Goal: Use online tool/utility: Use online tool/utility

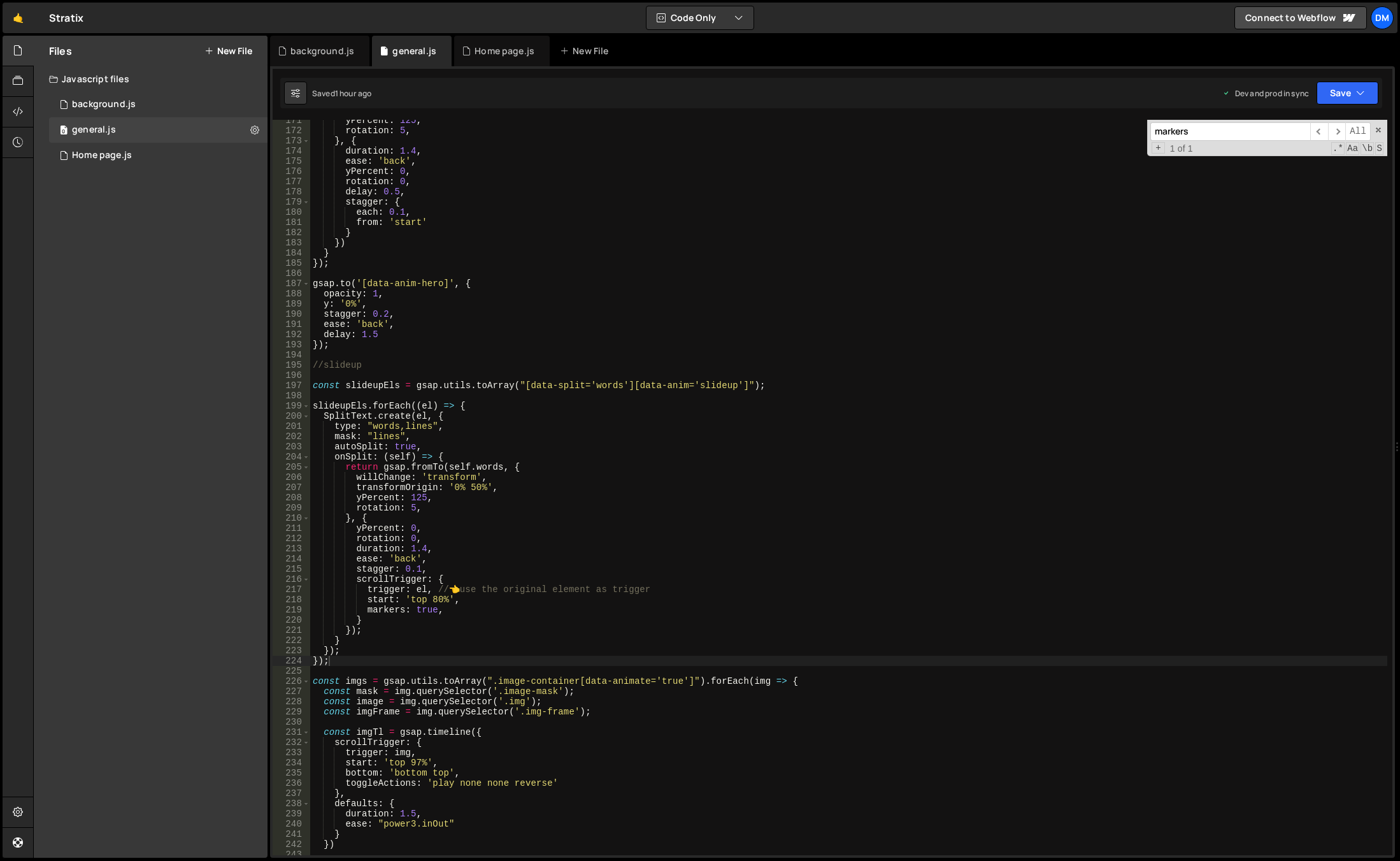
scroll to position [1813, 0]
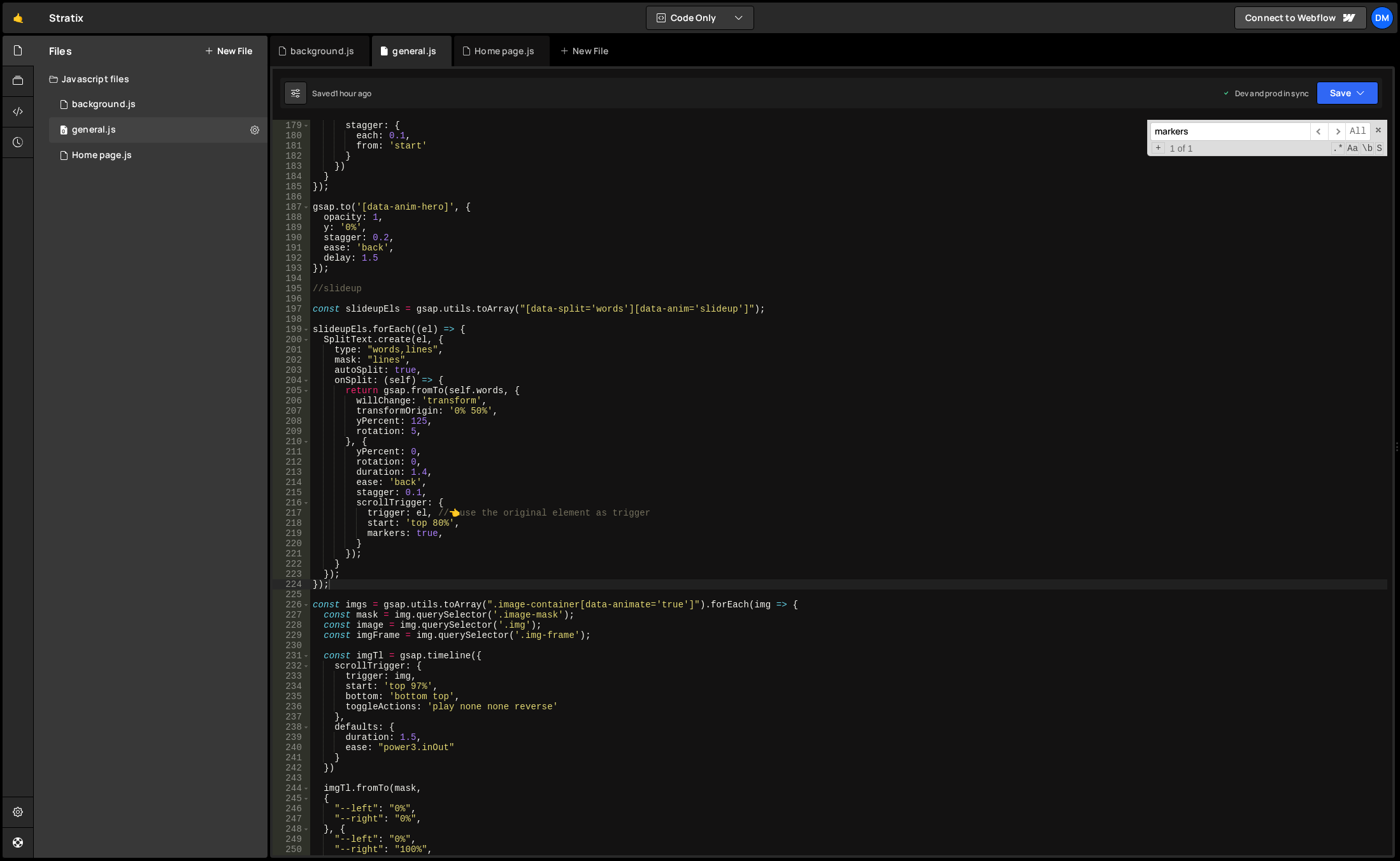
click at [347, 583] on div "delay : 0.5 , stagger : { each : 0.1 , from : 'start' } }) } }) ; gsap . to ( '…" at bounding box center [848, 488] width 1077 height 755
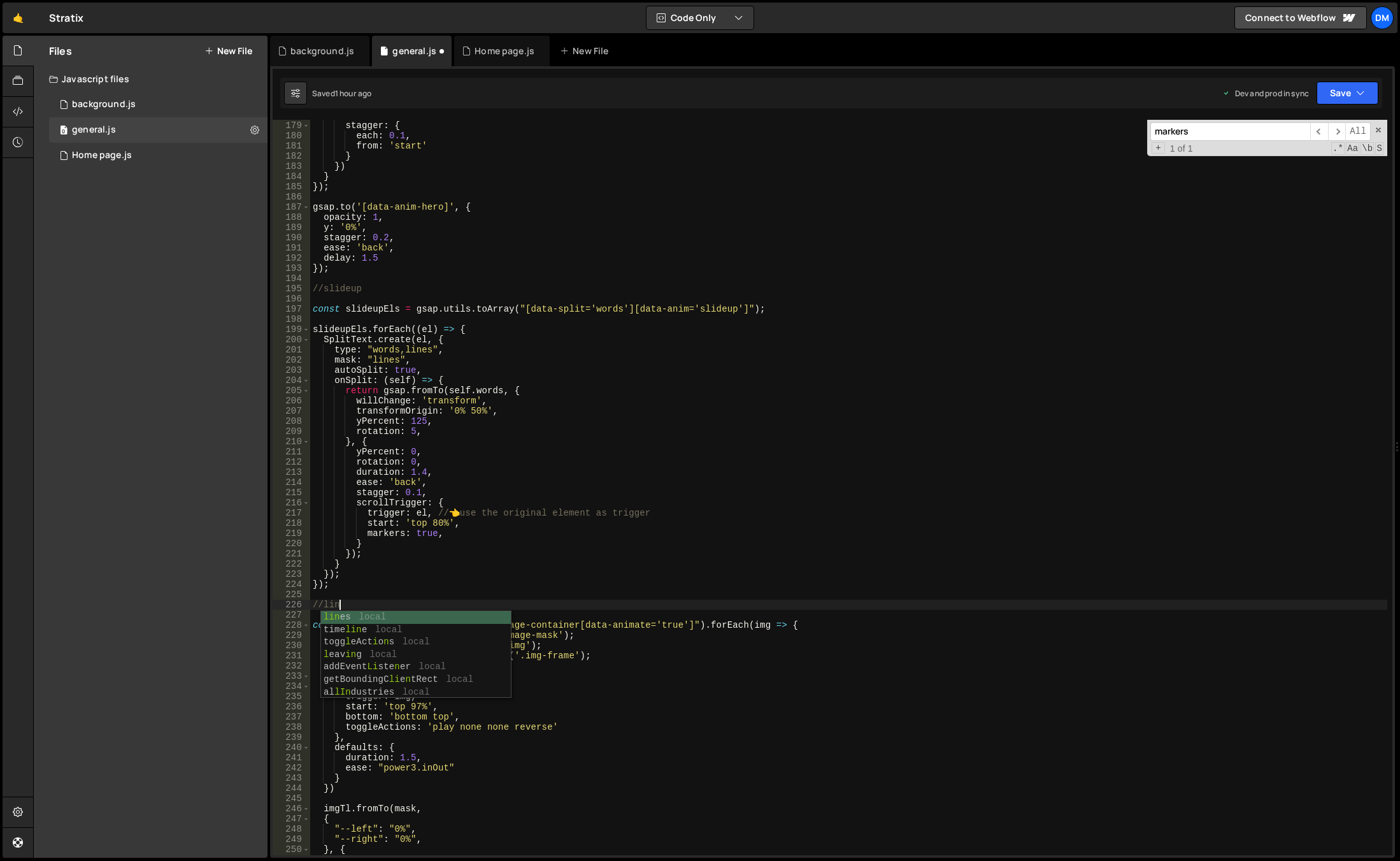
type textarea "//lines"
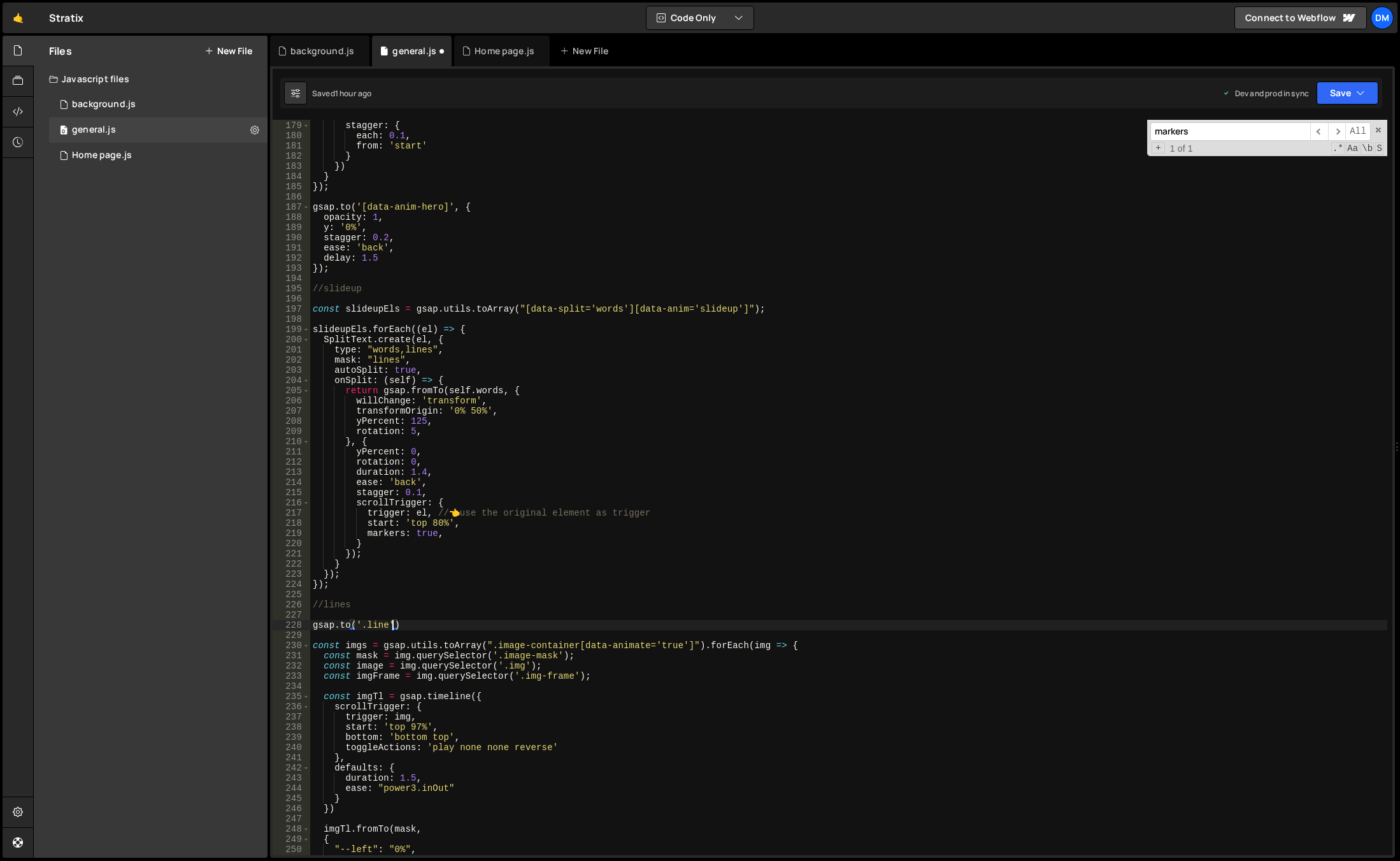
scroll to position [0, 5]
type textarea "[DOMAIN_NAME]('.line',{})"
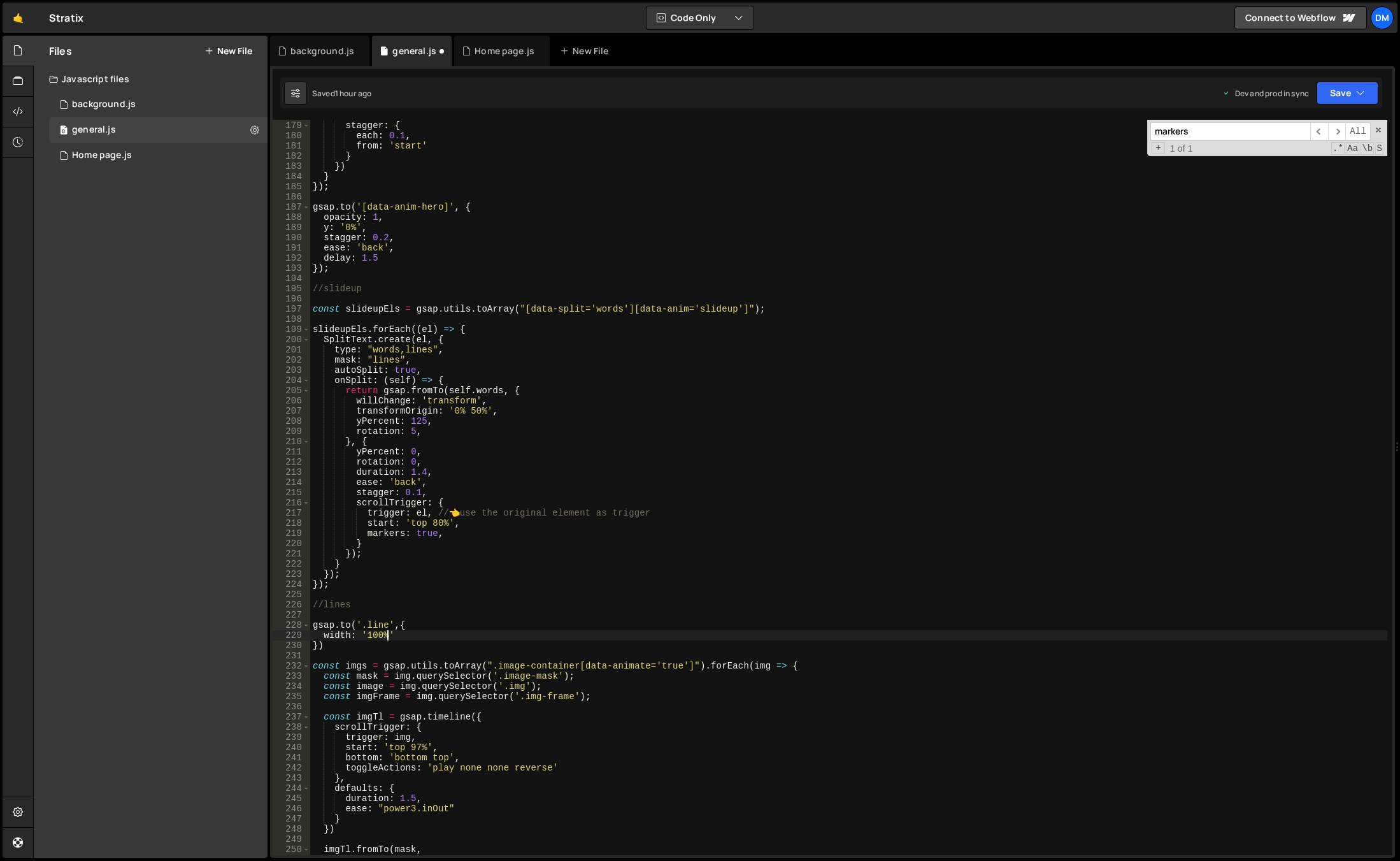
scroll to position [0, 5]
type textarea "width: '100%',"
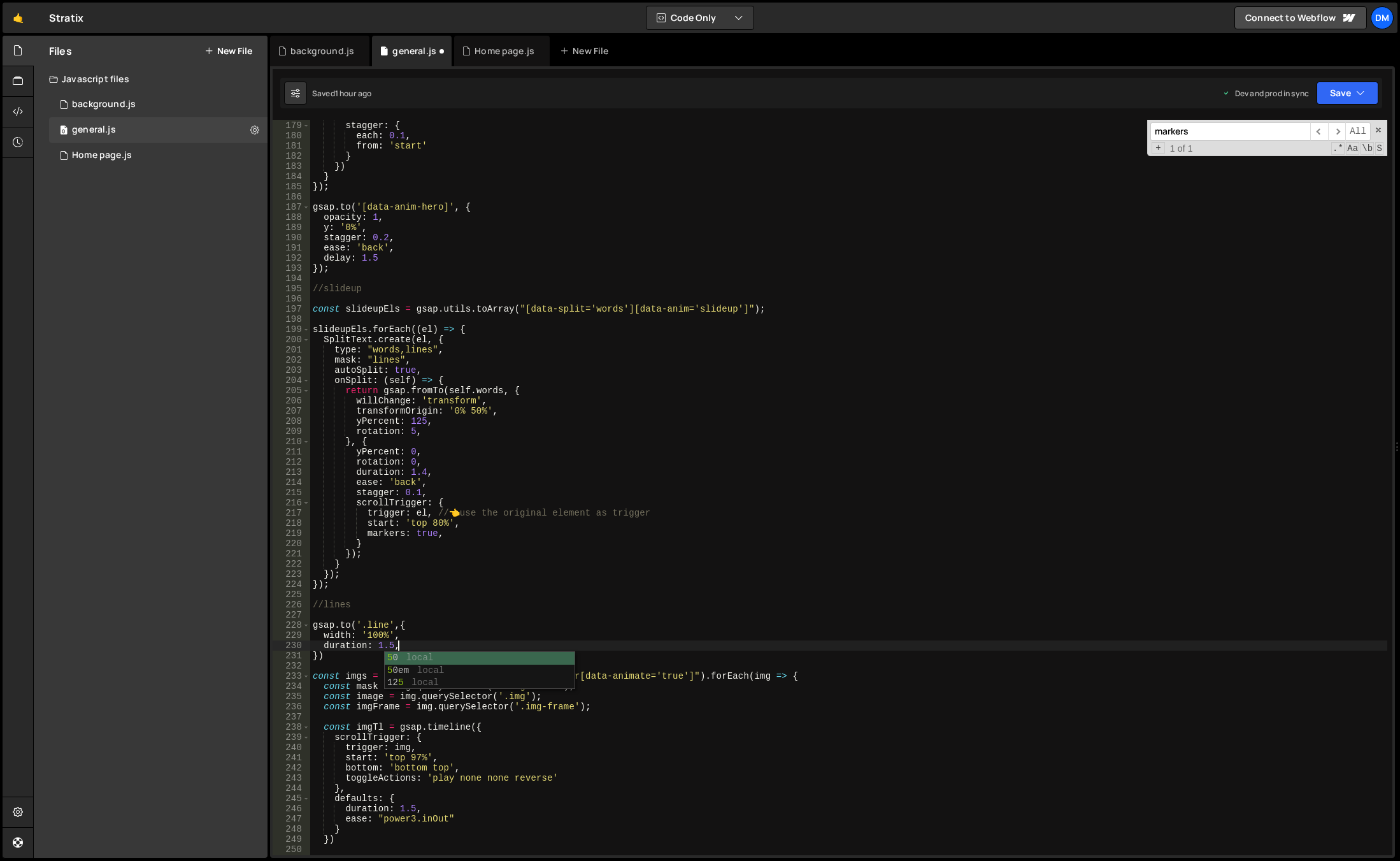
type textarea "duration: 1.5,"
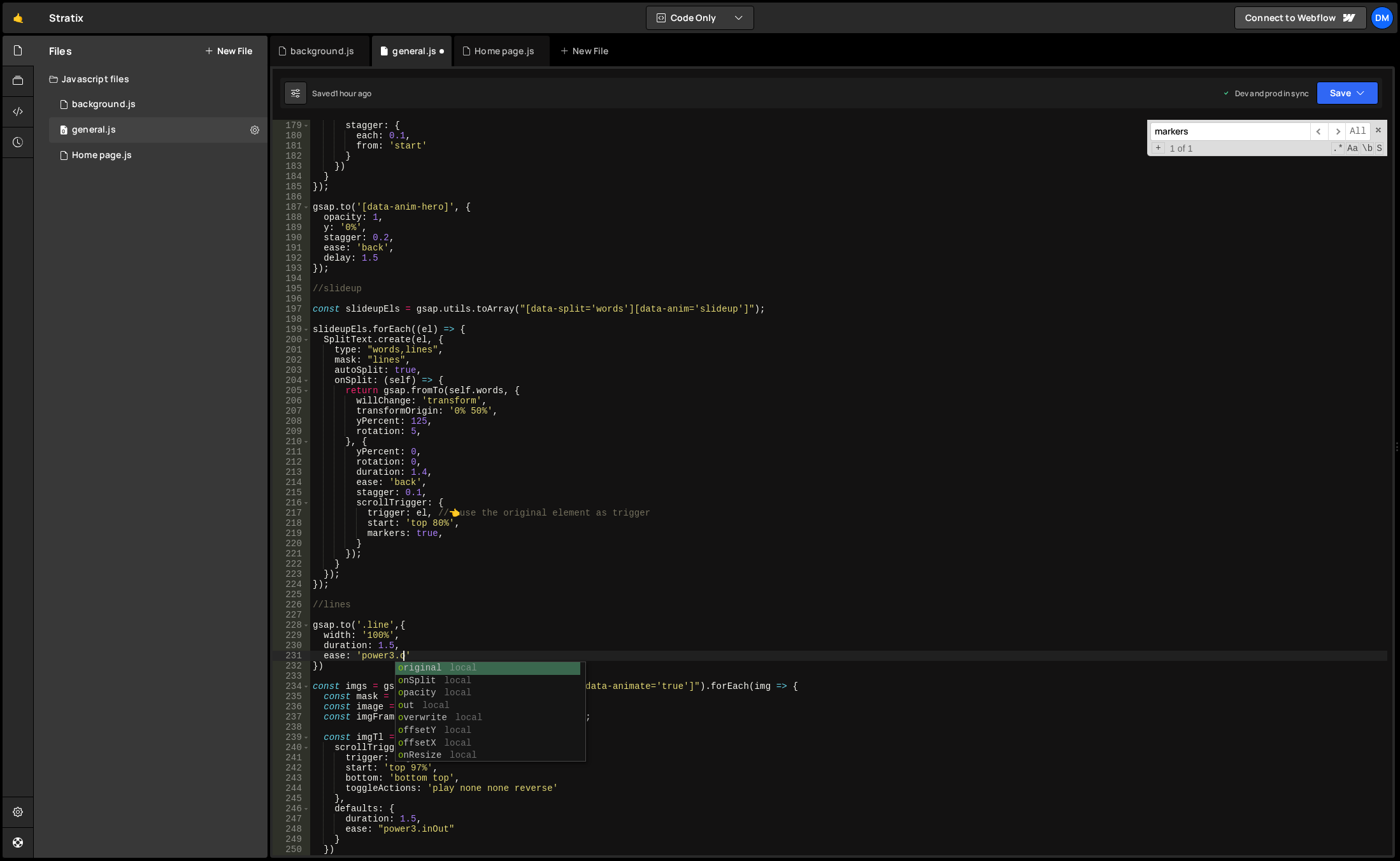
scroll to position [0, 6]
type textarea "ease: 'power3.out',"
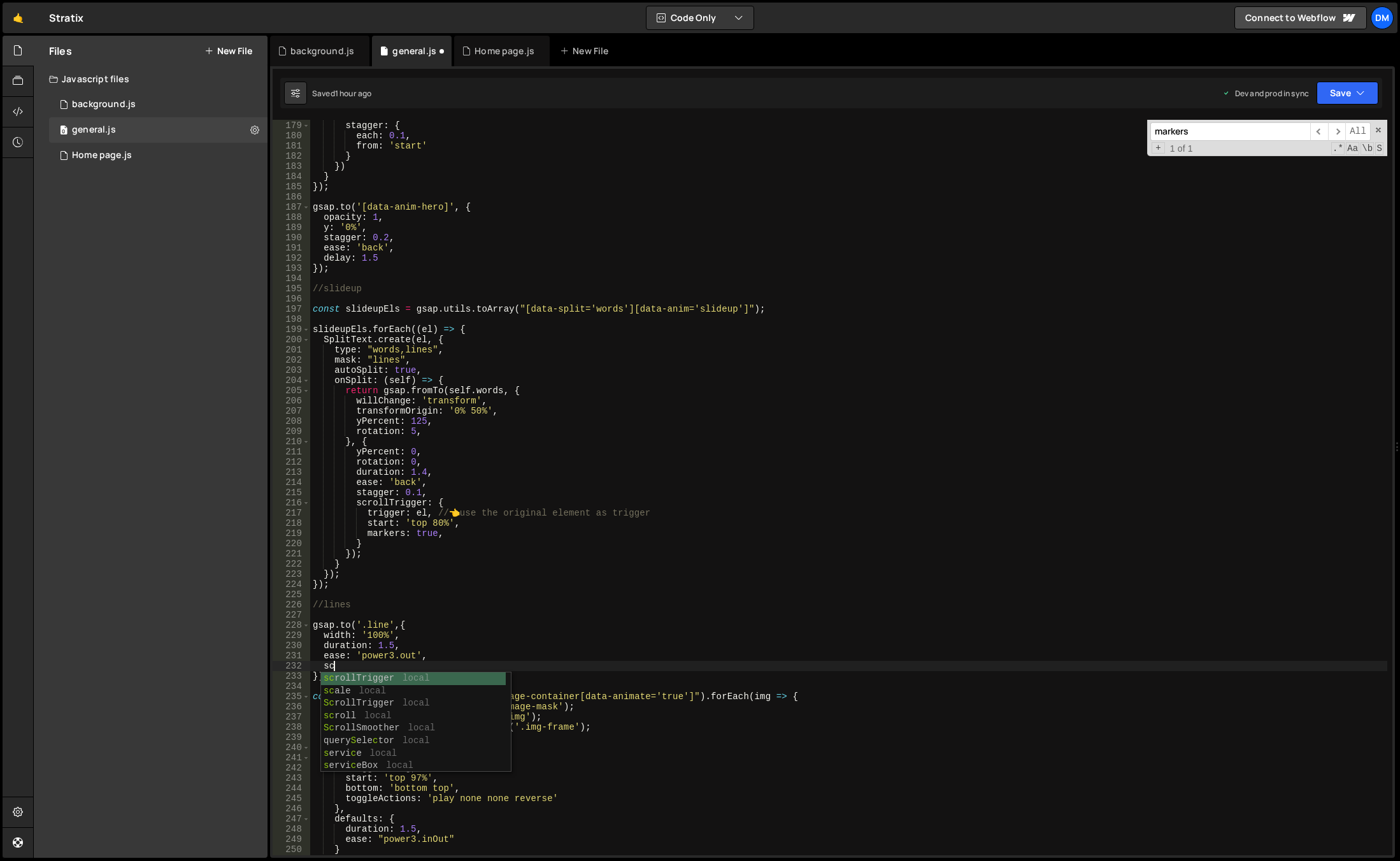
scroll to position [0, 1]
type textarea "scrollTrigger: {}"
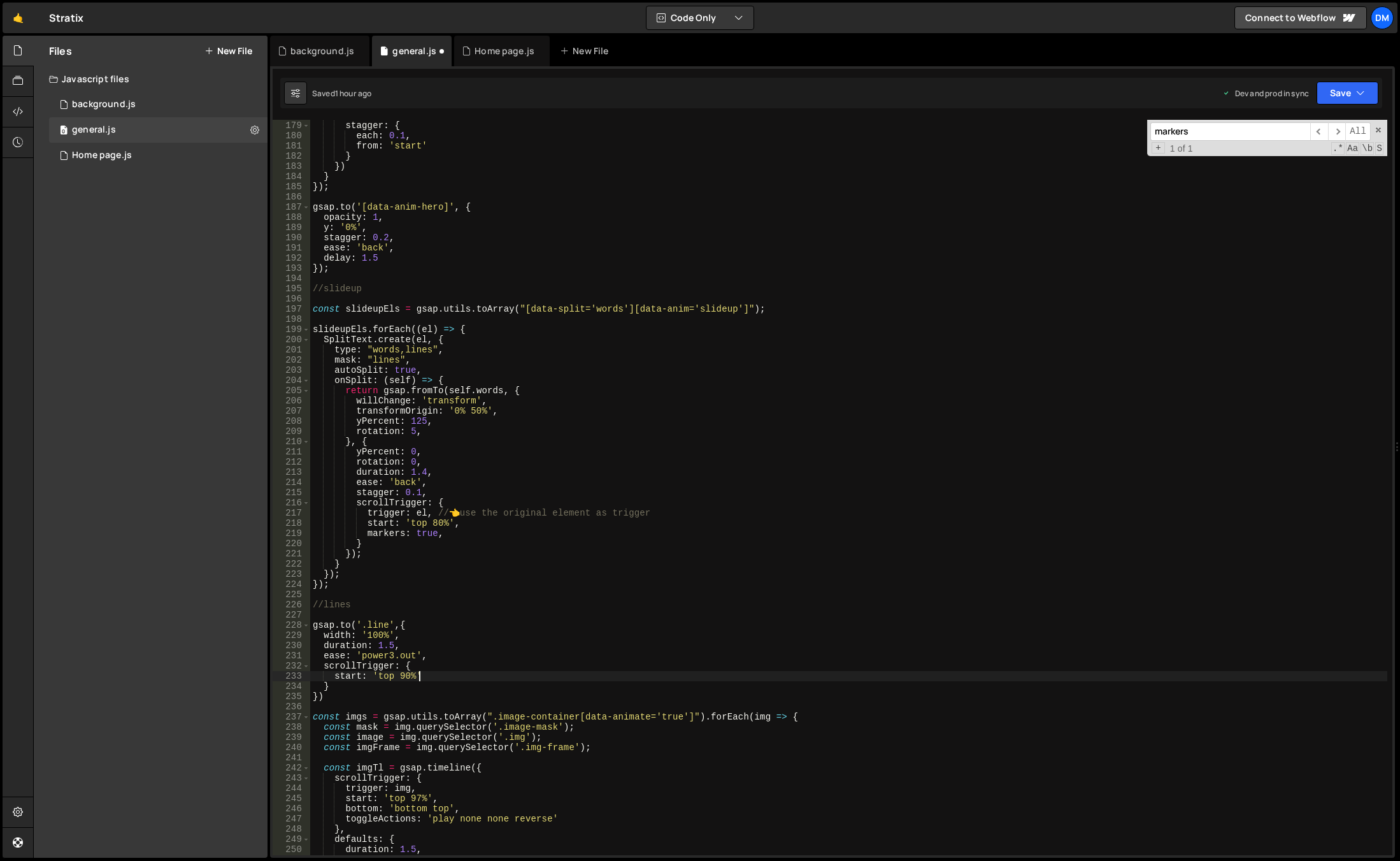
type textarea "start: 'top 90%',"
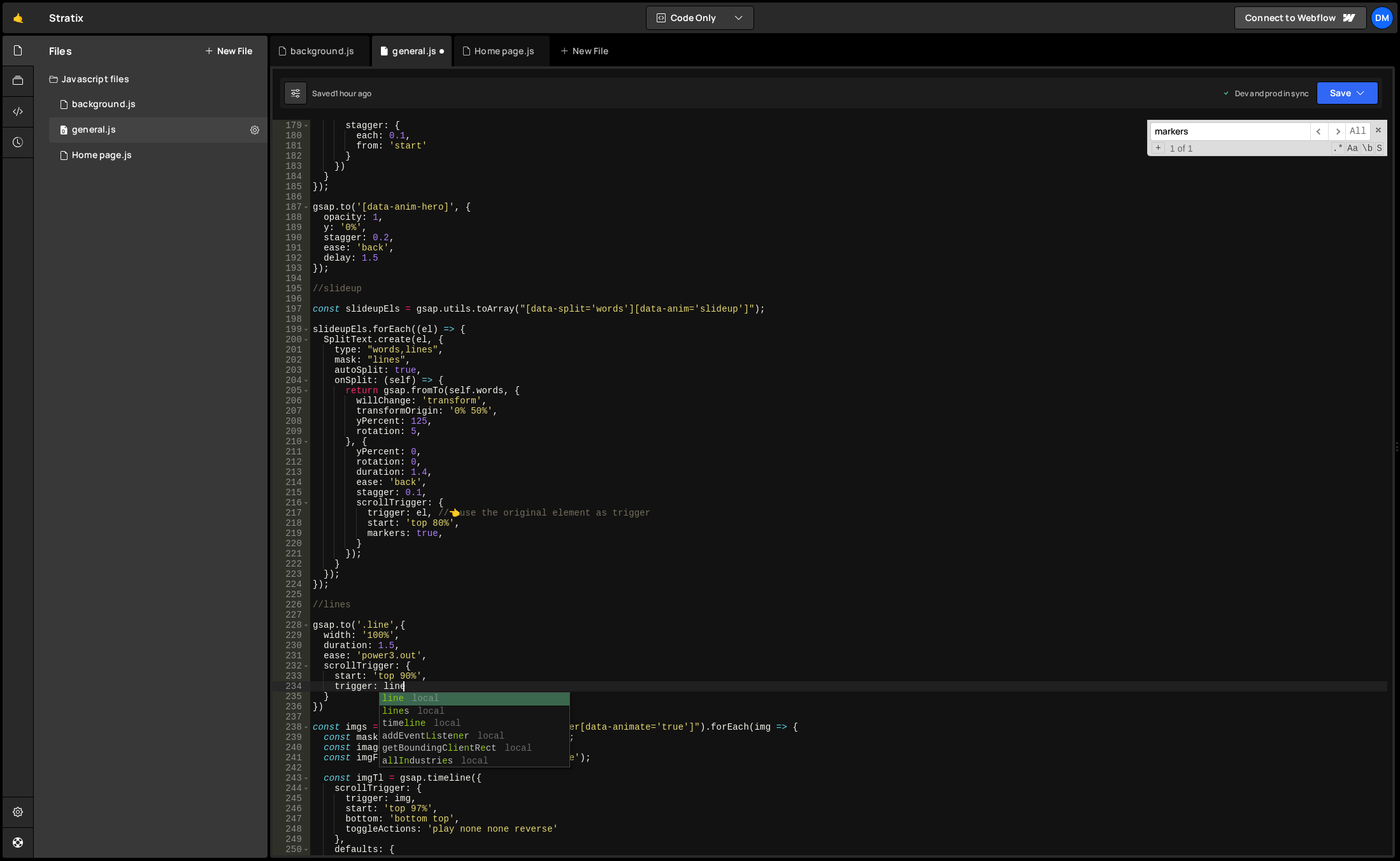
scroll to position [0, 5]
type textarea "trigger: line"
click at [397, 619] on div "delay : 0.5 , stagger : { each : 0.1 , from : 'start' } }) } }) ; gsap . to ( '…" at bounding box center [848, 488] width 1077 height 755
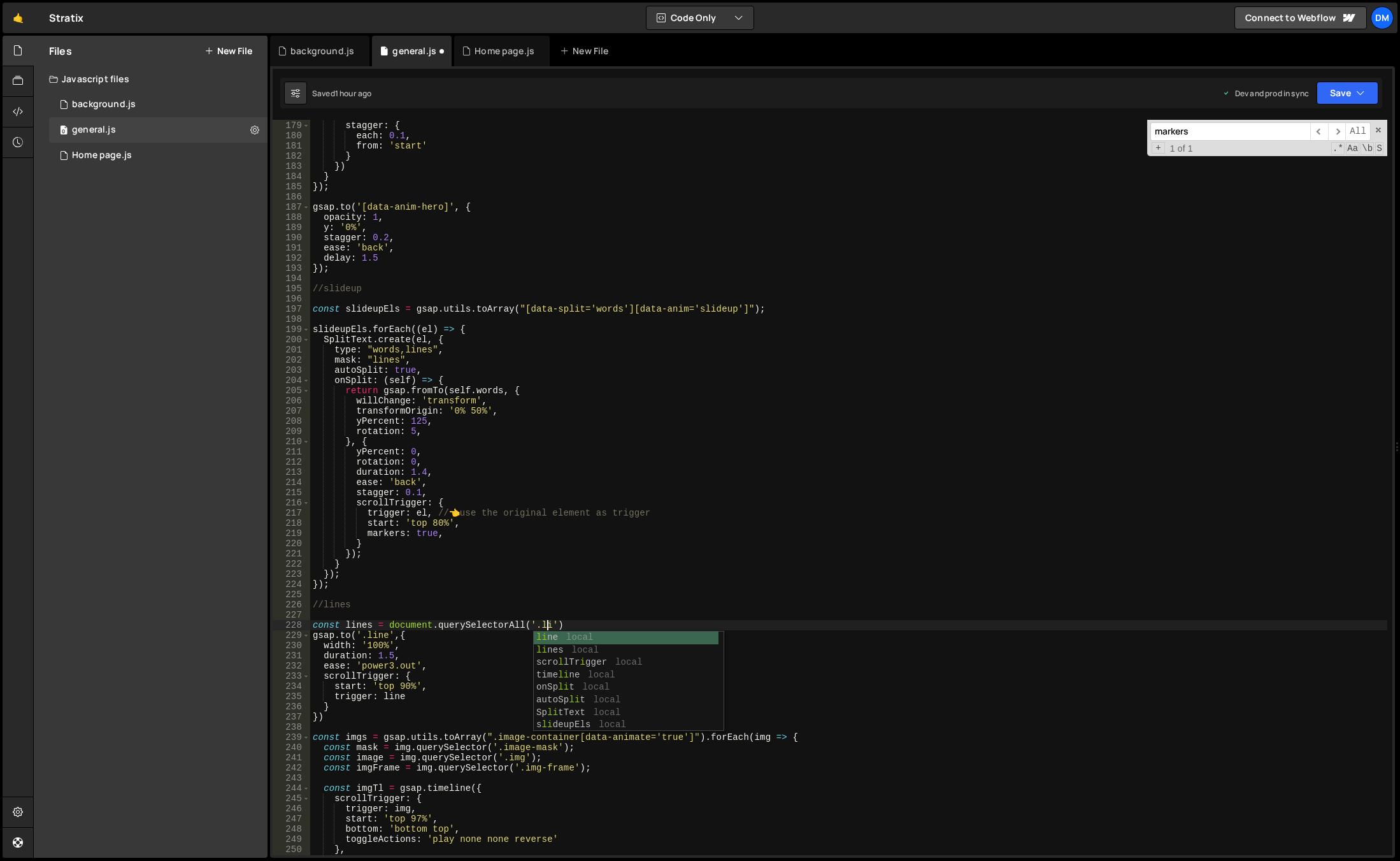
scroll to position [0, 16]
click at [341, 332] on div "delay : 0.5 , stagger : { each : 0.1 , from : 'start' } }) } }) ; gsap . to ( '…" at bounding box center [848, 488] width 1077 height 755
click at [410, 310] on div "delay : 0.5 , stagger : { each : 0.1 , from : 'start' } }) } }) ; gsap . to ( '…" at bounding box center [848, 488] width 1077 height 755
drag, startPoint x: 413, startPoint y: 311, endPoint x: 511, endPoint y: 312, distance: 98.0
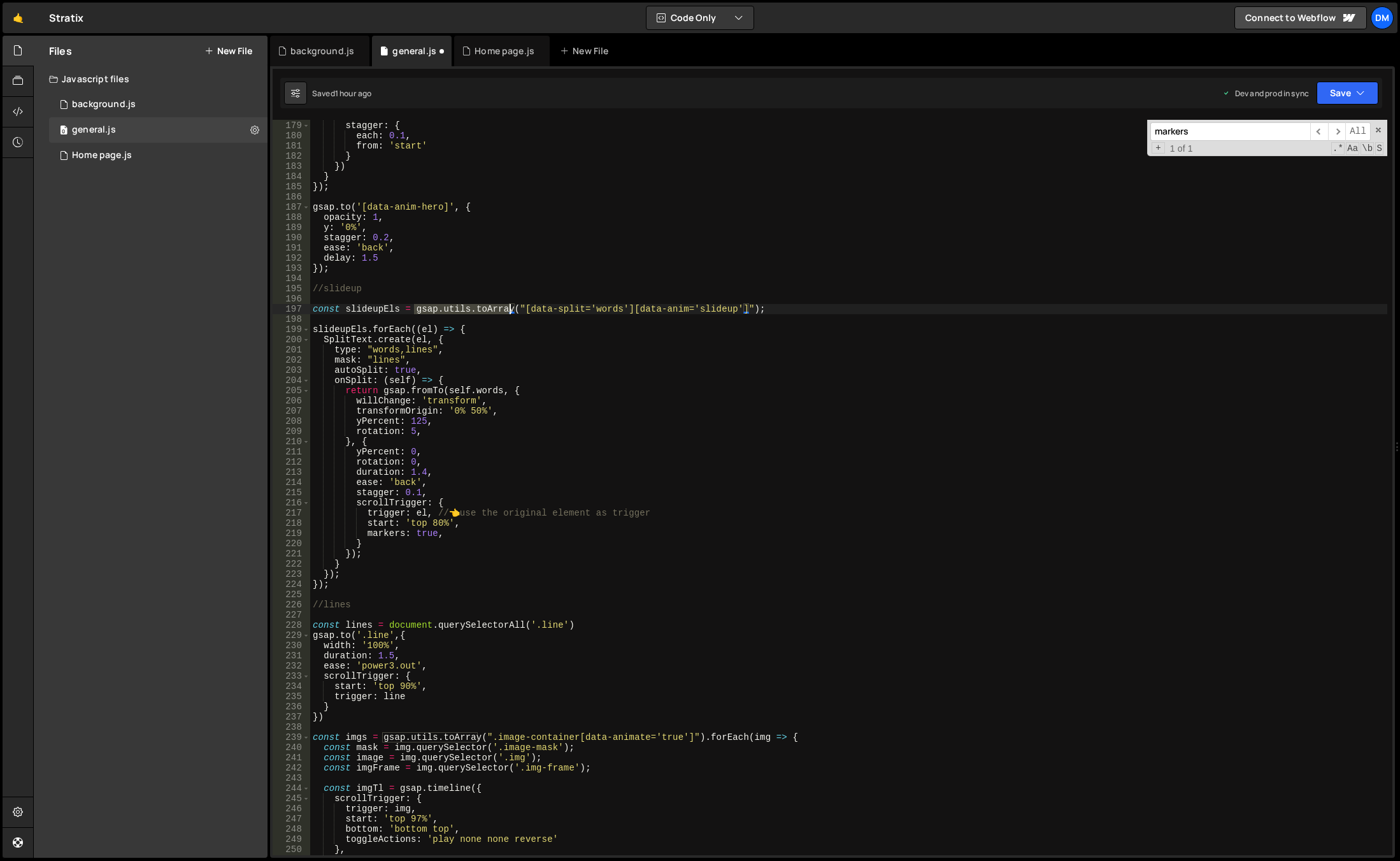
click at [511, 312] on div "delay : 0.5 , stagger : { each : 0.1 , from : 'start' } }) } }) ; gsap . to ( '…" at bounding box center [848, 488] width 1077 height 755
drag, startPoint x: 389, startPoint y: 627, endPoint x: 521, endPoint y: 624, distance: 132.0
click at [521, 624] on div "delay : 0.5 , stagger : { each : 0.1 , from : 'start' } }) } }) ; gsap . to ( '…" at bounding box center [848, 488] width 1077 height 755
paste textarea "gsap.utils.toArray"
click at [583, 623] on div "delay : 0.5 , stagger : { each : 0.1 , from : 'start' } }) } }) ; gsap . to ( '…" at bounding box center [848, 488] width 1077 height 755
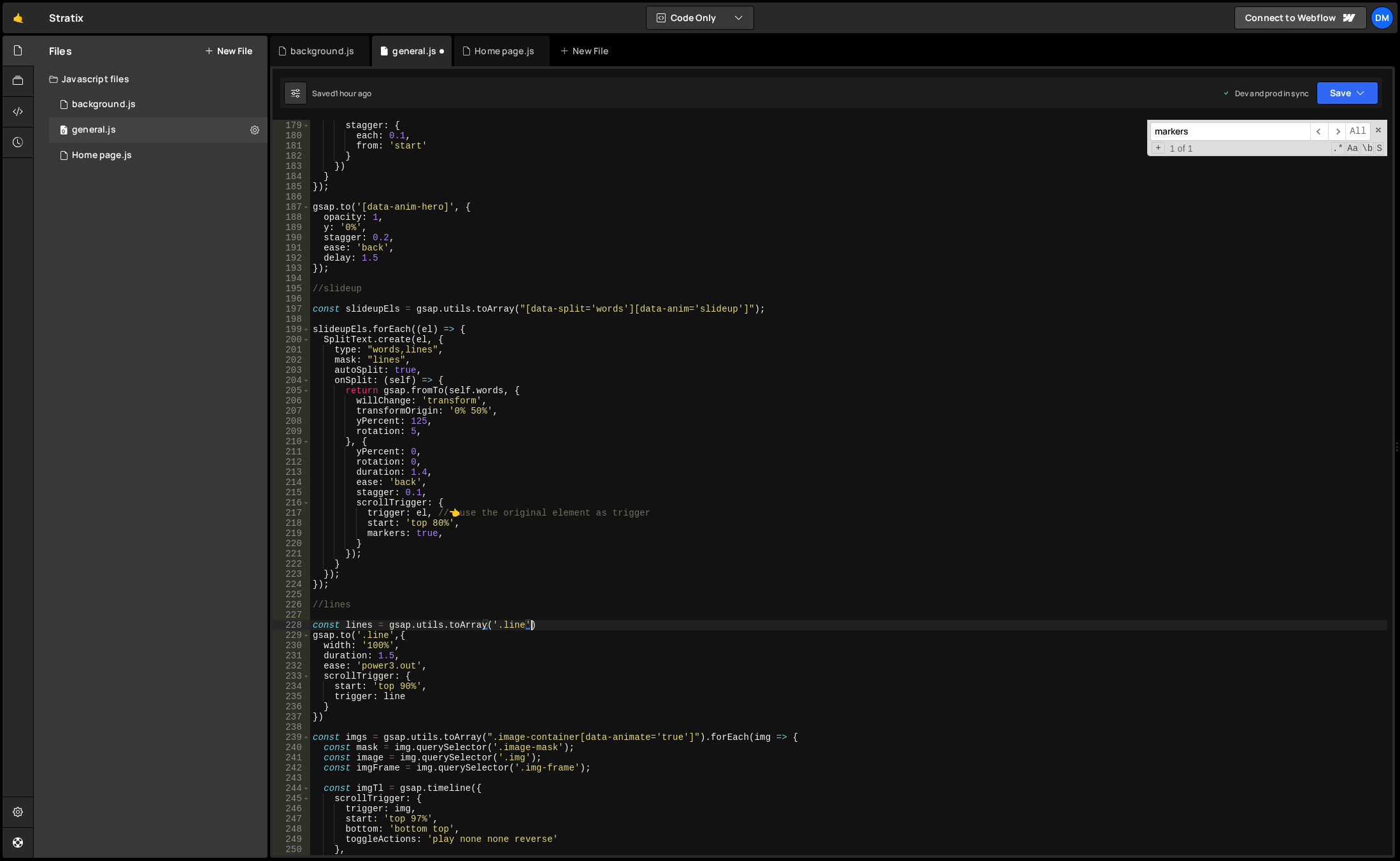
type textarea "const lines = gsap.utils.toArray('.line');"
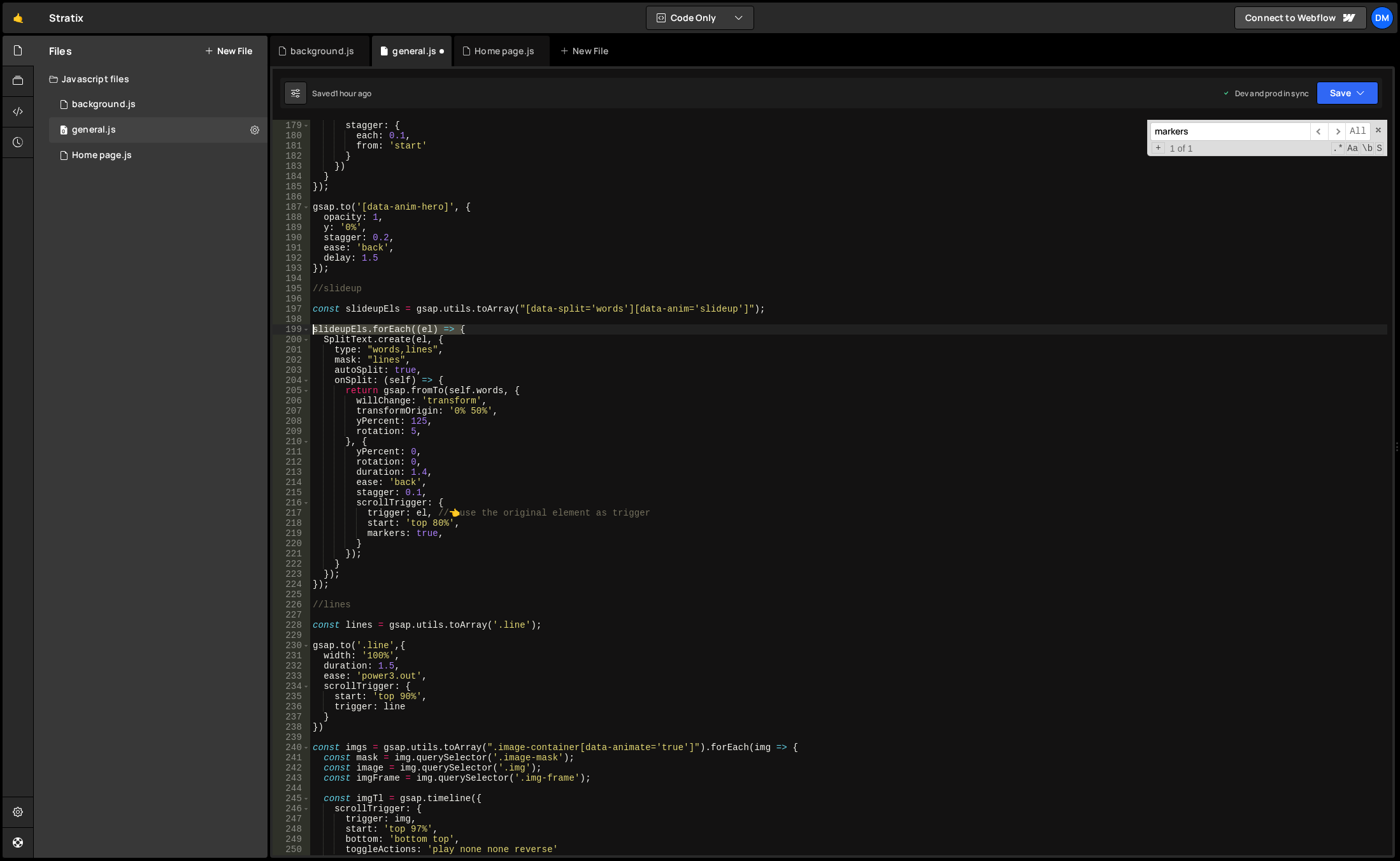
drag, startPoint x: 470, startPoint y: 328, endPoint x: 301, endPoint y: 332, distance: 169.0
click at [301, 332] on div "178 179 180 181 182 183 184 185 186 187 188 189 190 191 192 193 194 195 196 197…" at bounding box center [833, 487] width 1120 height 735
type textarea "slideupEls.forEach((el) => {"
click at [371, 636] on div "delay : 0.5 , stagger : { each : 0.1 , from : 'start' } }) } }) ; gsap . to ( '…" at bounding box center [848, 488] width 1077 height 755
paste textarea "slideupEls.forEach((el) => {"
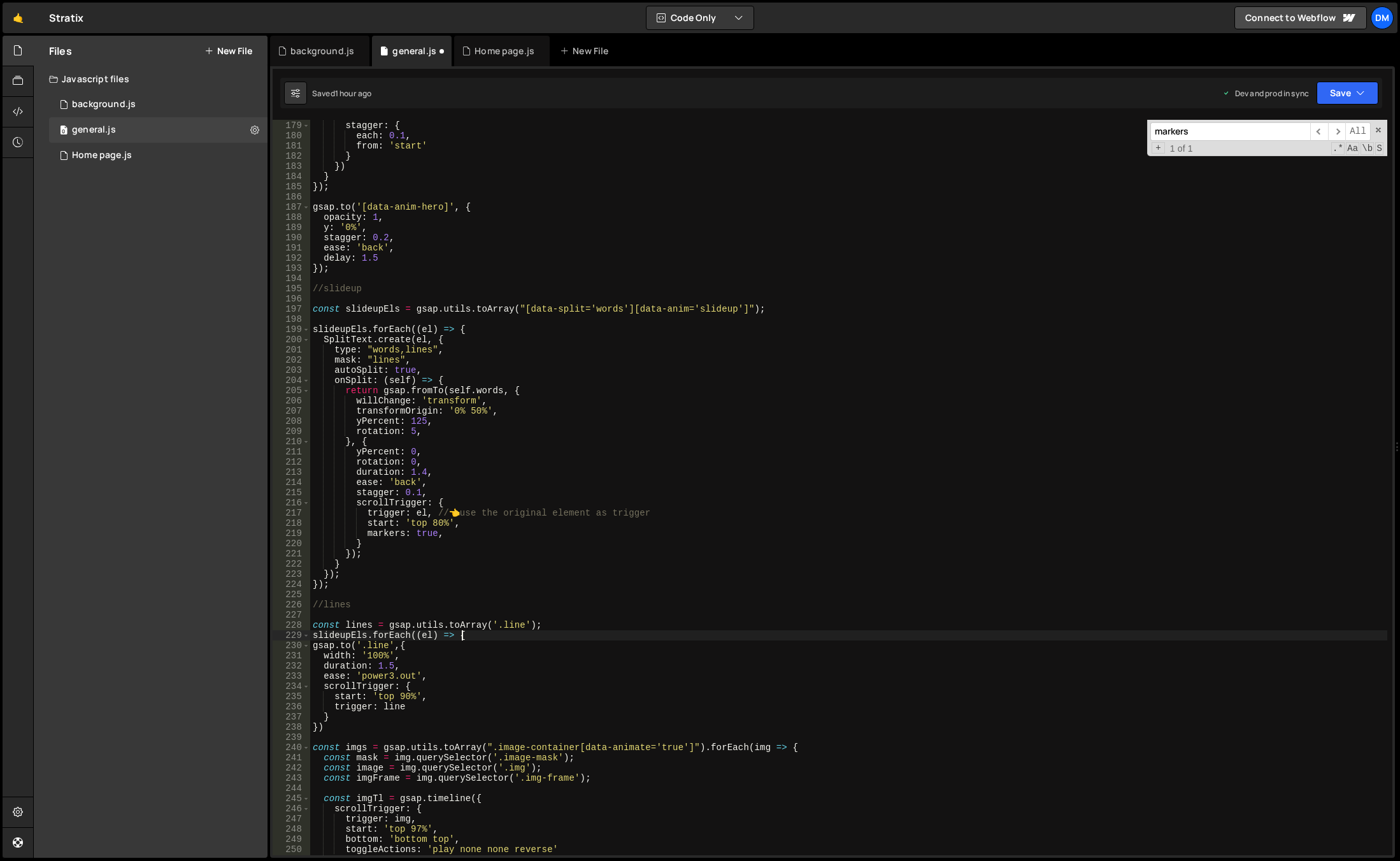
click at [337, 635] on div "delay : 0.5 , stagger : { each : 0.1 , from : 'start' } }) } }) ; gsap . to ( '…" at bounding box center [848, 488] width 1077 height 755
click at [362, 622] on div "delay : 0.5 , stagger : { each : 0.1 , from : 'start' } }) } }) ; gsap . to ( '…" at bounding box center [848, 488] width 1077 height 755
click at [352, 635] on div "delay : 0.5 , stagger : { each : 0.1 , from : 'start' } }) } }) ; gsap . to ( '…" at bounding box center [848, 488] width 1077 height 755
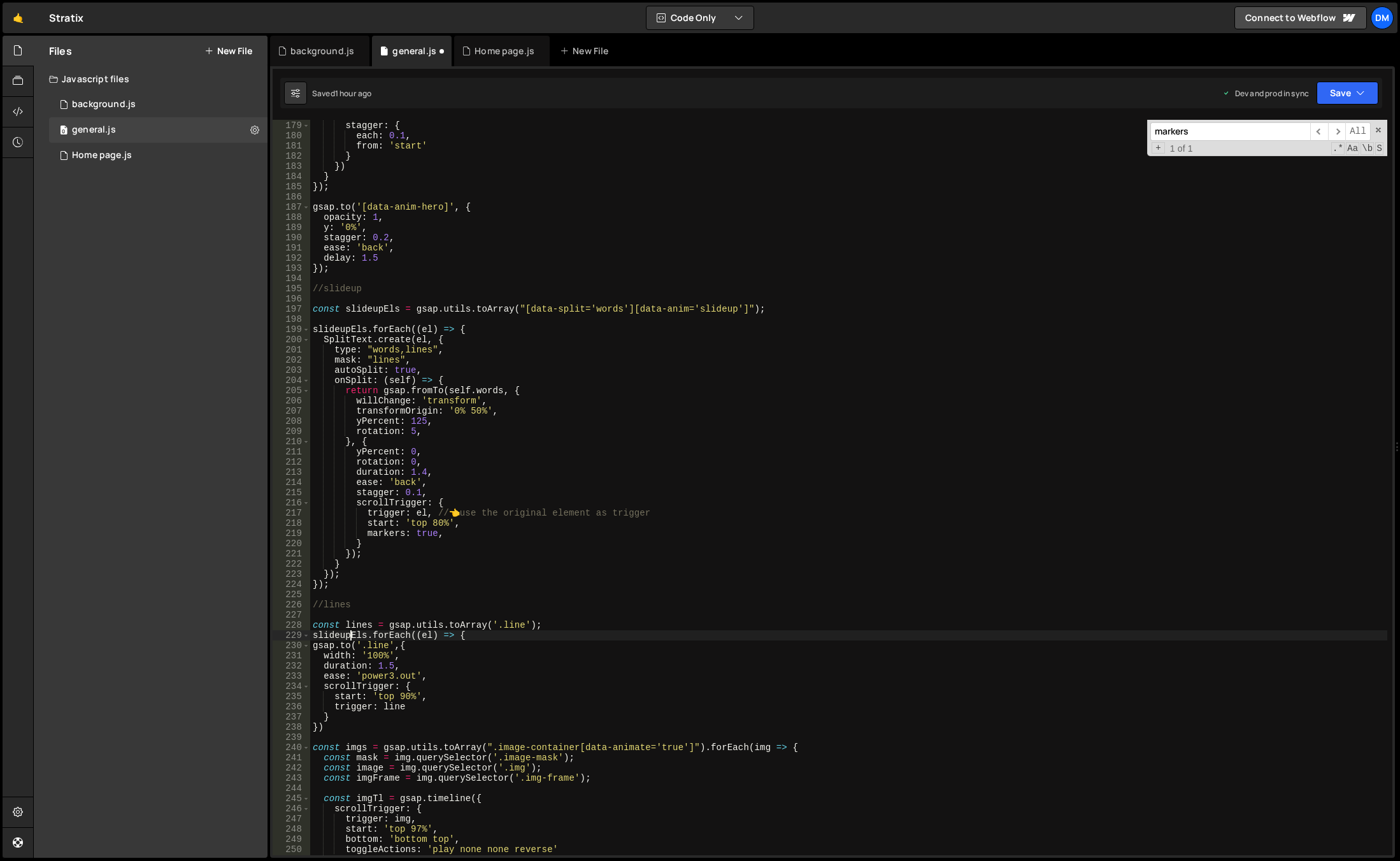
click at [352, 635] on div "delay : 0.5 , stagger : { each : 0.1 , from : 'start' } }) } }) ; gsap . to ( '…" at bounding box center [848, 488] width 1077 height 755
paste textarea "line"
click at [399, 635] on div "delay : 0.5 , stagger : { each : 0.1 , from : 'start' } }) } }) ; gsap . to ( '…" at bounding box center [848, 488] width 1077 height 755
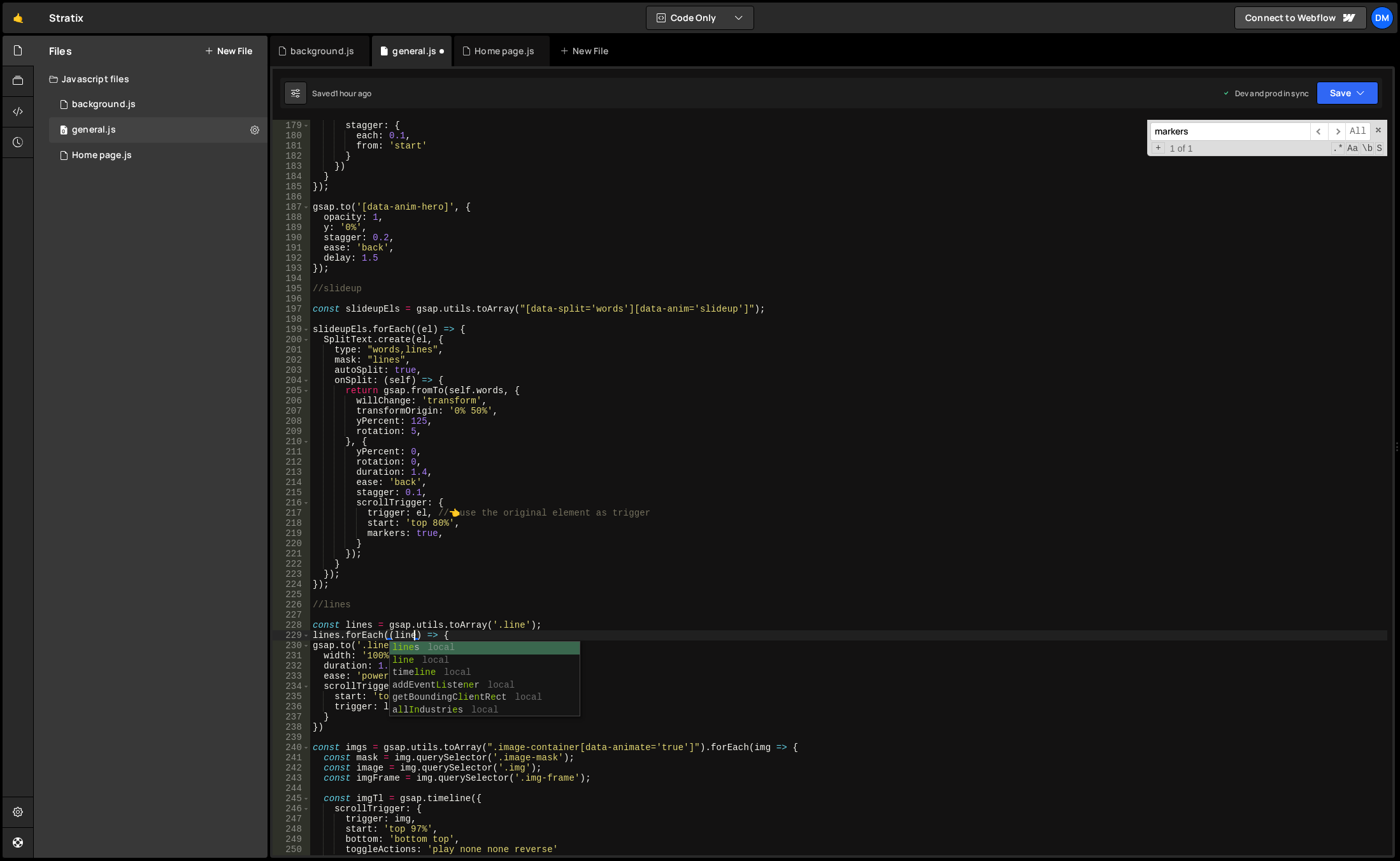
drag, startPoint x: 567, startPoint y: 623, endPoint x: 546, endPoint y: 628, distance: 21.6
click at [567, 623] on div "delay : 0.5 , stagger : { each : 0.1 , from : 'start' } }) } }) ; gsap . to ( '…" at bounding box center [848, 488] width 1077 height 755
click at [448, 635] on div "delay : 0.5 , stagger : { each : 0.1 , from : 'start' } }) } }) ; gsap . to ( '…" at bounding box center [848, 488] width 1077 height 755
click at [356, 731] on div "delay : 0.5 , stagger : { each : 0.1 , from : 'start' } }) } }) ; gsap . to ( '…" at bounding box center [848, 488] width 1077 height 755
type textarea "})"
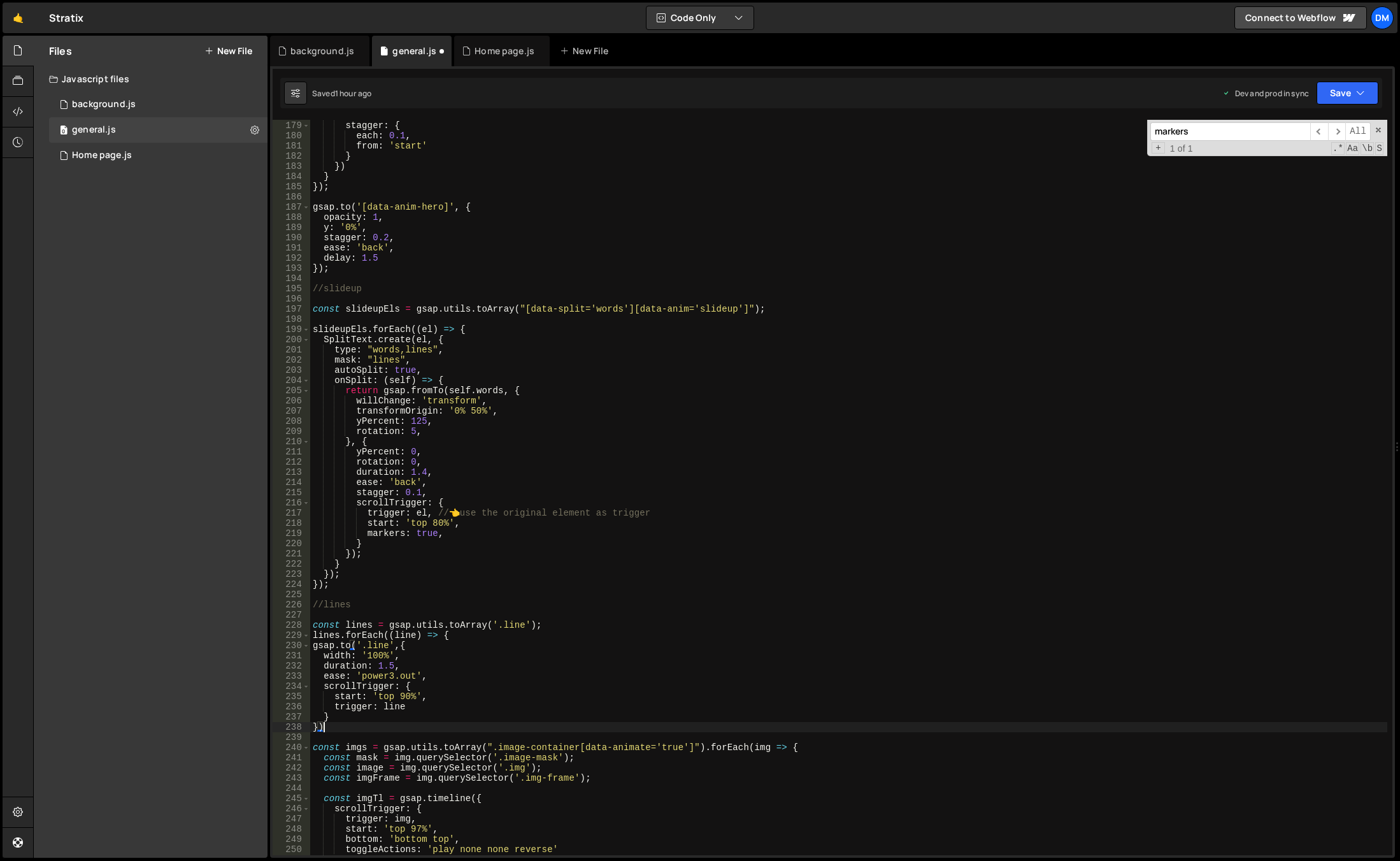
scroll to position [0, 0]
click at [407, 635] on div "delay : 0.5 , stagger : { each : 0.1 , from : 'start' } }) } }) ; gsap . to ( '…" at bounding box center [848, 488] width 1077 height 755
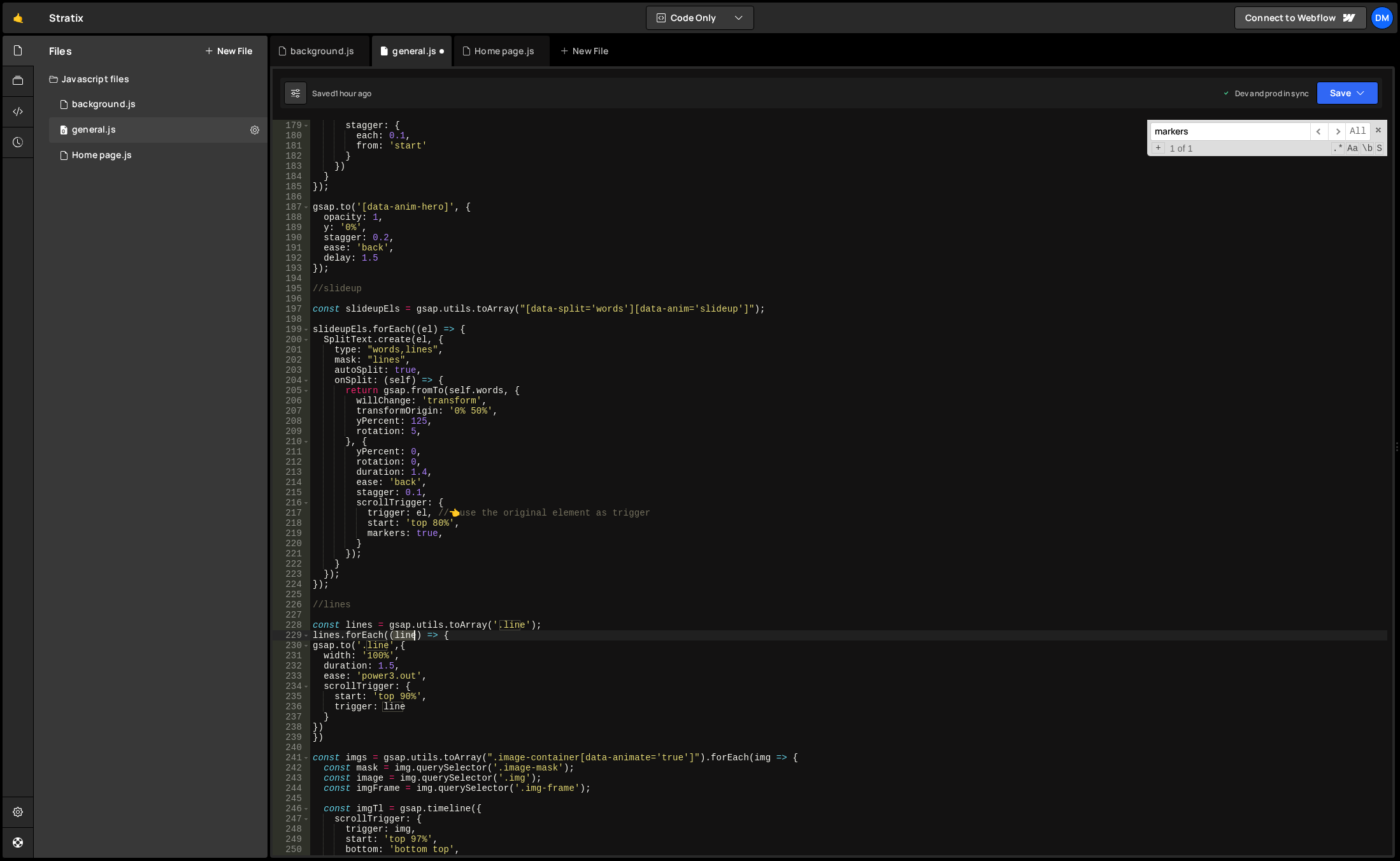
click at [407, 635] on div "delay : 0.5 , stagger : { each : 0.1 , from : 'start' } }) } }) ; gsap . to ( '…" at bounding box center [848, 488] width 1077 height 755
drag, startPoint x: 362, startPoint y: 648, endPoint x: 383, endPoint y: 646, distance: 21.1
click at [383, 646] on div "delay : 0.5 , stagger : { each : 0.1 , from : 'start' } }) } }) ; gsap . to ( '…" at bounding box center [848, 488] width 1077 height 755
drag, startPoint x: 392, startPoint y: 646, endPoint x: 355, endPoint y: 646, distance: 37.0
click at [355, 646] on div "delay : 0.5 , stagger : { each : 0.1 , from : 'start' } }) } }) ; gsap . to ( '…" at bounding box center [848, 488] width 1077 height 755
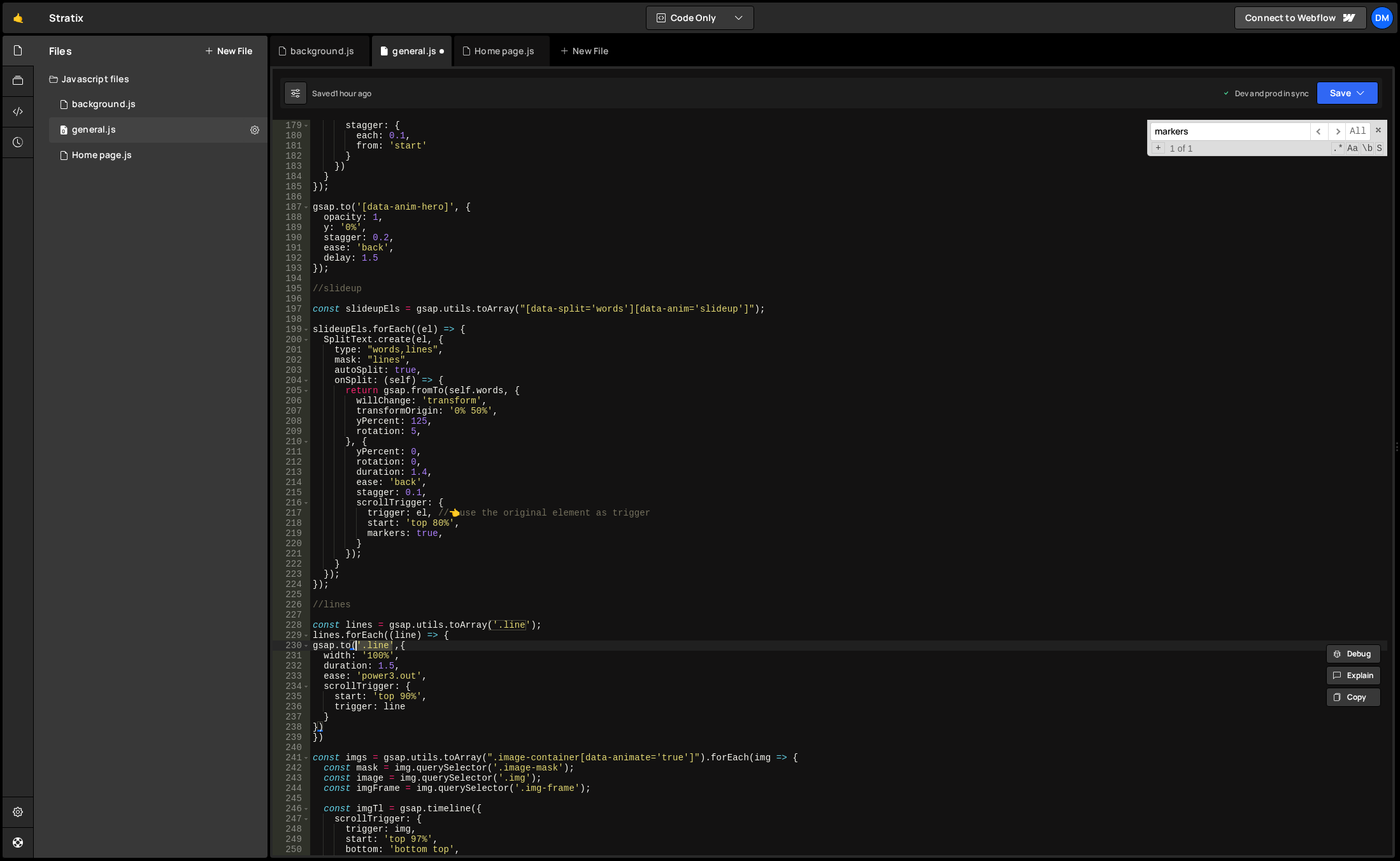
paste textarea "line"
click at [400, 709] on div "delay : 0.5 , stagger : { each : 0.1 , from : 'start' } }) } }) ; gsap . to ( '…" at bounding box center [848, 488] width 1077 height 755
paste textarea "ease: 'power3.out',"
click at [527, 677] on div "delay : 0.5 , stagger : { each : 0.1 , from : 'start' } }) } }) ; gsap . to ( '…" at bounding box center [848, 488] width 1077 height 755
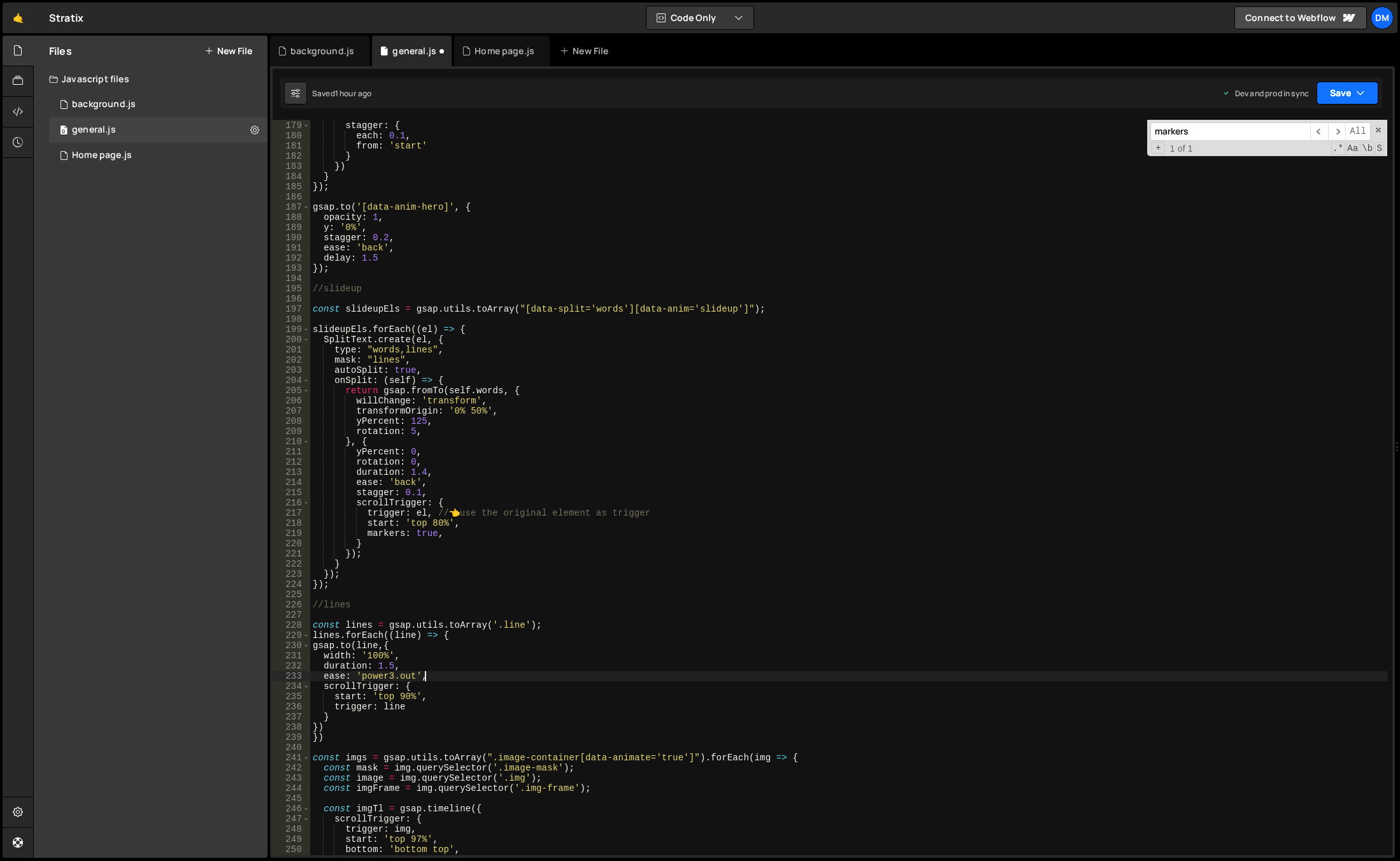
drag, startPoint x: 1334, startPoint y: 89, endPoint x: 1328, endPoint y: 96, distance: 9.2
click at [1334, 89] on button "Save" at bounding box center [1348, 92] width 62 height 23
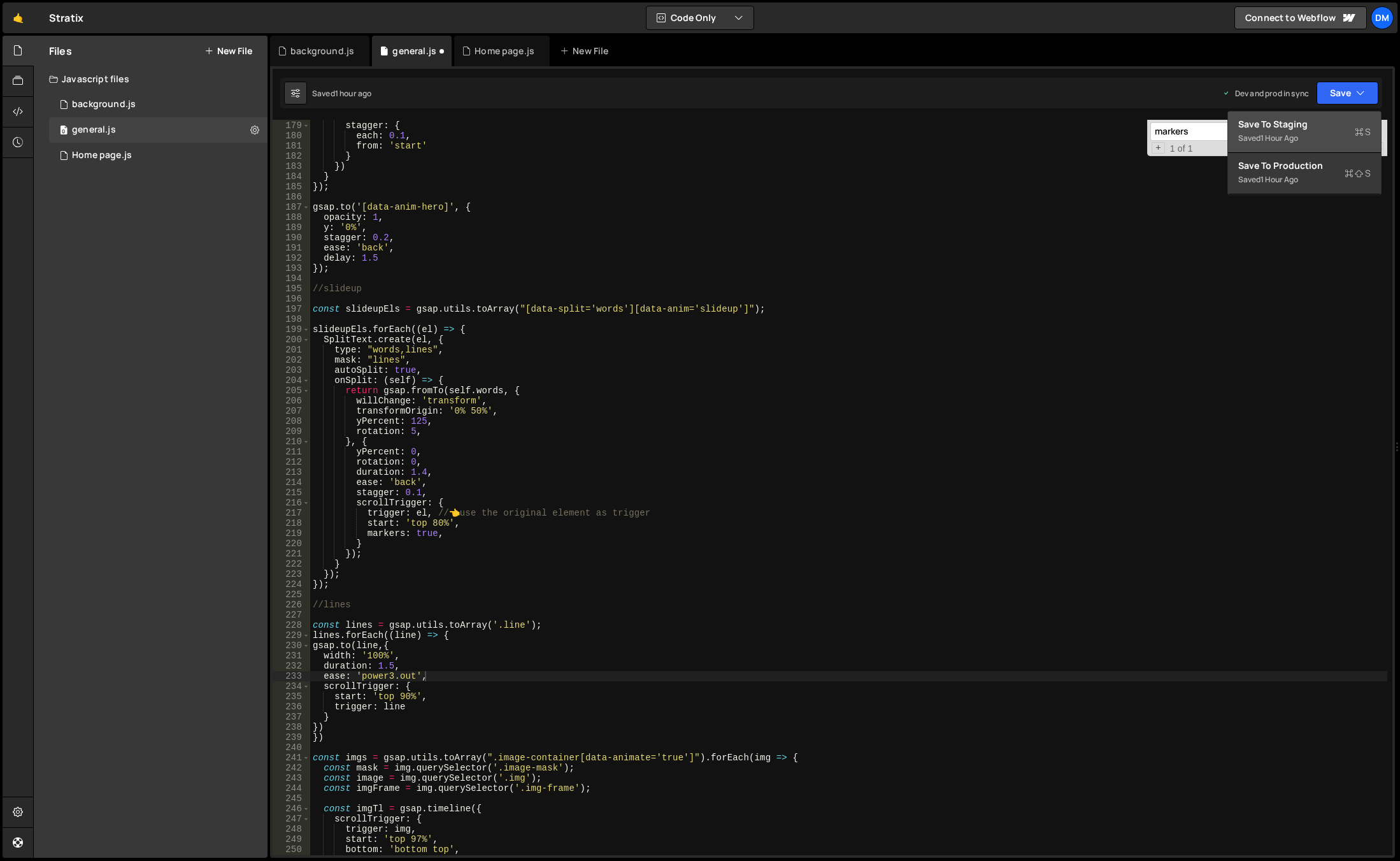
click at [1307, 118] on button "Save to Staging S Saved 1 hour ago" at bounding box center [1305, 131] width 153 height 41
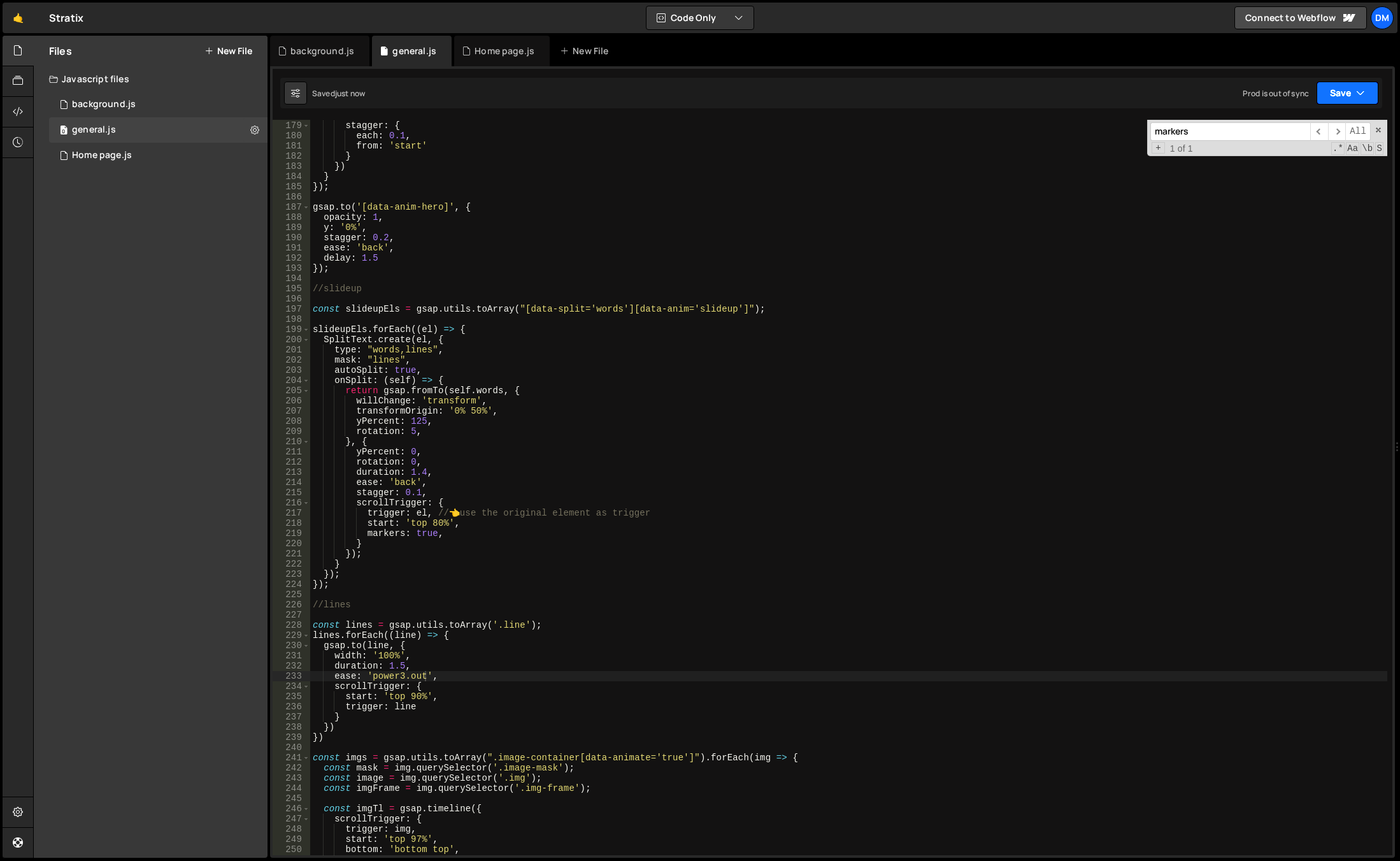
drag, startPoint x: 1345, startPoint y: 90, endPoint x: 1298, endPoint y: 153, distance: 78.6
click at [1344, 92] on button "Save" at bounding box center [1348, 92] width 62 height 23
click at [1291, 162] on div "Save to Production S" at bounding box center [1304, 166] width 132 height 13
drag, startPoint x: 386, startPoint y: 664, endPoint x: 401, endPoint y: 665, distance: 15.0
click at [401, 665] on div "delay : 0.5 , stagger : { each : 0.1 , from : 'start' } }) } }) ; gsap . to ( '…" at bounding box center [848, 488] width 1077 height 755
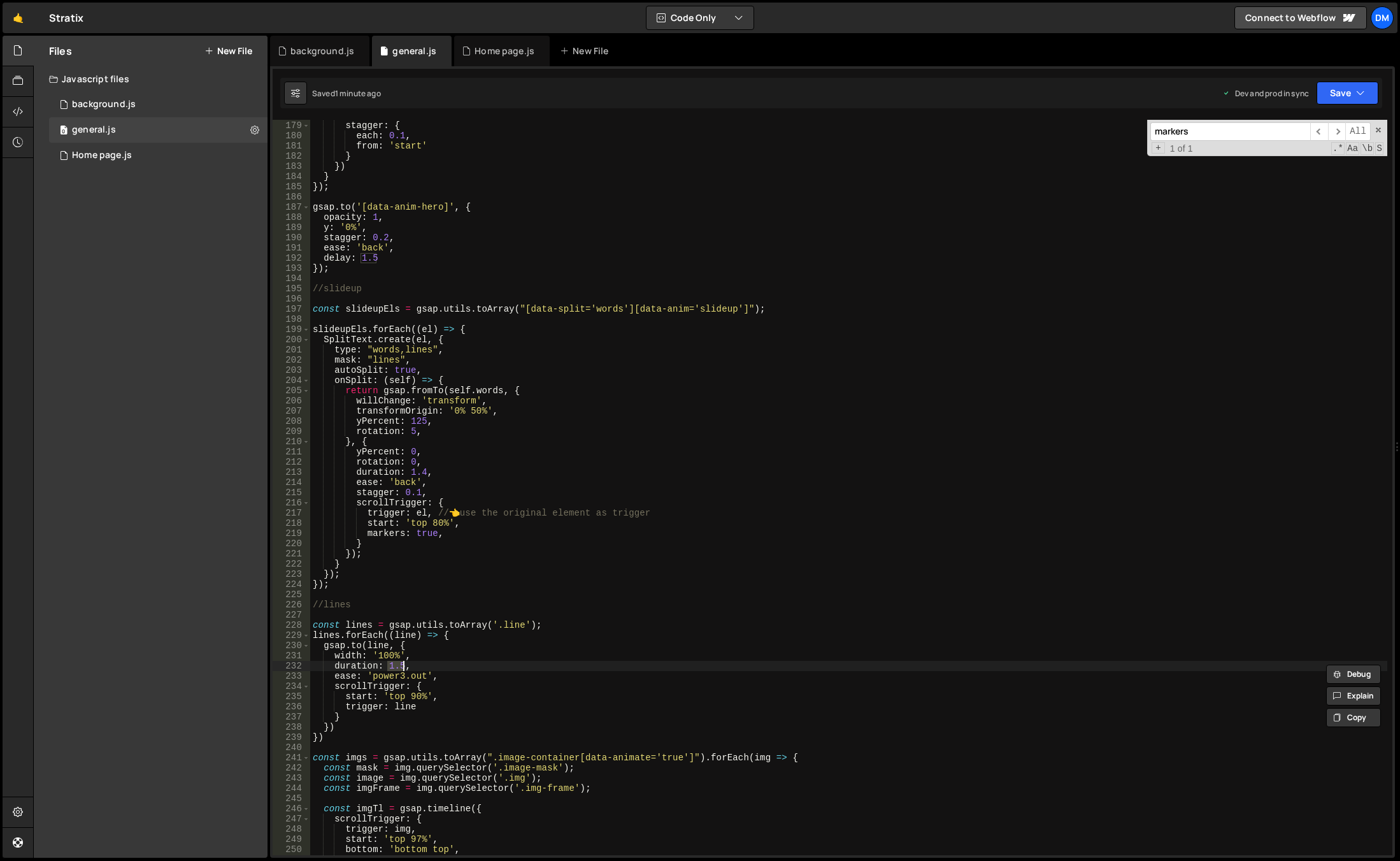
click at [681, 548] on div "delay : 0.5 , stagger : { each : 0.1 , from : 'start' } }) } }) ; gsap . to ( '…" at bounding box center [848, 488] width 1077 height 755
click at [1354, 99] on button "Save" at bounding box center [1348, 92] width 62 height 23
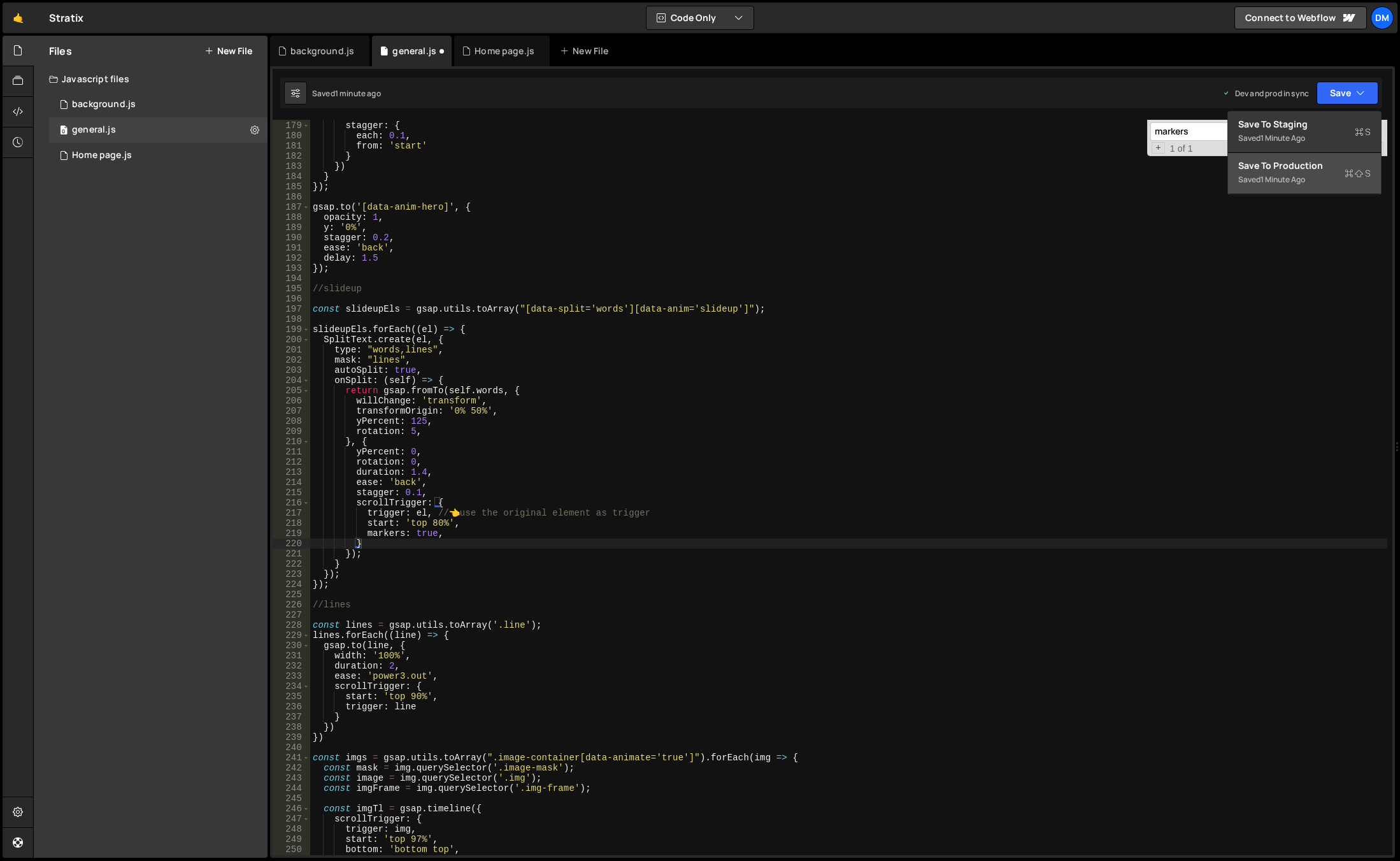
click at [1299, 161] on div "Save to Production S" at bounding box center [1304, 166] width 132 height 13
click at [1339, 95] on button "Save" at bounding box center [1348, 92] width 62 height 23
click at [1294, 128] on div "Save to Staging S" at bounding box center [1304, 124] width 132 height 13
click at [893, 420] on div "delay : 0.5 , stagger : { each : 0.1 , from : 'start' } }) } }) ; gsap . to ( '…" at bounding box center [848, 488] width 1077 height 755
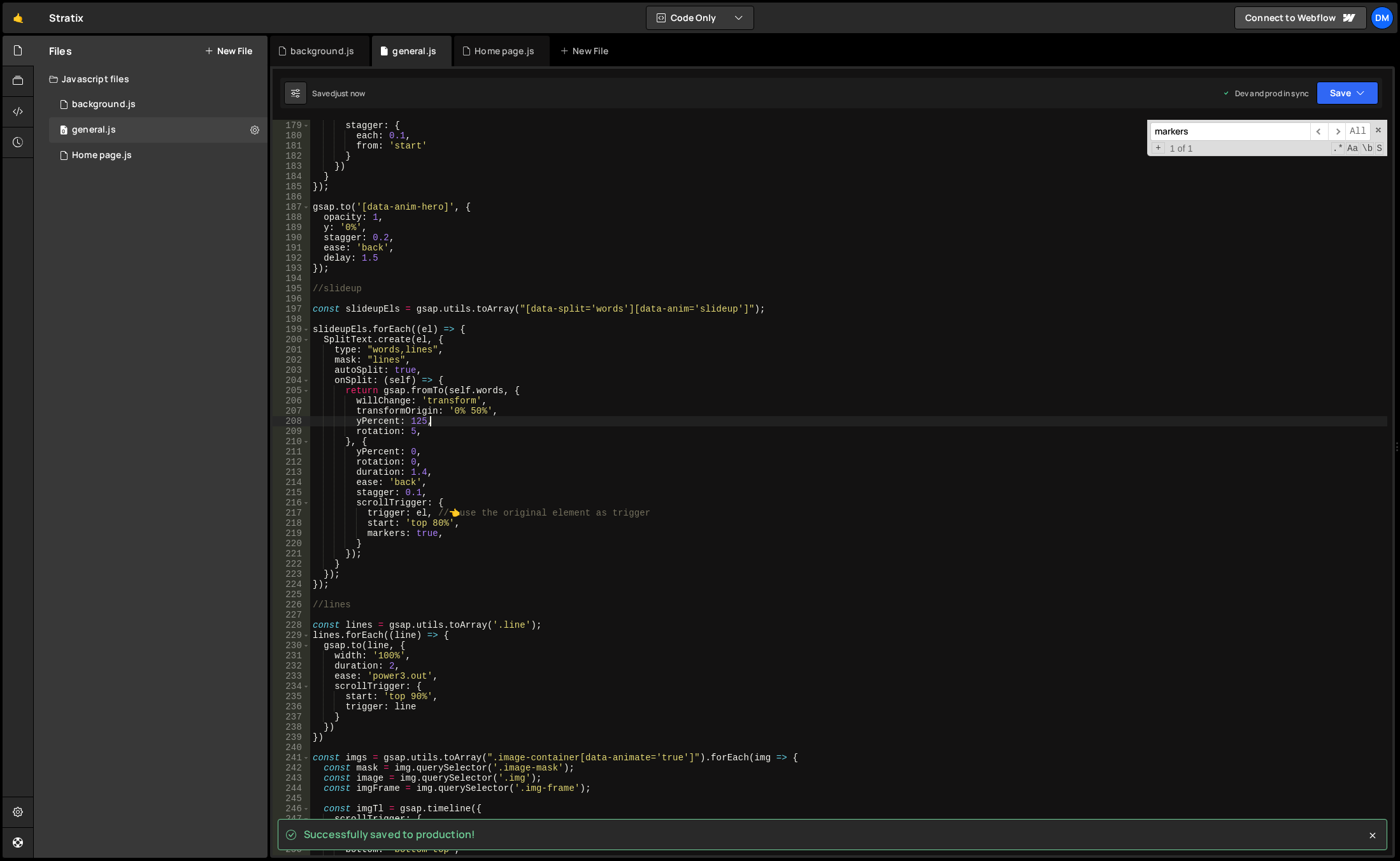
scroll to position [1852, 0]
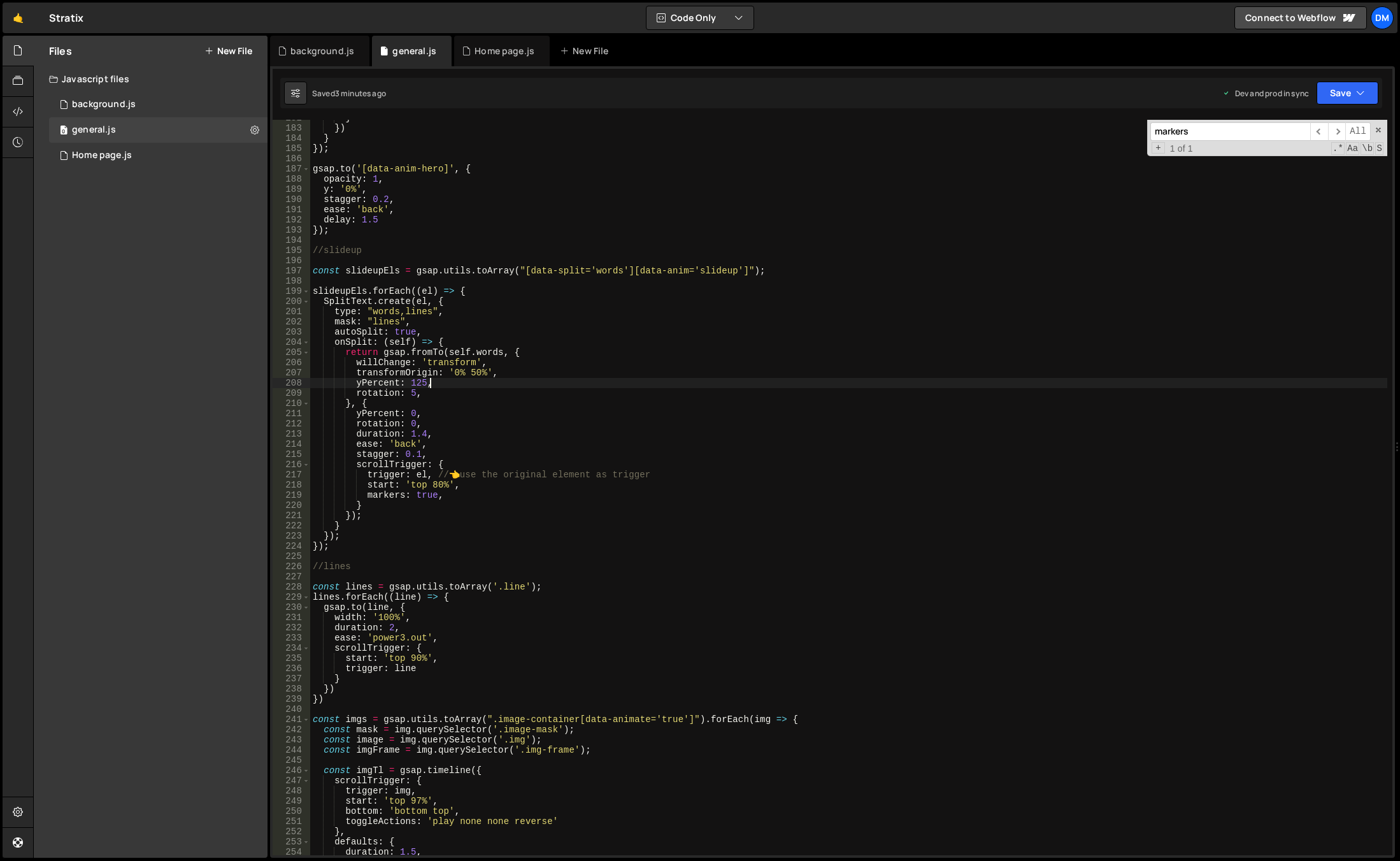
click at [405, 505] on div "} }) } }) ; gsap . to ( '[data-anim-hero]' , { opacity : 1 , y : '0%' , stagger…" at bounding box center [848, 491] width 1077 height 755
click at [459, 290] on div "} }) } }) ; gsap . to ( '[data-anim-hero]' , { opacity : 1 , y : '0%' , stagger…" at bounding box center [848, 491] width 1077 height 755
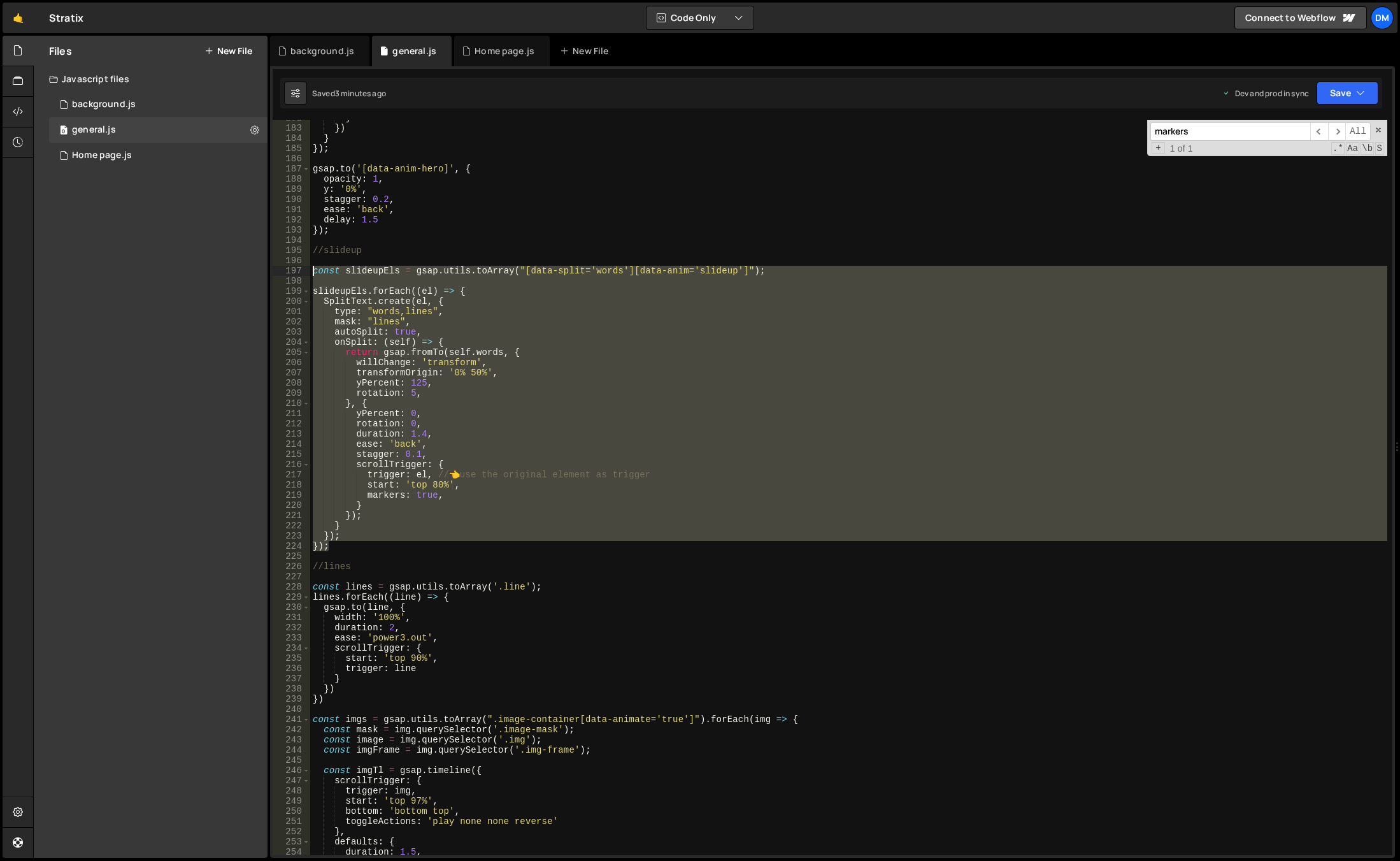
drag, startPoint x: 339, startPoint y: 550, endPoint x: 266, endPoint y: 267, distance: 292.3
click at [266, 267] on div "Files New File Javascript files 0 background.js 0 0 general.js 0 0 Home page.js…" at bounding box center [716, 447] width 1367 height 823
click at [347, 546] on div "} }) } }) ; gsap . to ( '[data-anim-hero]' , { opacity : 1 , y : '0%' , stagger…" at bounding box center [848, 487] width 1077 height 735
type textarea "});"
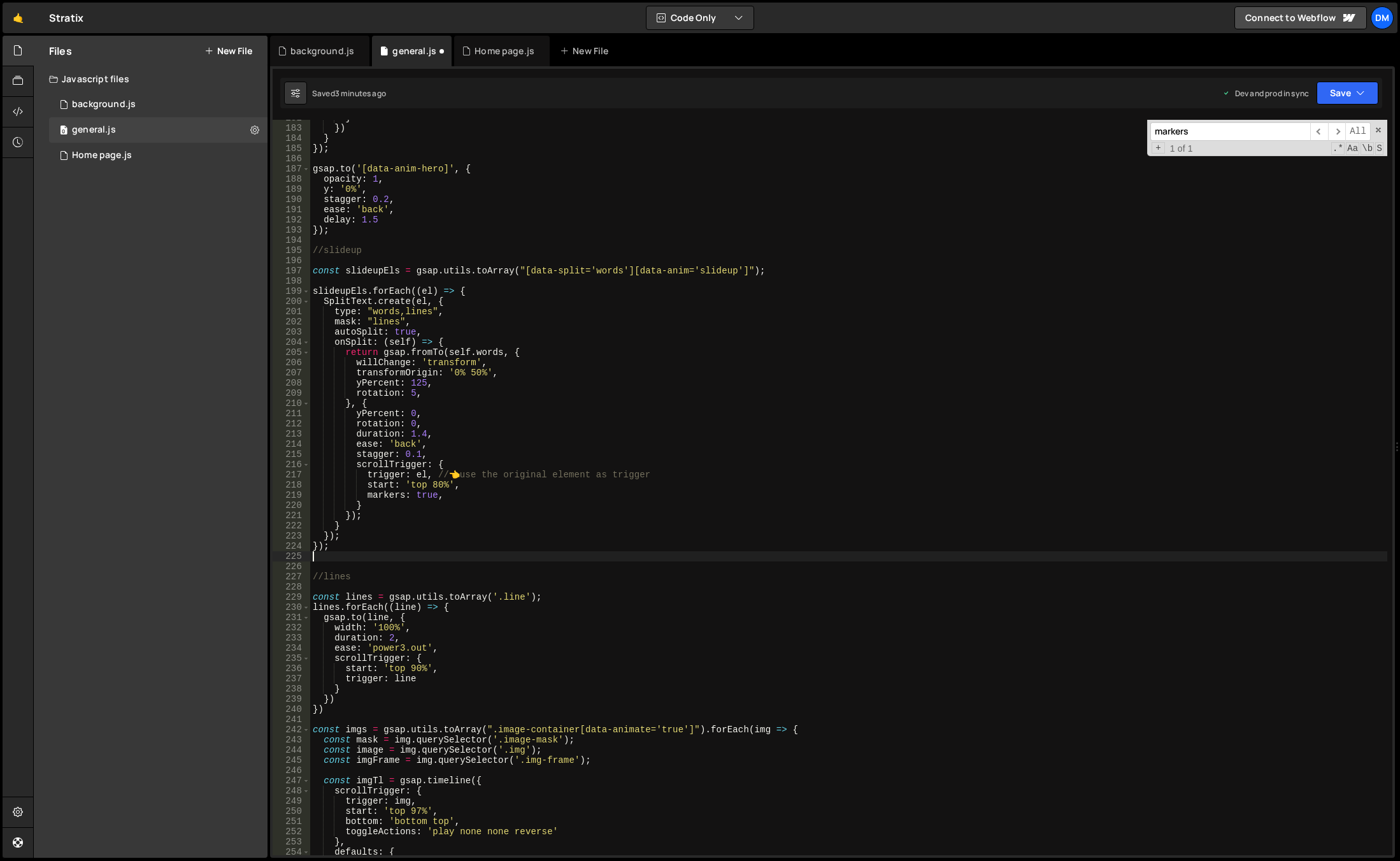
scroll to position [0, 0]
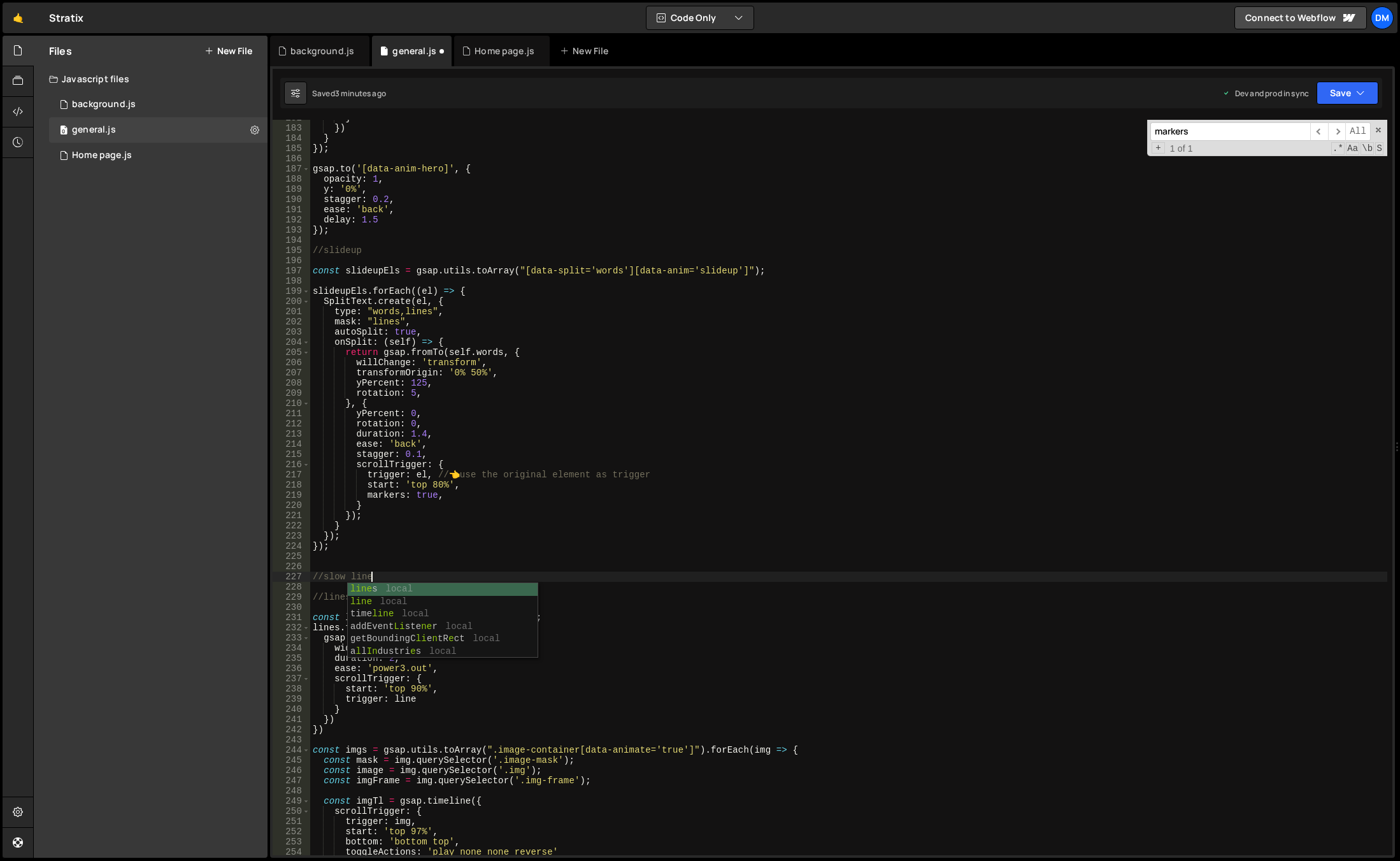
type textarea "//slow lines"
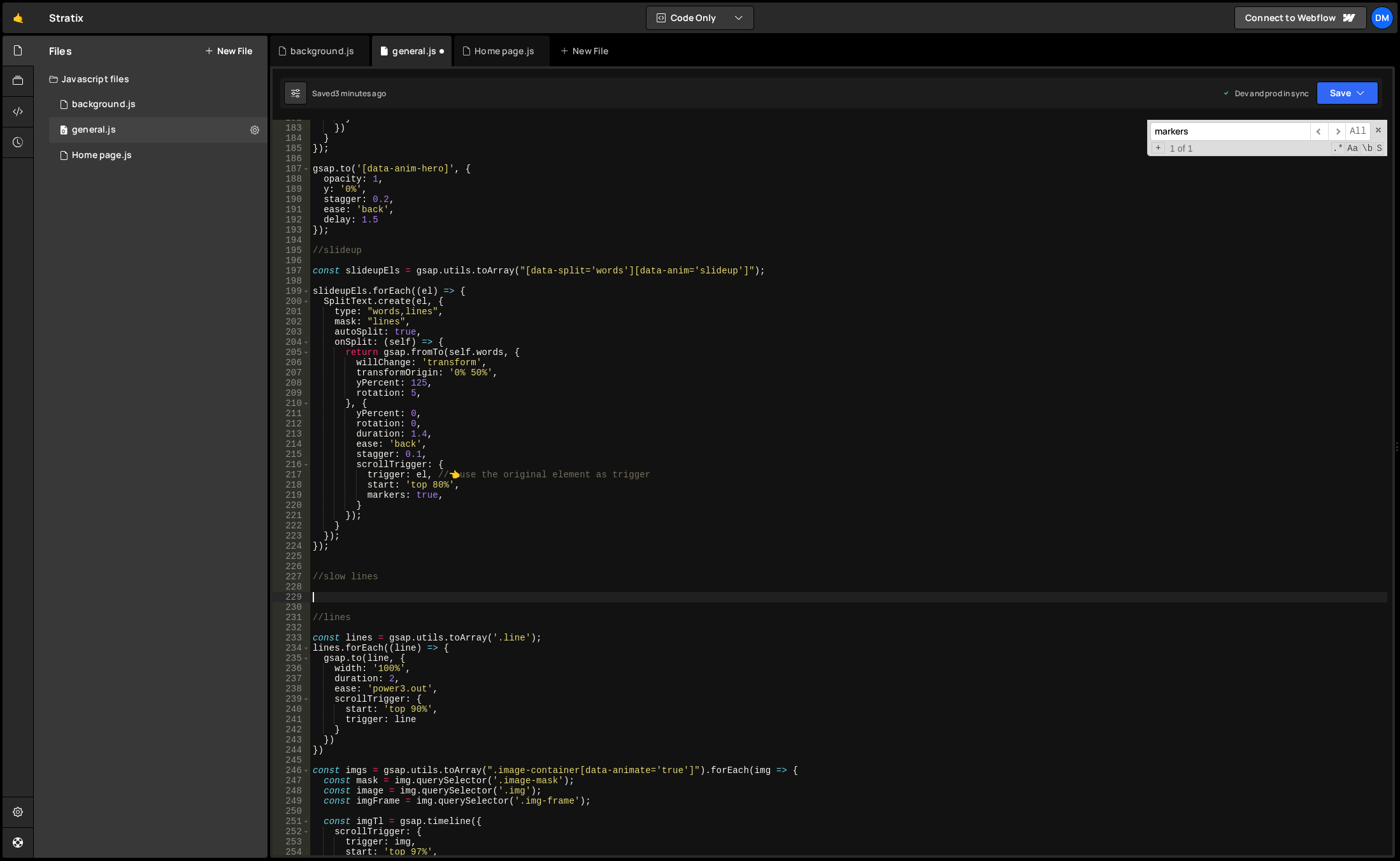
paste textarea "});"
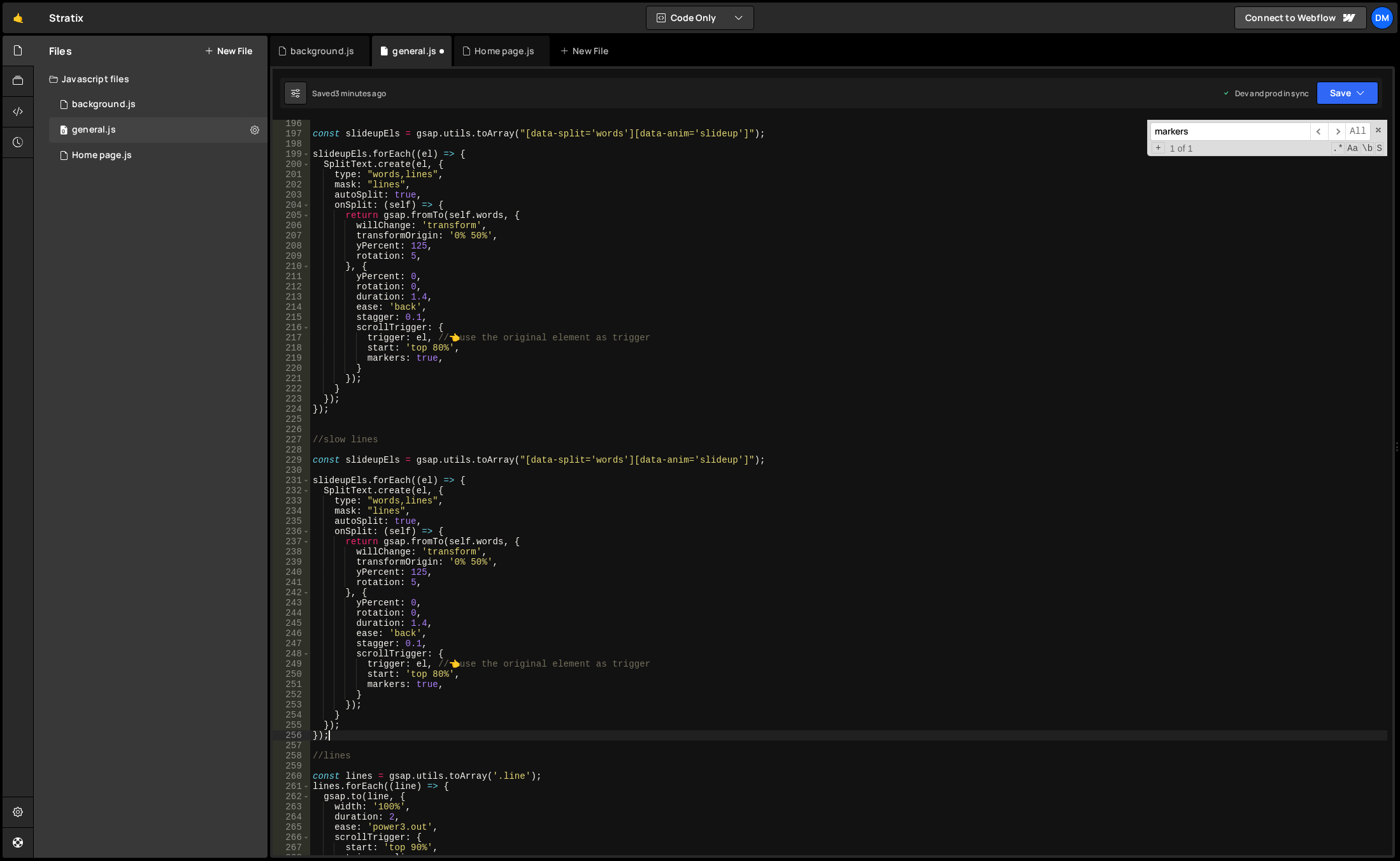
scroll to position [1989, 0]
click at [388, 462] on div "const slideupEls = gsap . utils . toArray ( "[data-split='words'][data-anim='sl…" at bounding box center [848, 496] width 1077 height 755
click at [596, 462] on div "const slideupEls = gsap . utils . toArray ( "[data-split='words'][data-anim='sl…" at bounding box center [848, 496] width 1077 height 755
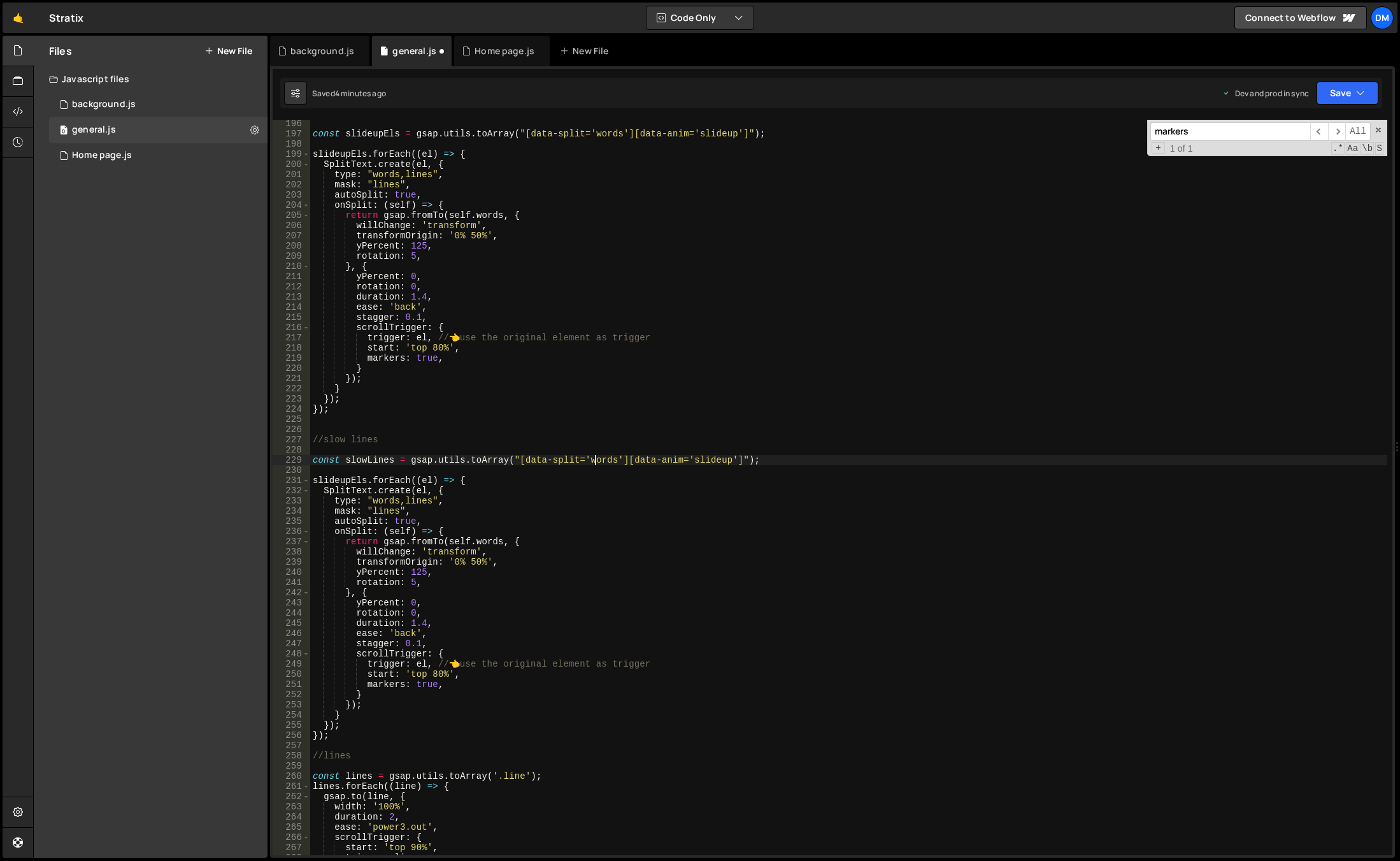
click at [596, 462] on div "const slideupEls = gsap . utils . toArray ( "[data-split='words'][data-anim='sl…" at bounding box center [848, 496] width 1077 height 755
click at [750, 398] on div "const slideupEls = gsap . utils . toArray ( "[data-split='words'][data-anim='sl…" at bounding box center [848, 496] width 1077 height 755
click at [707, 457] on div "const slideupEls = gsap . utils . toArray ( "[data-split='words'][data-anim='sl…" at bounding box center [848, 496] width 1077 height 755
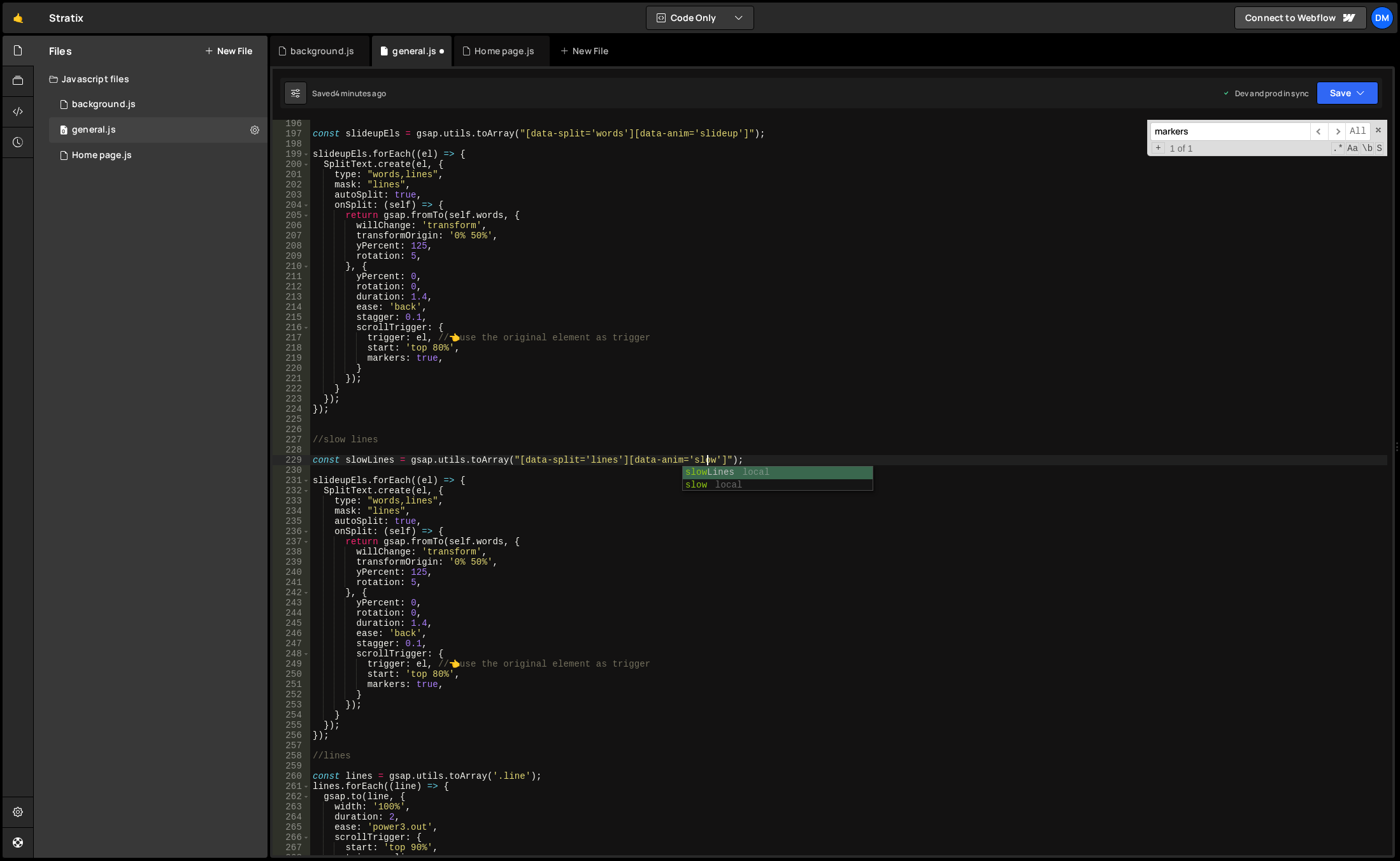
click at [713, 403] on div "const slideupEls = gsap . utils . toArray ( "[data-split='words'][data-anim='sl…" at bounding box center [848, 496] width 1077 height 755
click at [390, 502] on div "const slideupEls = gsap . utils . toArray ( "[data-split='words'][data-anim='sl…" at bounding box center [848, 496] width 1077 height 755
click at [519, 526] on div "const slideupEls = gsap . utils . toArray ( "[data-split='words'][data-anim='sl…" at bounding box center [848, 496] width 1077 height 755
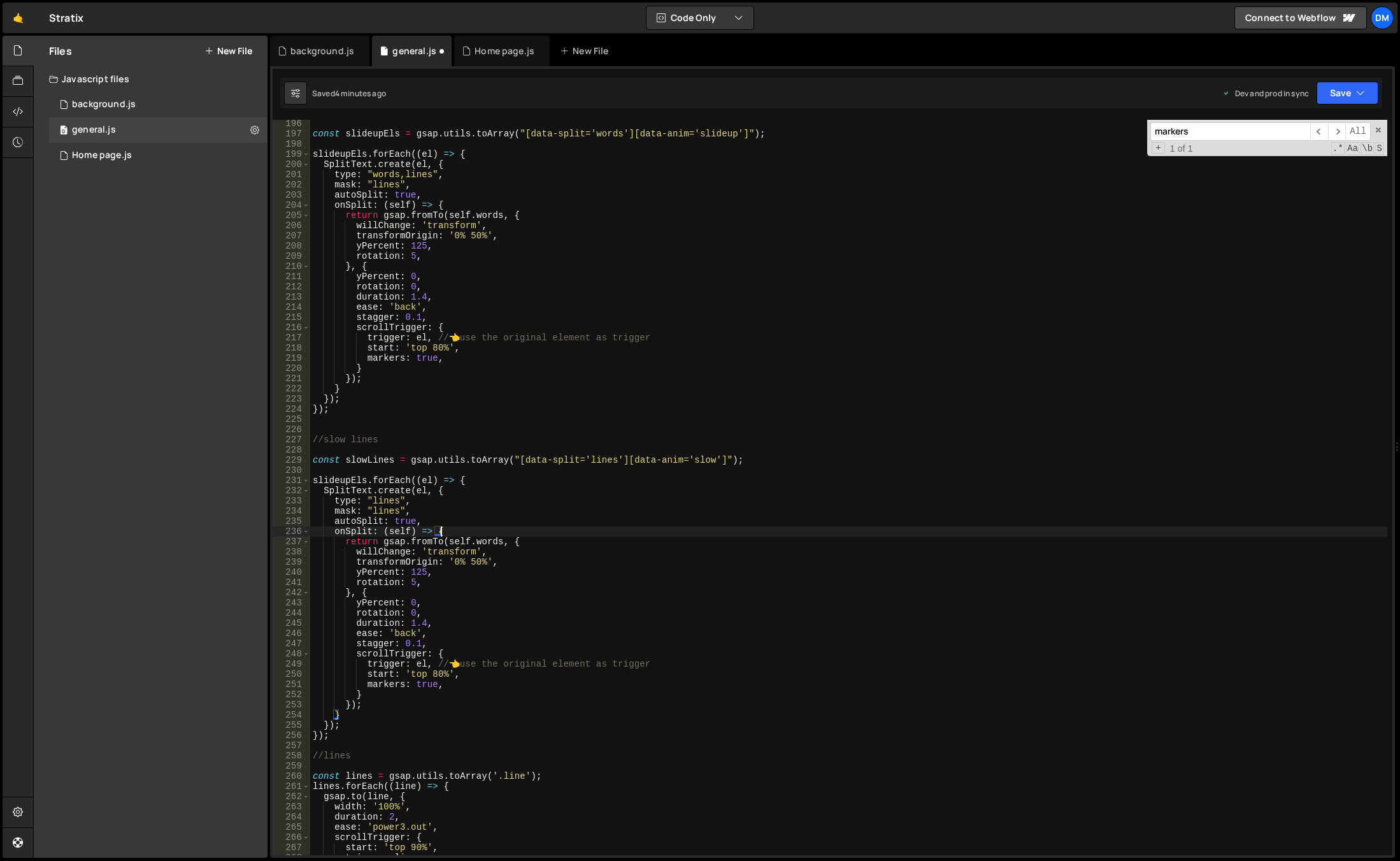
click at [490, 542] on div "const slideupEls = gsap . utils . toArray ( "[data-split='words'][data-anim='sl…" at bounding box center [848, 496] width 1077 height 755
click at [490, 541] on div "const slideupEls = gsap . utils . toArray ( "[data-split='words'][data-anim='sl…" at bounding box center [848, 496] width 1077 height 755
type textarea "return gsap.fromTo(self.lines, {"
click at [586, 452] on div "const slideupEls = gsap . utils . toArray ( "[data-split='words'][data-anim='sl…" at bounding box center [848, 496] width 1077 height 755
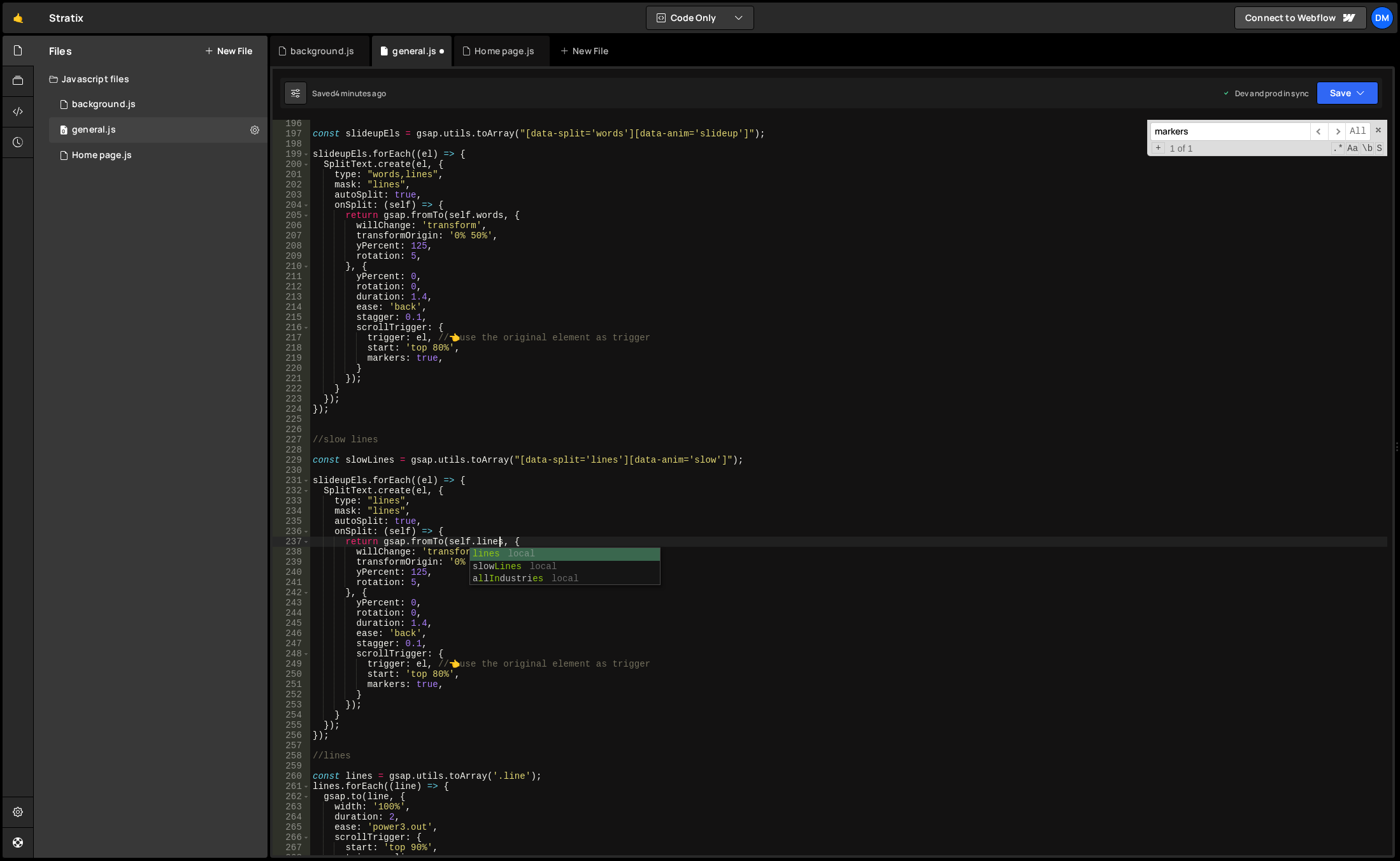
scroll to position [0, 0]
click at [380, 461] on div "const slideupEls = gsap . utils . toArray ( "[data-split='words'][data-anim='sl…" at bounding box center [848, 496] width 1077 height 755
click at [460, 580] on div "const slideupEls = gsap . utils . toArray ( "[data-split='words'][data-anim='sl…" at bounding box center [848, 496] width 1077 height 755
drag, startPoint x: 502, startPoint y: 560, endPoint x: 290, endPoint y: 562, distance: 212.0
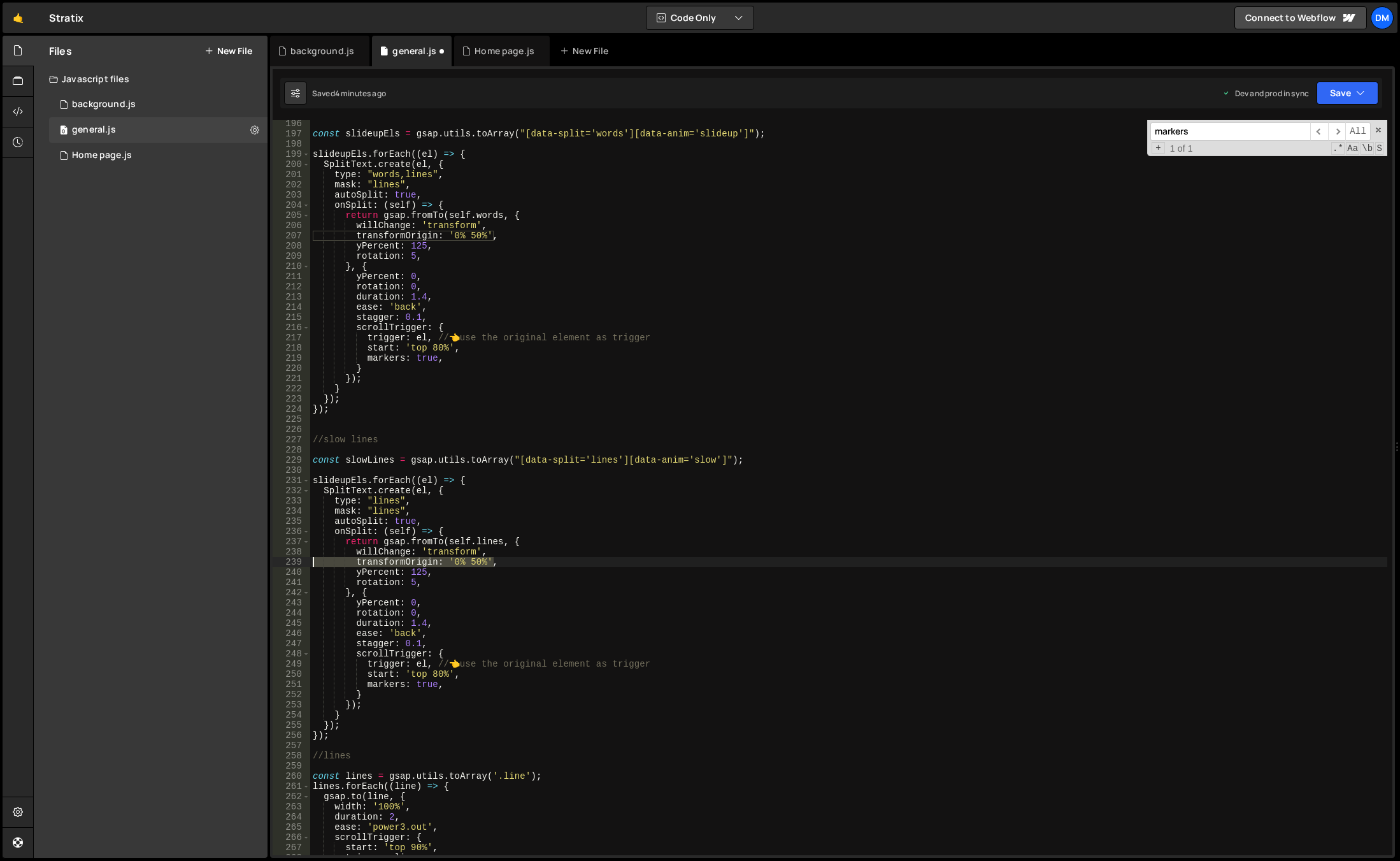
click at [290, 562] on div "rotation: 5, 196 197 198 199 200 201 202 203 204 205 206 207 208 209 210 211 21…" at bounding box center [833, 487] width 1120 height 735
type textarea "transformOrigin: '0% 50%',"
click at [415, 559] on div "const slideupEls = gsap . utils . toArray ( "[data-split='words'][data-anim='sl…" at bounding box center [848, 496] width 1077 height 755
drag, startPoint x: 430, startPoint y: 568, endPoint x: 276, endPoint y: 571, distance: 154.0
click at [276, 571] on div "yPercent: 125, 196 197 198 199 200 201 202 203 204 205 206 207 208 209 210 211 …" at bounding box center [833, 487] width 1120 height 735
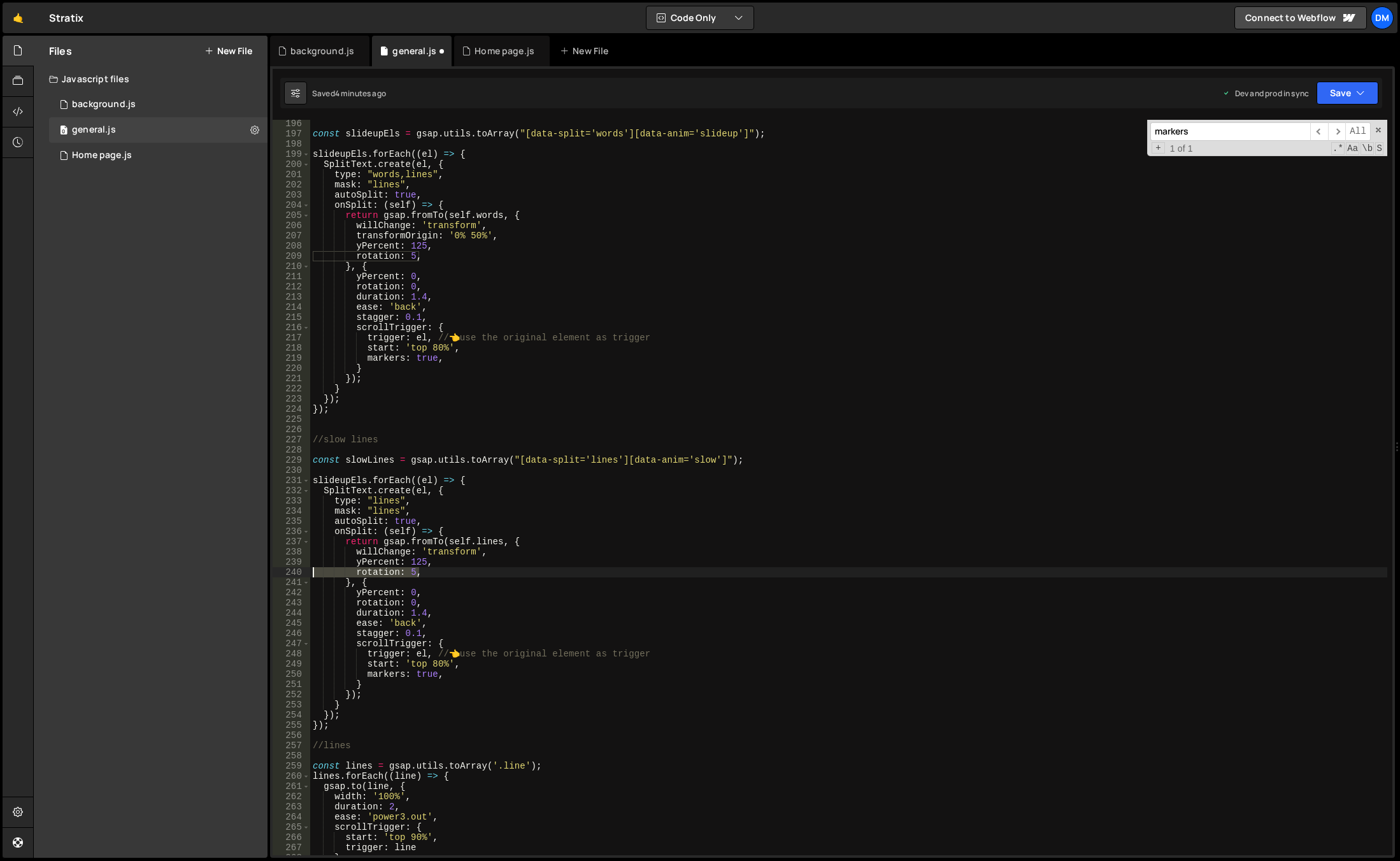
type textarea "rotation: 5,"
click at [426, 559] on div "const slideupEls = gsap . utils . toArray ( "[data-split='words'][data-anim='sl…" at bounding box center [848, 496] width 1077 height 755
click at [478, 614] on div "const slideupEls = gsap . utils . toArray ( "[data-split='words'][data-anim='sl…" at bounding box center [848, 496] width 1077 height 755
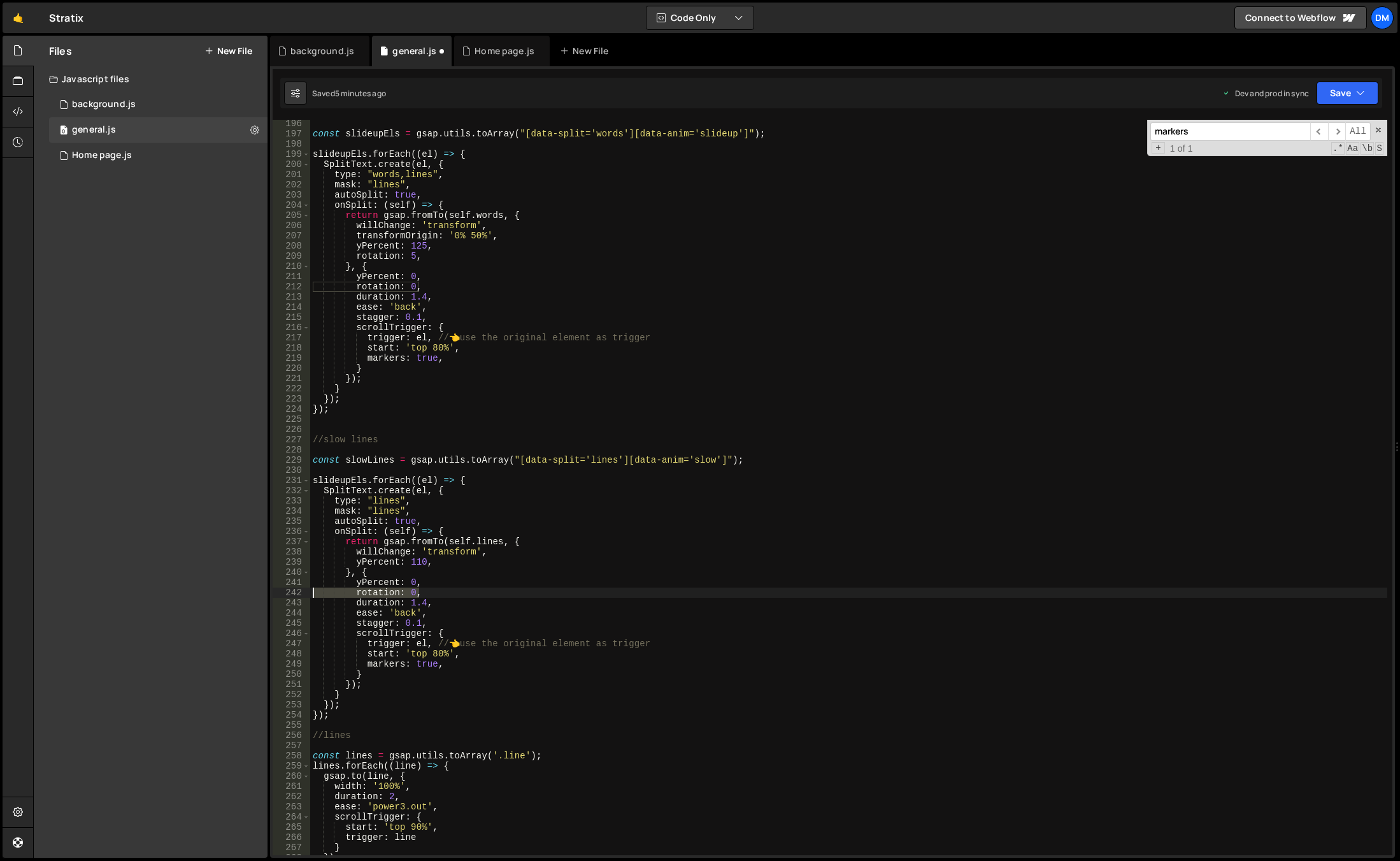
drag, startPoint x: 434, startPoint y: 590, endPoint x: 258, endPoint y: 591, distance: 176.0
click at [258, 591] on div "Files New File Javascript files 0 background.js 0 0 general.js 0 0 Home page.js…" at bounding box center [716, 447] width 1367 height 823
type textarea "rotation: 0,"
drag, startPoint x: 411, startPoint y: 593, endPoint x: 424, endPoint y: 593, distance: 13.0
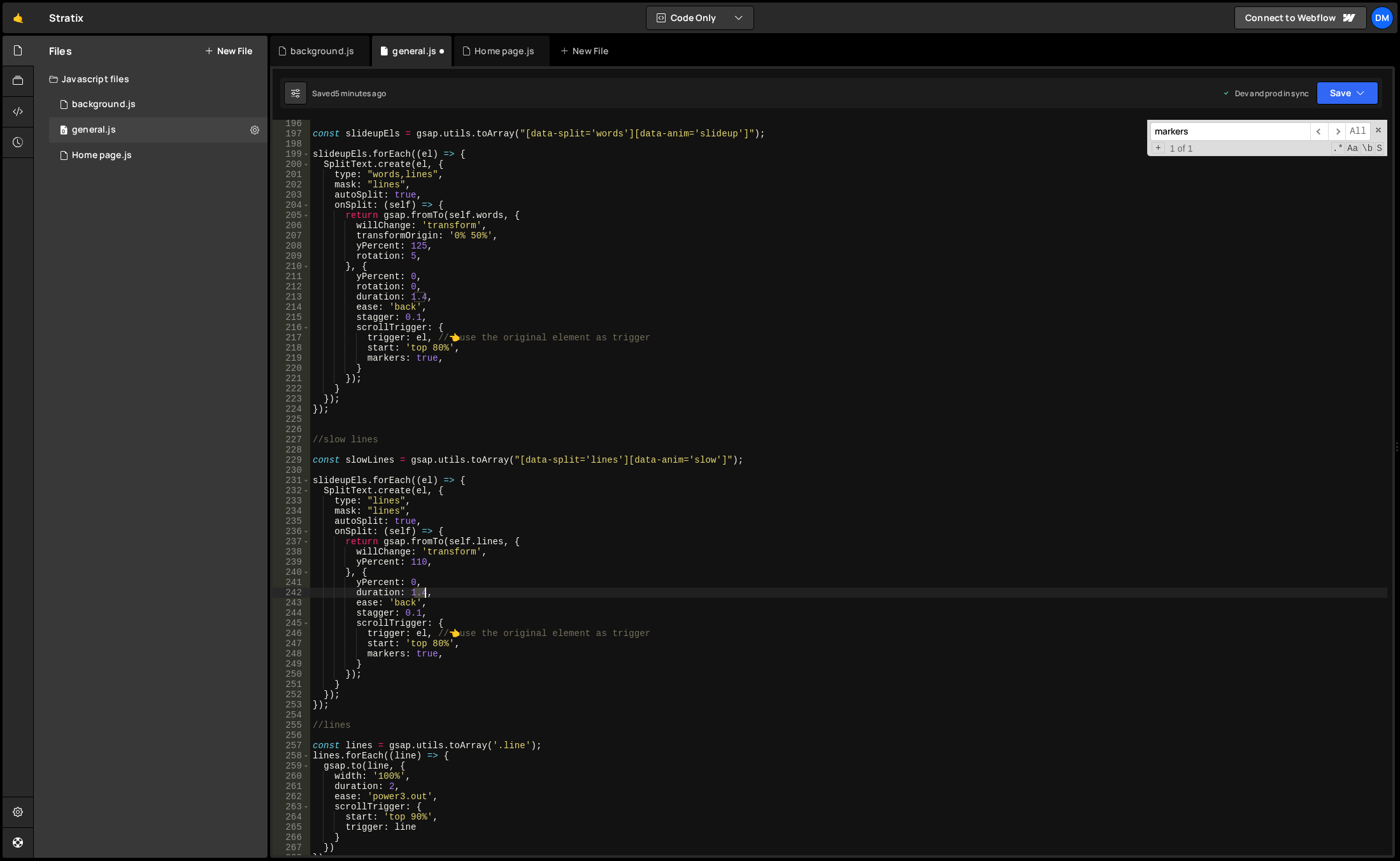
click at [424, 593] on div "const slideupEls = gsap . utils . toArray ( "[data-split='words'][data-anim='sl…" at bounding box center [848, 496] width 1077 height 755
click at [485, 537] on div "const slideupEls = gsap . utils . toArray ( "[data-split='words'][data-anim='sl…" at bounding box center [848, 496] width 1077 height 755
click at [400, 603] on div "const slideupEls = gsap . utils . toArray ( "[data-split='words'][data-anim='sl…" at bounding box center [848, 496] width 1077 height 755
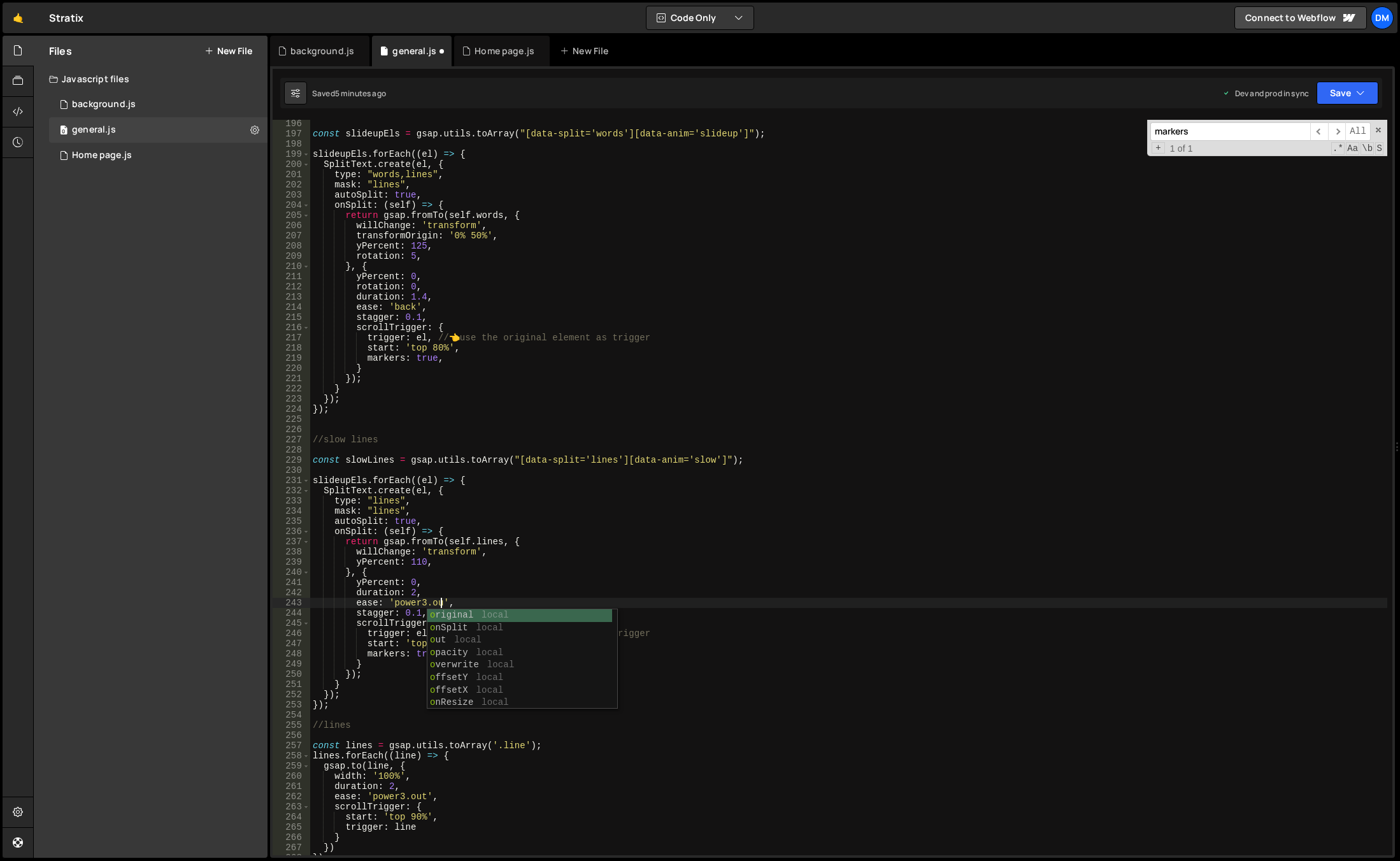
type textarea "ease: 'power3.out',"
drag, startPoint x: 472, startPoint y: 466, endPoint x: 470, endPoint y: 489, distance: 23.1
click at [472, 466] on div "const slideupEls = gsap . utils . toArray ( "[data-split='words'][data-anim='sl…" at bounding box center [848, 496] width 1077 height 755
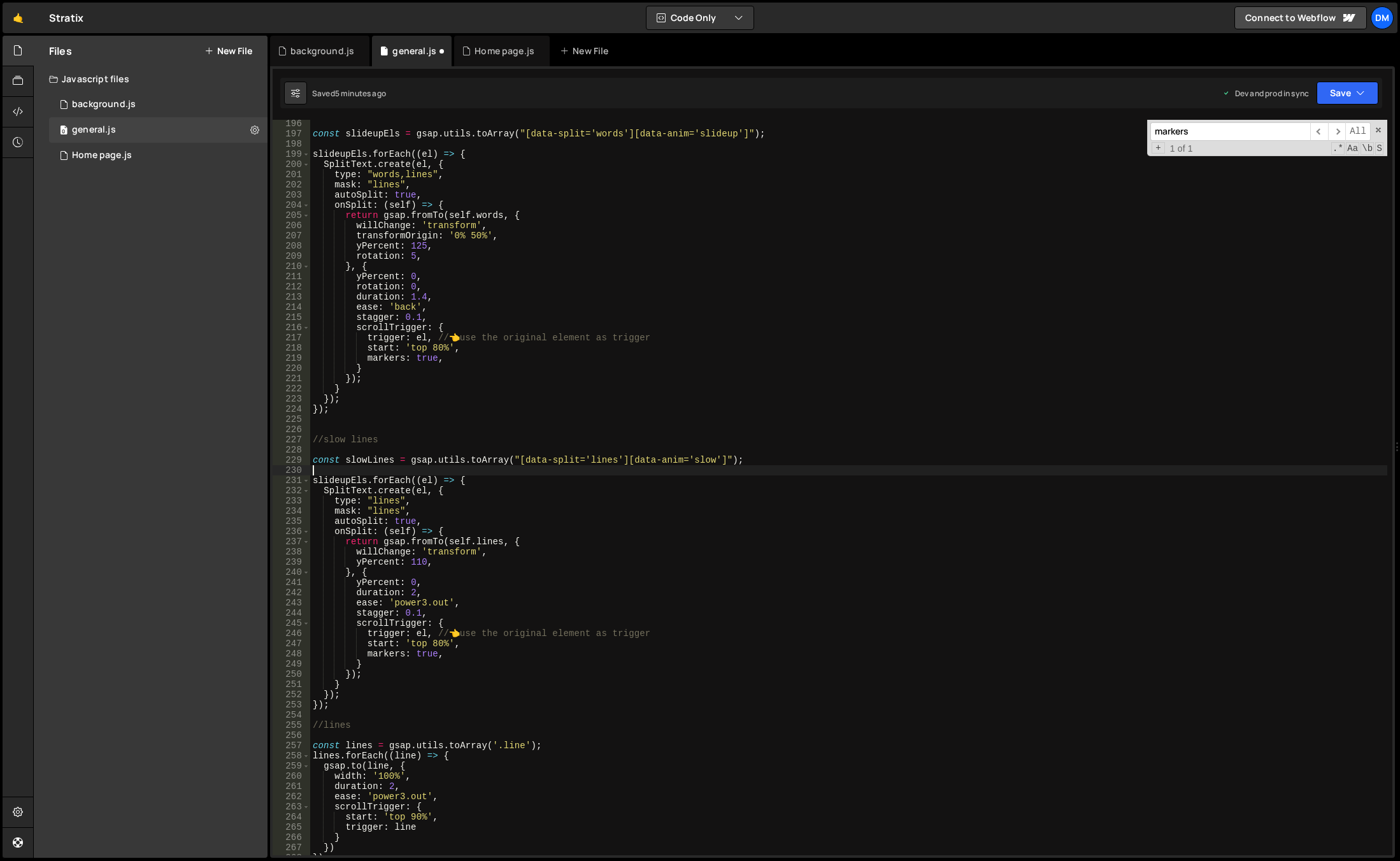
click at [430, 613] on div "const slideupEls = gsap . utils . toArray ( "[data-split='words'][data-anim='sl…" at bounding box center [848, 496] width 1077 height 755
click at [441, 646] on div "const slideupEls = gsap . utils . toArray ( "[data-split='words'][data-anim='sl…" at bounding box center [848, 496] width 1077 height 755
click at [440, 643] on div "const slideupEls = gsap . utils . toArray ( "[data-split='words'][data-anim='sl…" at bounding box center [848, 496] width 1077 height 755
click at [593, 619] on div "const slideupEls = gsap . utils . toArray ( "[data-split='words'][data-anim='sl…" at bounding box center [848, 496] width 1077 height 755
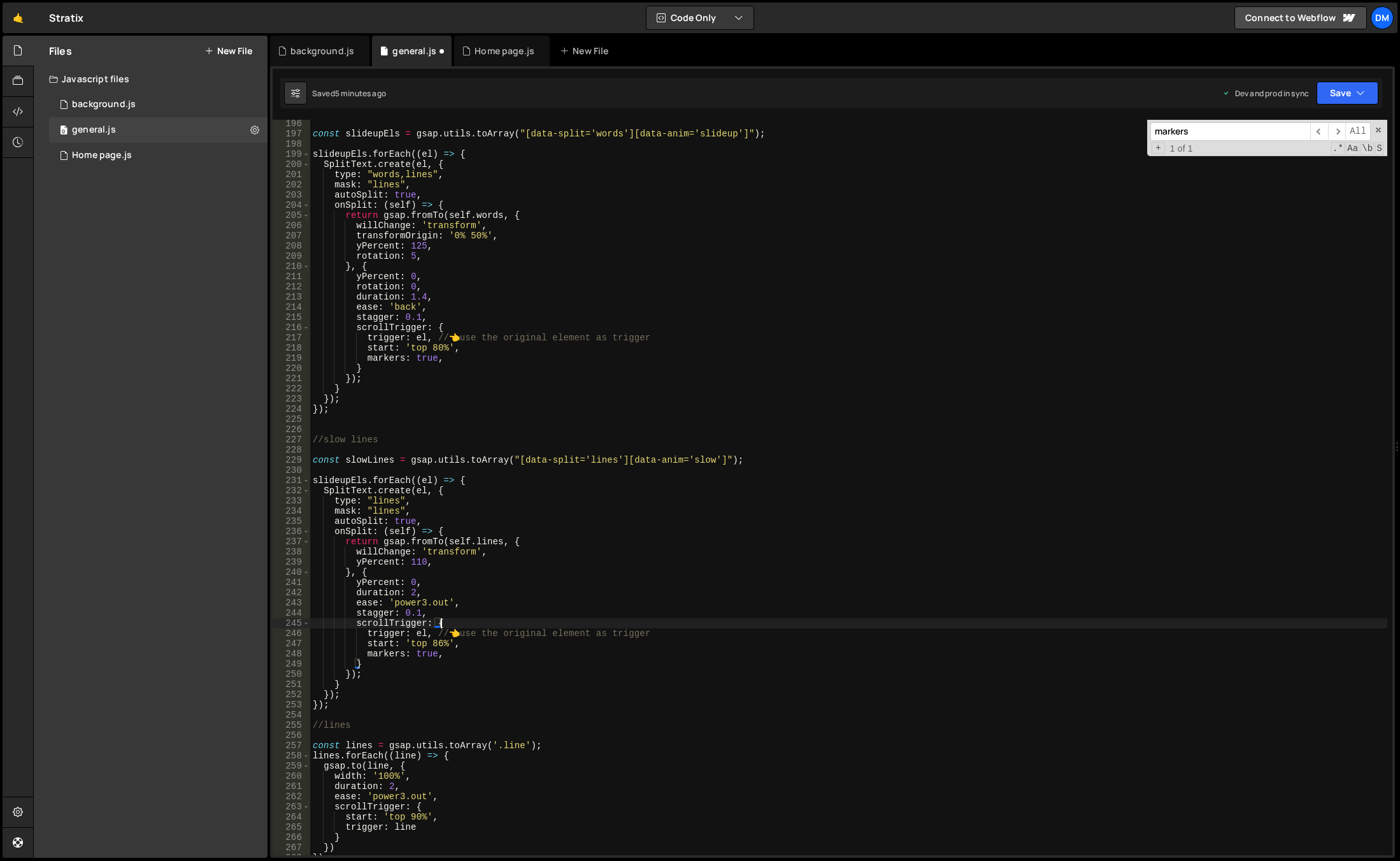
scroll to position [0, 8]
drag, startPoint x: 447, startPoint y: 656, endPoint x: 225, endPoint y: 652, distance: 222.0
click at [225, 652] on div "Files New File Javascript files 0 background.js 0 0 general.js 0 0 Home page.js…" at bounding box center [716, 447] width 1367 height 823
type textarea "markers: true,"
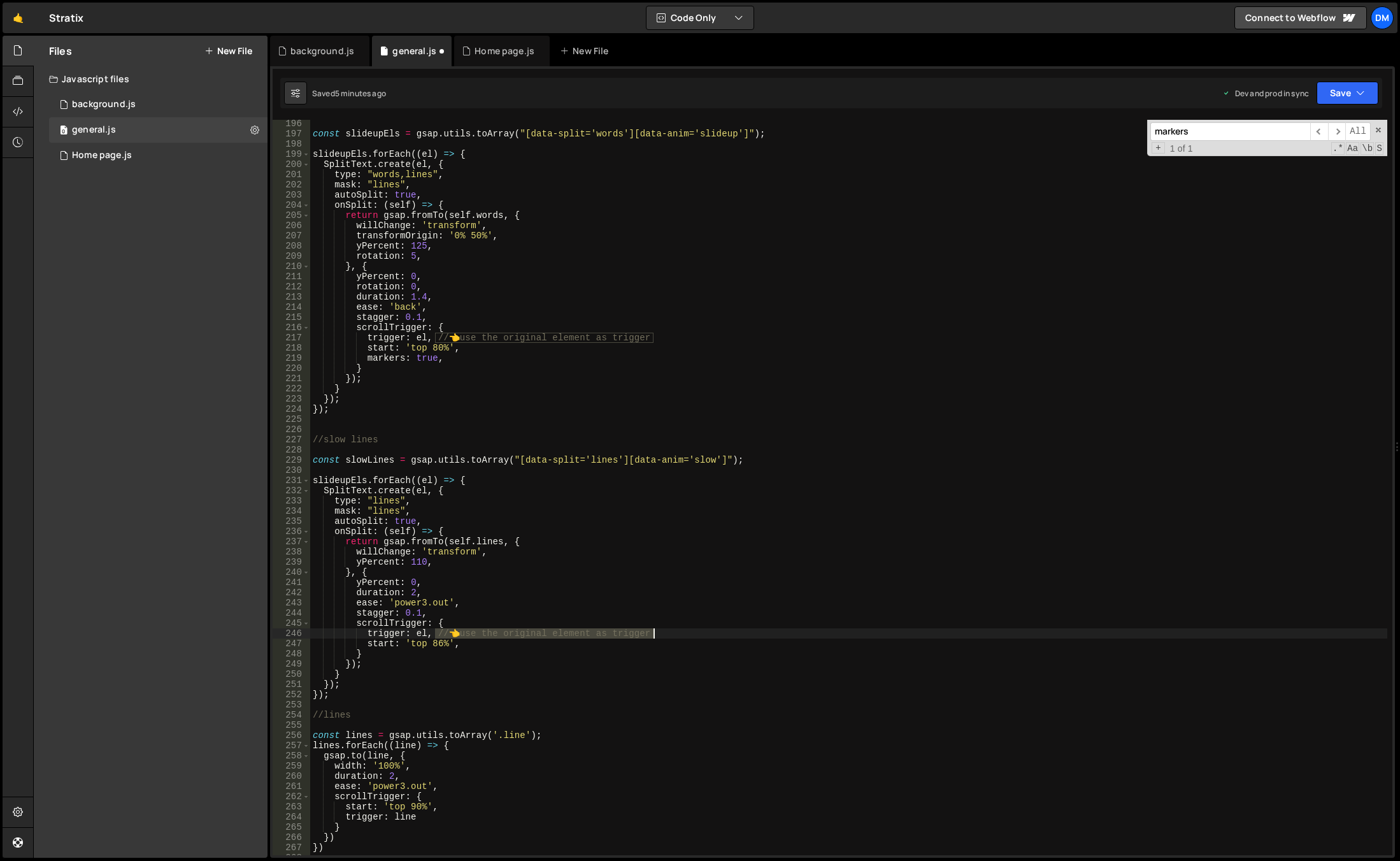
drag, startPoint x: 436, startPoint y: 634, endPoint x: 679, endPoint y: 633, distance: 243.0
click at [679, 633] on div "const slideupEls = gsap . utils . toArray ( "[data-split='words'][data-anim='sl…" at bounding box center [848, 496] width 1077 height 755
drag, startPoint x: 430, startPoint y: 337, endPoint x: 690, endPoint y: 333, distance: 260.0
click at [690, 333] on div "const slideupEls = gsap . utils . toArray ( "[data-split='words'][data-anim='sl…" at bounding box center [848, 496] width 1077 height 755
click at [684, 400] on div "const slideupEls = gsap . utils . toArray ( "[data-split='words'][data-anim='sl…" at bounding box center [848, 496] width 1077 height 755
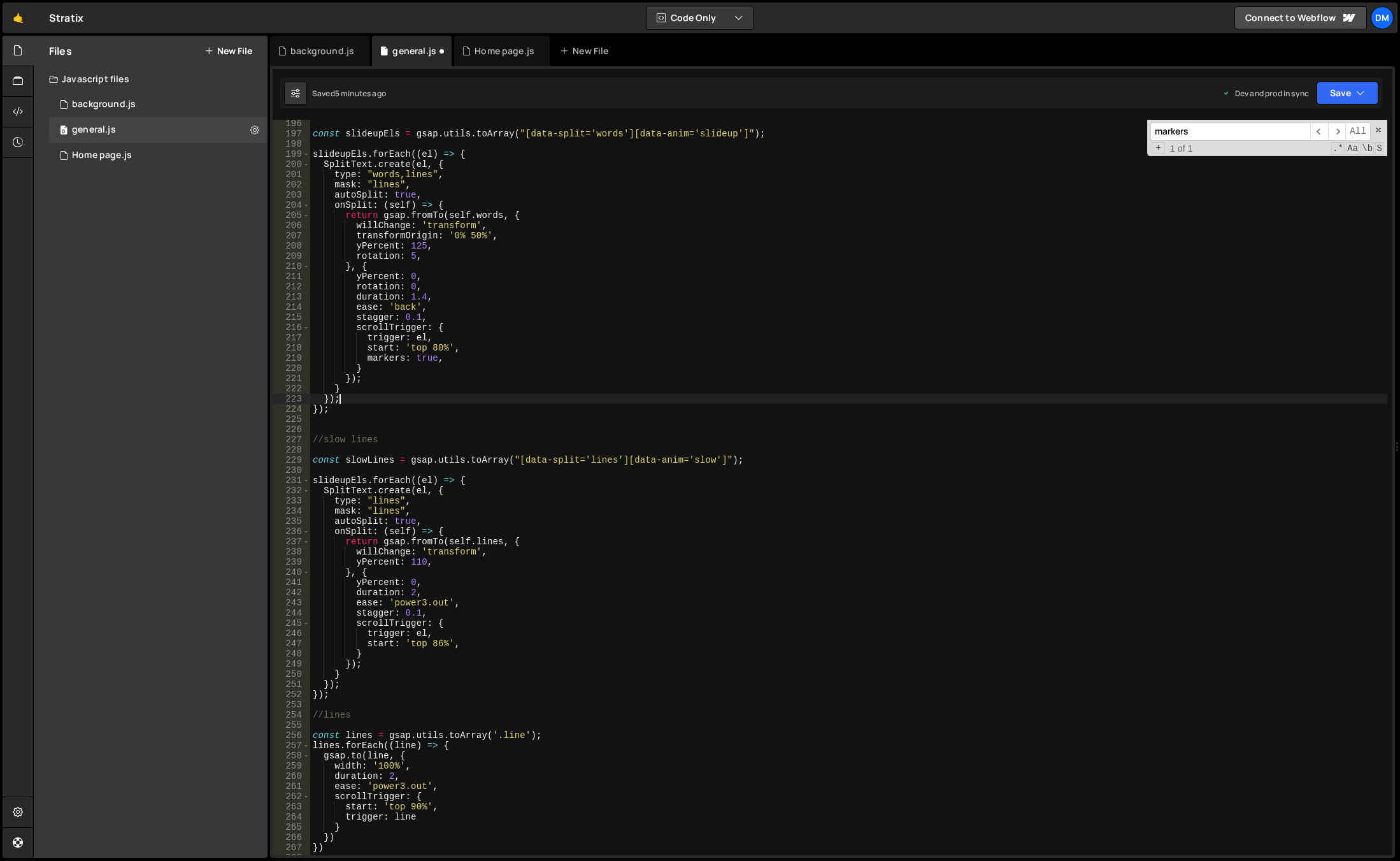
click at [461, 477] on div "const slideupEls = gsap . utils . toArray ( "[data-split='words'][data-anim='sl…" at bounding box center [848, 496] width 1077 height 755
click at [550, 565] on div "const slideupEls = gsap . utils . toArray ( "[data-split='words'][data-anim='sl…" at bounding box center [848, 496] width 1077 height 755
drag, startPoint x: 1359, startPoint y: 88, endPoint x: 1317, endPoint y: 147, distance: 72.4
click at [1359, 88] on icon "button" at bounding box center [1361, 93] width 9 height 13
click at [1279, 176] on div "5 minutes ago" at bounding box center [1285, 180] width 49 height 11
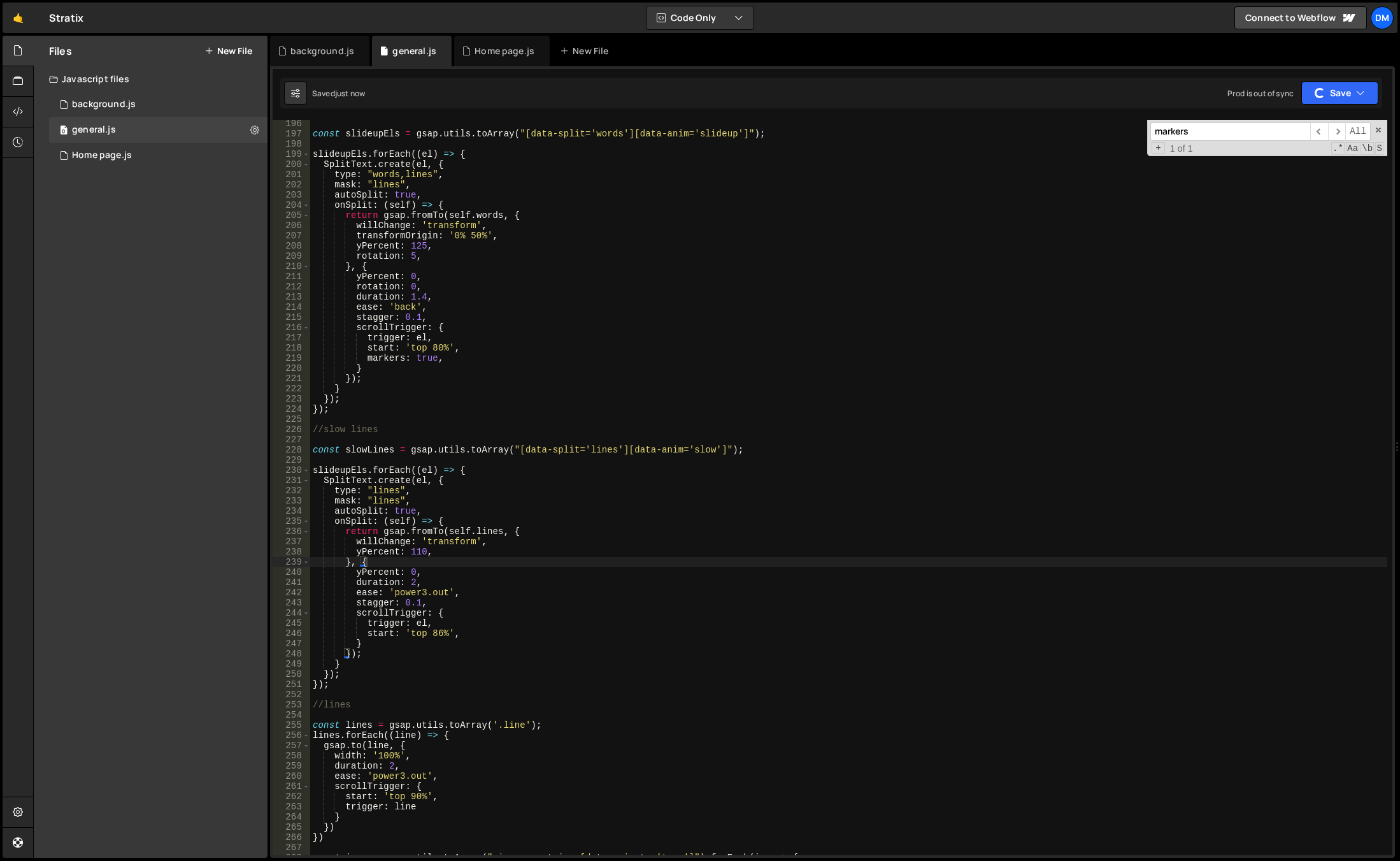
click at [1376, 125] on div "markers ​ ​ All Replace All + 1 of 1 .* Aa \b S" at bounding box center [1267, 138] width 240 height 36
click at [1338, 89] on button "Save" at bounding box center [1340, 92] width 78 height 23
drag, startPoint x: 1303, startPoint y: 120, endPoint x: 1332, endPoint y: 117, distance: 29.2
click at [1303, 120] on div "Save to Staging S" at bounding box center [1304, 124] width 132 height 13
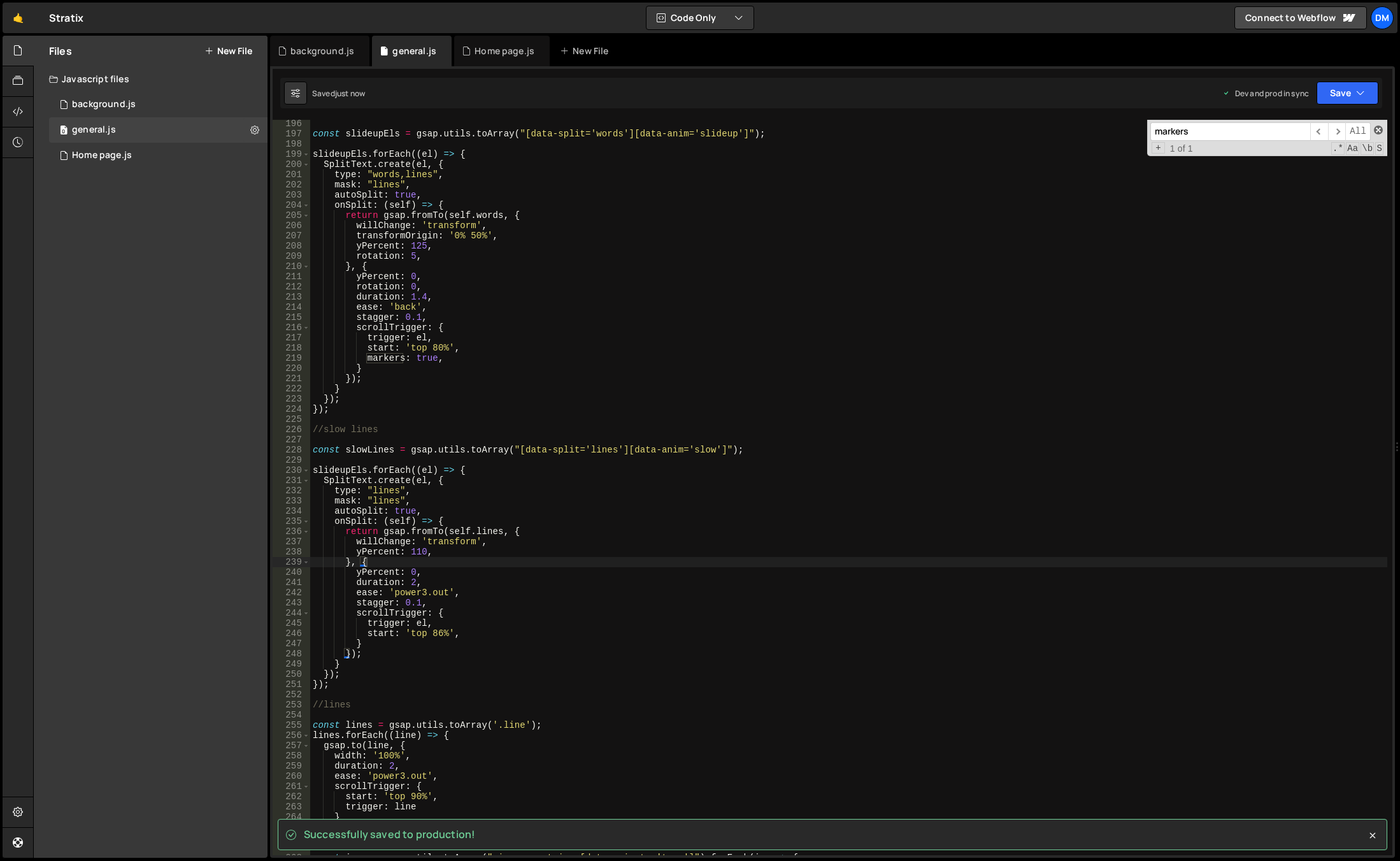
click at [1378, 130] on span at bounding box center [1379, 130] width 9 height 9
click at [1031, 383] on div "const slideupEls = gsap . utils . toArray ( "[data-split='words'][data-anim='sl…" at bounding box center [848, 496] width 1077 height 755
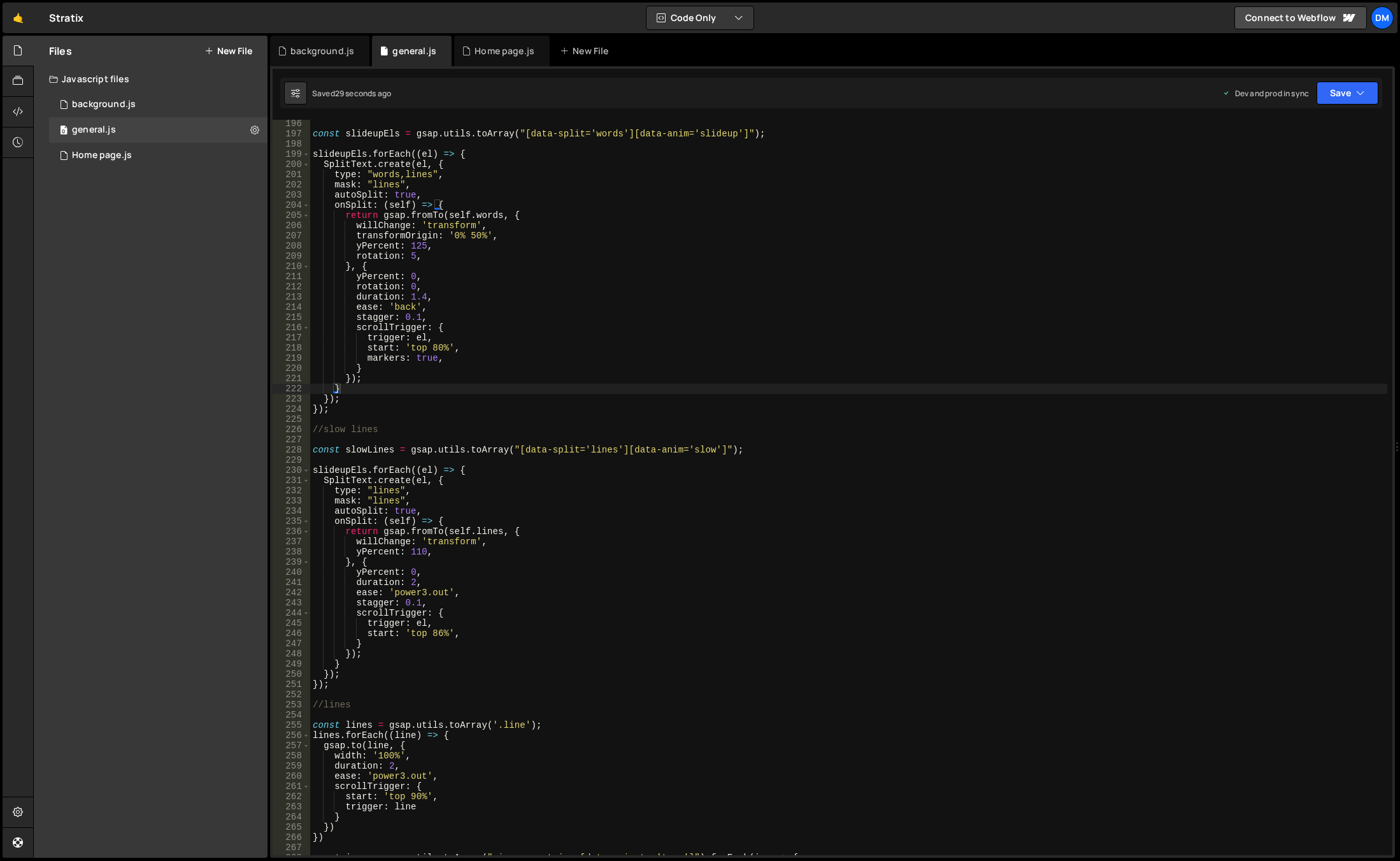
click at [654, 822] on div "const slideupEls = gsap . utils . toArray ( "[data-split='words'][data-anim='sl…" at bounding box center [848, 496] width 1077 height 755
drag, startPoint x: 626, startPoint y: 451, endPoint x: 674, endPoint y: 451, distance: 48.0
click at [674, 451] on div "const slideupEls = gsap . utils . toArray ( "[data-split='words'][data-anim='sl…" at bounding box center [848, 496] width 1077 height 755
paste textarea "mask: "lines","
click at [738, 497] on div "const slideupEls = gsap . utils . toArray ( "[data-split='words'][data-anim='sl…" at bounding box center [848, 496] width 1077 height 755
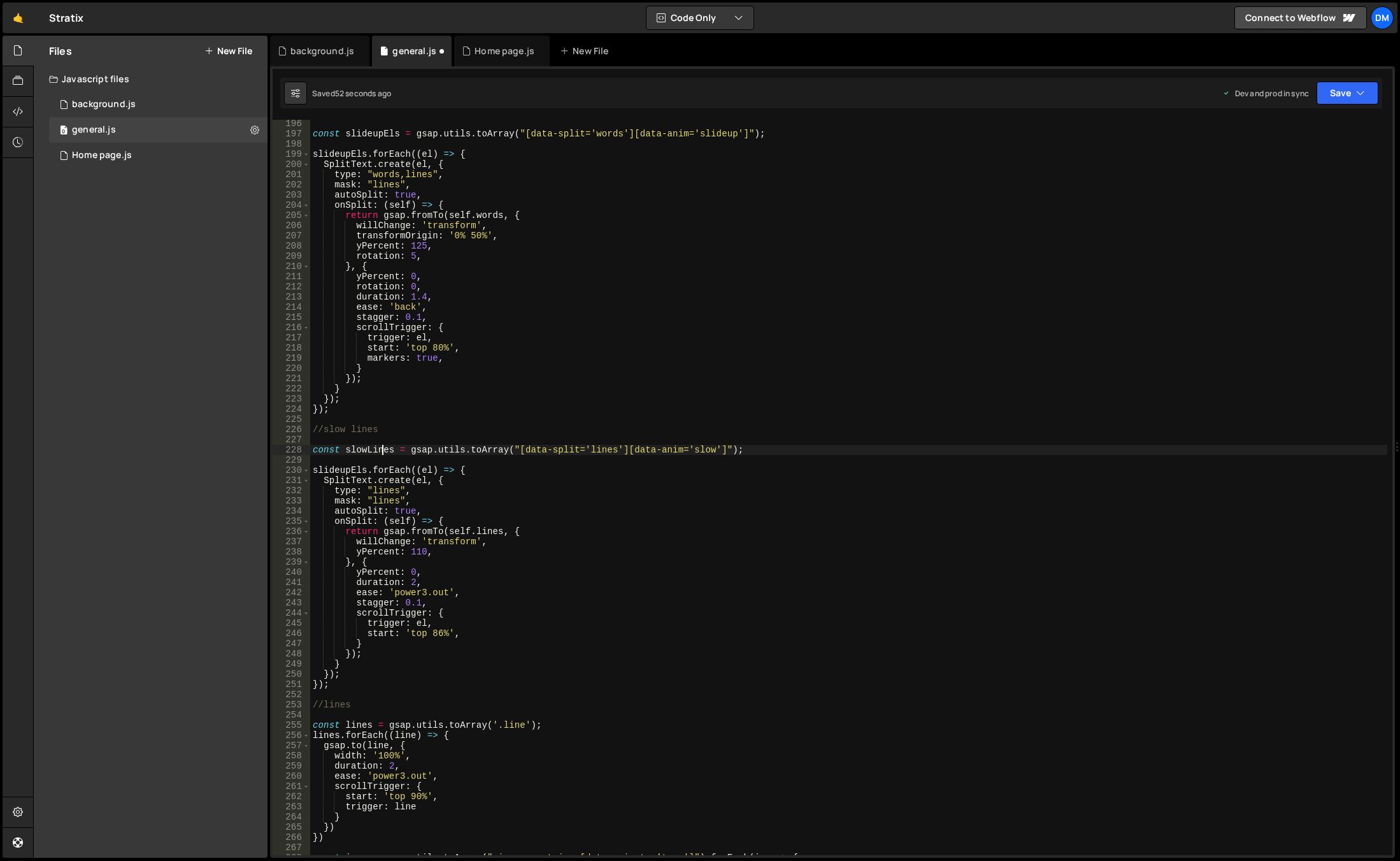
click at [384, 449] on div "const slideupEls = gsap . utils . toArray ( "[data-split='words'][data-anim='sl…" at bounding box center [848, 496] width 1077 height 755
click at [344, 470] on div "const slideupEls = gsap . utils . toArray ( "[data-split='words'][data-anim='sl…" at bounding box center [848, 496] width 1077 height 755
paste textarea "owLine"
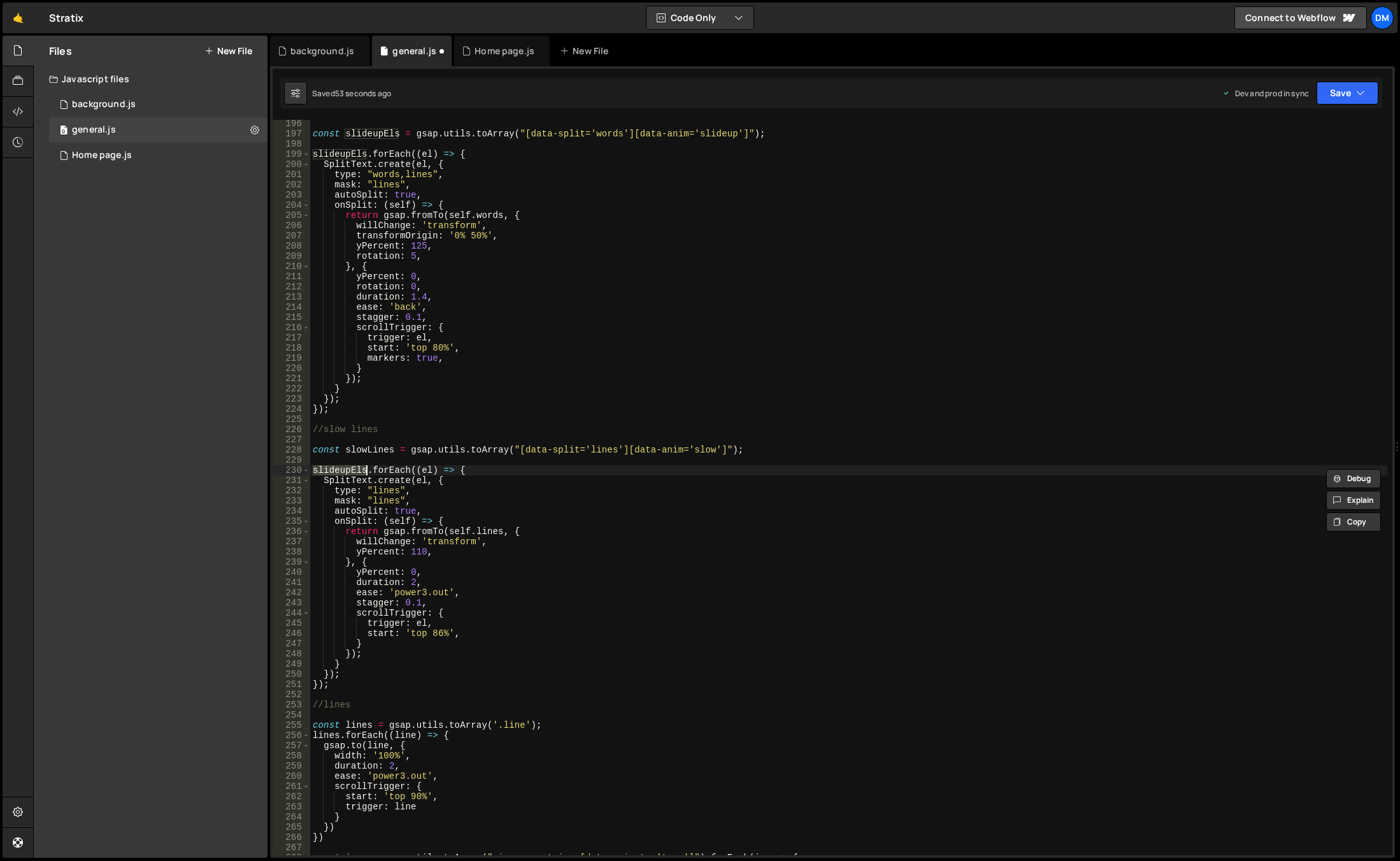
type textarea "slowLines.forEach((el) => {"
click at [577, 417] on div "const slideupEls = gsap . utils . toArray ( "[data-split='words'][data-anim='sl…" at bounding box center [848, 496] width 1077 height 755
drag, startPoint x: 1341, startPoint y: 80, endPoint x: 1333, endPoint y: 96, distance: 17.9
click at [1341, 80] on div "Saved 56 seconds ago Dev and prod in sync Upgrade to Edit Save Save to Staging …" at bounding box center [831, 93] width 1102 height 31
drag, startPoint x: 1336, startPoint y: 91, endPoint x: 1333, endPoint y: 97, distance: 6.7
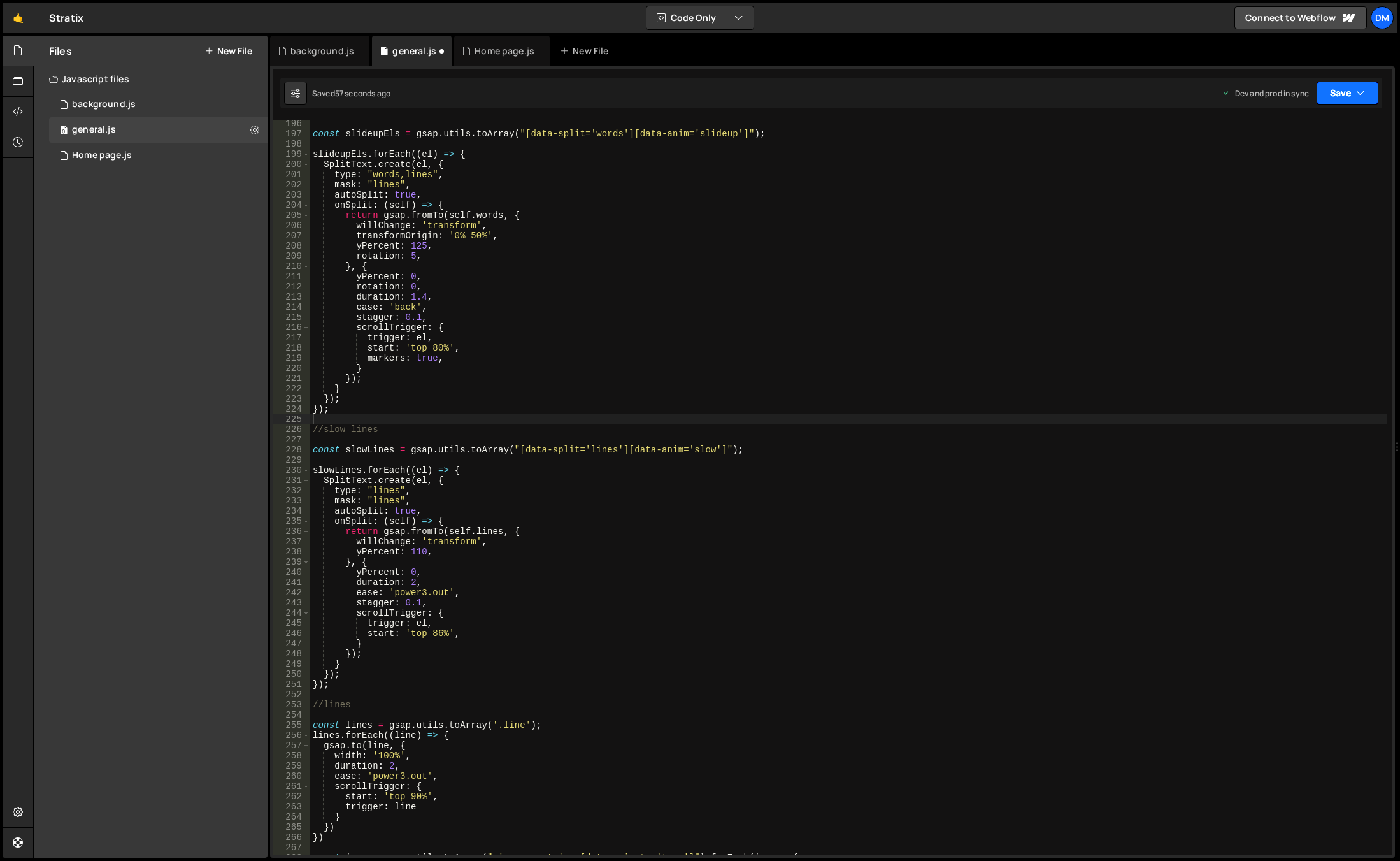
click at [1336, 91] on button "Save" at bounding box center [1348, 92] width 62 height 23
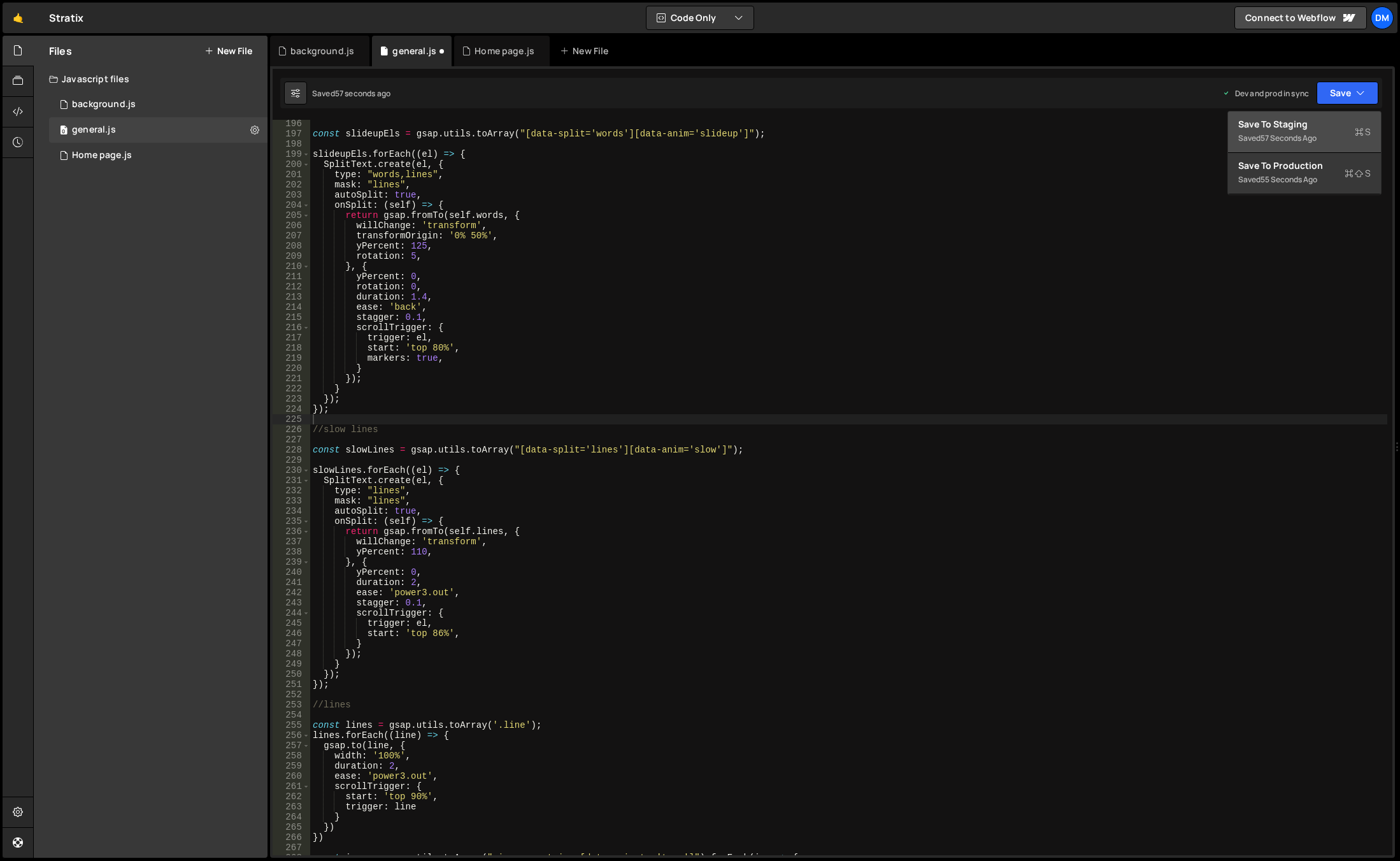
click at [1307, 122] on div "Save to Staging S" at bounding box center [1304, 124] width 132 height 13
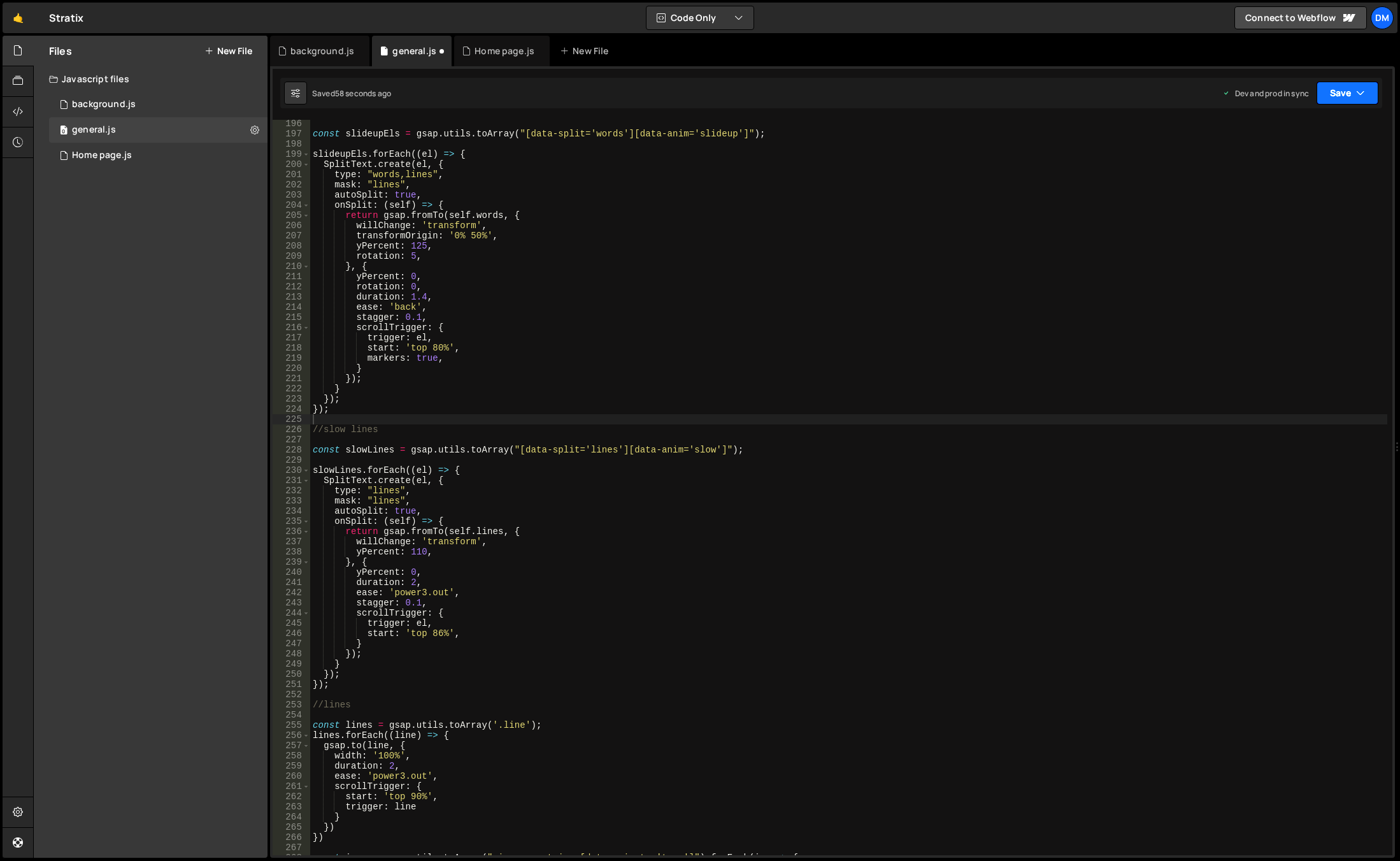
click at [1336, 95] on button "Save" at bounding box center [1348, 92] width 62 height 23
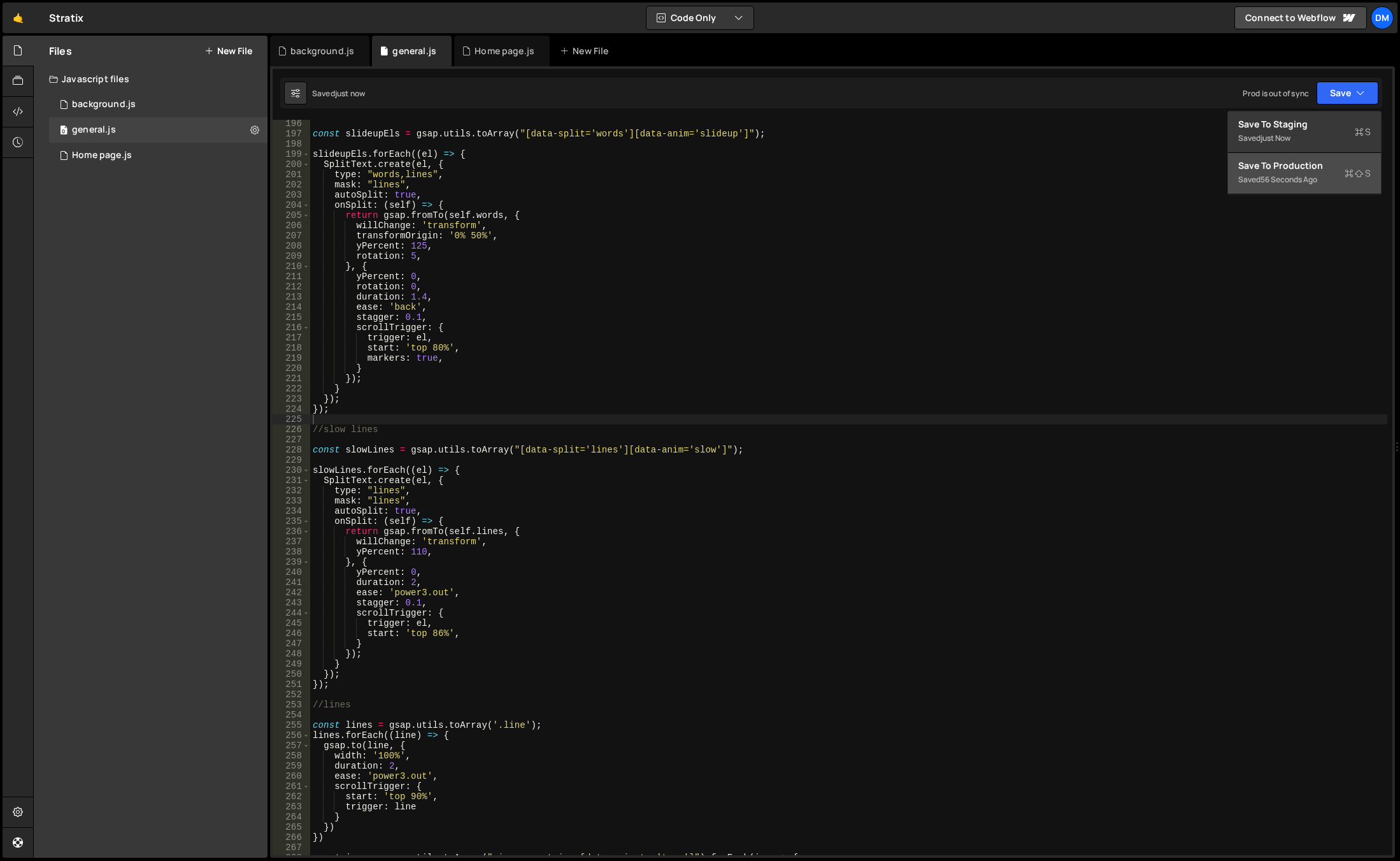
click at [1296, 168] on div "Save to Production S" at bounding box center [1304, 166] width 132 height 13
click at [686, 804] on div "const slideupEls = gsap . utils . toArray ( "[data-split='words'][data-anim='sl…" at bounding box center [848, 496] width 1077 height 755
click at [414, 600] on div "const slideupEls = gsap . utils . toArray ( "[data-split='words'][data-anim='sl…" at bounding box center [848, 496] width 1077 height 755
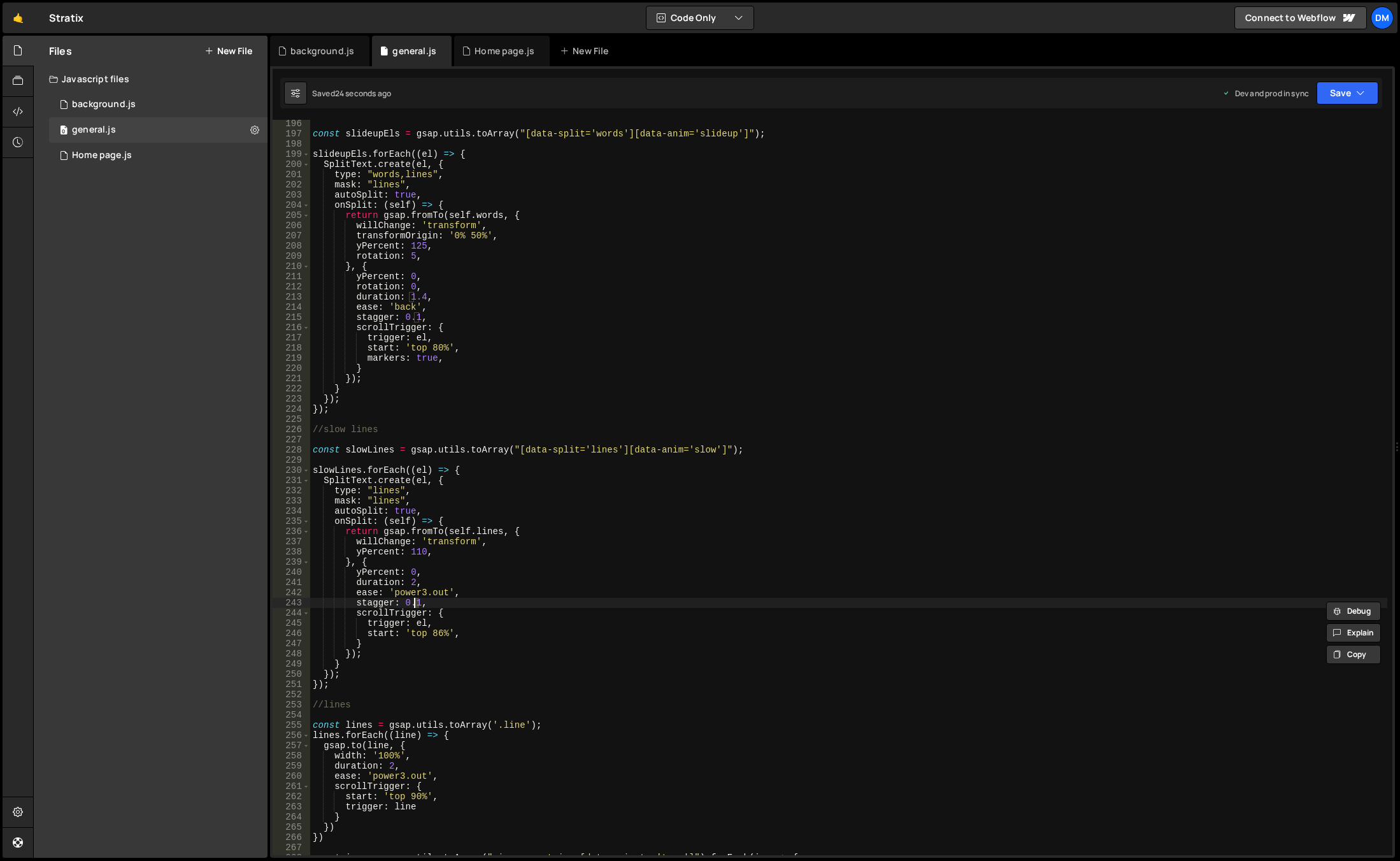
scroll to position [0, 7]
click at [607, 539] on div "const slideupEls = gsap . utils . toArray ( "[data-split='words'][data-anim='sl…" at bounding box center [848, 496] width 1077 height 755
click at [1312, 86] on div "Dev and prod in sync Upgrade to Edit Save Save to Staging S Saved 26 seconds ag…" at bounding box center [1300, 92] width 156 height 23
click at [1330, 92] on button "Save" at bounding box center [1348, 92] width 62 height 23
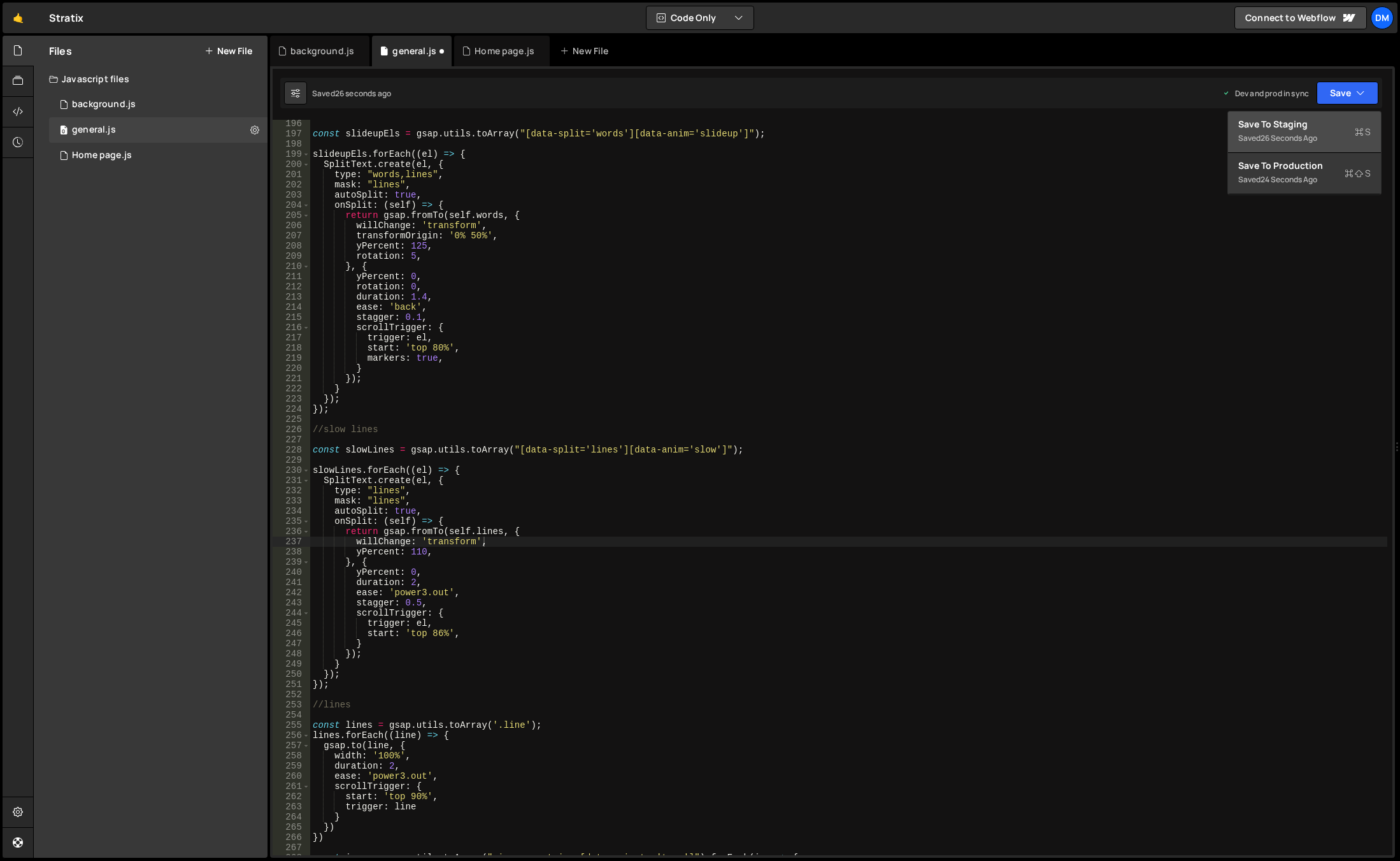
click at [1316, 123] on div "Save to Staging S" at bounding box center [1304, 124] width 132 height 13
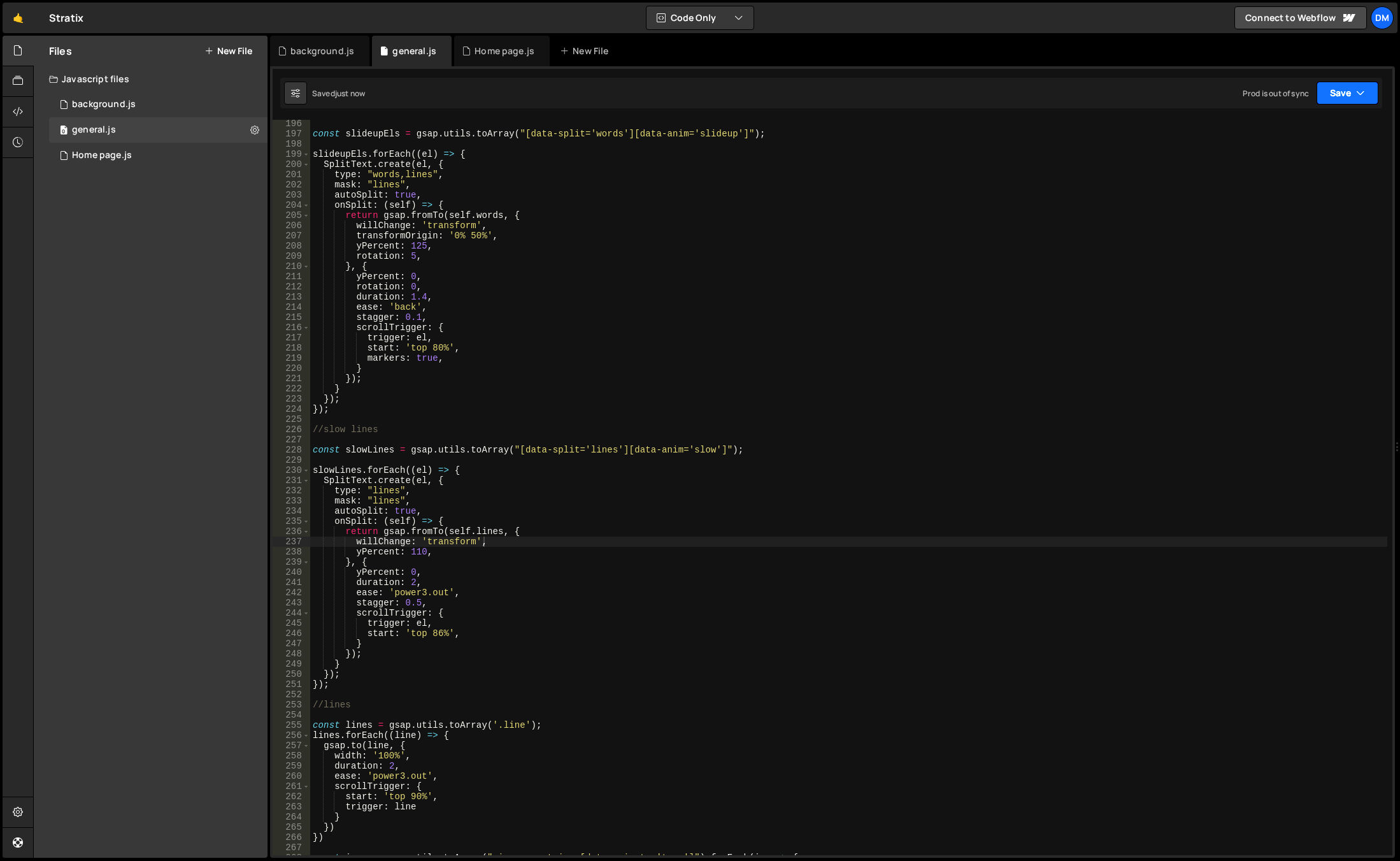
click at [1353, 87] on button "Save" at bounding box center [1348, 92] width 62 height 23
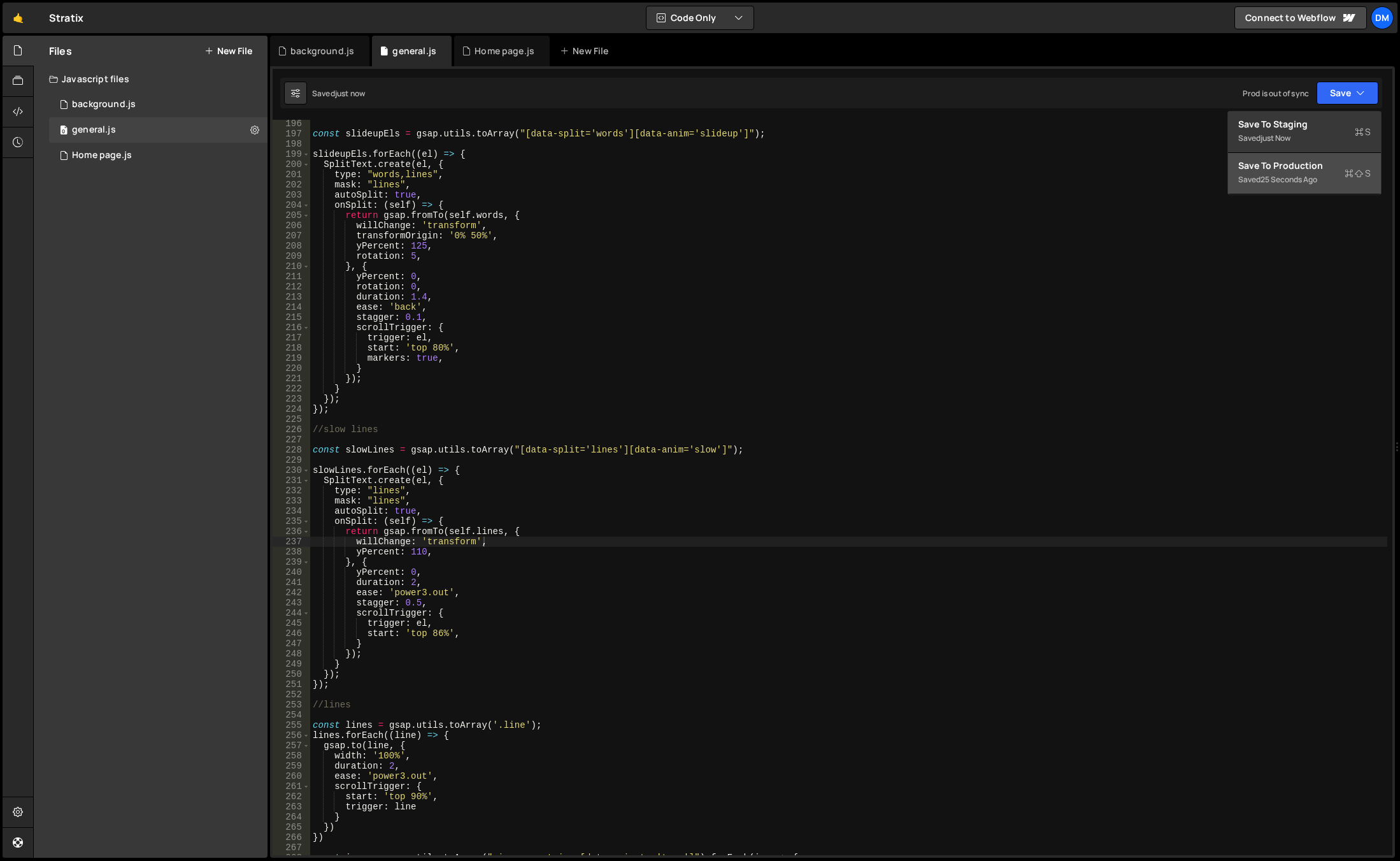
click at [1302, 170] on div "Save to Production S" at bounding box center [1304, 166] width 132 height 13
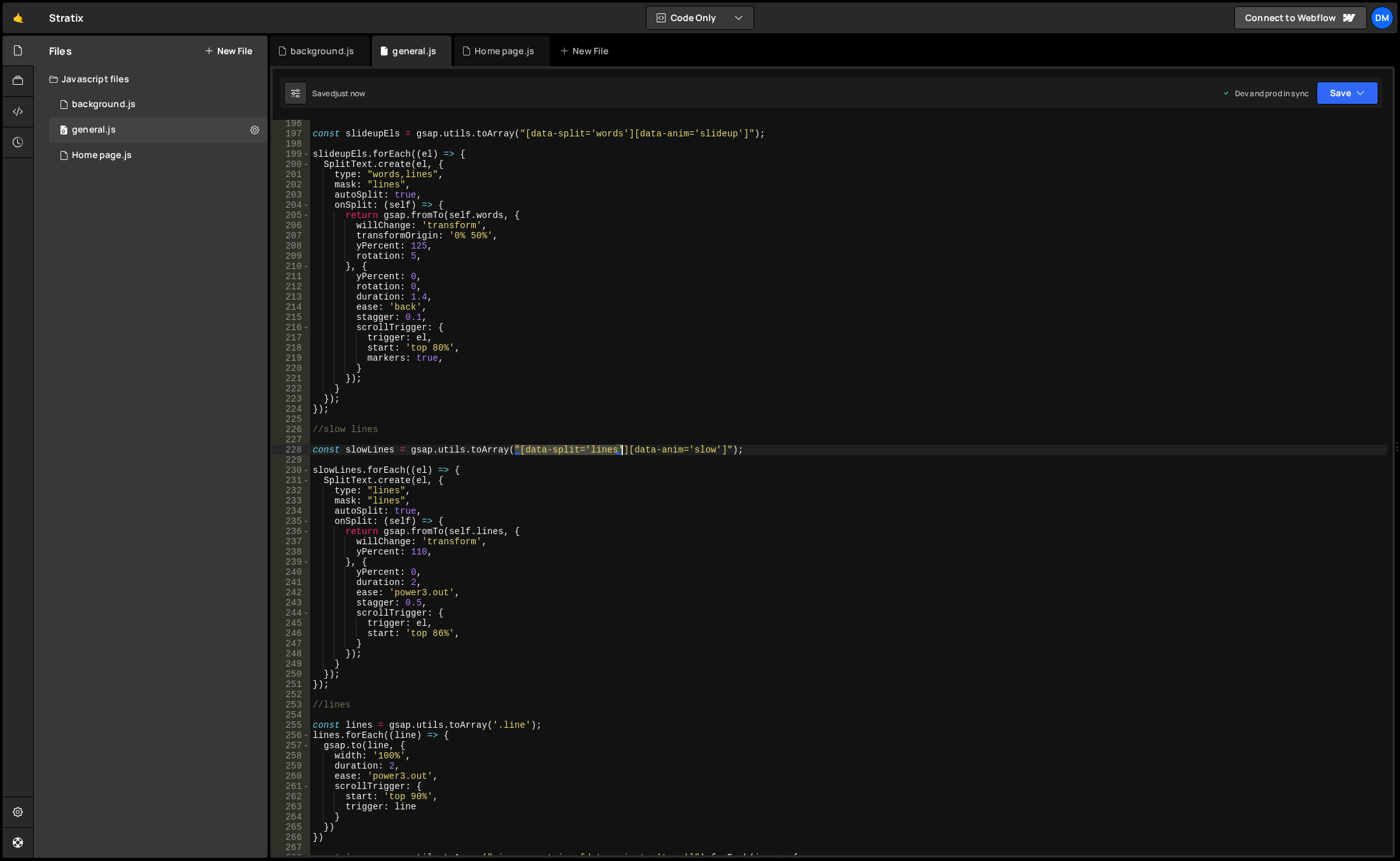
drag, startPoint x: 517, startPoint y: 450, endPoint x: 621, endPoint y: 451, distance: 104.0
click at [621, 451] on div "const slideupEls = gsap . utils . toArray ( "[data-split='words'][data-anim='sl…" at bounding box center [848, 496] width 1077 height 755
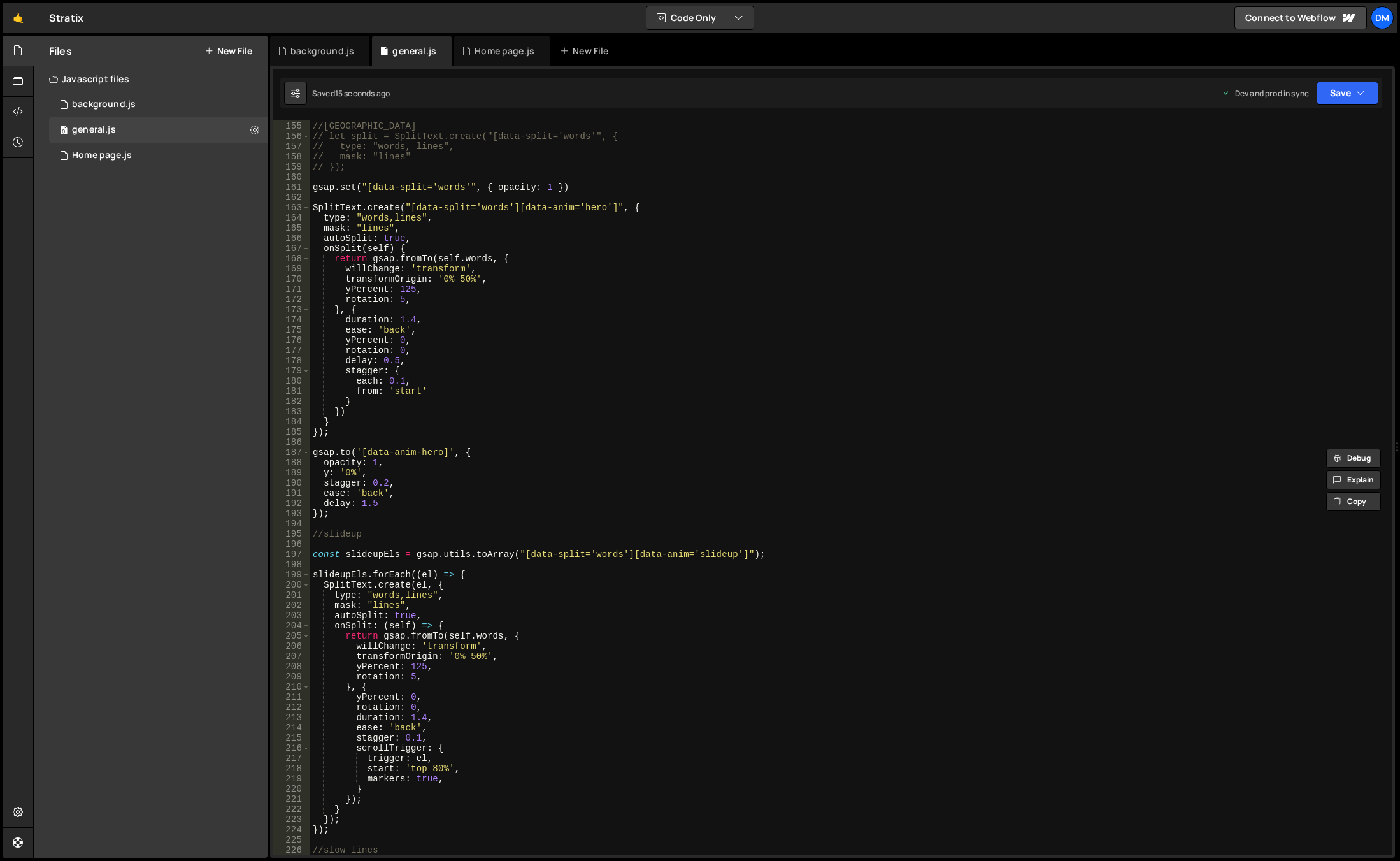
scroll to position [1530, 0]
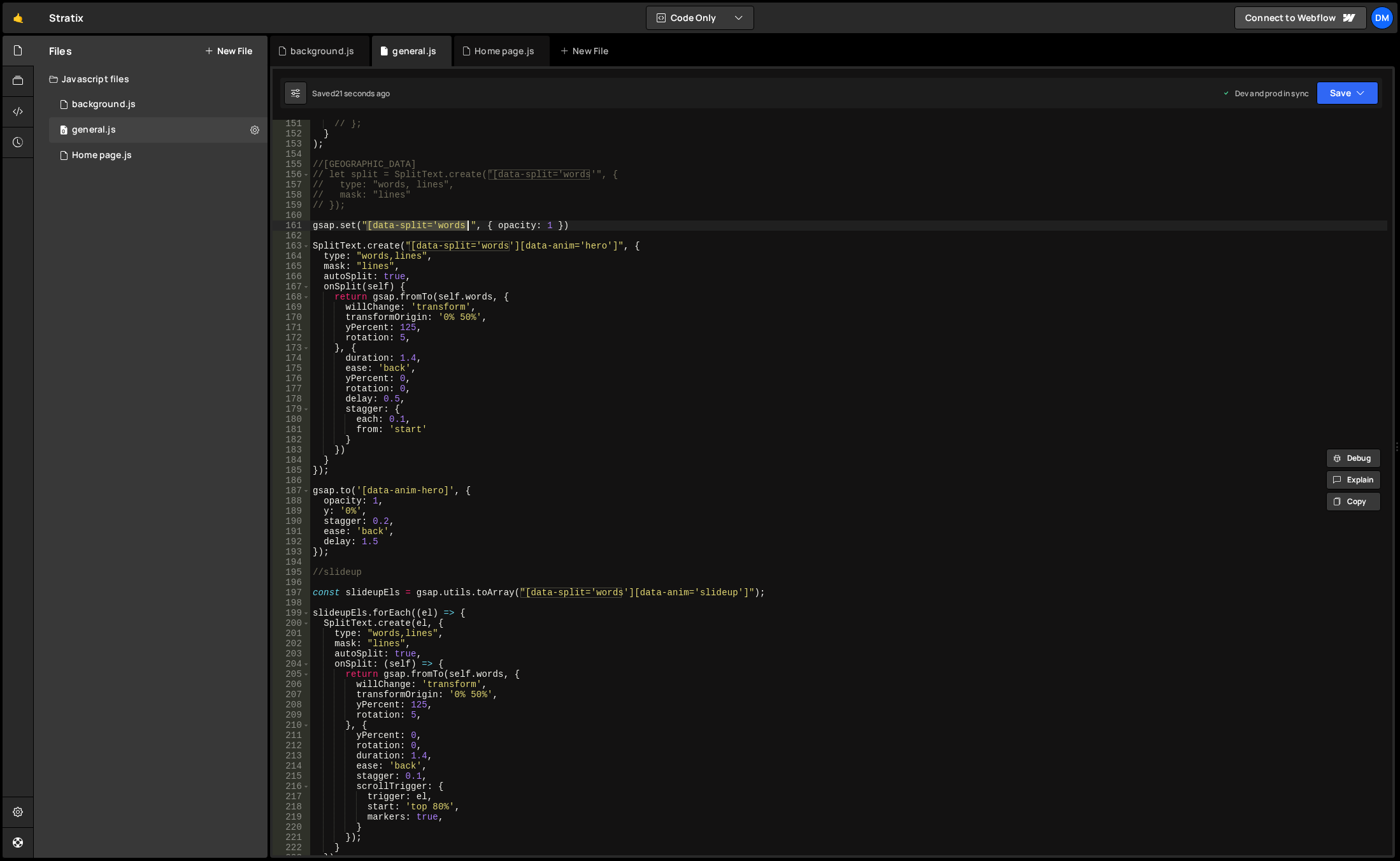
drag, startPoint x: 367, startPoint y: 225, endPoint x: 466, endPoint y: 225, distance: 99.0
click at [466, 225] on div "// }; } ) ; //split // let split = SplitText.create("[data-split='words'", { //…" at bounding box center [848, 496] width 1077 height 755
click at [466, 225] on div "// }; } ) ; //split // let split = SplitText.create("[data-split='words'", { //…" at bounding box center [848, 487] width 1077 height 735
paste textarea "[data-split='words']"
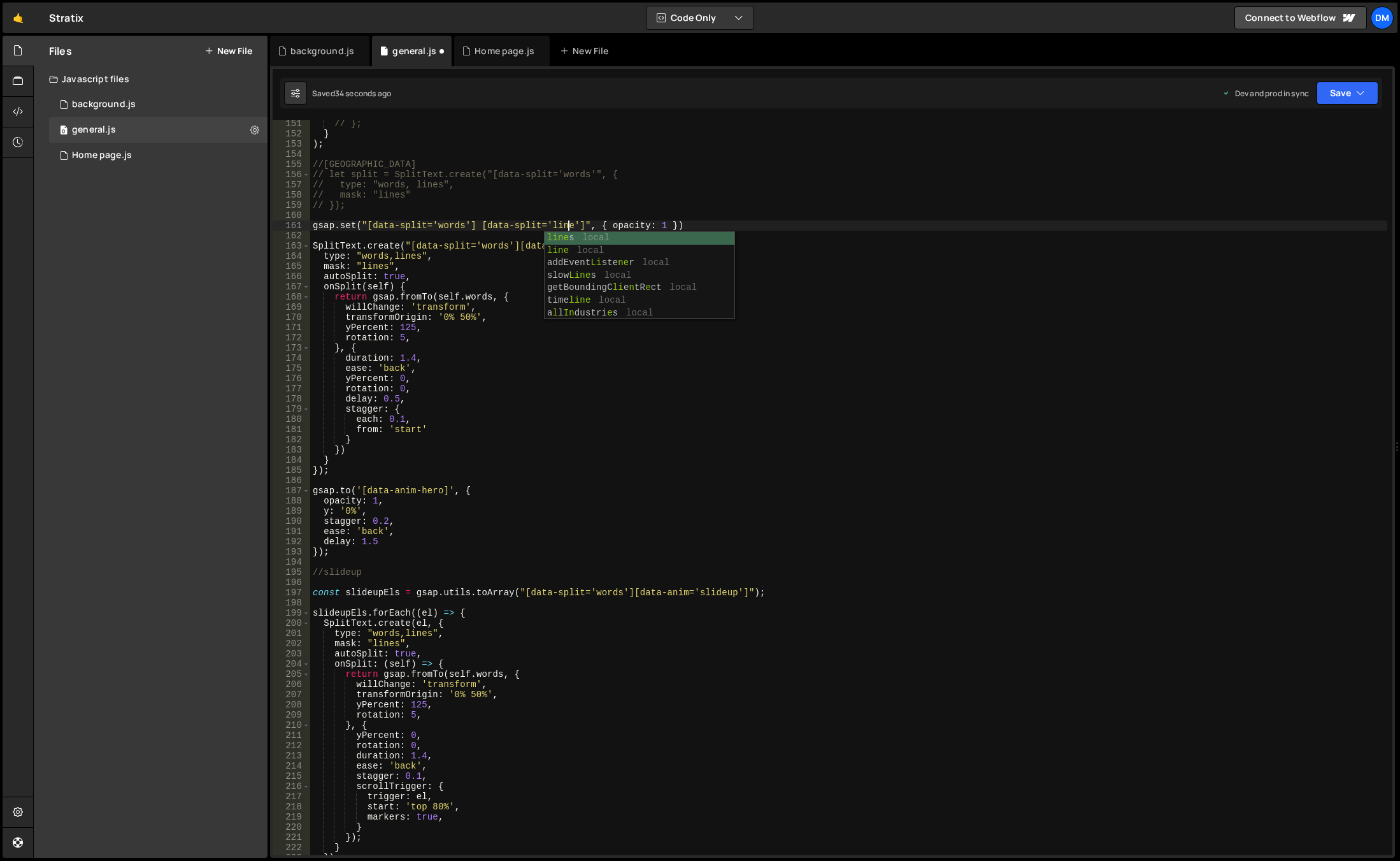
scroll to position [0, 18]
click at [522, 319] on div "// }; } ) ; //split // let split = SplitText.create("[data-split='words'", { //…" at bounding box center [848, 496] width 1077 height 755
click at [479, 225] on div "// }; } ) ; //split // let split = SplitText.create("[data-split='words'", { //…" at bounding box center [848, 496] width 1077 height 755
click at [545, 314] on div "// }; } ) ; //split // let split = SplitText.create("[data-split='words'", { //…" at bounding box center [848, 496] width 1077 height 755
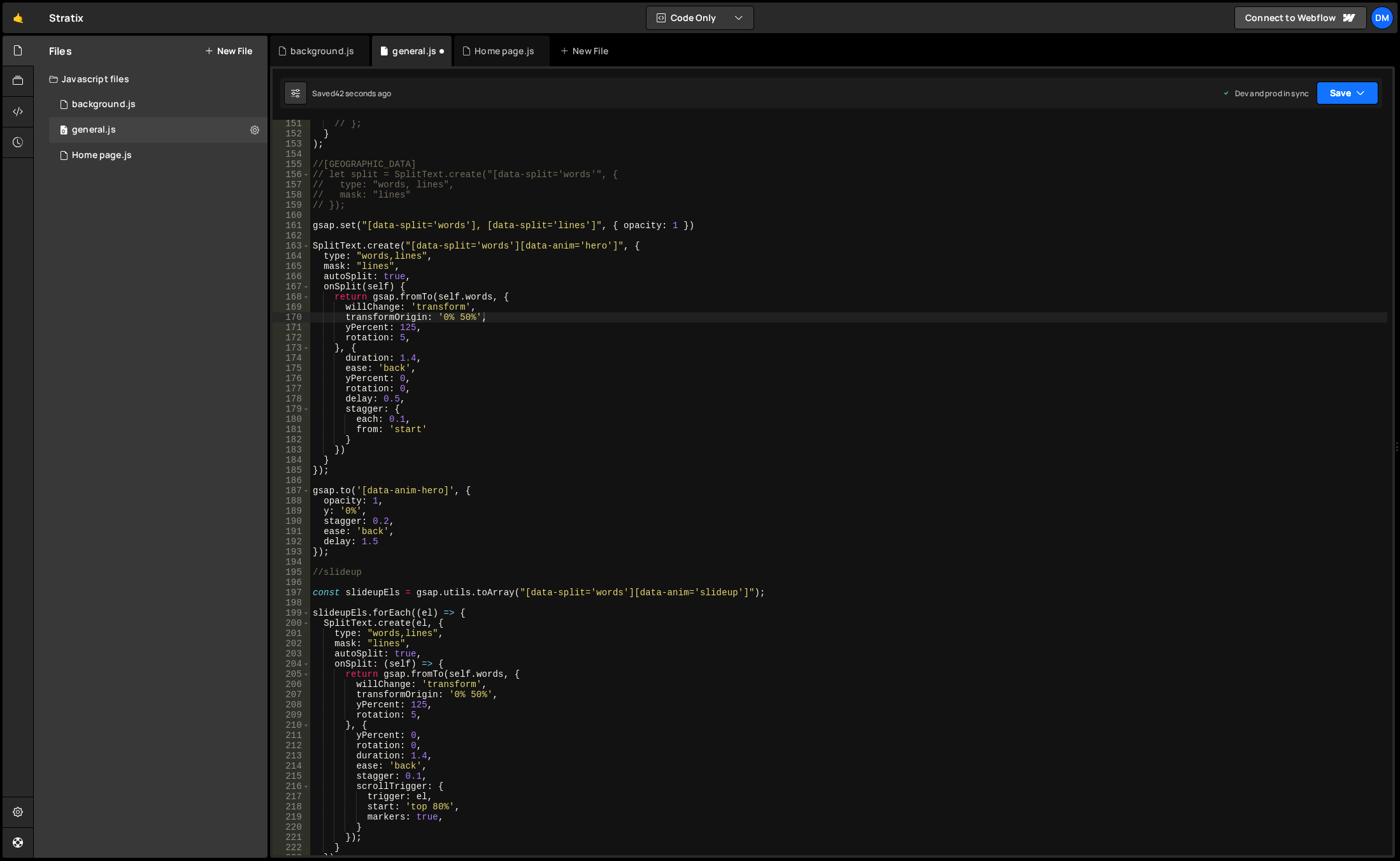
click at [1345, 92] on button "Save" at bounding box center [1348, 92] width 62 height 23
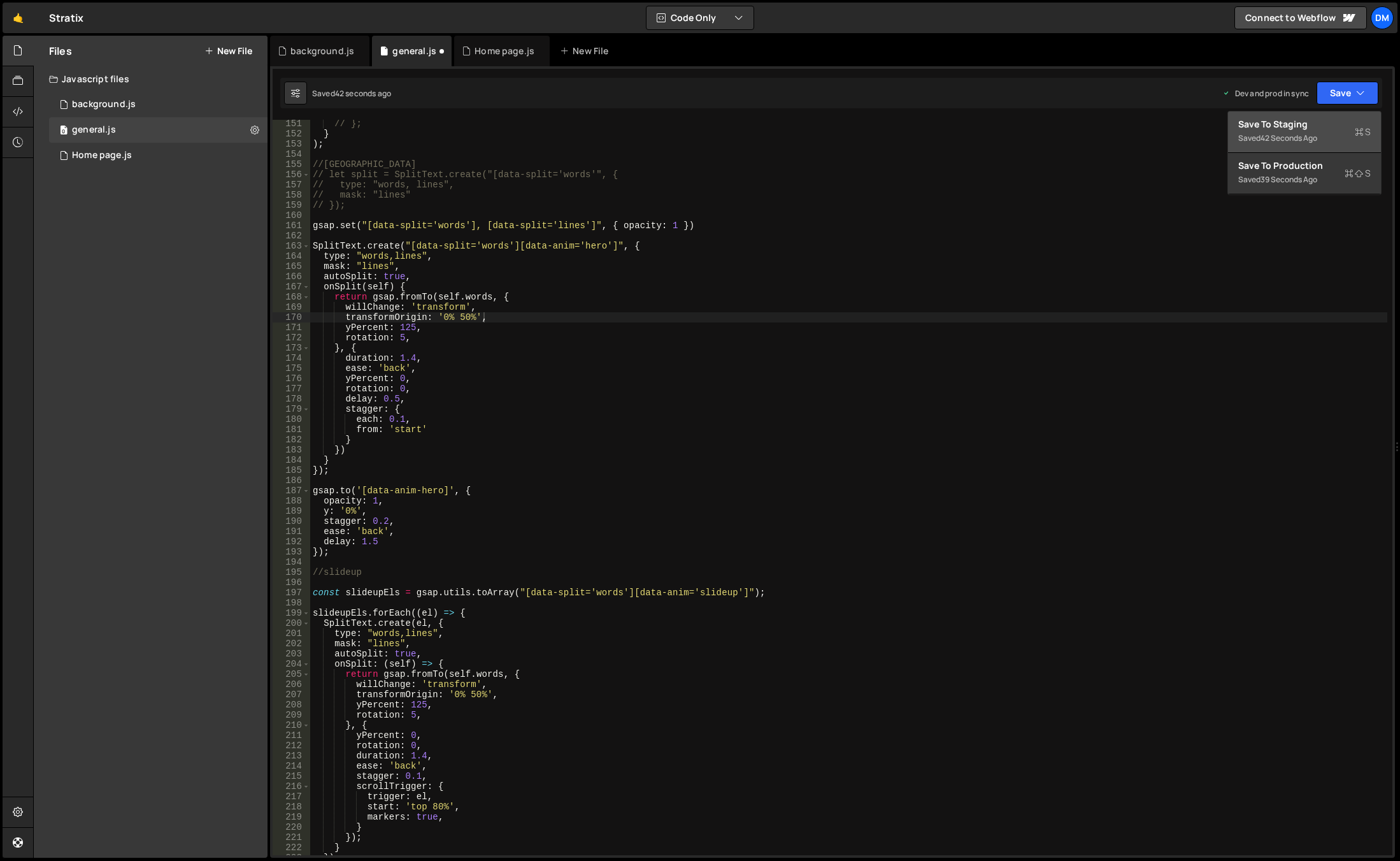
click at [1317, 123] on div "Save to Staging S" at bounding box center [1304, 124] width 132 height 13
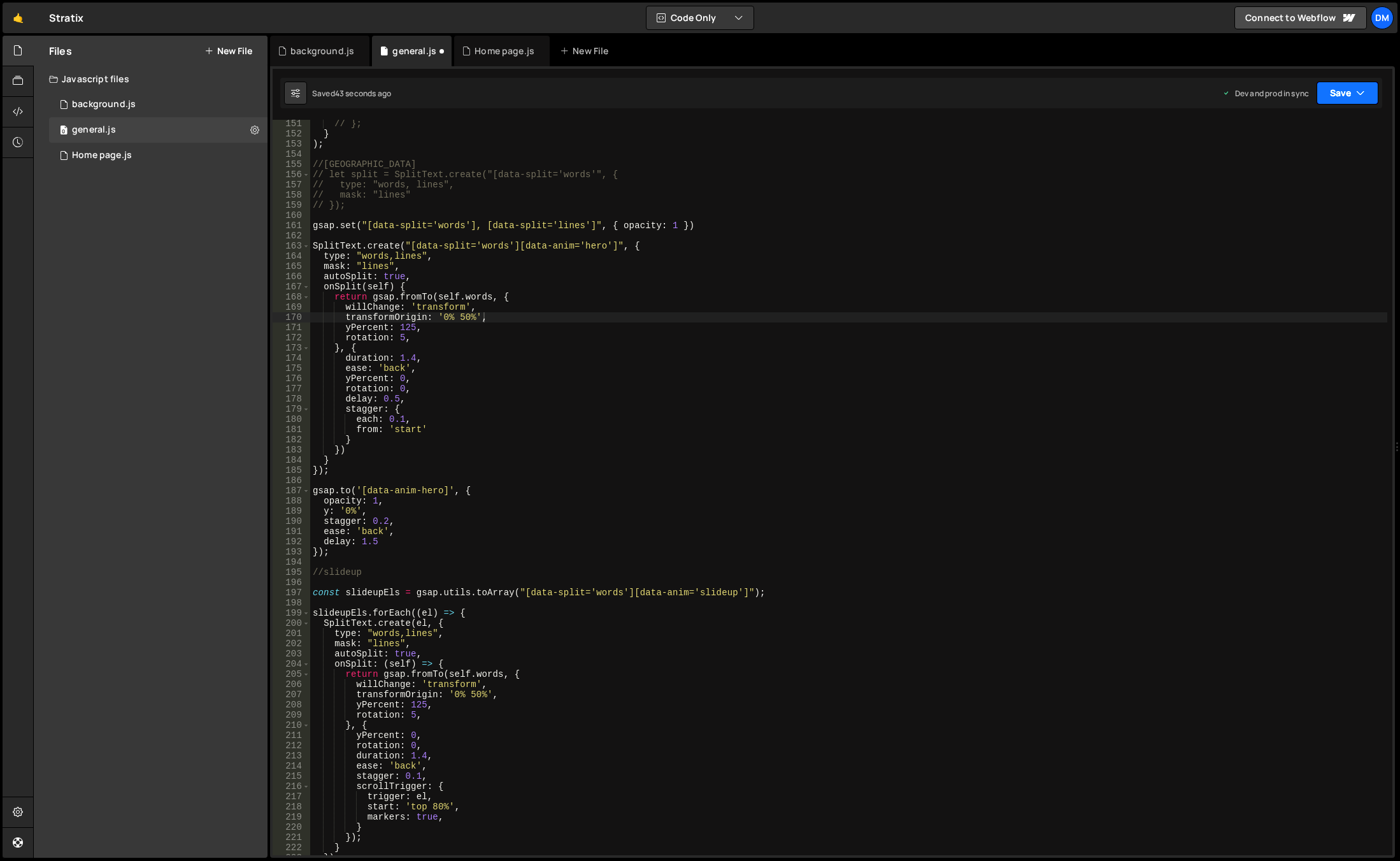
click at [1343, 94] on button "Save" at bounding box center [1348, 92] width 62 height 23
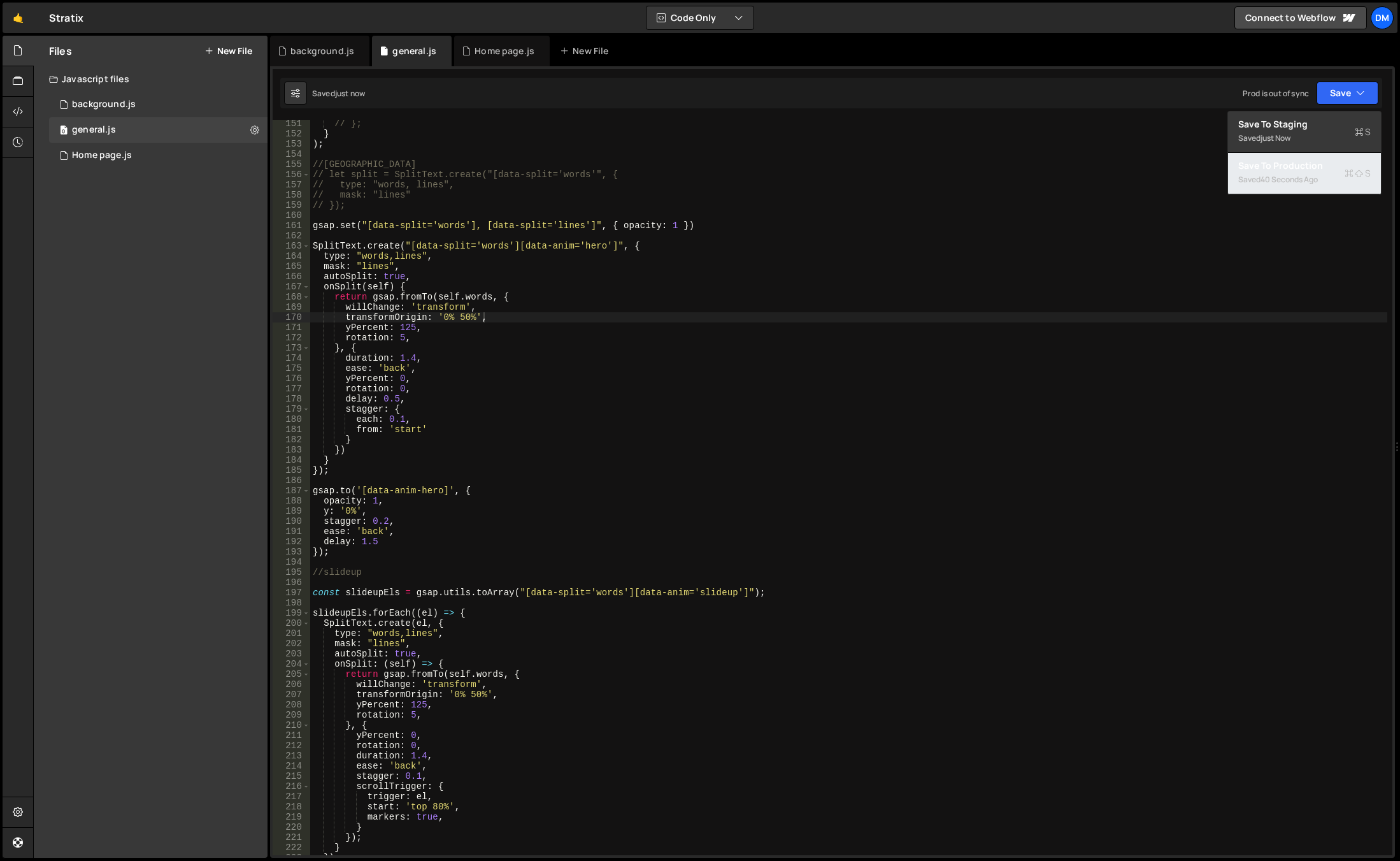
click at [1307, 158] on button "Save to Production S Saved 40 seconds ago" at bounding box center [1305, 173] width 153 height 41
click at [38, 253] on div "Files New File Javascript files 0 background.js 0 0 general.js 0 0 Home page.js…" at bounding box center [150, 446] width 233 height 822
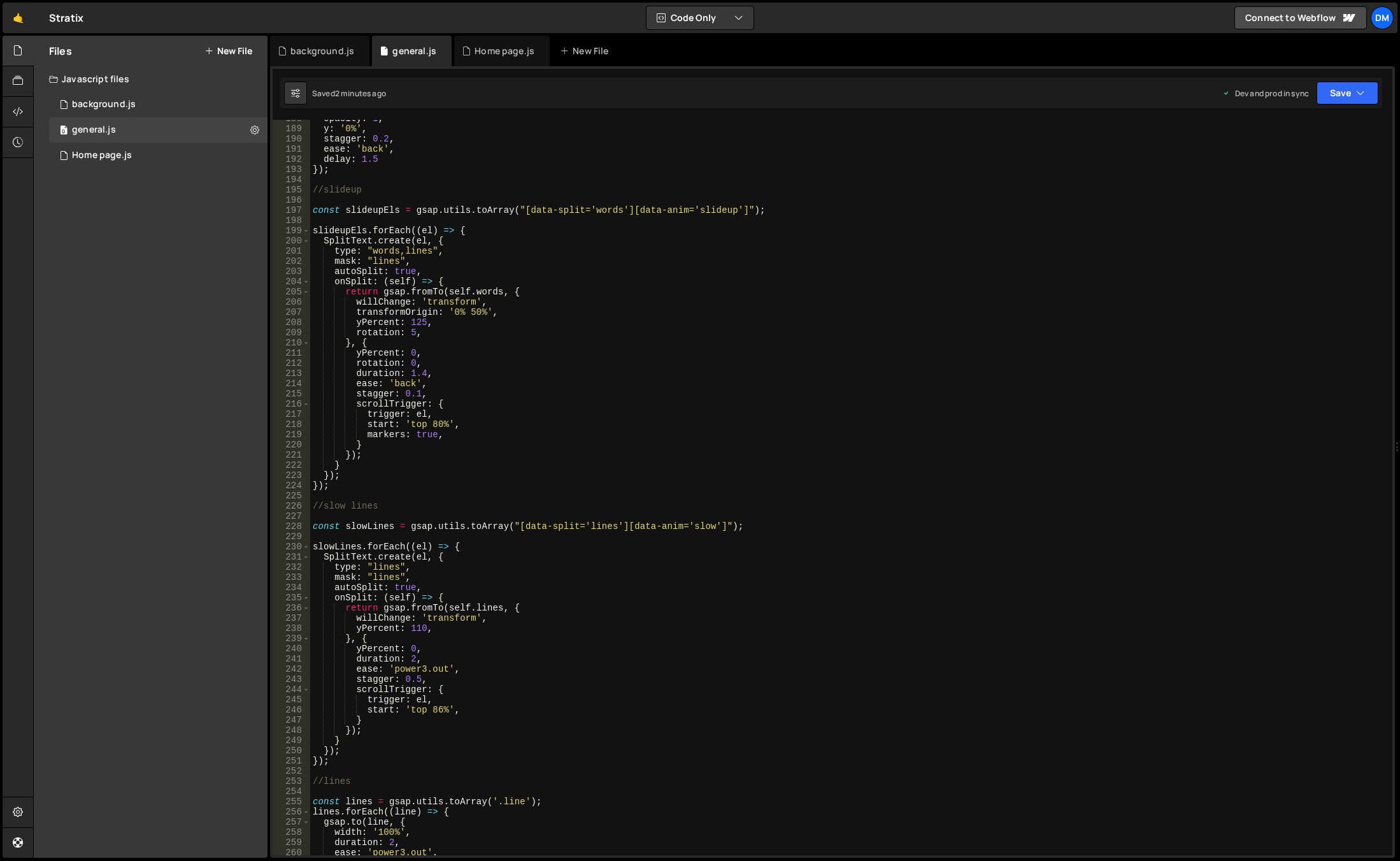
scroll to position [1951, 0]
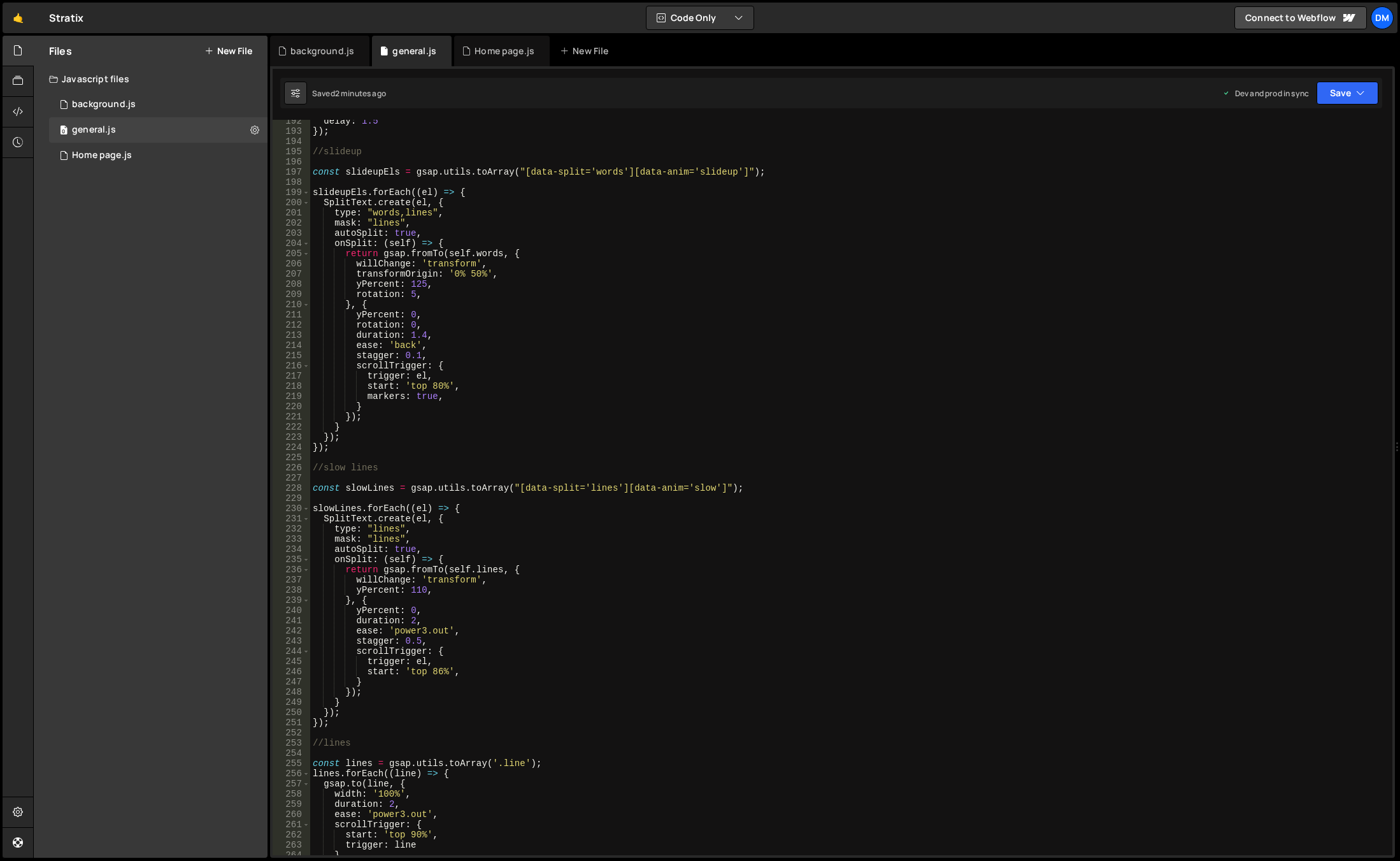
click at [426, 519] on div "delay : 1.5 }) ; //slideup const slideupEls = gsap . utils . toArray ( "[data-s…" at bounding box center [848, 493] width 1077 height 755
drag, startPoint x: 500, startPoint y: 569, endPoint x: 497, endPoint y: 585, distance: 16.3
click at [500, 569] on div "delay : 1.5 }) ; //slideup const slideupEls = gsap . utils . toArray ( "[data-s…" at bounding box center [848, 493] width 1077 height 755
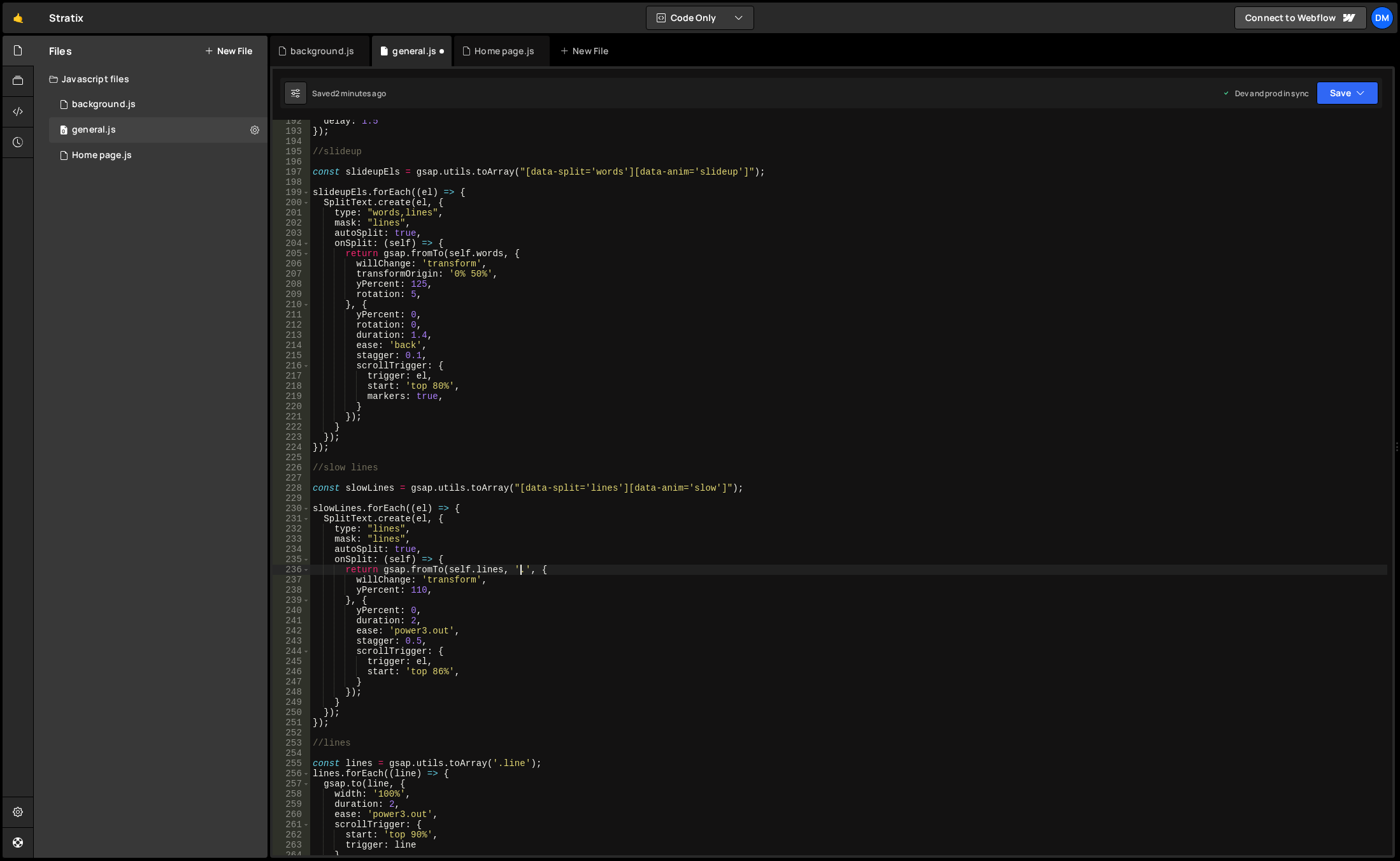
paste textarea "cta-arrow'"
click at [503, 572] on div "delay : 1.5 }) ; //slideup const slideupEls = gsap . utils . toArray ( "[data-s…" at bounding box center [848, 493] width 1077 height 755
click at [573, 569] on div "delay : 1.5 }) ; //slideup const slideupEls = gsap . utils . toArray ( "[data-s…" at bounding box center [848, 493] width 1077 height 755
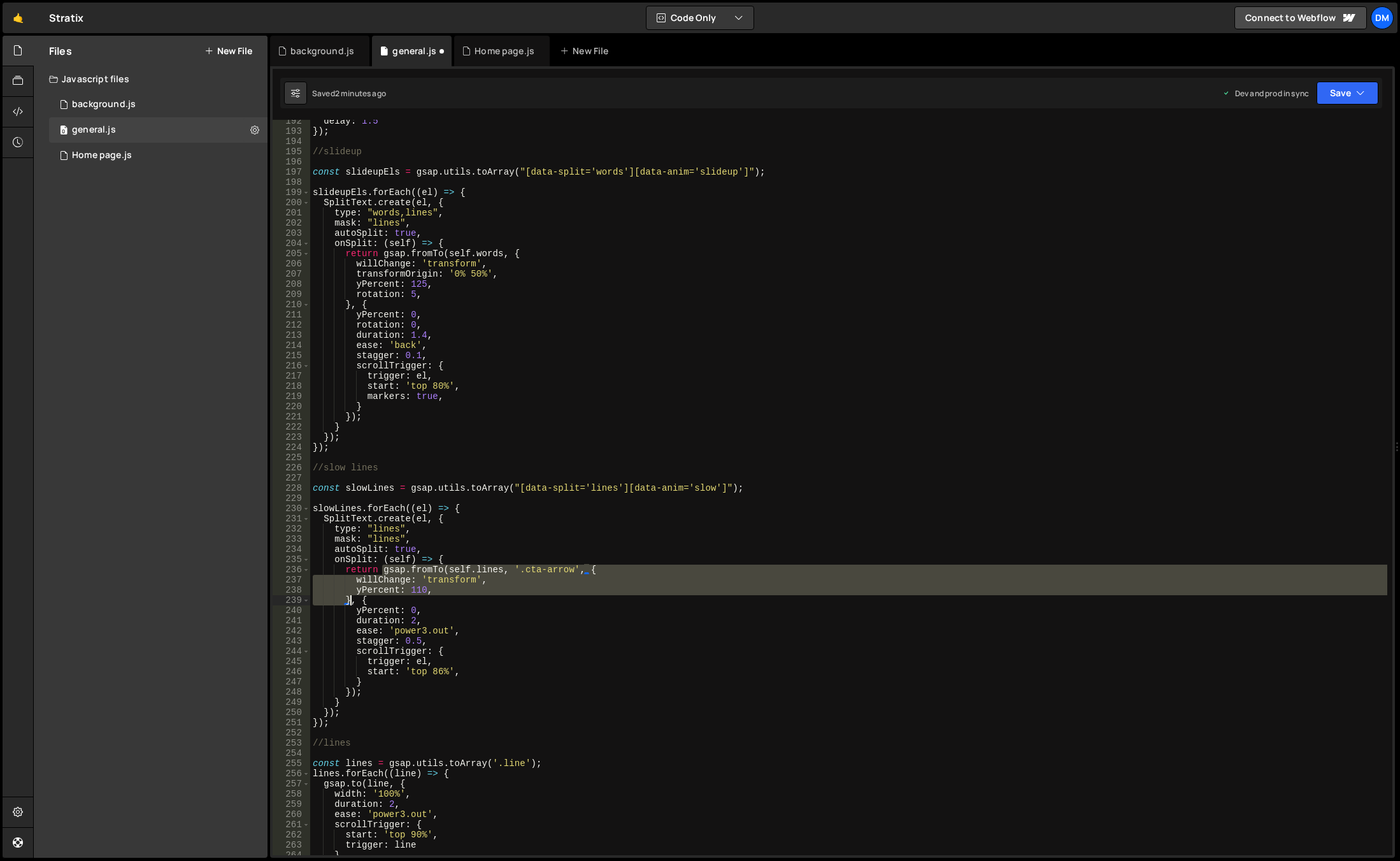
drag, startPoint x: 381, startPoint y: 568, endPoint x: 350, endPoint y: 596, distance: 41.8
click at [350, 596] on div "delay : 1.5 }) ; //slideup const slideupEls = gsap . utils . toArray ( "[data-s…" at bounding box center [848, 493] width 1077 height 755
click at [457, 565] on div "delay : 1.5 }) ; //slideup const slideupEls = gsap . utils . toArray ( "[data-s…" at bounding box center [848, 487] width 1077 height 735
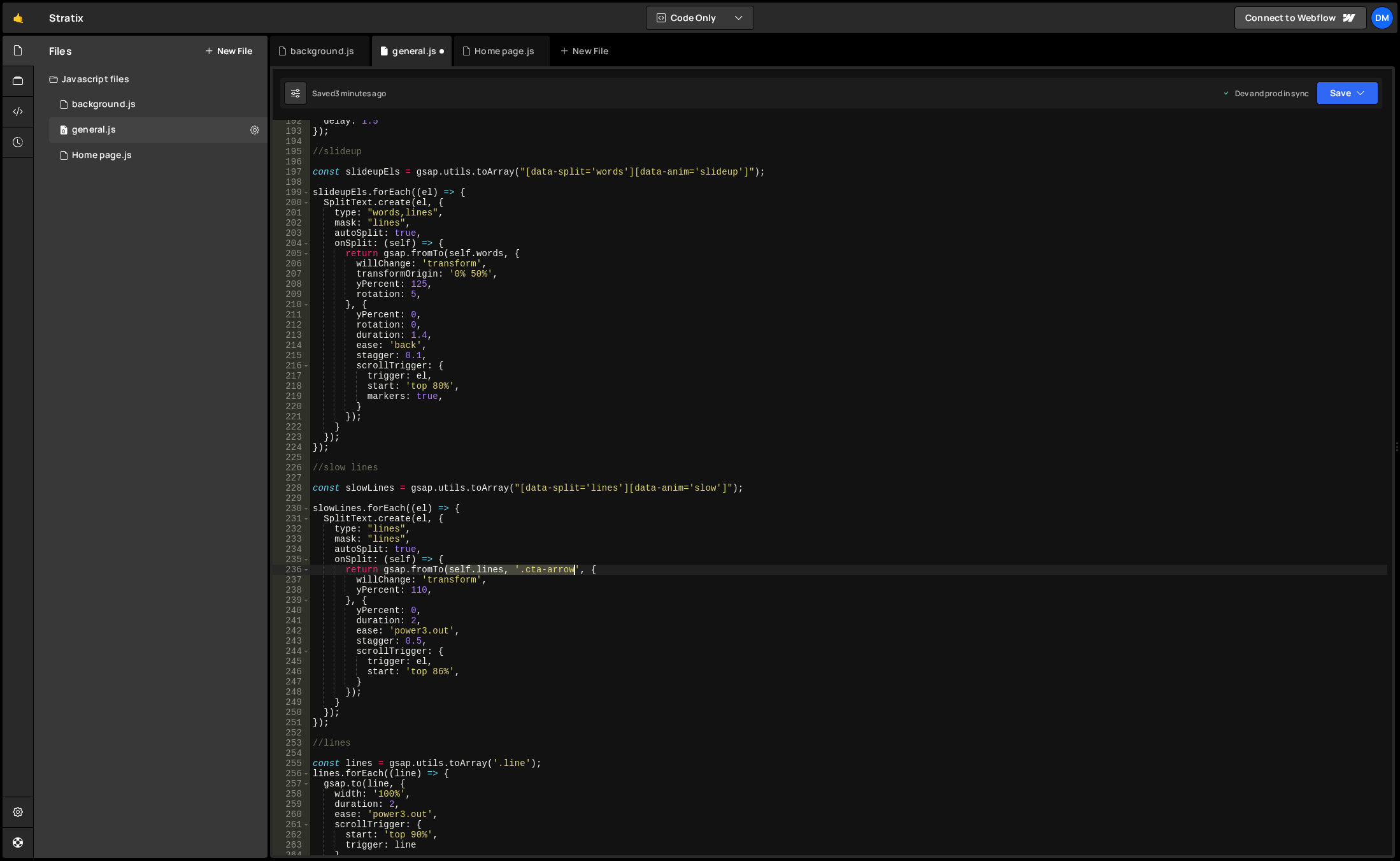
drag, startPoint x: 446, startPoint y: 569, endPoint x: 574, endPoint y: 568, distance: 128.0
click at [574, 568] on div "delay : 1.5 }) ; //slideup const slideupEls = gsap . utils . toArray ( "[data-s…" at bounding box center [848, 493] width 1077 height 755
paste textarea "[self.lines, document.querySelectorAll('.cta-arrow')]"
drag, startPoint x: 643, startPoint y: 570, endPoint x: 649, endPoint y: 601, distance: 31.6
click at [643, 570] on div "delay : 1.5 }) ; //slideup const slideupEls = gsap . utils . toArray ( "[data-s…" at bounding box center [848, 493] width 1077 height 755
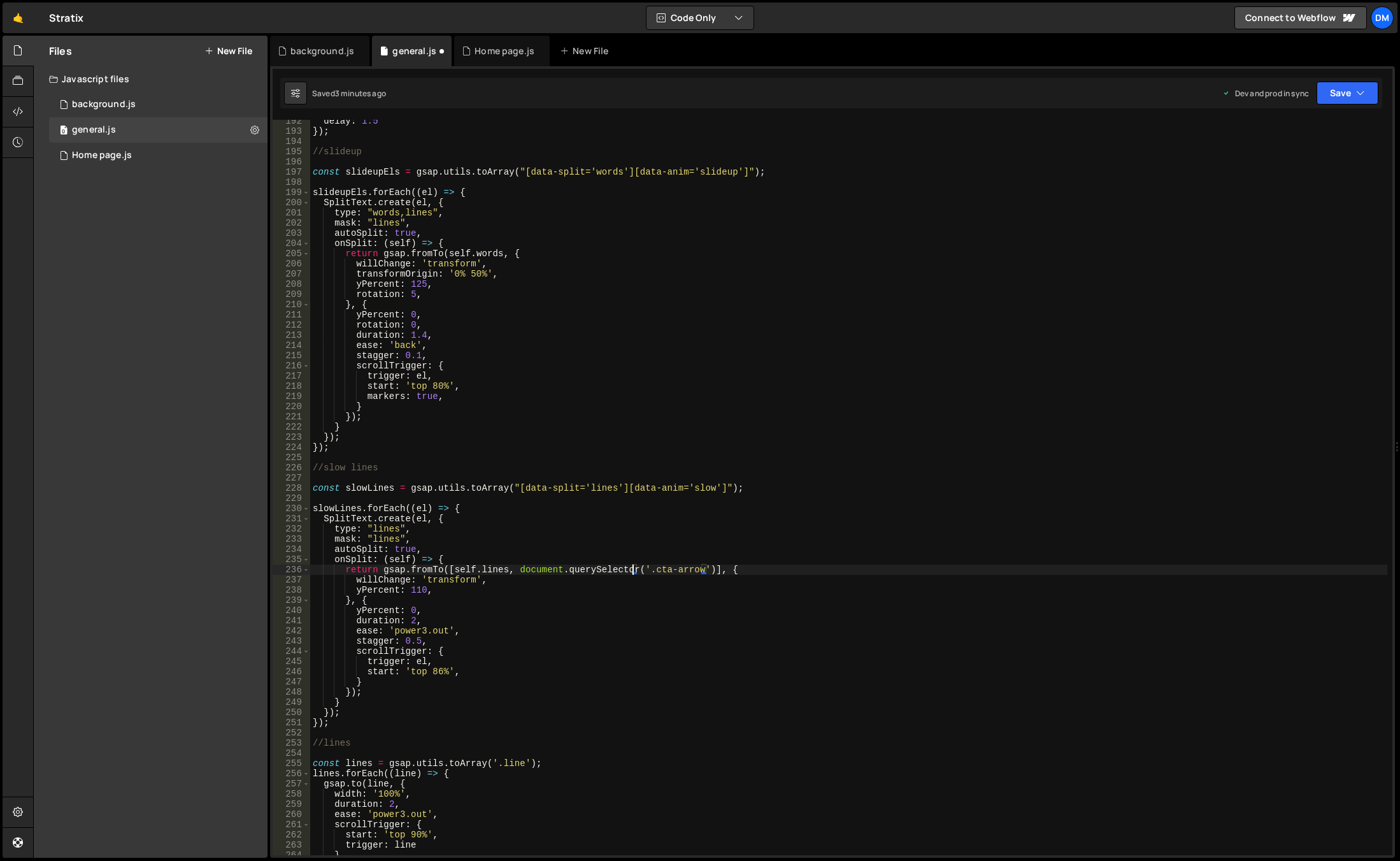
click at [658, 627] on div "delay : 1.5 }) ; //slideup const slideupEls = gsap . utils . toArray ( "[data-s…" at bounding box center [848, 493] width 1077 height 755
click at [1333, 93] on button "Save" at bounding box center [1348, 92] width 62 height 23
click at [1294, 136] on div "3 minutes ago" at bounding box center [1285, 138] width 49 height 11
click at [1330, 96] on button "Save" at bounding box center [1348, 92] width 62 height 23
click at [1281, 163] on div "Save to Production S" at bounding box center [1304, 166] width 132 height 13
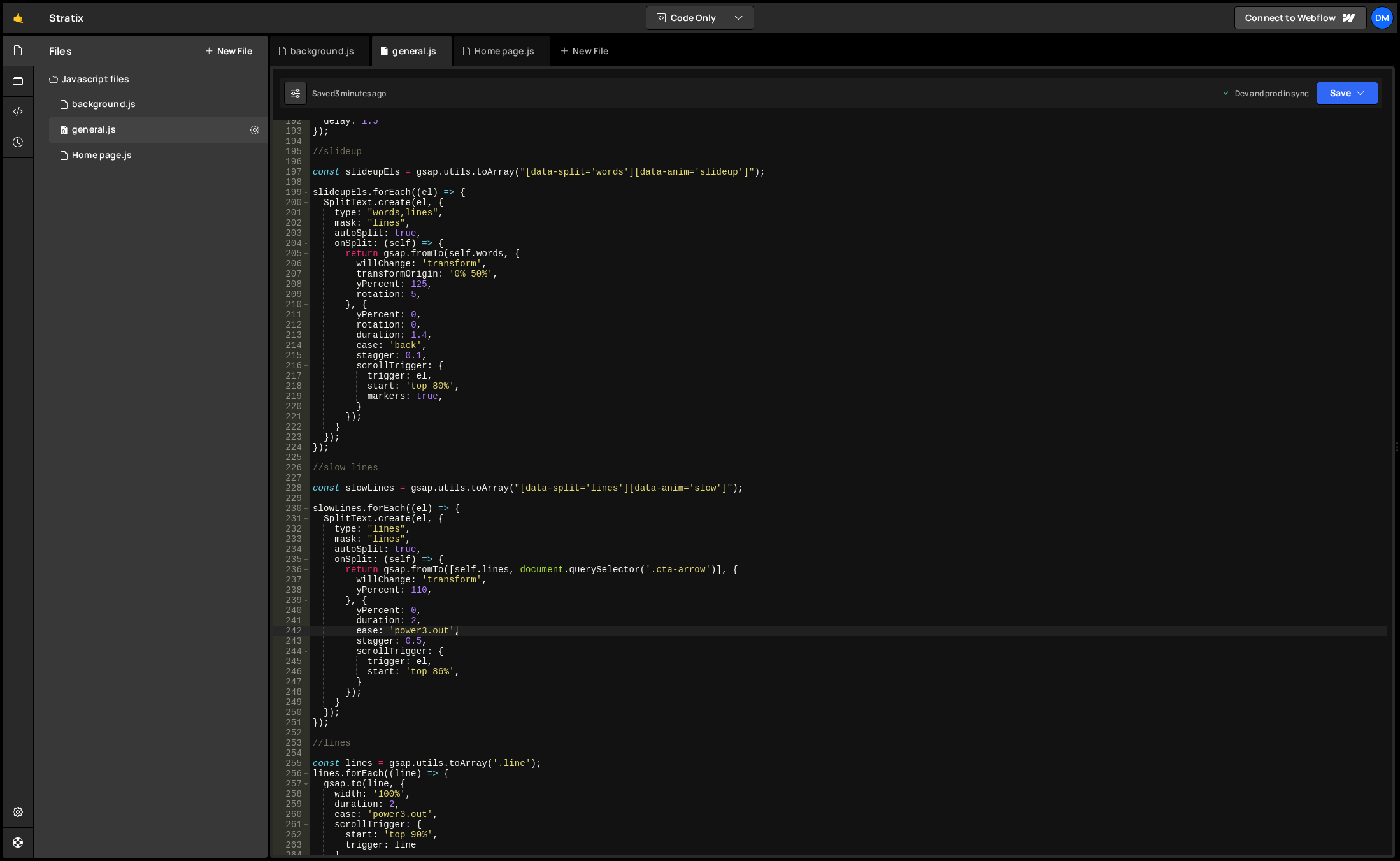
scroll to position [0, 3]
click at [805, 601] on div "delay : 1.5 }) ; //slideup const slideupEls = gsap . utils . toArray ( "[data-s…" at bounding box center [848, 493] width 1077 height 755
click at [443, 586] on div "delay : 1.5 }) ; //slideup const slideupEls = gsap . utils . toArray ( "[data-s…" at bounding box center [848, 493] width 1077 height 755
type textarea "yPercent: 110,"
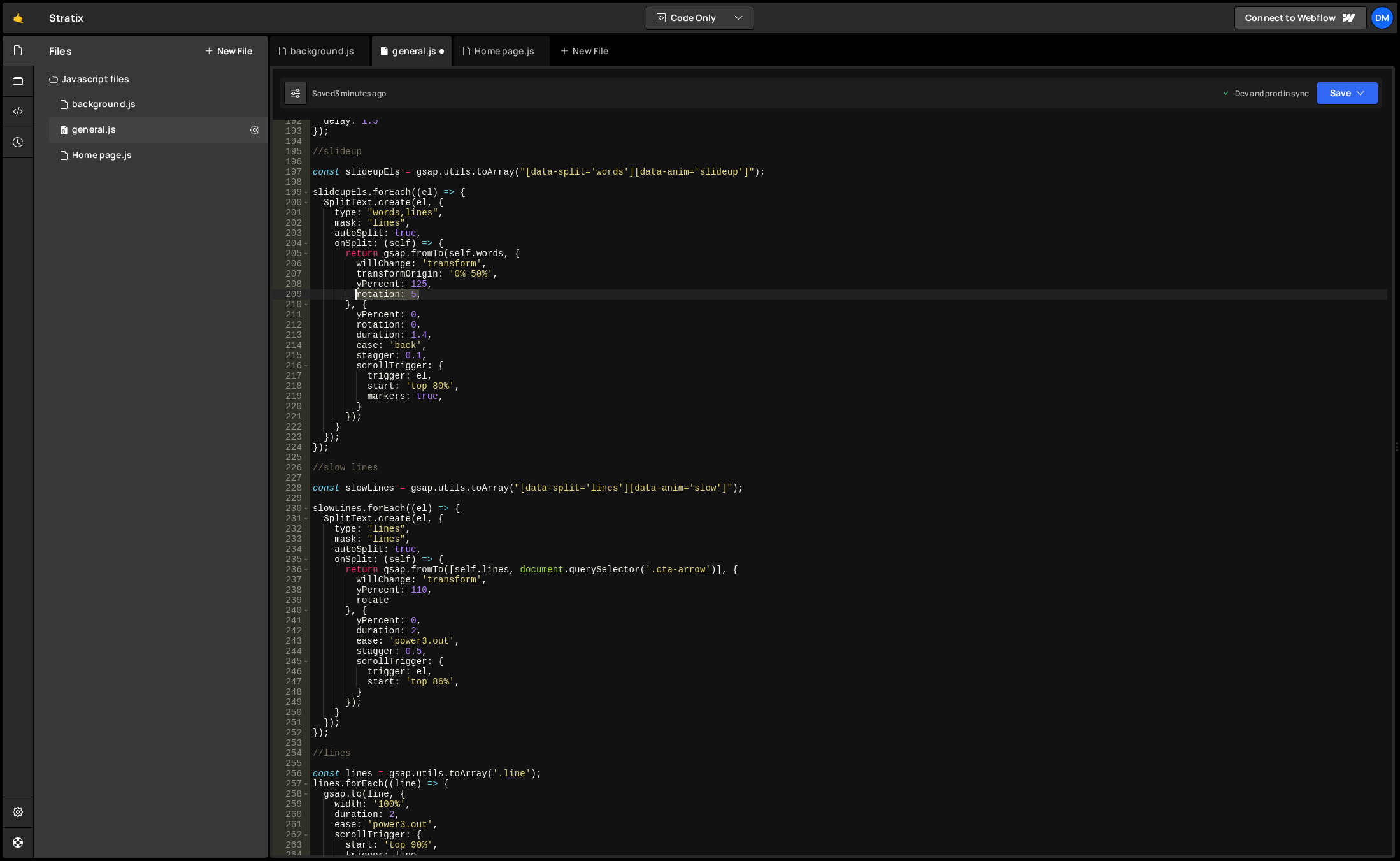
drag, startPoint x: 411, startPoint y: 295, endPoint x: 357, endPoint y: 295, distance: 54.0
click at [357, 295] on div "delay : 1.5 }) ; //slideup const slideupEls = gsap . utils . toArray ( "[data-s…" at bounding box center [848, 493] width 1077 height 755
drag, startPoint x: 406, startPoint y: 602, endPoint x: 357, endPoint y: 603, distance: 49.0
click at [357, 603] on div "delay : 1.5 }) ; //slideup const slideupEls = gsap . utils . toArray ( "[data-s…" at bounding box center [848, 493] width 1077 height 755
paste textarea "ion: 5,"
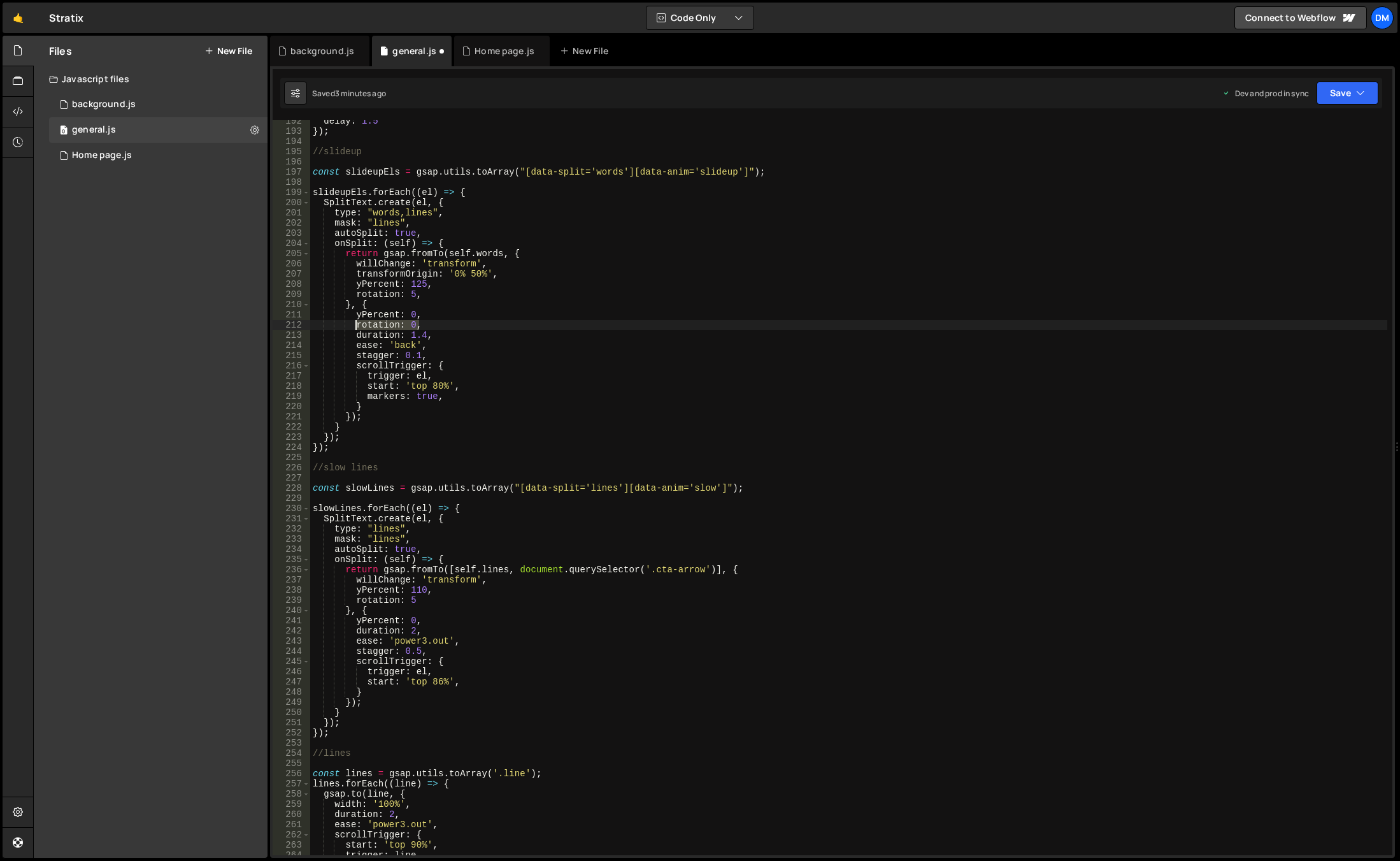
drag, startPoint x: 423, startPoint y: 321, endPoint x: 356, endPoint y: 325, distance: 67.1
click at [356, 325] on div "delay : 1.5 }) ; //slideup const slideupEls = gsap . utils . toArray ( "[data-s…" at bounding box center [848, 493] width 1077 height 755
click at [430, 623] on div "delay : 1.5 }) ; //slideup const slideupEls = gsap . utils . toArray ( "[data-s…" at bounding box center [848, 493] width 1077 height 755
type textarea "yPercent: 0,"
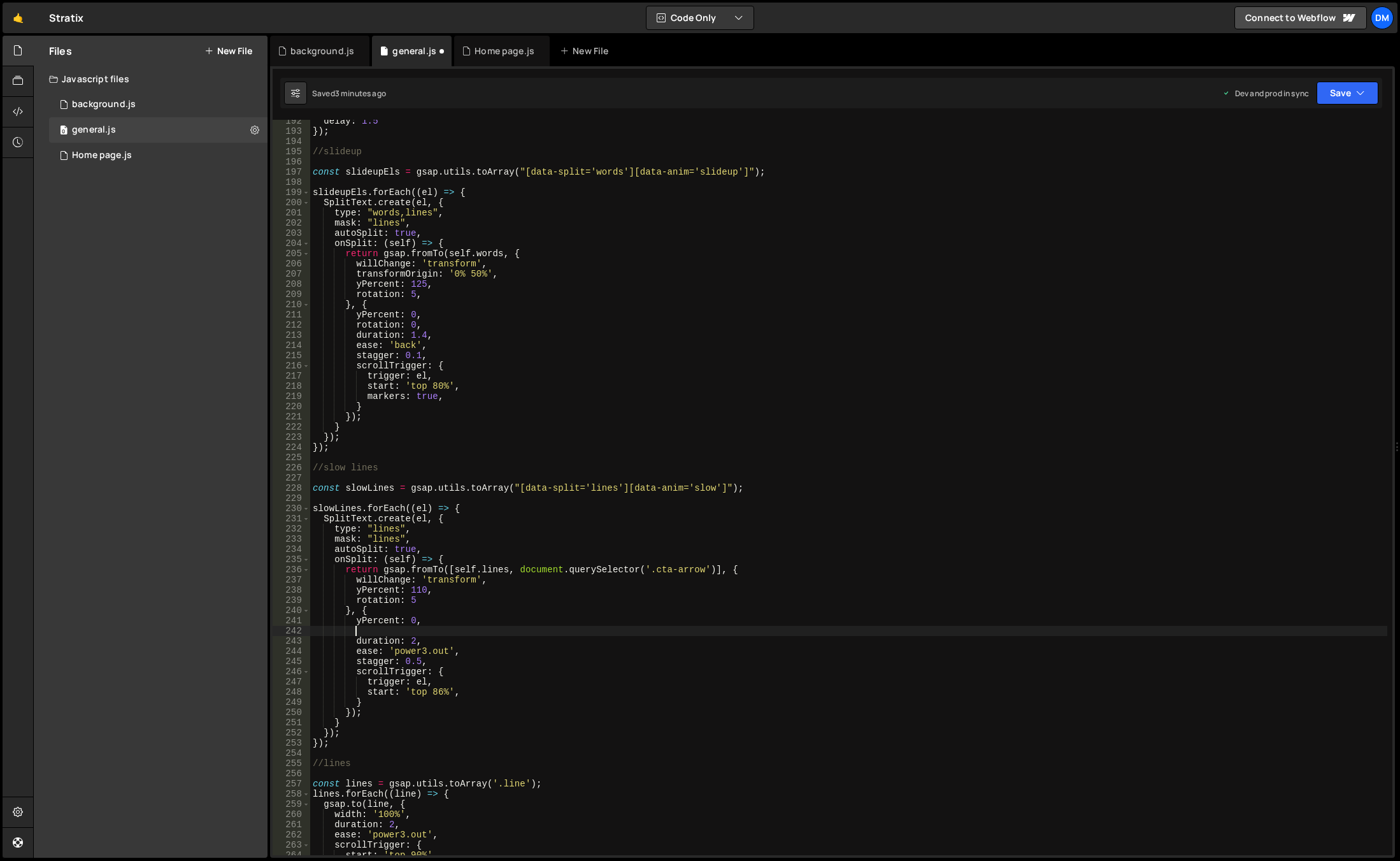
paste textarea "rotation: 0,"
drag, startPoint x: 463, startPoint y: 616, endPoint x: 480, endPoint y: 609, distance: 18.4
click at [463, 616] on div "delay : 1.5 }) ; //slideup const slideupEls = gsap . utils . toArray ( "[data-s…" at bounding box center [848, 493] width 1077 height 755
click at [1341, 87] on button "Save" at bounding box center [1348, 92] width 62 height 23
click at [1301, 120] on div "Save to Staging S" at bounding box center [1304, 124] width 132 height 13
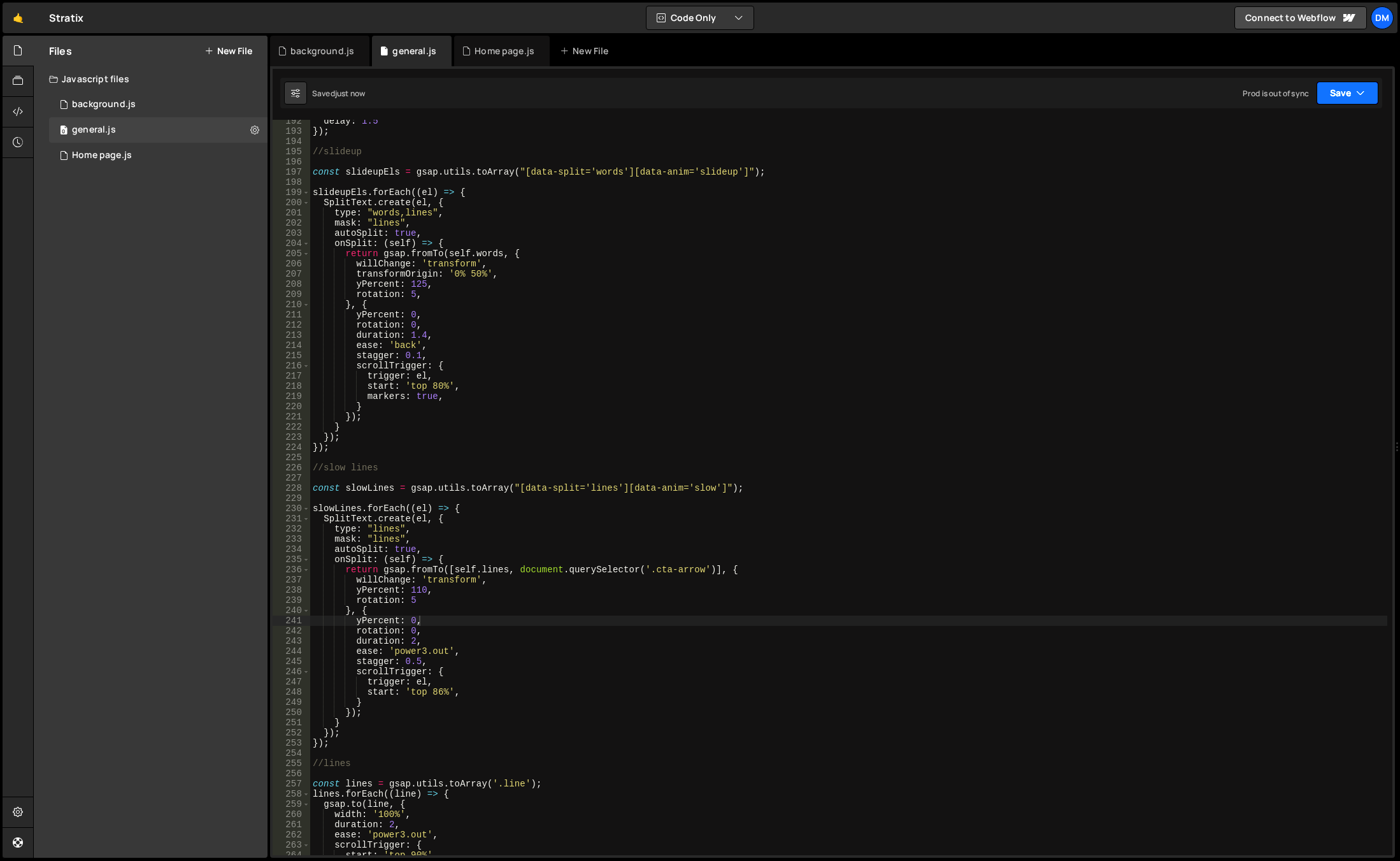
click at [1338, 84] on button "Save" at bounding box center [1348, 92] width 62 height 23
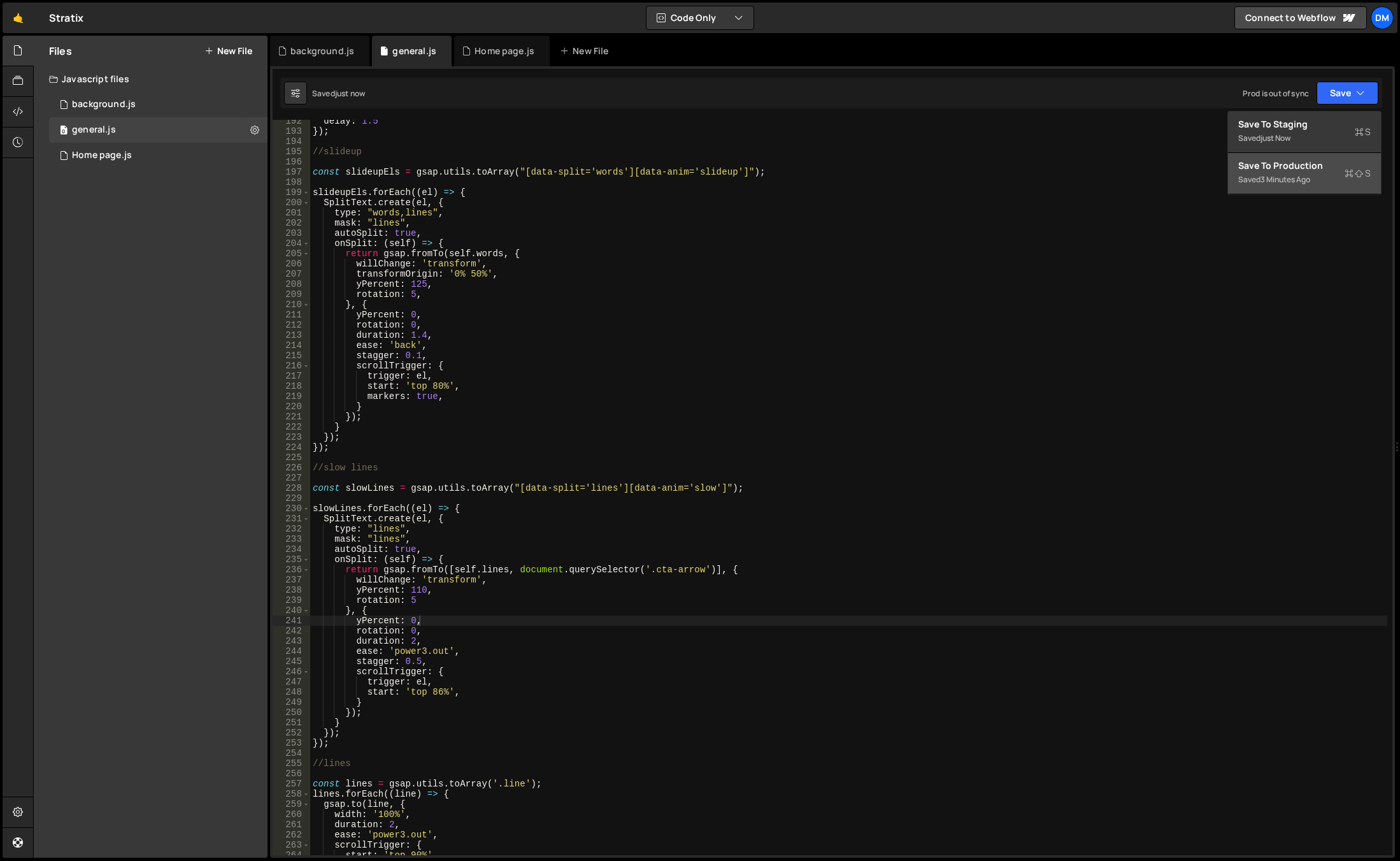
click at [1291, 166] on div "Save to Production S" at bounding box center [1304, 166] width 132 height 13
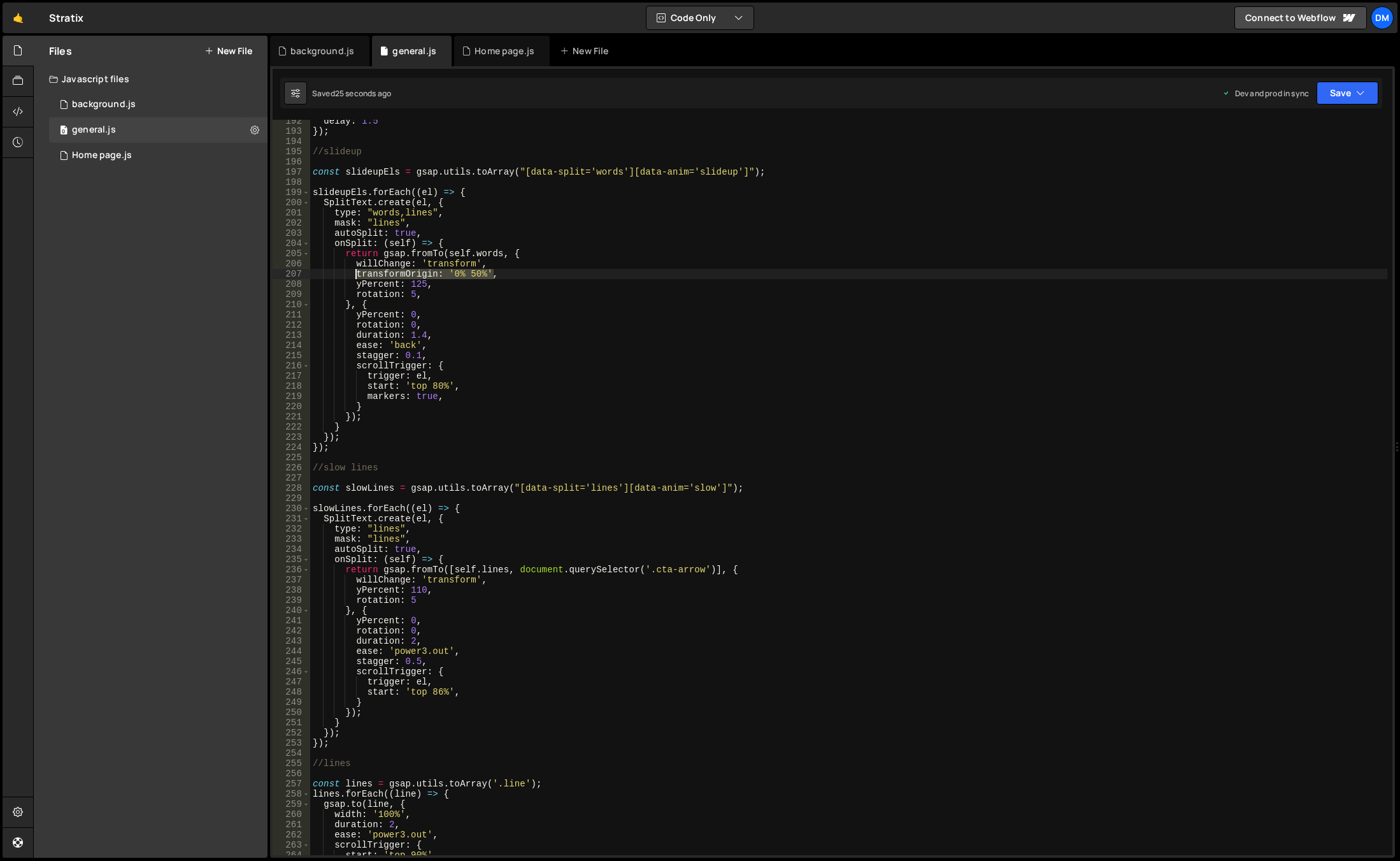
drag, startPoint x: 497, startPoint y: 272, endPoint x: 356, endPoint y: 272, distance: 141.0
click at [356, 272] on div "delay : 1.5 }) ; //slideup const slideupEls = gsap . utils . toArray ( "[data-s…" at bounding box center [848, 493] width 1077 height 755
click at [485, 581] on div "delay : 1.5 }) ; //slideup const slideupEls = gsap . utils . toArray ( "[data-s…" at bounding box center [848, 493] width 1077 height 755
type textarea "willChange: 'transform',"
paste textarea "transformOrigin: '0% 50%',"
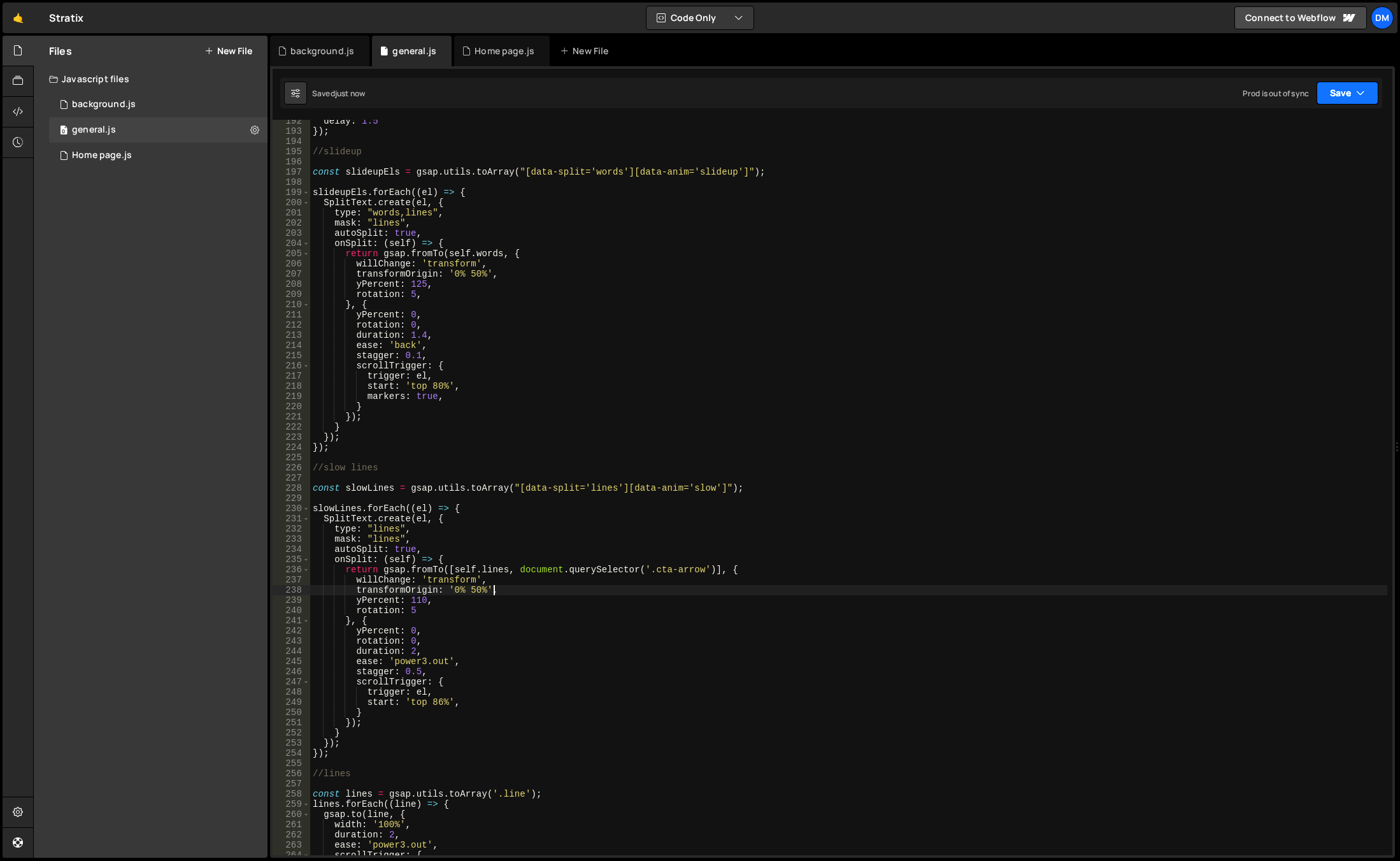
click at [1328, 94] on button "Save" at bounding box center [1348, 92] width 62 height 23
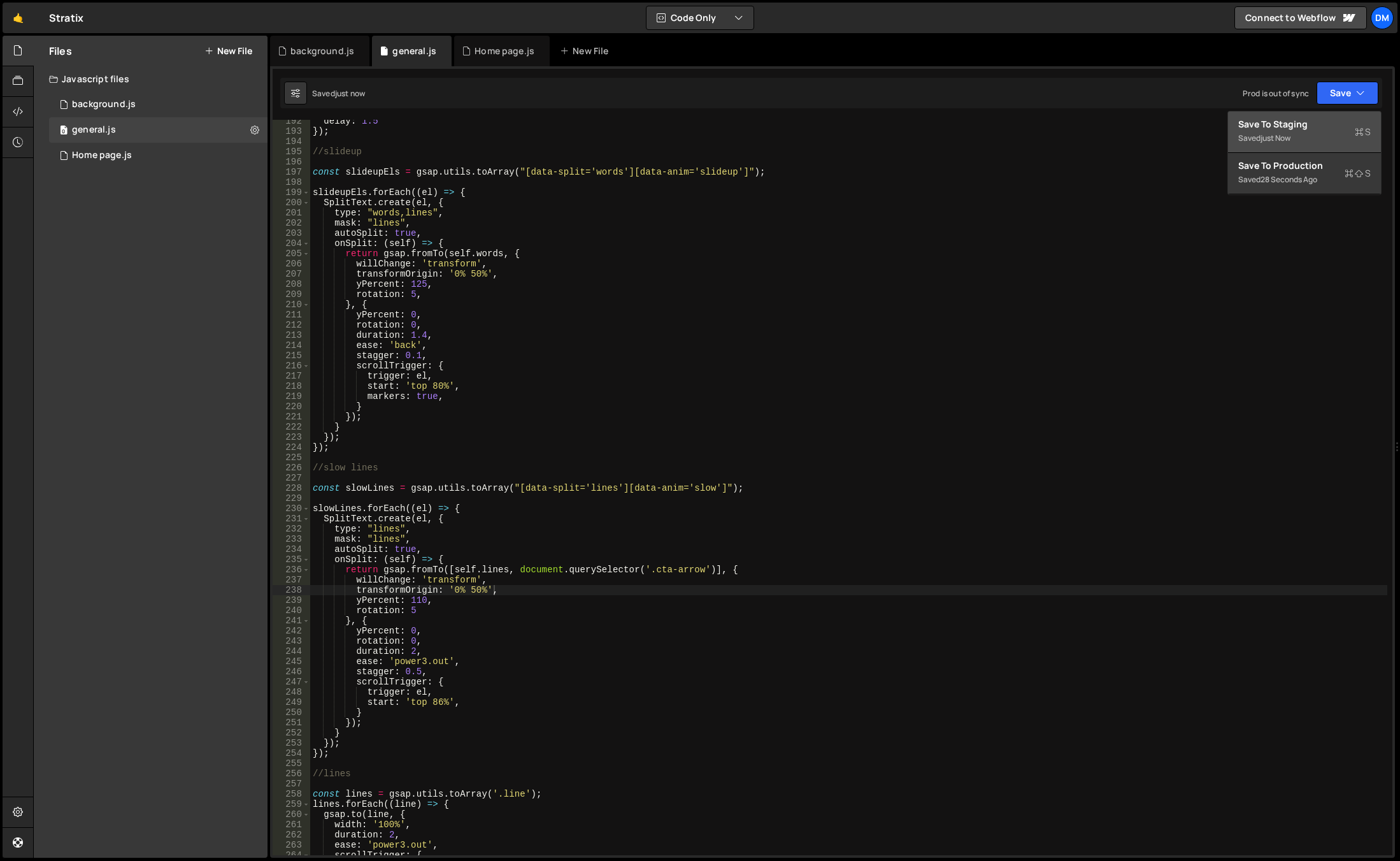
click at [1318, 153] on div "Save to Staging S Saved just now Save to Production S Saved 28 seconds ago Save…" at bounding box center [1304, 153] width 154 height 84
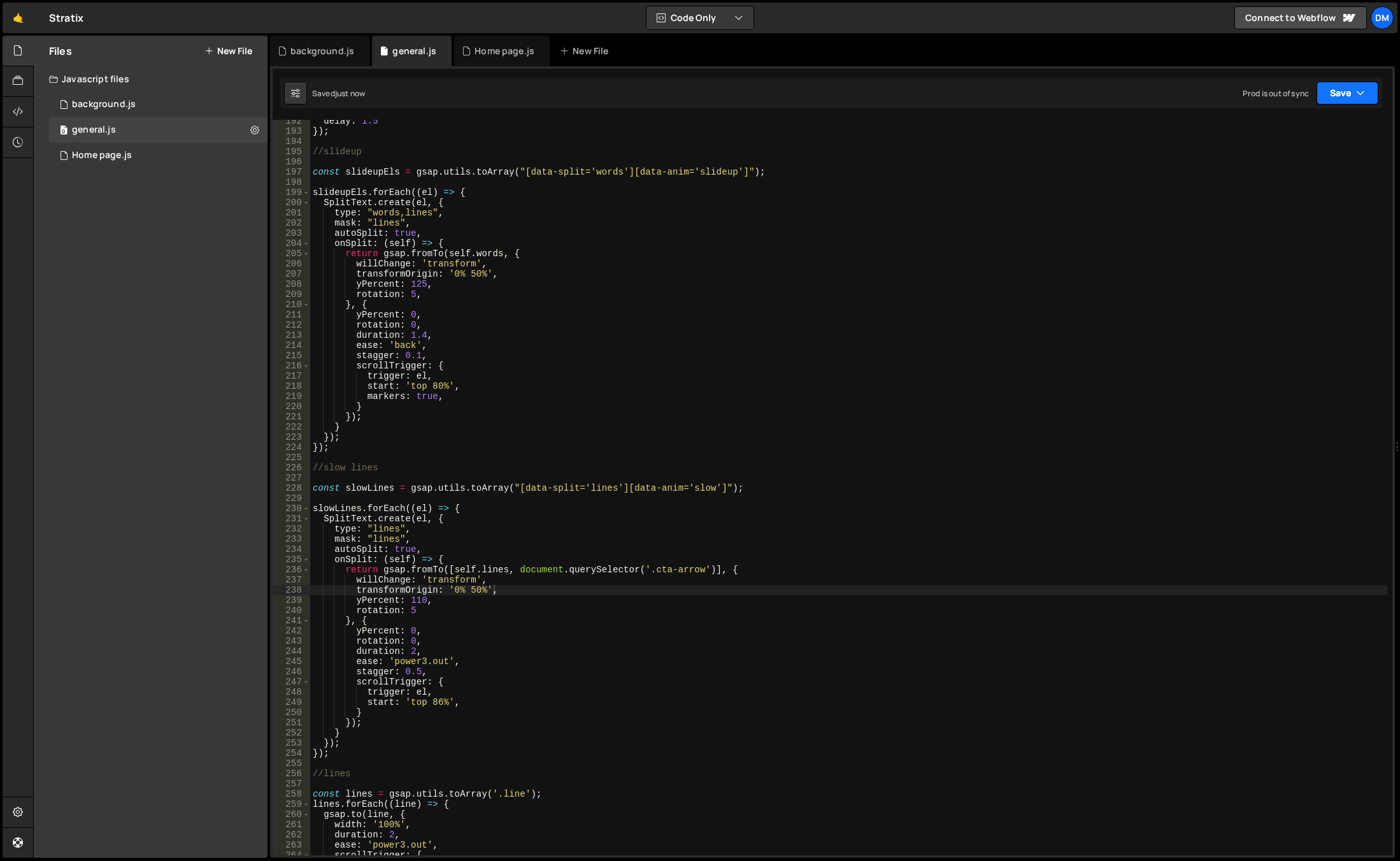
click at [1336, 97] on button "Save" at bounding box center [1348, 92] width 62 height 23
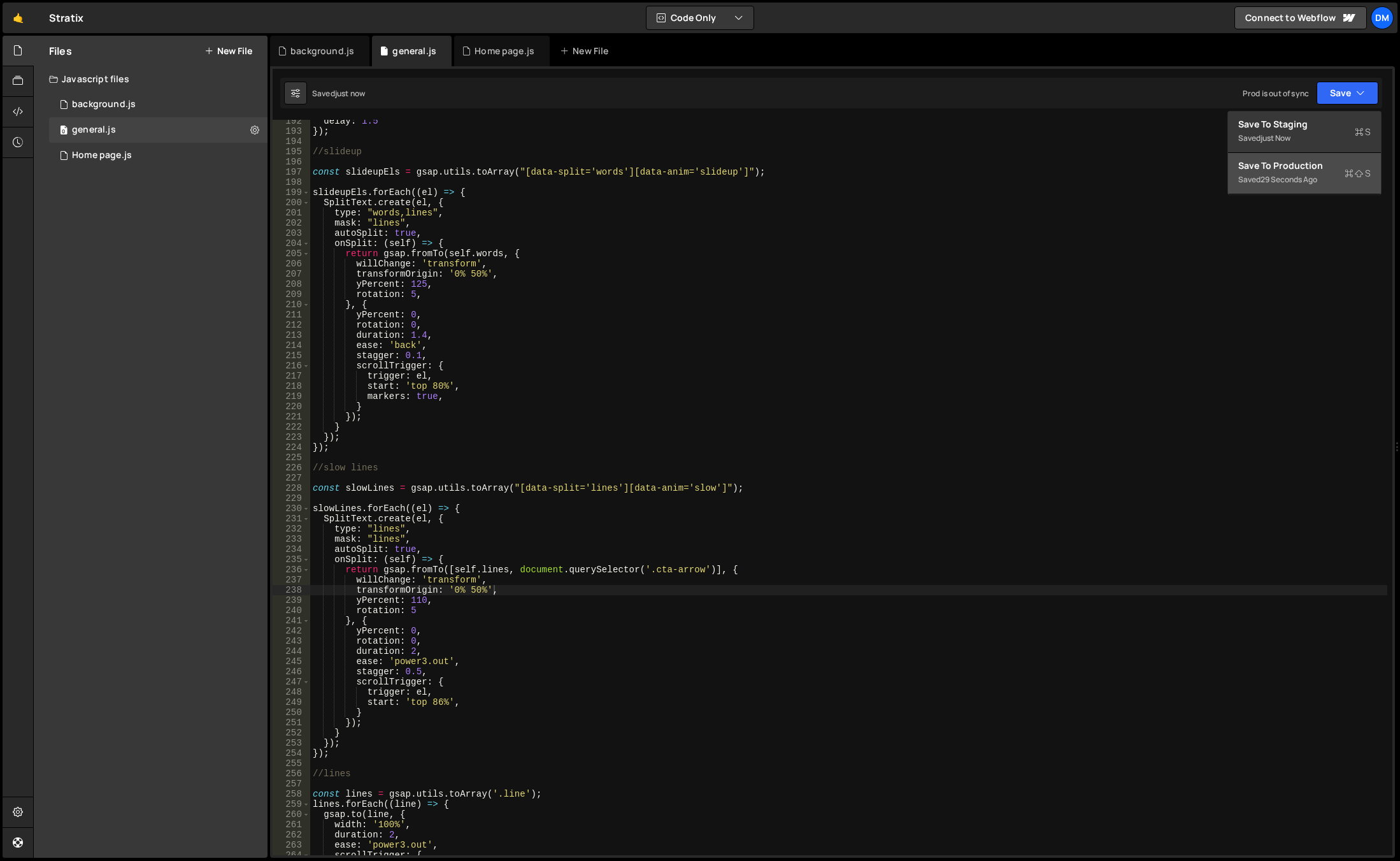
click at [1315, 158] on button "Save to Production S Saved 29 seconds ago" at bounding box center [1305, 173] width 153 height 41
click at [420, 596] on div "delay : 1.5 }) ; //slideup const slideupEls = gsap . utils . toArray ( "[data-s…" at bounding box center [848, 493] width 1077 height 755
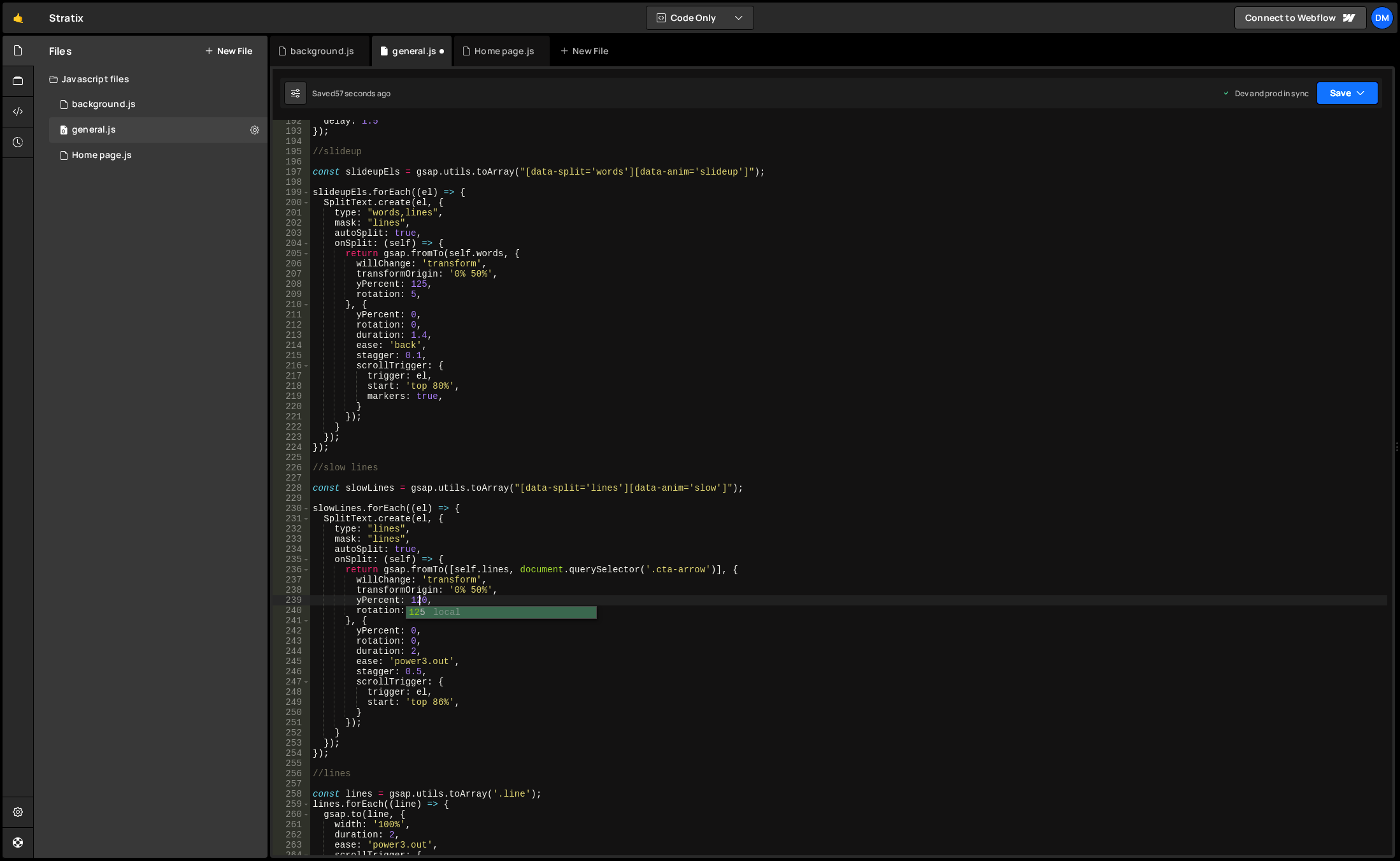
click at [1348, 90] on button "Save" at bounding box center [1348, 92] width 62 height 23
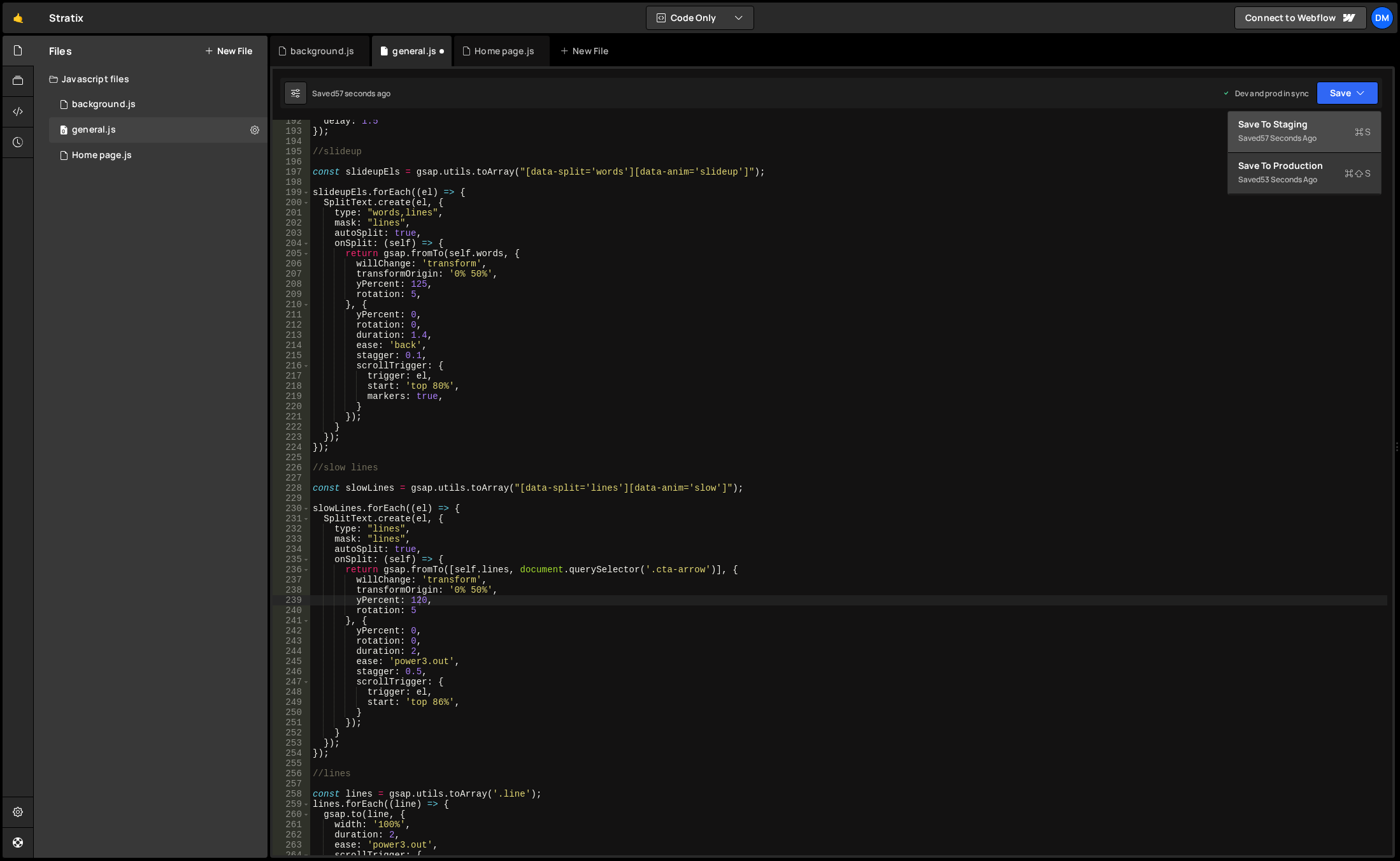
click at [1335, 118] on div "Save to Staging S" at bounding box center [1304, 124] width 132 height 13
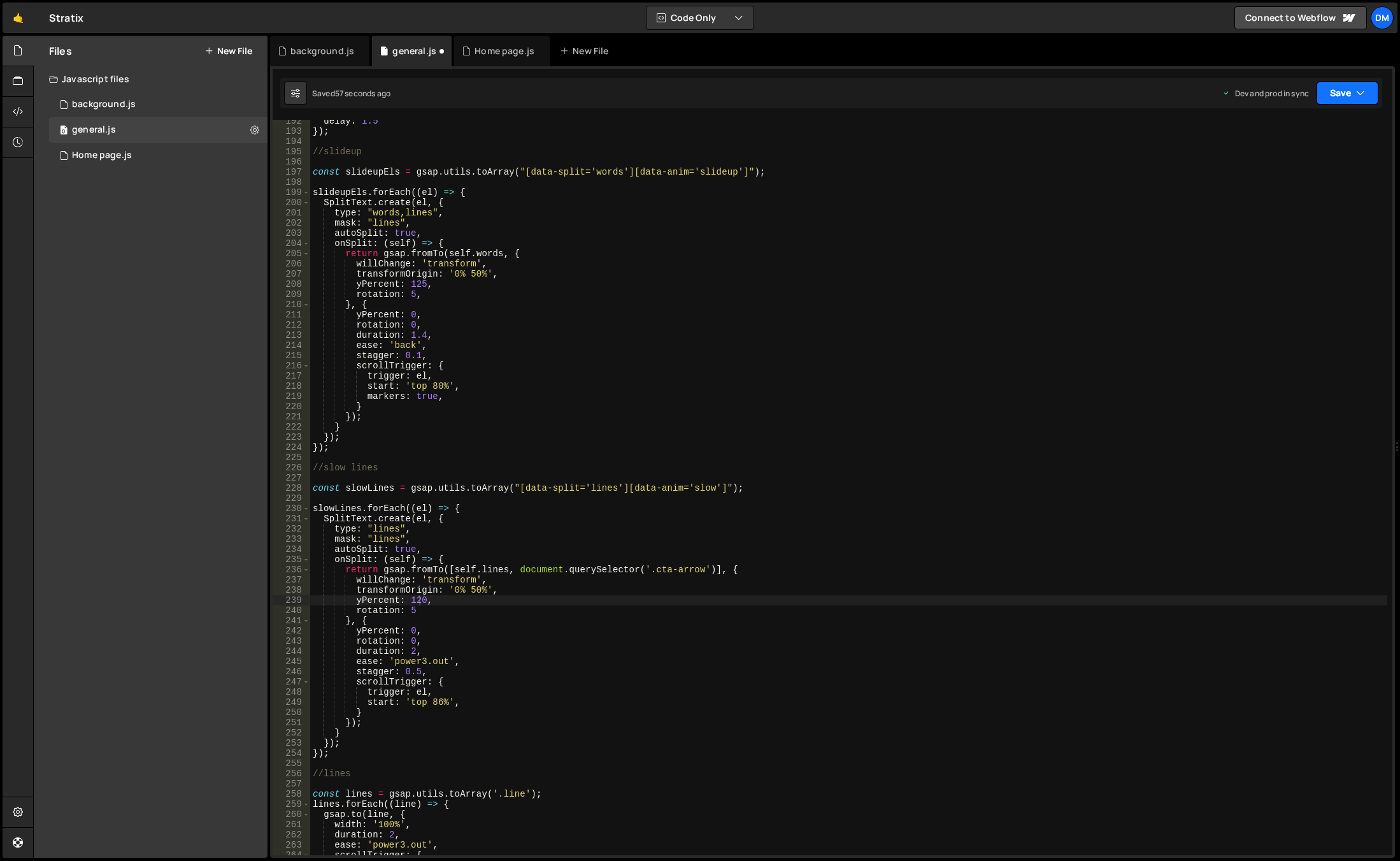
click at [1349, 92] on button "Save" at bounding box center [1348, 92] width 62 height 23
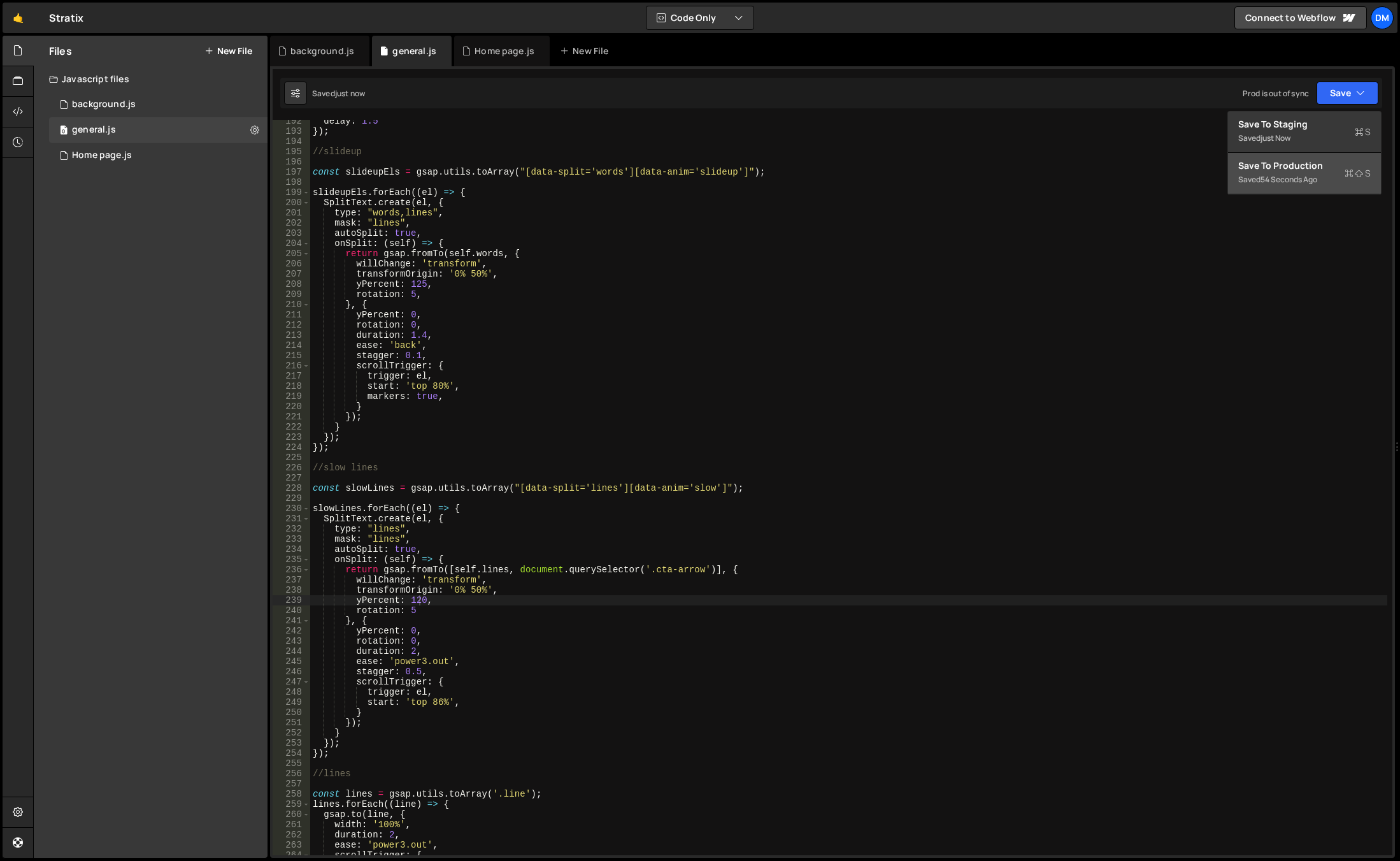
click at [1301, 164] on div "Save to Production S" at bounding box center [1304, 166] width 132 height 13
type textarea "});"
click at [565, 444] on div "delay : 1.5 }) ; //slideup const slideupEls = gsap . utils . toArray ( "[data-s…" at bounding box center [848, 493] width 1077 height 755
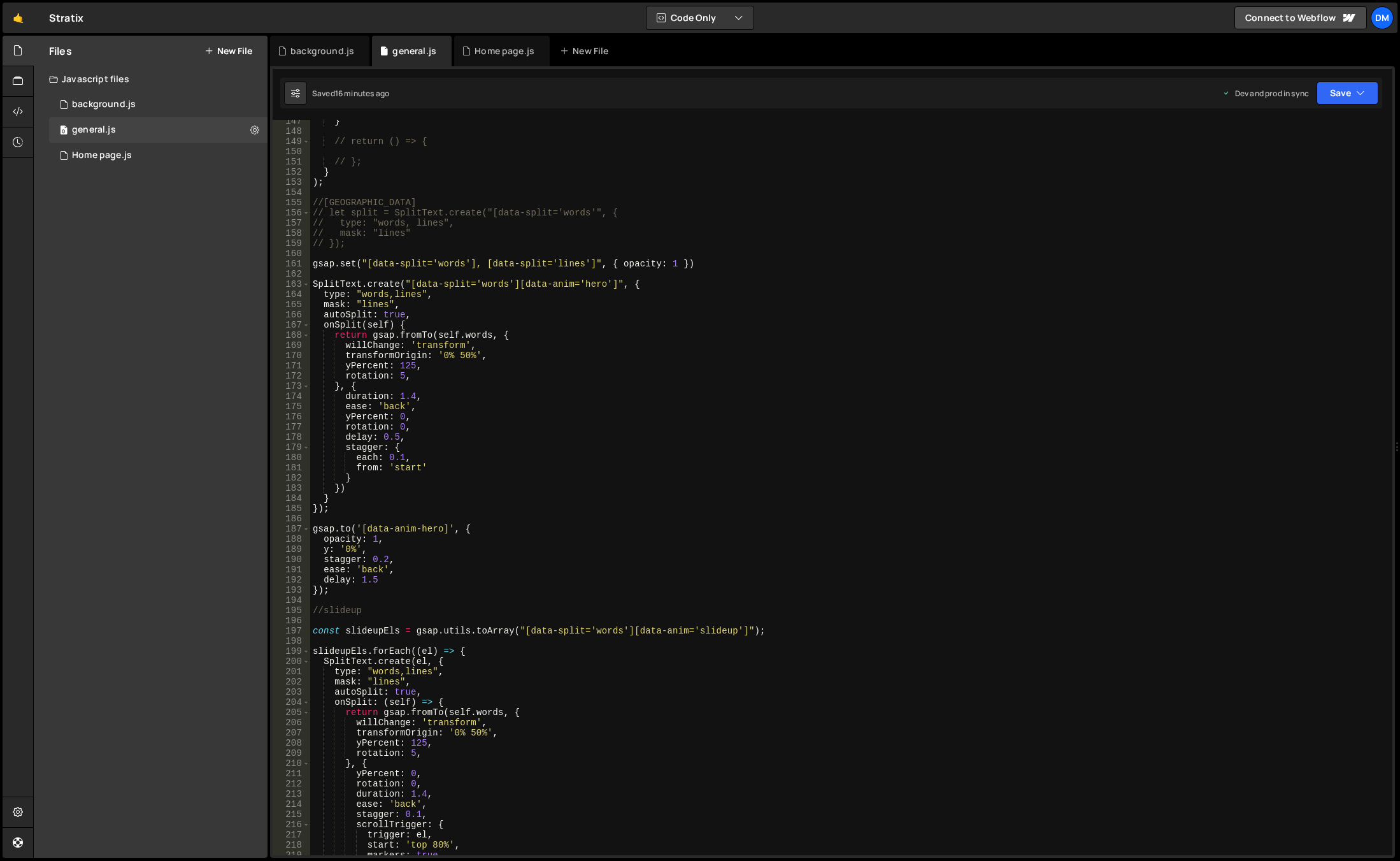
scroll to position [1416, 0]
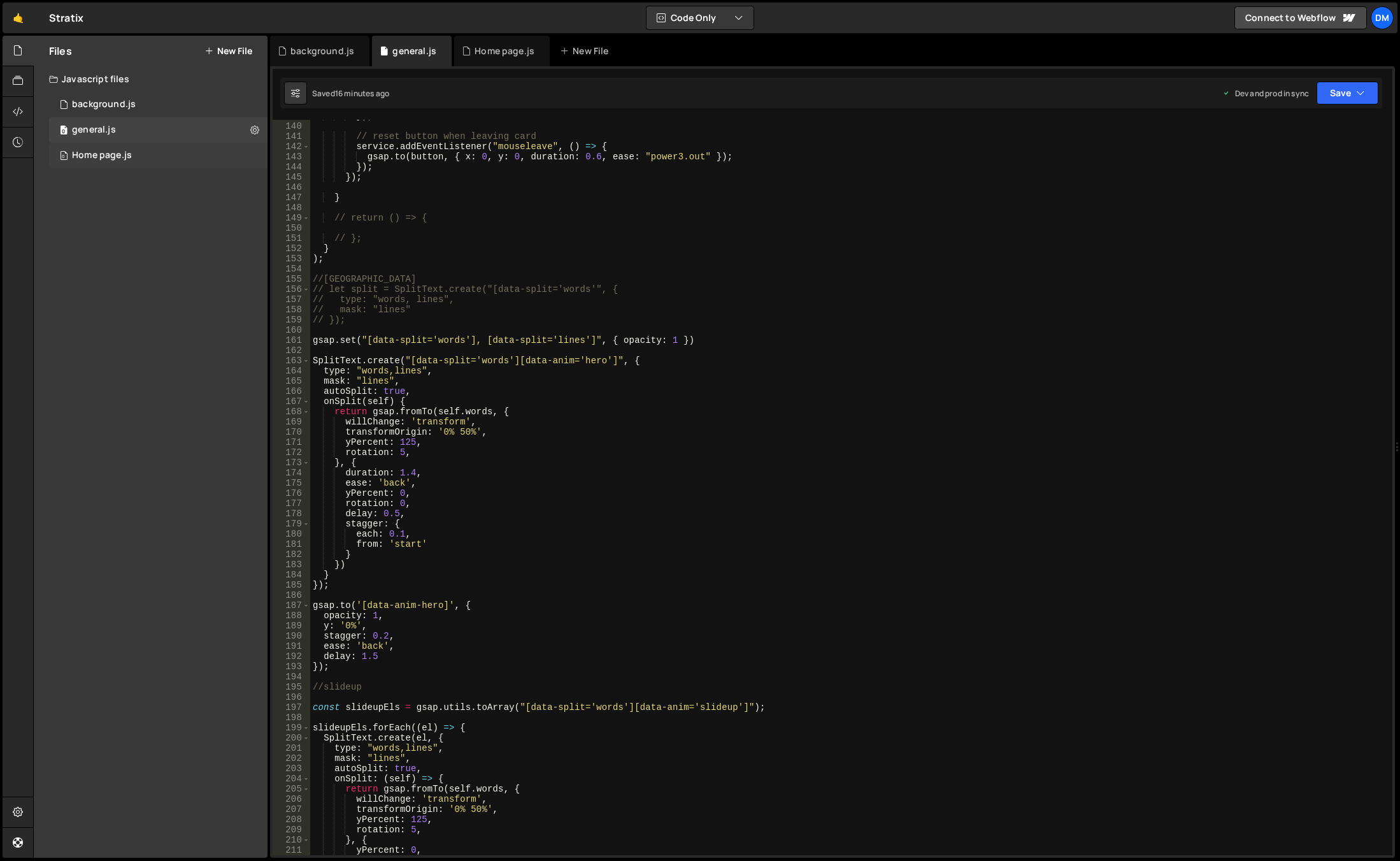
click at [139, 147] on div "0 Home page.js 0" at bounding box center [159, 155] width 219 height 26
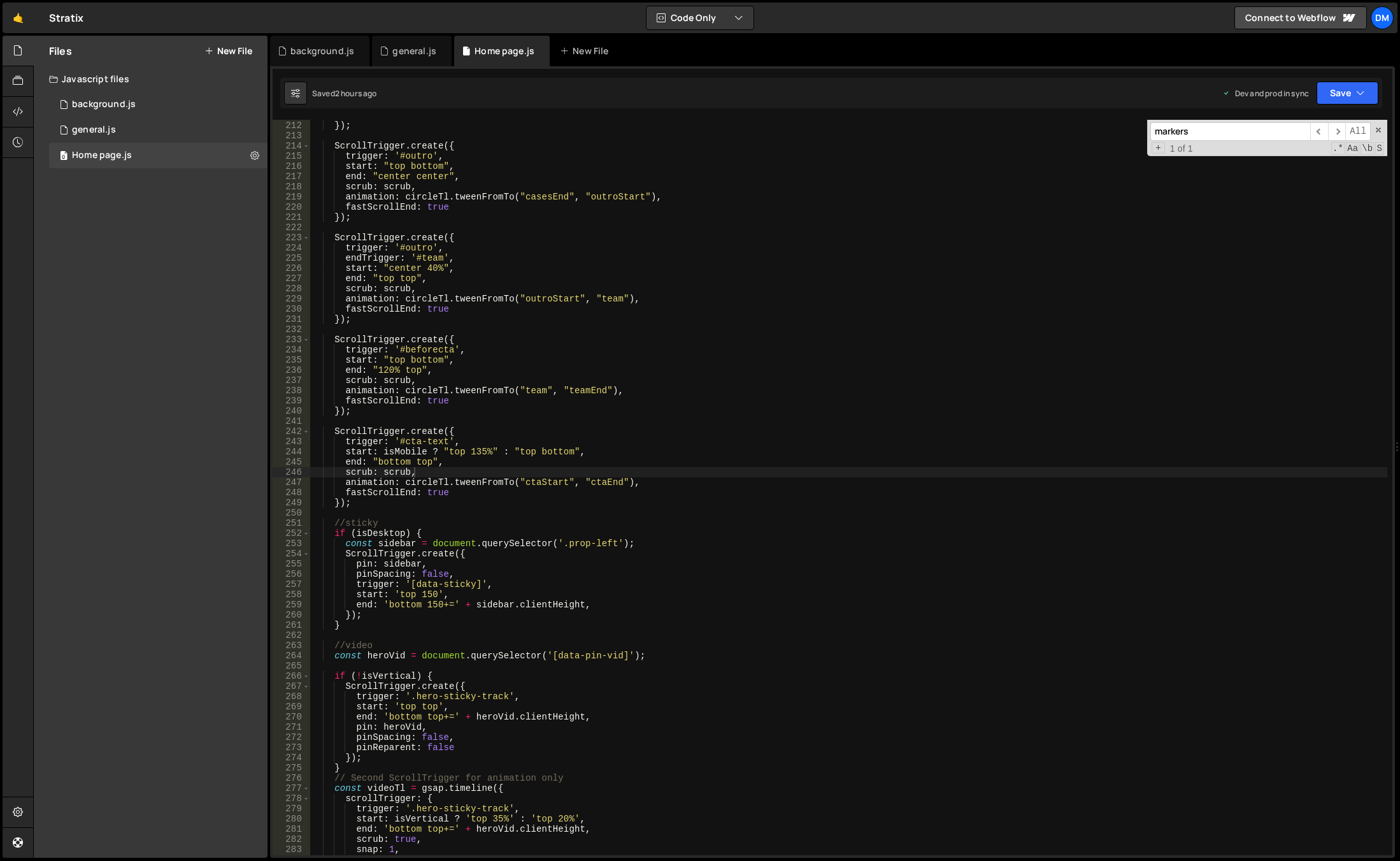
click at [710, 474] on div "fastScrollEnd : true }) ; ScrollTrigger . create ({ trigger : '#outro' , start …" at bounding box center [848, 488] width 1077 height 755
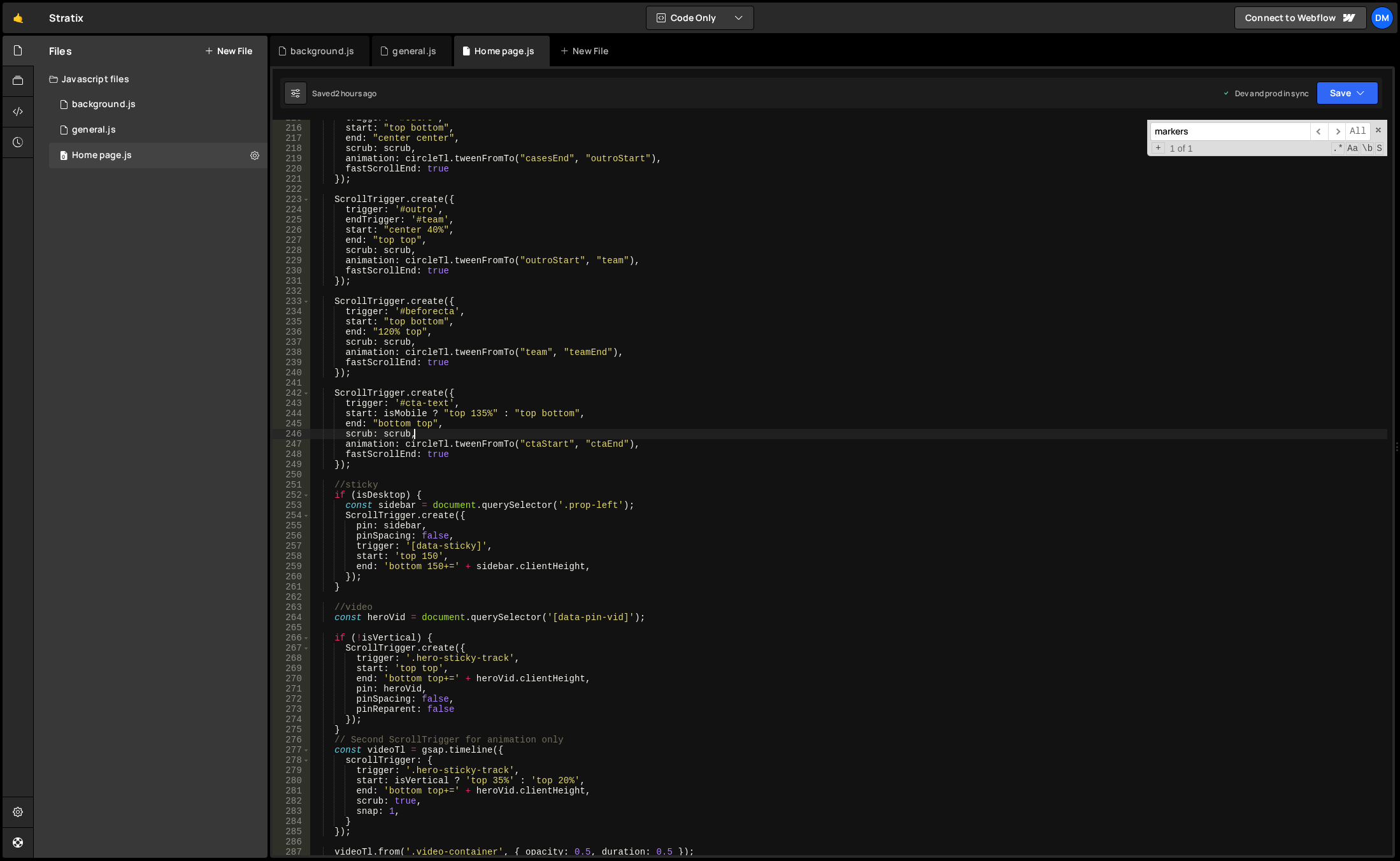
scroll to position [2150, 0]
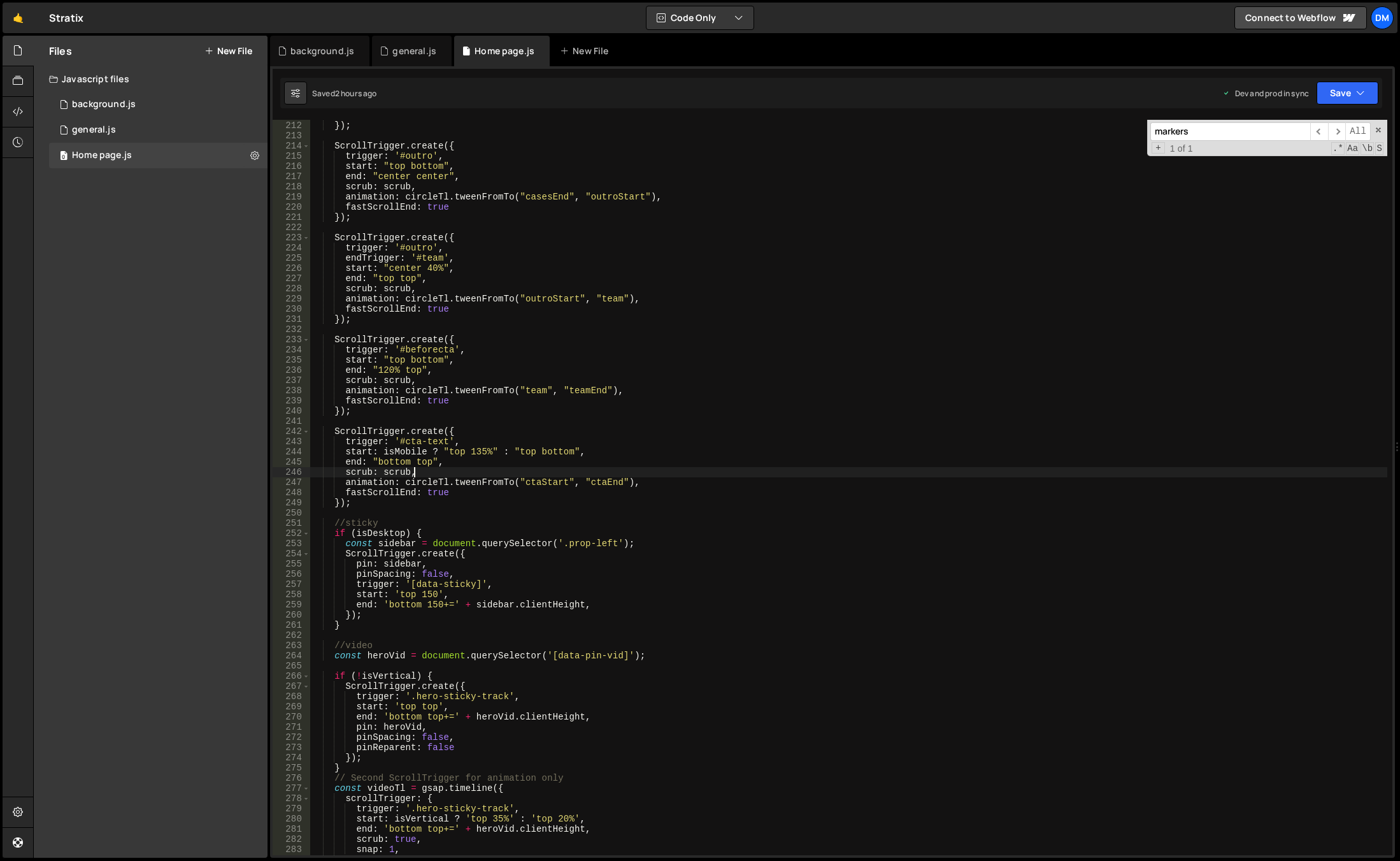
click at [1375, 128] on span at bounding box center [1379, 130] width 9 height 9
click at [1024, 377] on div "fastScrollEnd : true }) ; ScrollTrigger . create ({ trigger : '#outro' , start …" at bounding box center [848, 488] width 1077 height 755
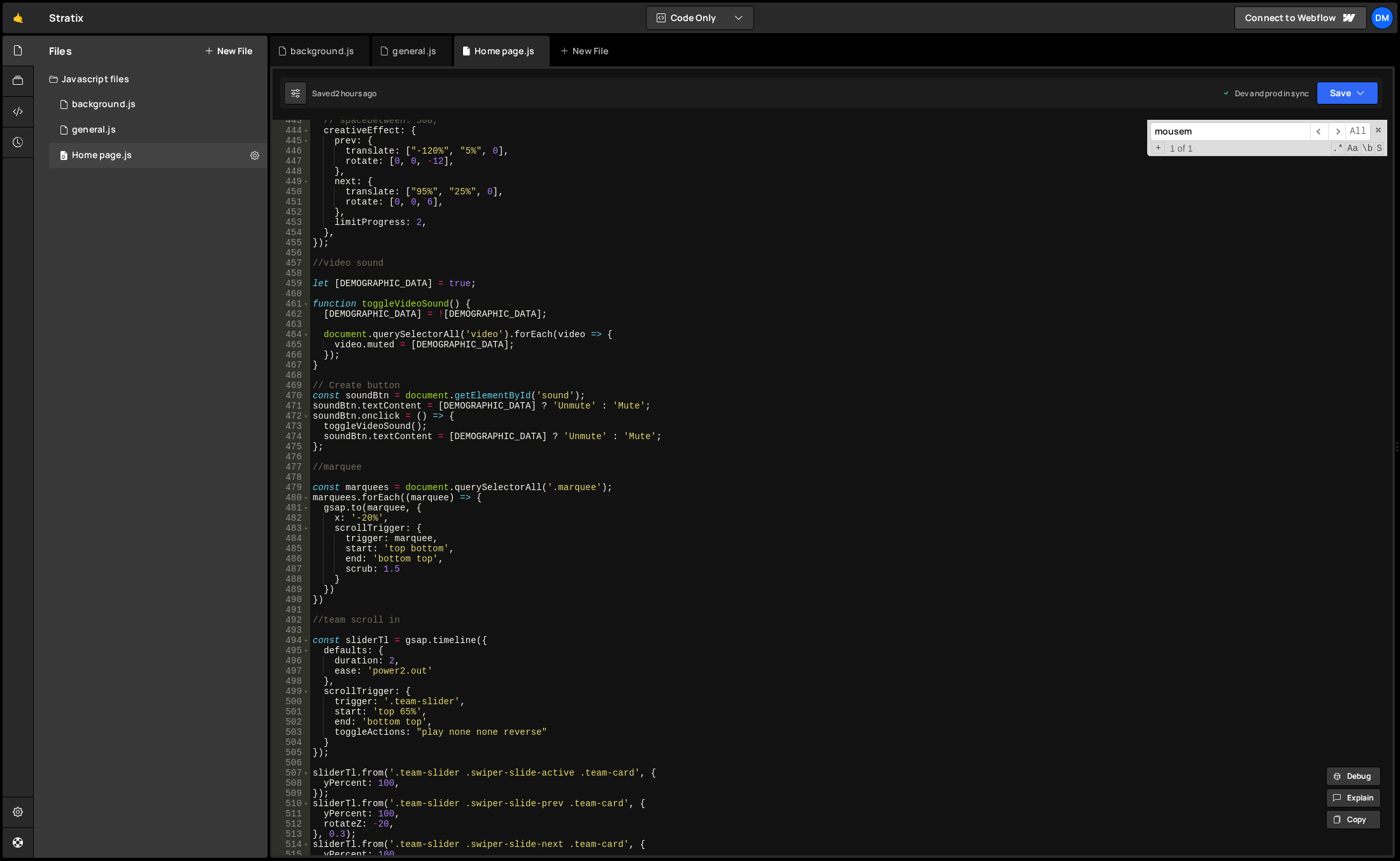
scroll to position [4319, 0]
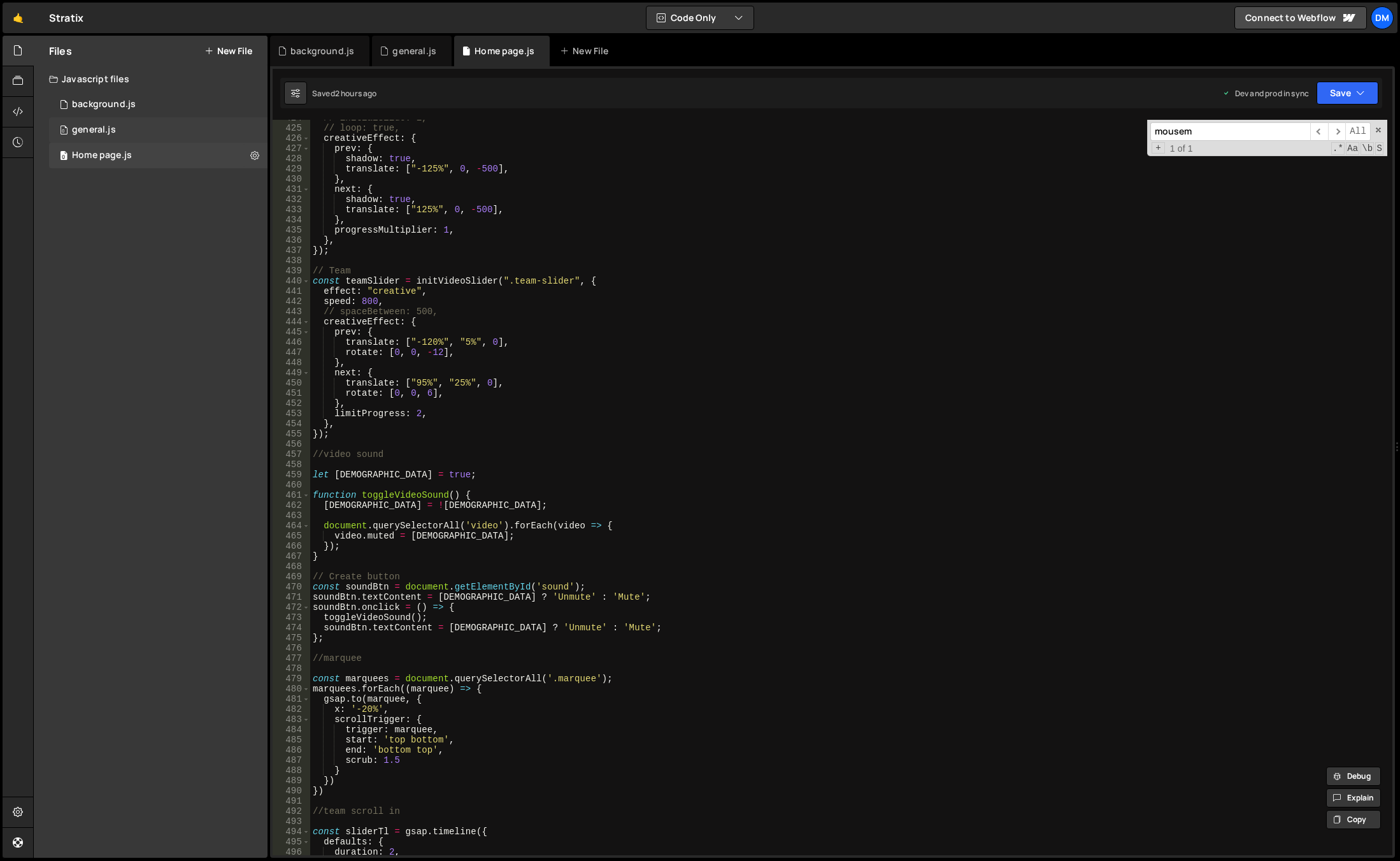
type input "mousem"
drag, startPoint x: 102, startPoint y: 130, endPoint x: 145, endPoint y: 151, distance: 47.9
click at [102, 130] on div "general.js" at bounding box center [94, 130] width 44 height 12
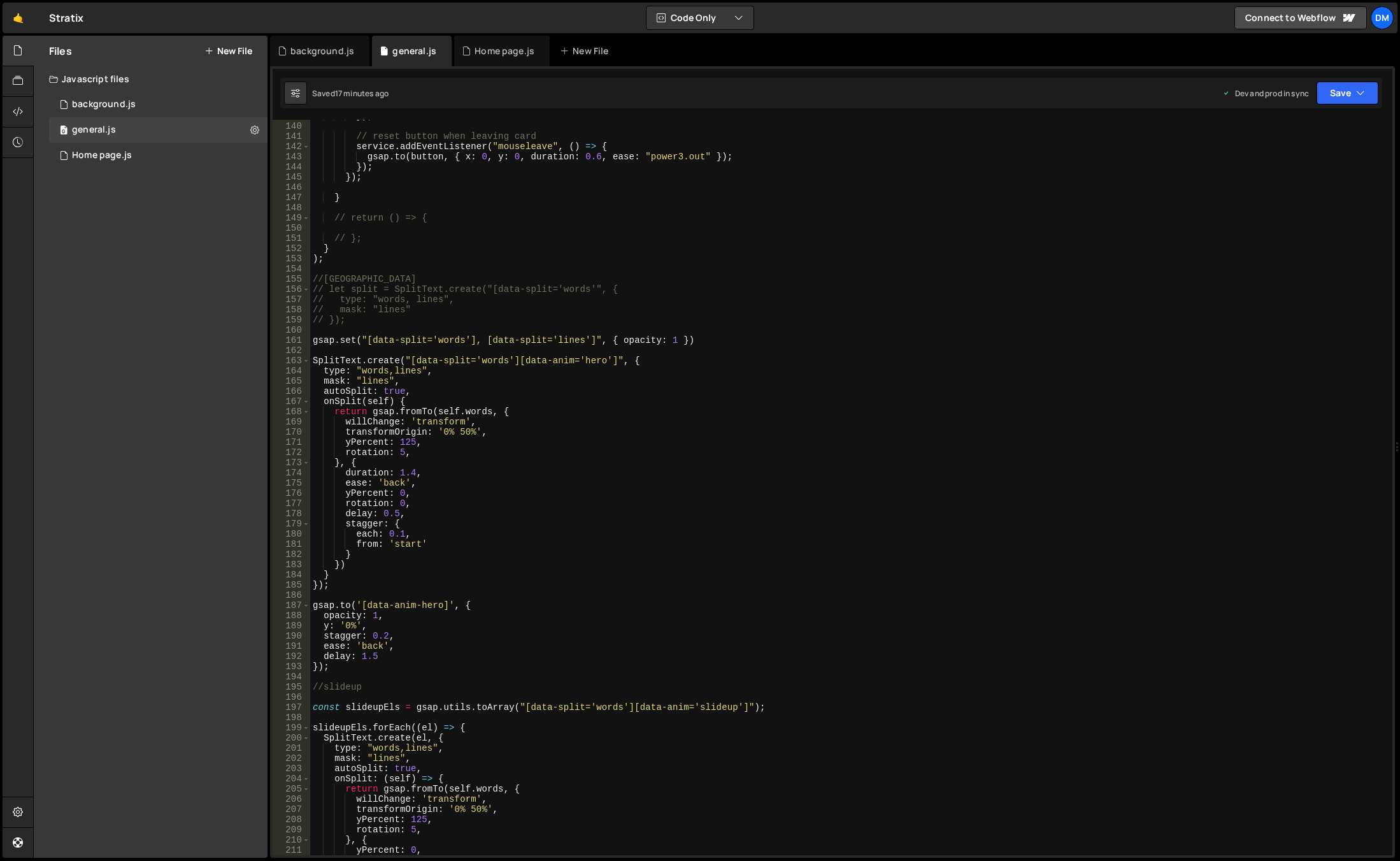
type textarea "type: "words,lines","
click at [721, 366] on div "}) ; // reset button when leaving card service . addEventListener ( "mouseleave…" at bounding box center [848, 489] width 1077 height 755
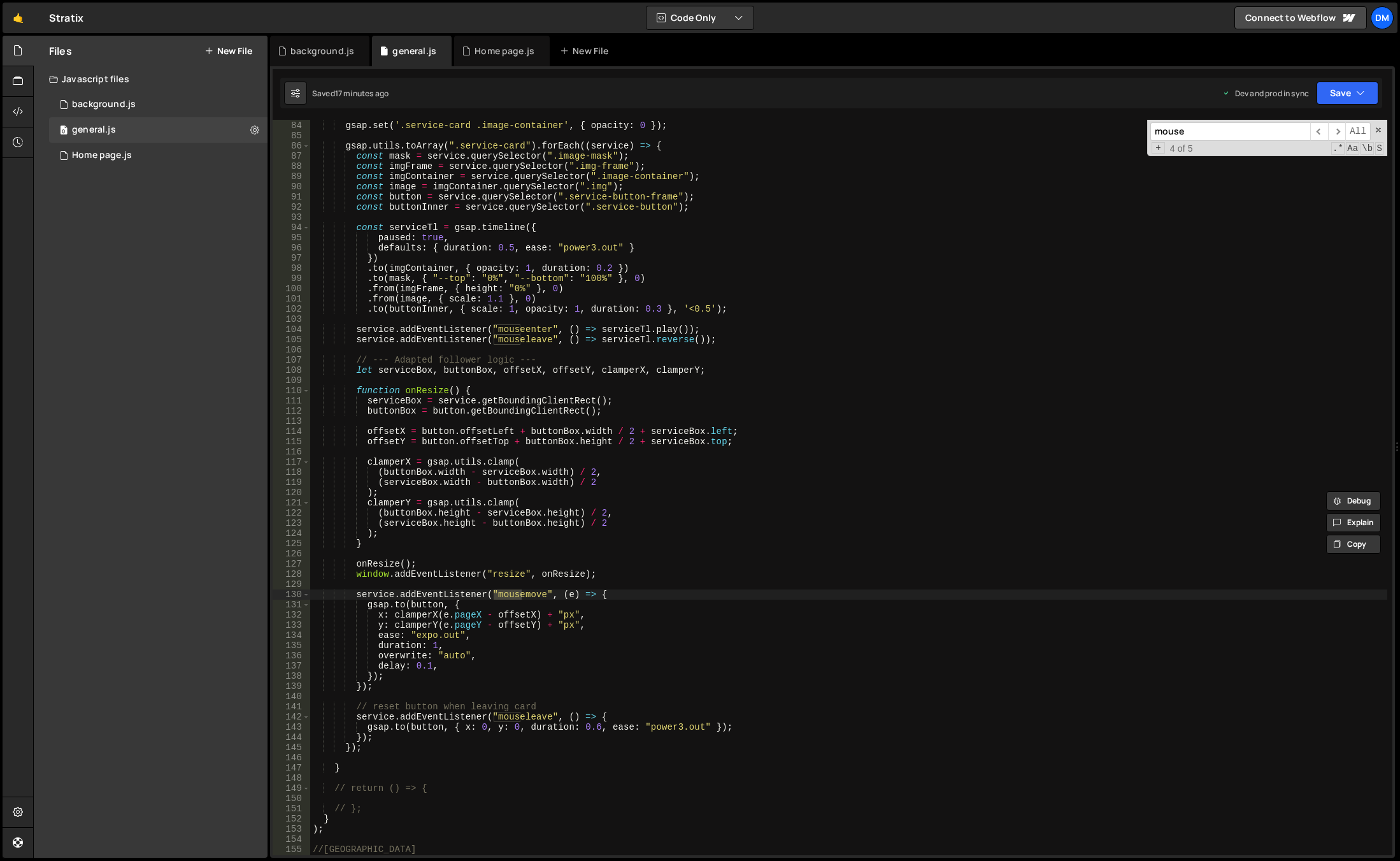
scroll to position [692, 0]
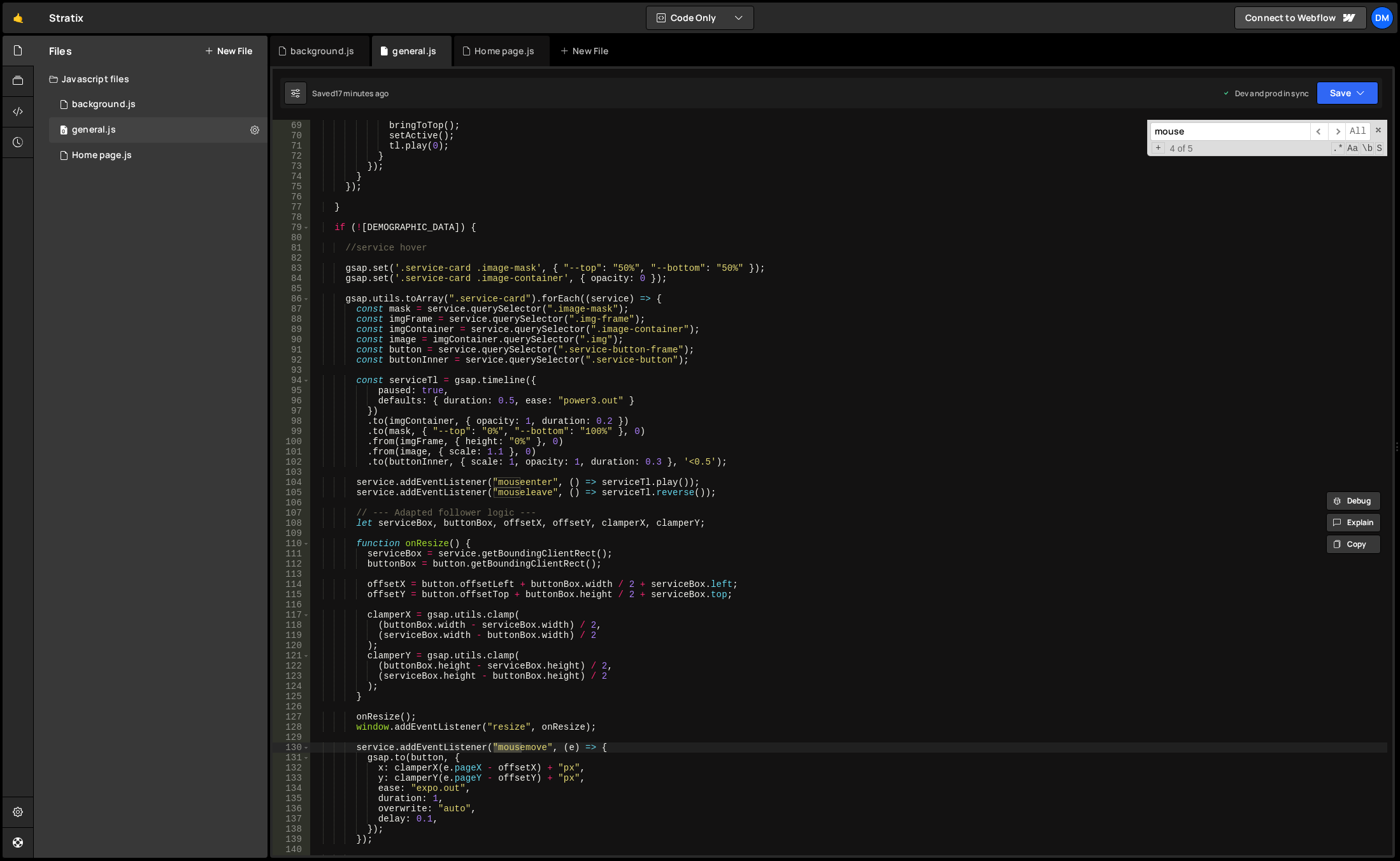
type input "mouse"
click at [405, 227] on div "onEnter : ( ) => { bringToTop ( ) ; setActive ( ) ; tl . play ( 0 ) ; } }) ; } …" at bounding box center [848, 488] width 1077 height 755
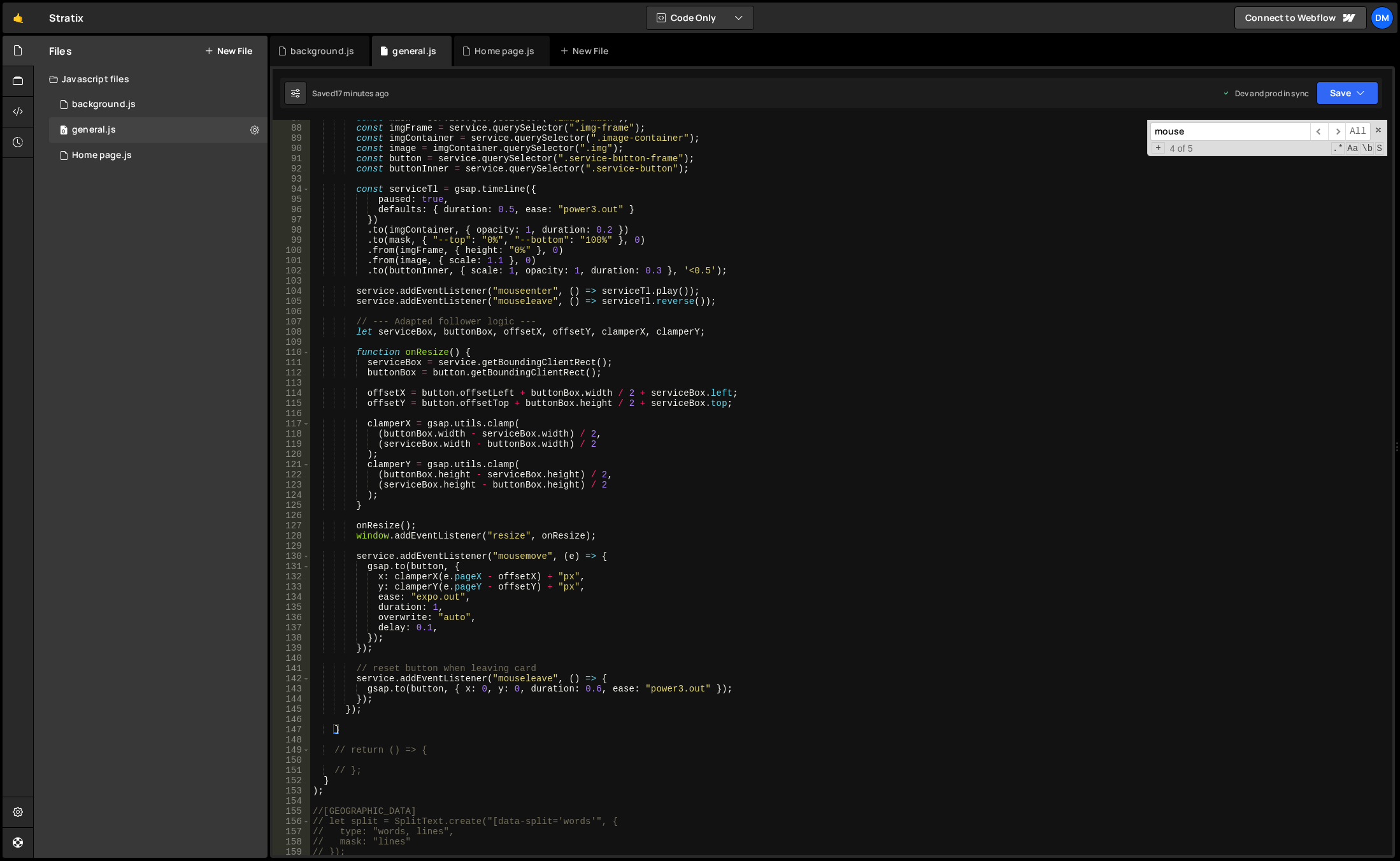
click at [388, 709] on div "const mask = service . querySelector ( ".image-mask" ) ; const imgFrame = servi…" at bounding box center [848, 491] width 1077 height 755
type textarea "});"
paste textarea "canvas"
drag, startPoint x: 399, startPoint y: 535, endPoint x: 457, endPoint y: 555, distance: 61.4
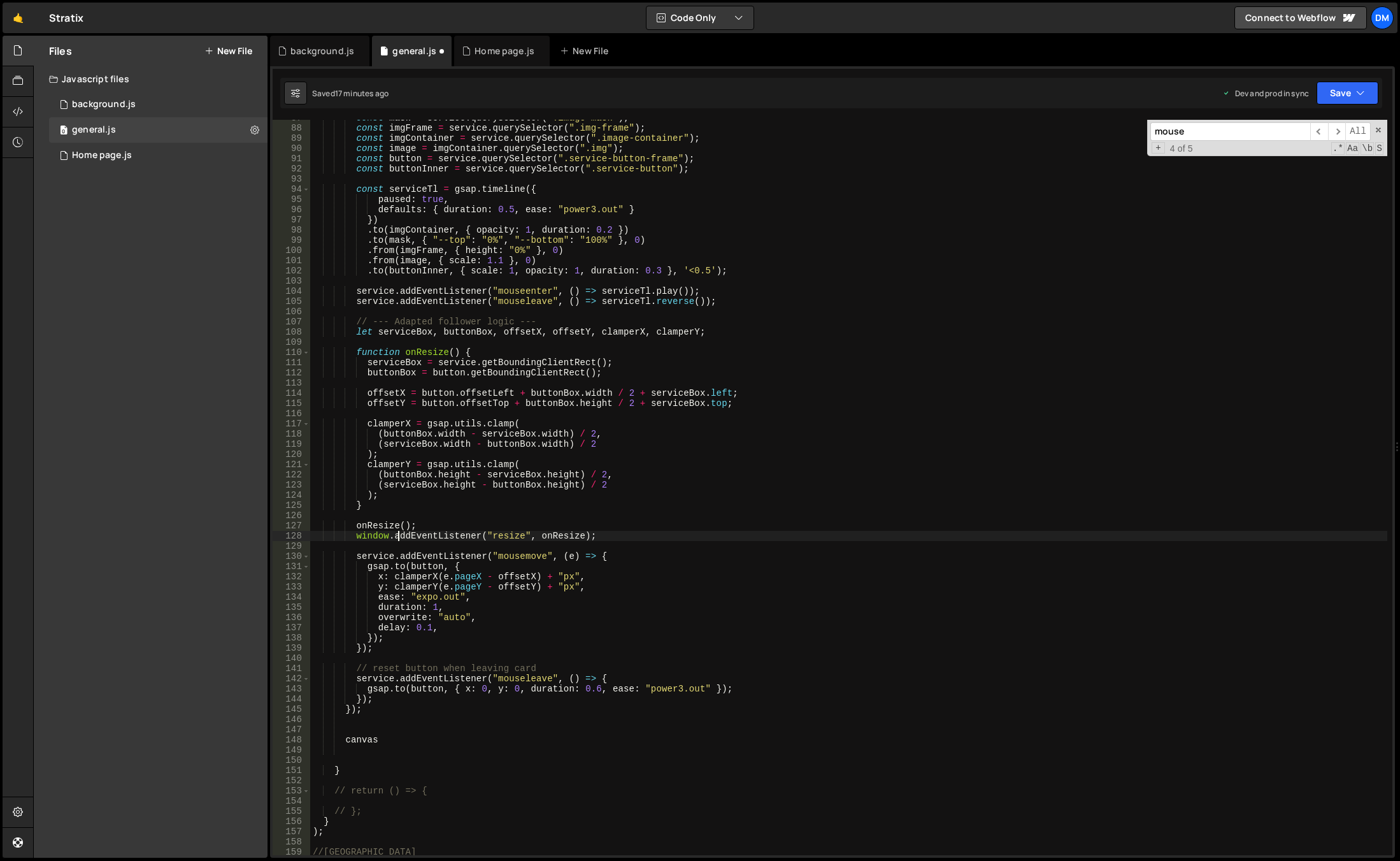
click at [399, 535] on div "const mask = service . querySelector ( ".image-mask" ) ; const imgFrame = servi…" at bounding box center [848, 491] width 1077 height 755
type textarea "window.addEventListener("resize", onResize);"
click at [617, 537] on div "const mask = service . querySelector ( ".image-mask" ) ; const imgFrame = servi…" at bounding box center [848, 491] width 1077 height 755
click at [609, 548] on div "const mask = service . querySelector ( ".image-mask" ) ; const imgFrame = servi…" at bounding box center [848, 491] width 1077 height 755
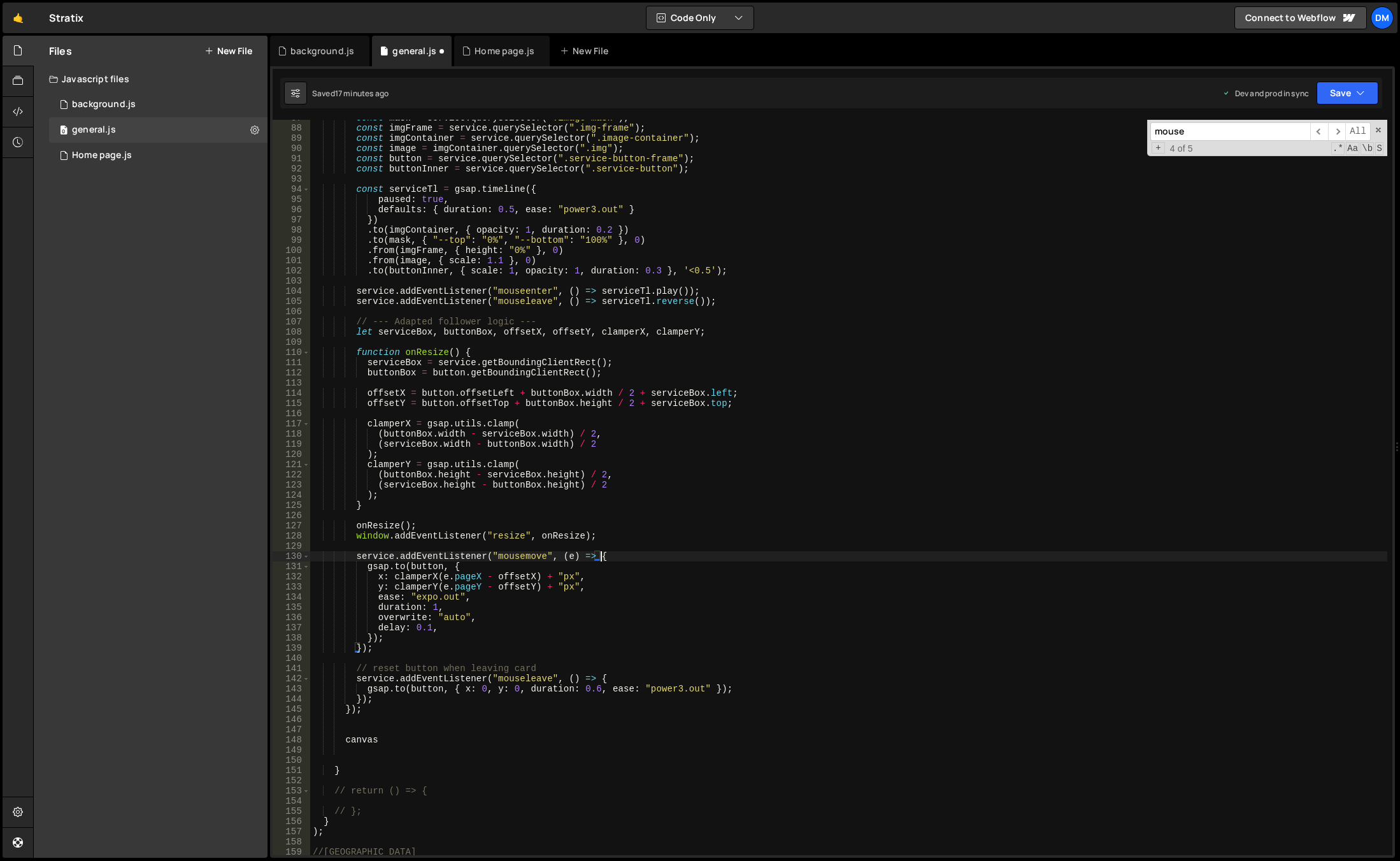
click at [606, 553] on div "const mask = service . querySelector ( ".image-mask" ) ; const imgFrame = servi…" at bounding box center [848, 491] width 1077 height 755
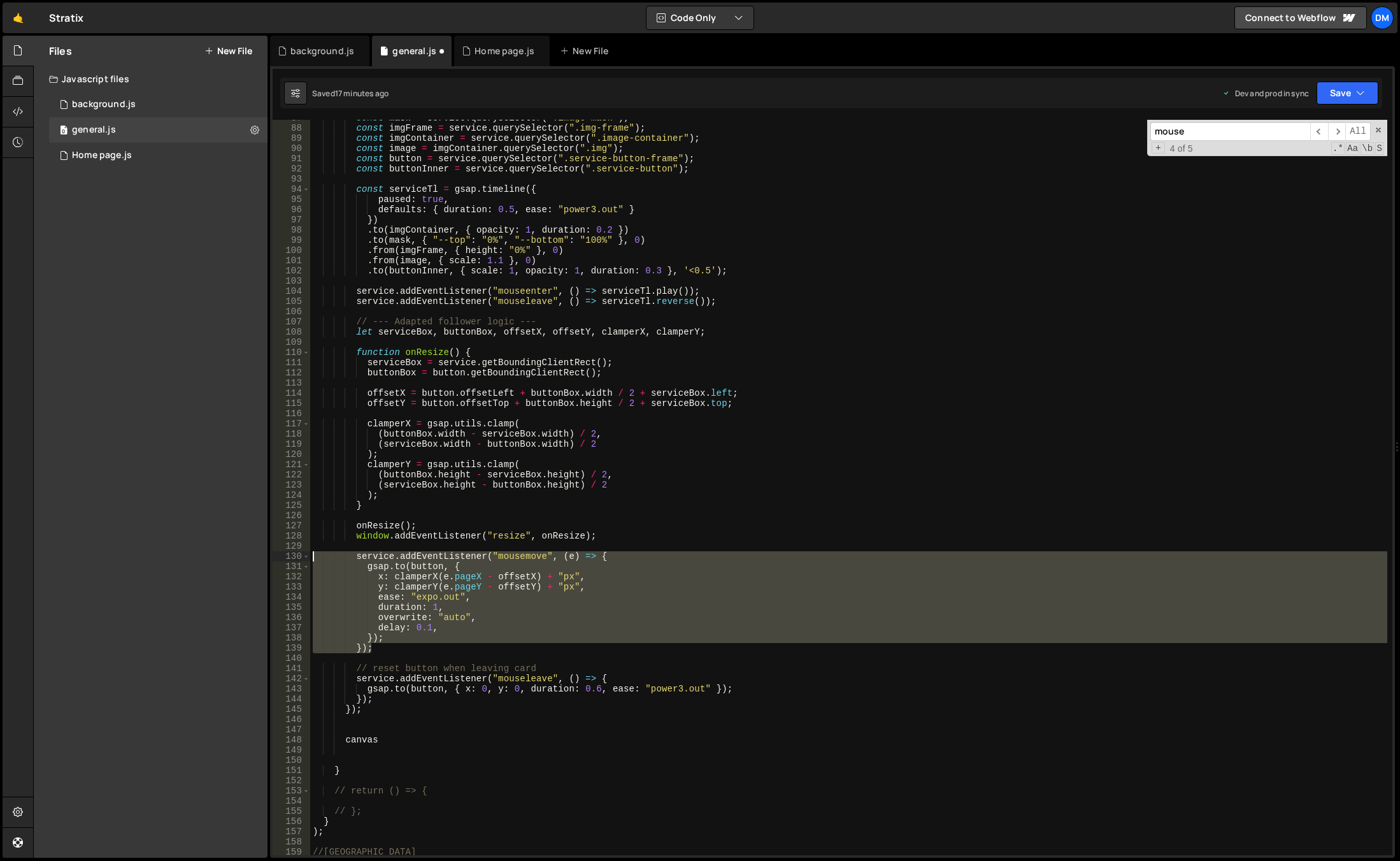
drag, startPoint x: 377, startPoint y: 648, endPoint x: 265, endPoint y: 556, distance: 144.9
click at [265, 556] on div "Files New File Javascript files 0 background.js 0 0 general.js 0 0 Home page.js…" at bounding box center [716, 447] width 1367 height 823
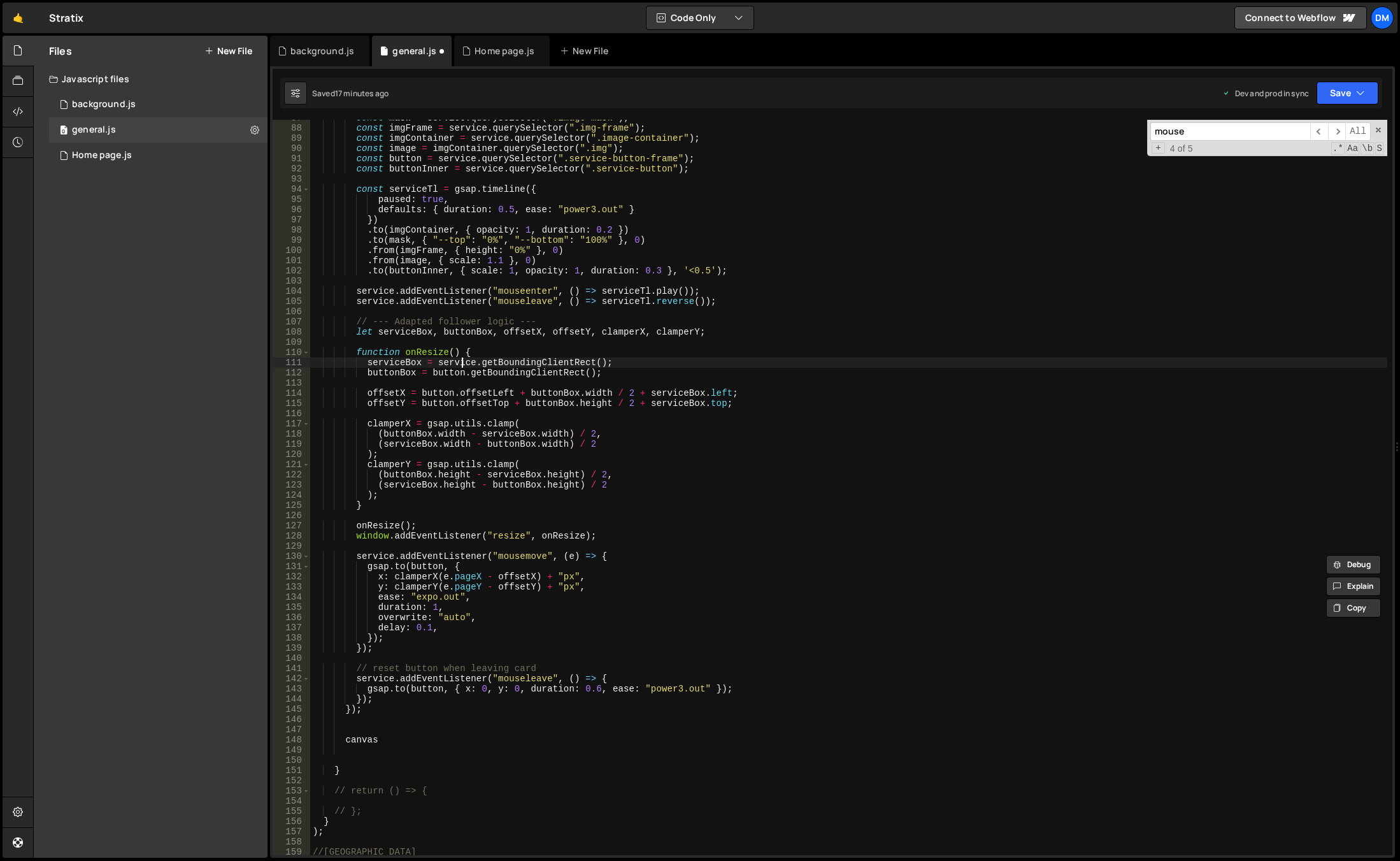
click at [463, 361] on div "const mask = service . querySelector ( ".image-mask" ) ; const imgFrame = servi…" at bounding box center [848, 491] width 1077 height 755
click at [457, 352] on div "const mask = service . querySelector ( ".image-mask" ) ; const imgFrame = servi…" at bounding box center [848, 491] width 1077 height 755
click at [362, 740] on div "const mask = service . querySelector ( ".image-mask" ) ; const imgFrame = servi…" at bounding box center [848, 491] width 1077 height 755
type textarea "canvas"
click at [362, 740] on div "const mask = service . querySelector ( ".image-mask" ) ; const imgFrame = servi…" at bounding box center [848, 491] width 1077 height 755
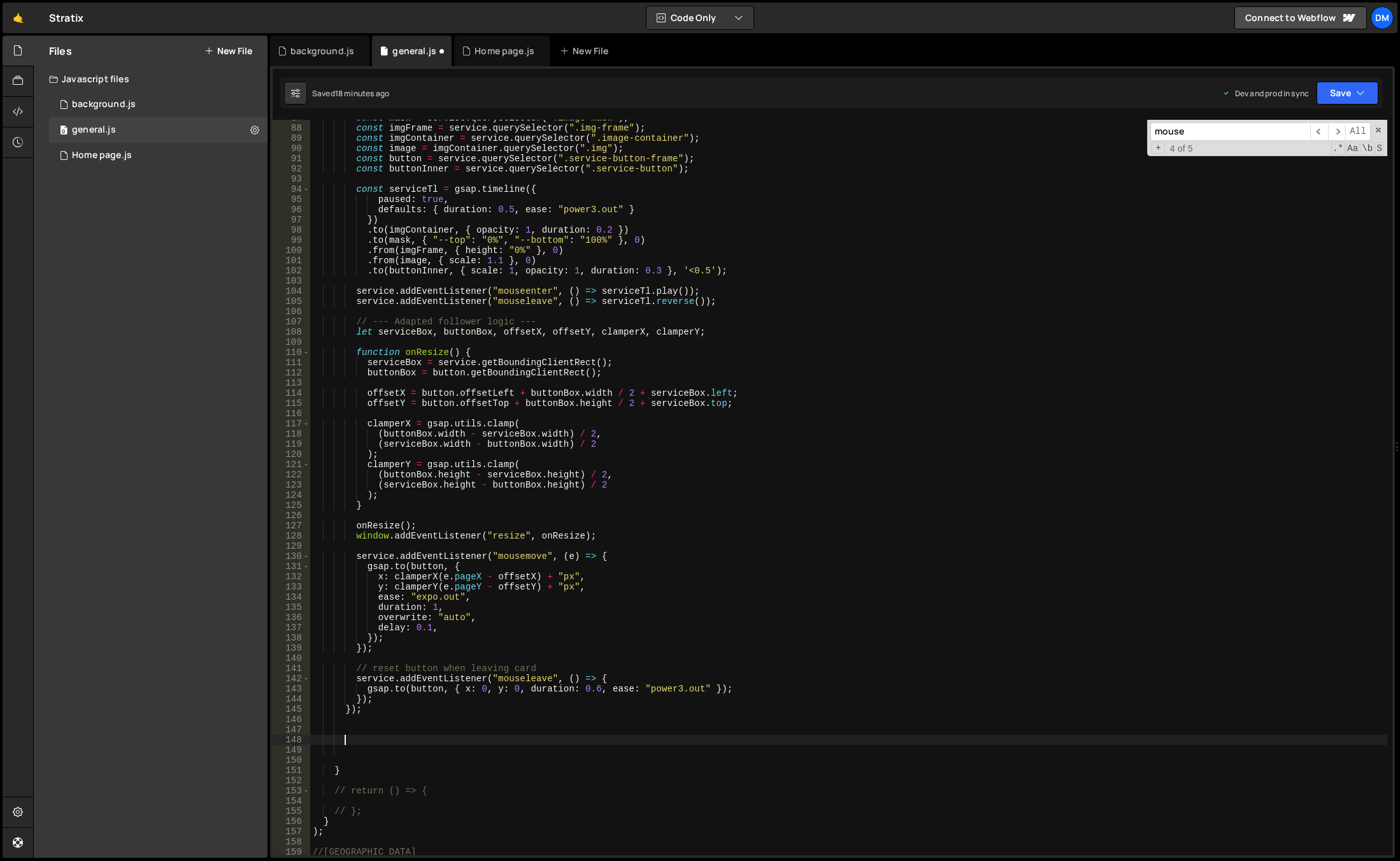
click at [571, 533] on div "const mask = service . querySelector ( ".image-mask" ) ; const imgFrame = servi…" at bounding box center [848, 491] width 1077 height 755
click at [487, 348] on div "const mask = service . querySelector ( ".image-mask" ) ; const imgFrame = servi…" at bounding box center [848, 491] width 1077 height 755
type textarea "function onResize() {"
click at [475, 348] on div "const mask = service . querySelector ( ".image-mask" ) ; const imgFrame = servi…" at bounding box center [848, 491] width 1077 height 755
click at [389, 340] on div "const mask = service . querySelector ( ".image-mask" ) ; const imgFrame = servi…" at bounding box center [848, 491] width 1077 height 755
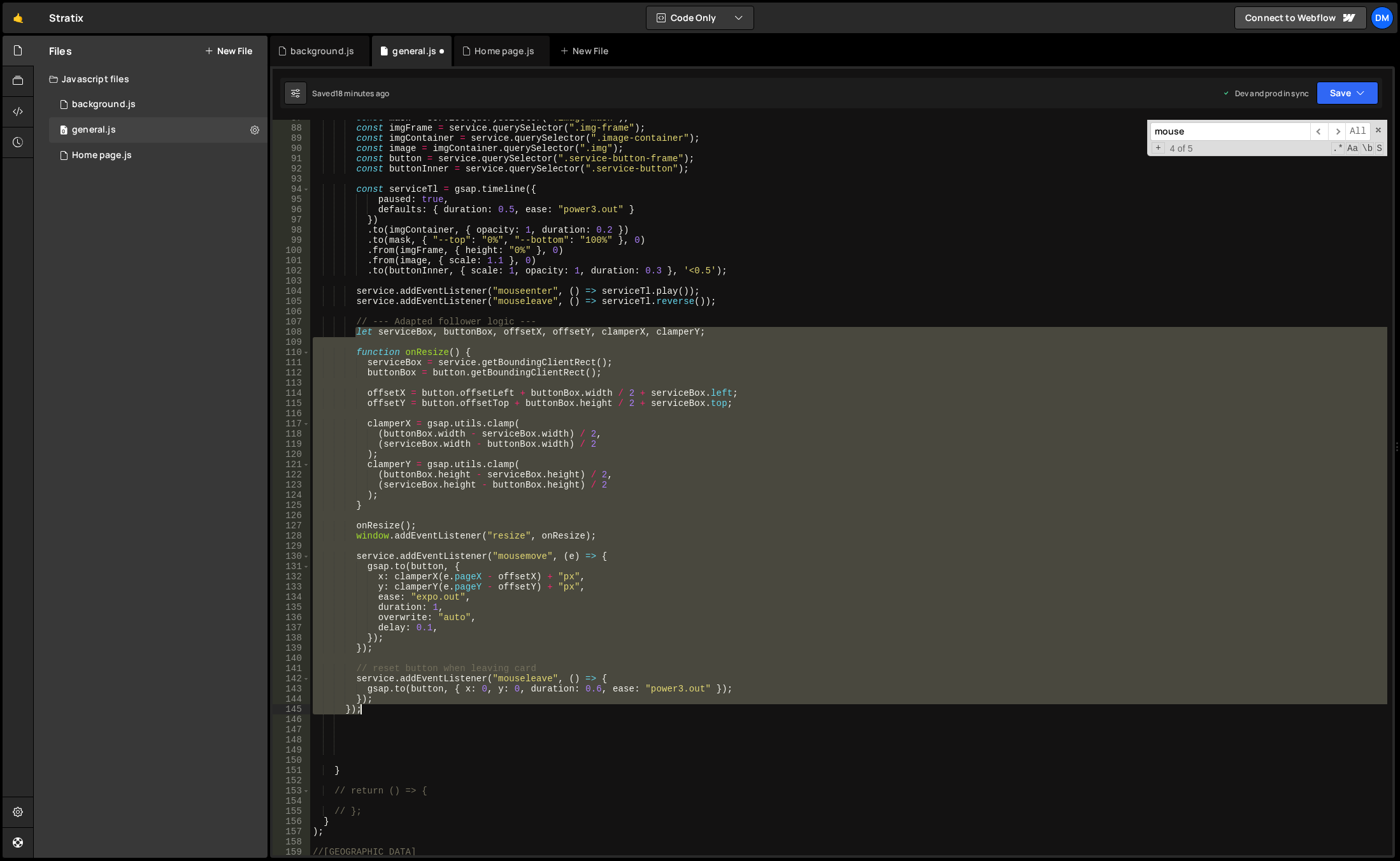
drag, startPoint x: 354, startPoint y: 330, endPoint x: 461, endPoint y: 711, distance: 395.7
click at [461, 711] on div "const mask = service . querySelector ( ".image-mask" ) ; const imgFrame = servi…" at bounding box center [848, 491] width 1077 height 755
click at [467, 685] on div "const mask = service . querySelector ( ".image-mask" ) ; const imgFrame = servi…" at bounding box center [848, 487] width 1077 height 735
type textarea "[DOMAIN_NAME](button, { x: 0, y: 0, duration: 0.6, ease: "power3.out" });"
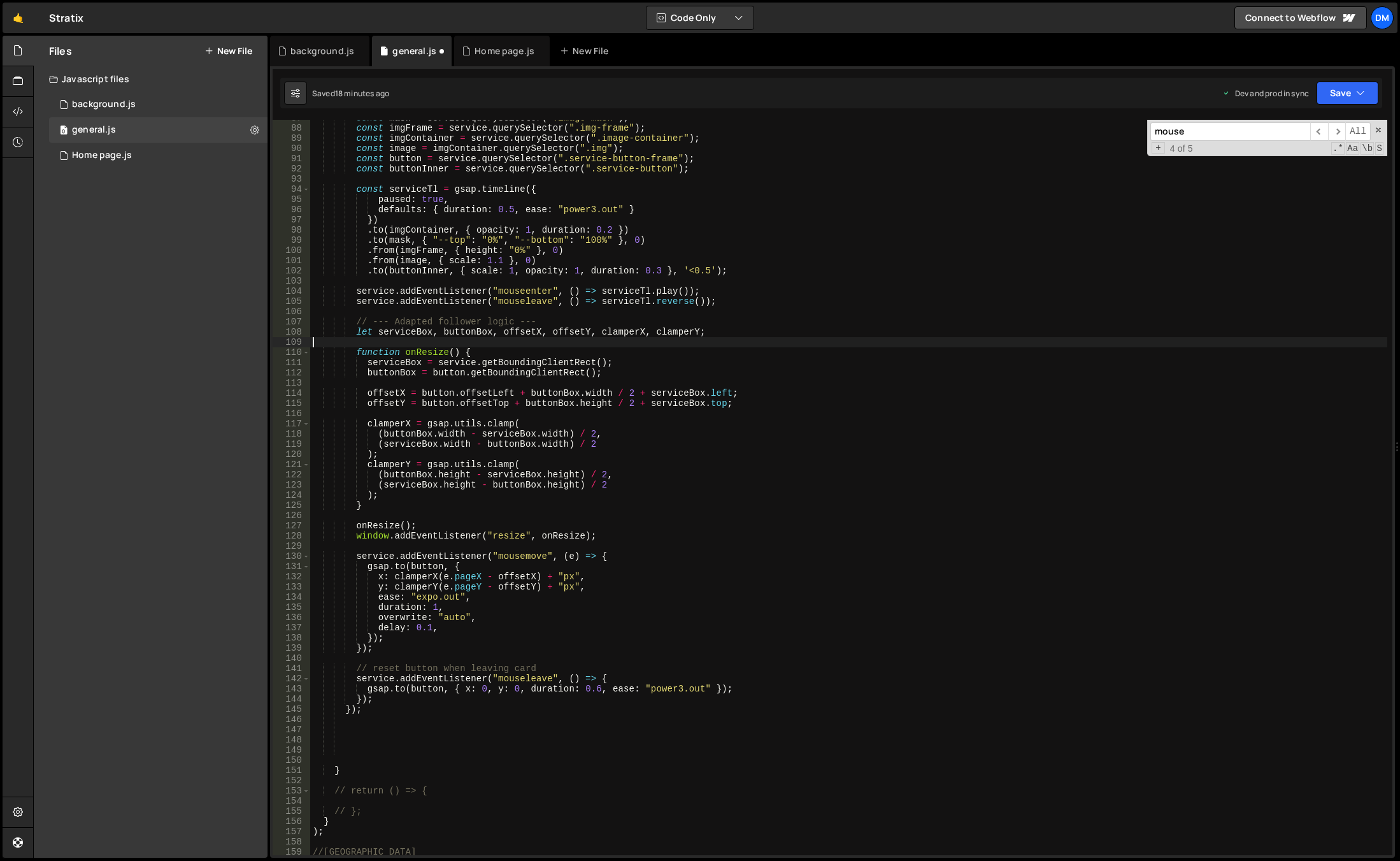
click at [467, 346] on div "const mask = service . querySelector ( ".image-mask" ) ; const imgFrame = servi…" at bounding box center [848, 491] width 1077 height 755
click at [466, 349] on div "const mask = service . querySelector ( ".image-mask" ) ; const imgFrame = servi…" at bounding box center [848, 491] width 1077 height 755
type textarea "function onResize() {"
click at [370, 717] on div "const mask = service . querySelector ( ".image-mask" ) ; const imgFrame = servi…" at bounding box center [848, 491] width 1077 height 755
click at [368, 707] on div "const mask = service . querySelector ( ".image-mask" ) ; const imgFrame = servi…" at bounding box center [848, 491] width 1077 height 755
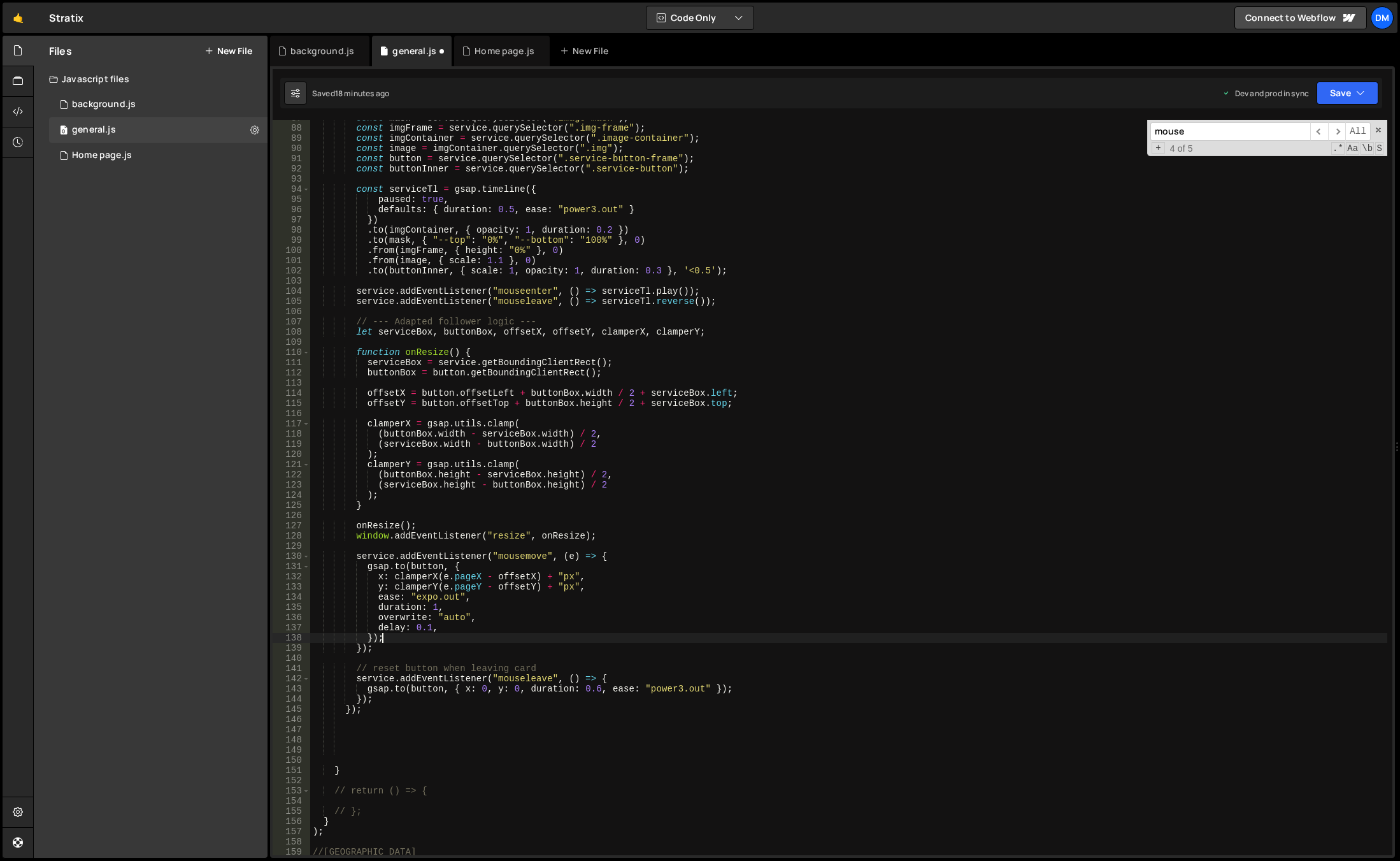
click at [383, 641] on div "const mask = service . querySelector ( ".image-mask" ) ; const imgFrame = servi…" at bounding box center [848, 491] width 1077 height 755
click at [379, 646] on div "const mask = service . querySelector ( ".image-mask" ) ; const imgFrame = servi…" at bounding box center [848, 491] width 1077 height 755
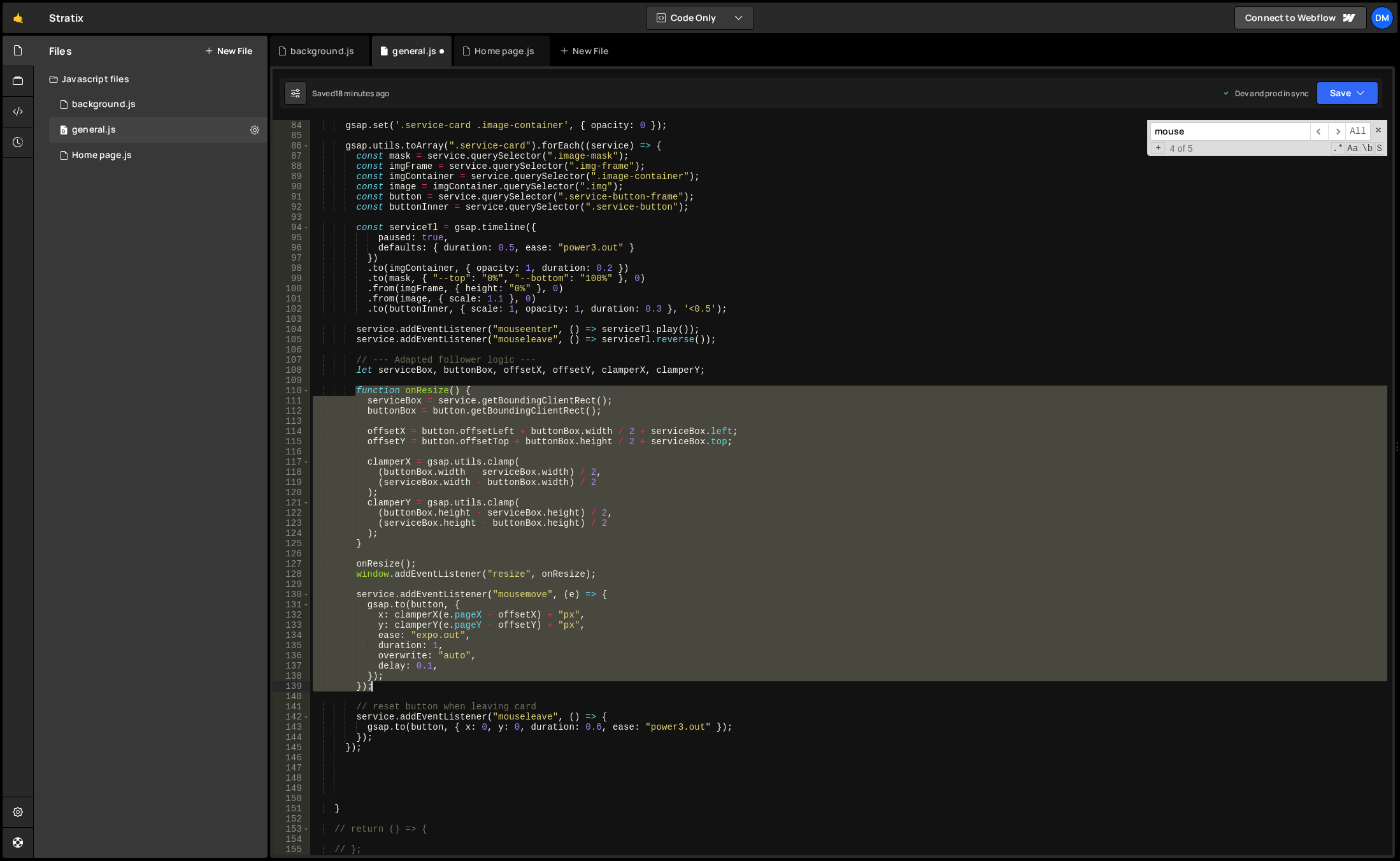
drag, startPoint x: 355, startPoint y: 389, endPoint x: 442, endPoint y: 683, distance: 306.6
click at [442, 683] on div "gsap . set ( '.service-card .image-mask' , { "--top" : "50%" , "--bottom" : "50…" at bounding box center [848, 488] width 1077 height 755
type textarea "}); });"
click at [122, 155] on div "Home page.js" at bounding box center [102, 155] width 60 height 12
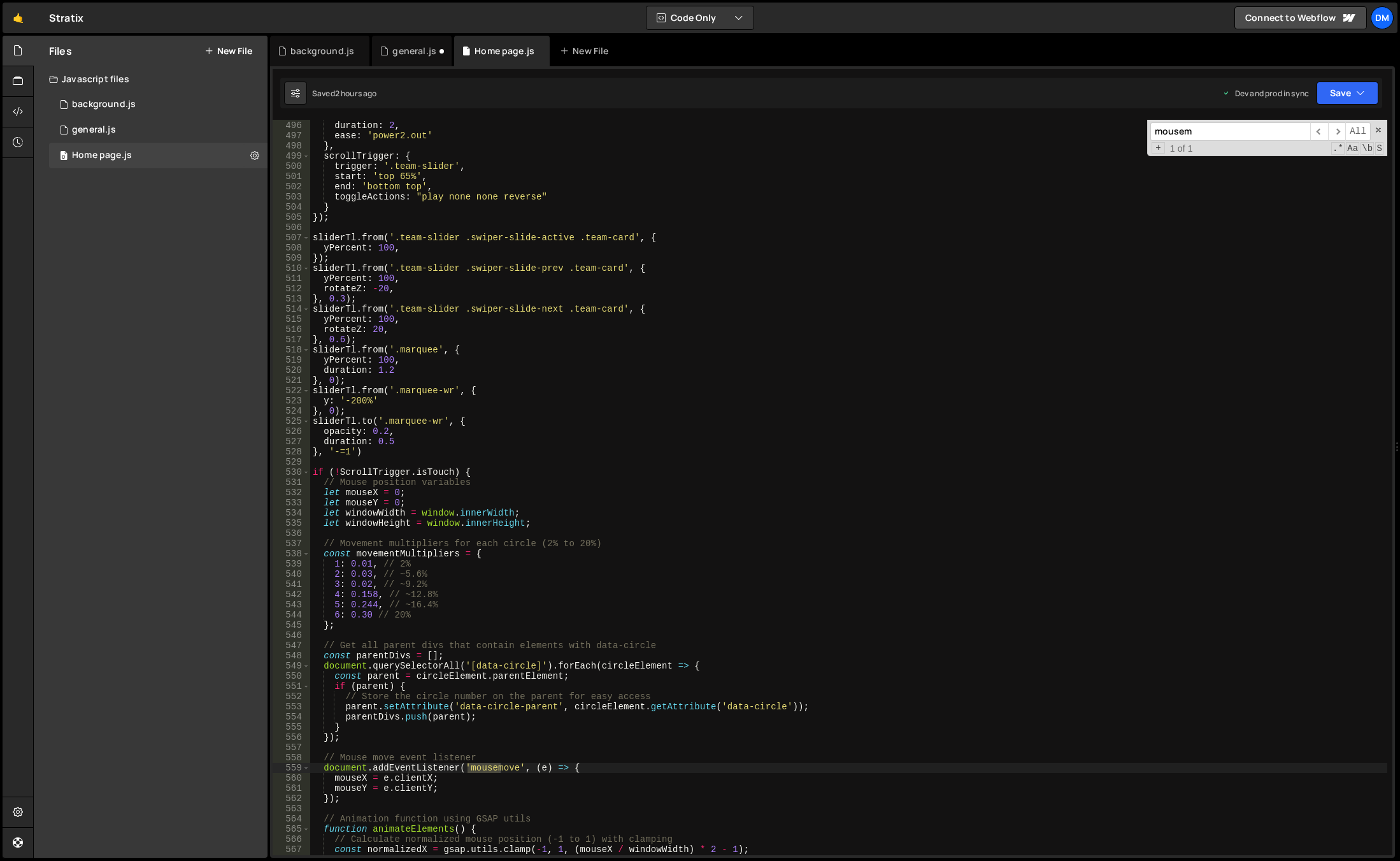
scroll to position [4930, 0]
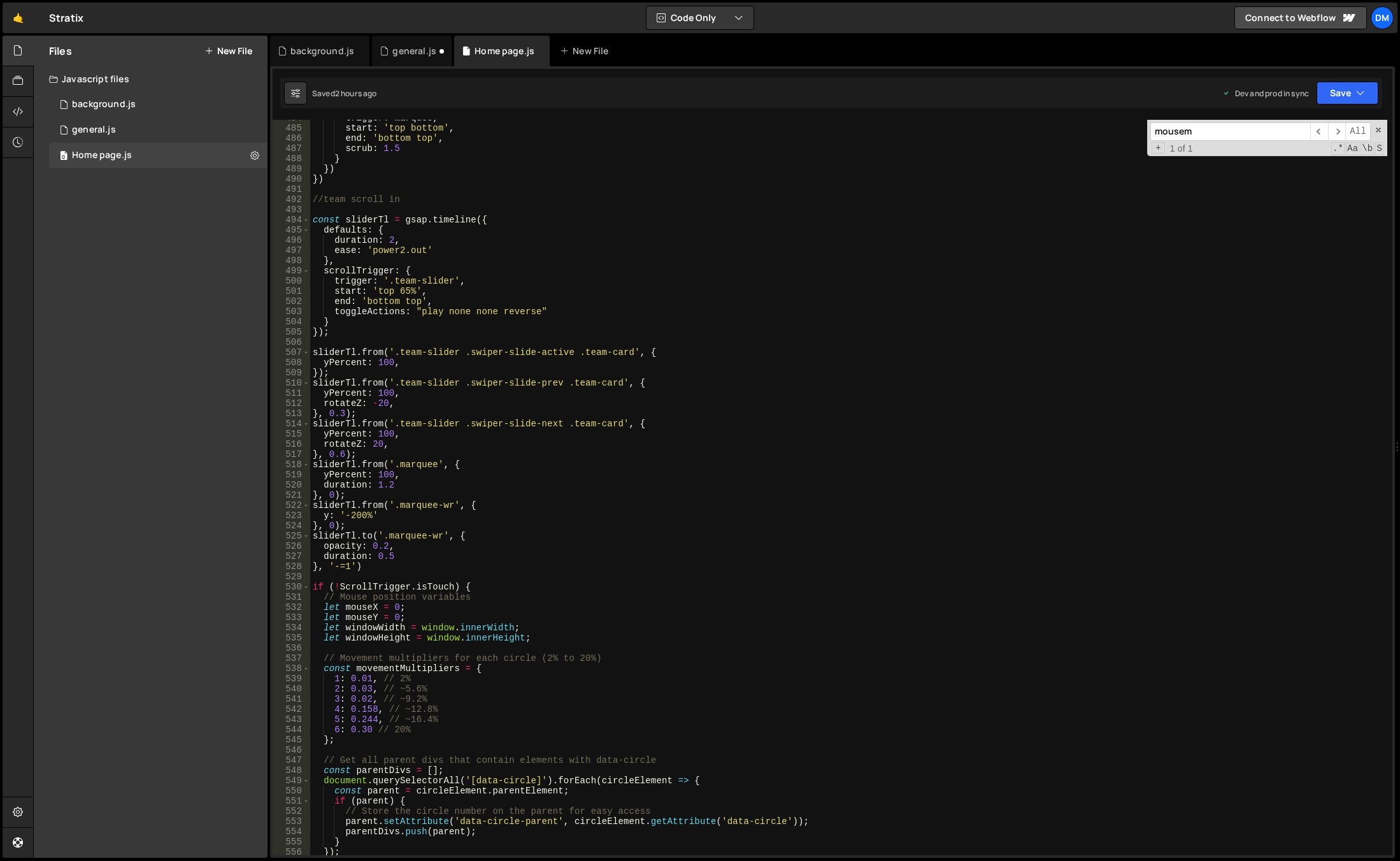
click at [464, 582] on div "trigger : marquee , start : 'top bottom' , end : 'bottom top' , scrub : 1.5 } }…" at bounding box center [848, 491] width 1077 height 755
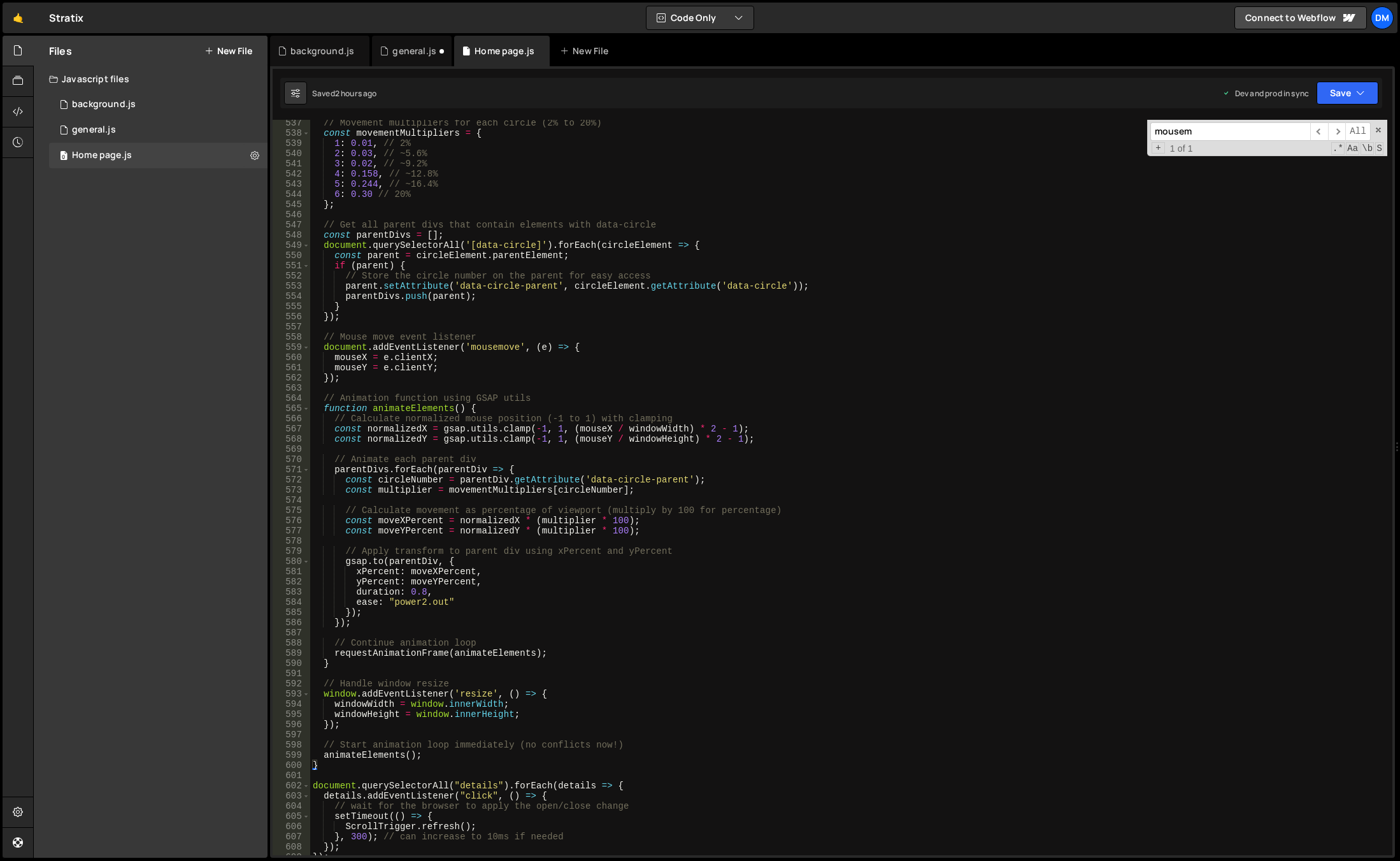
scroll to position [5694, 0]
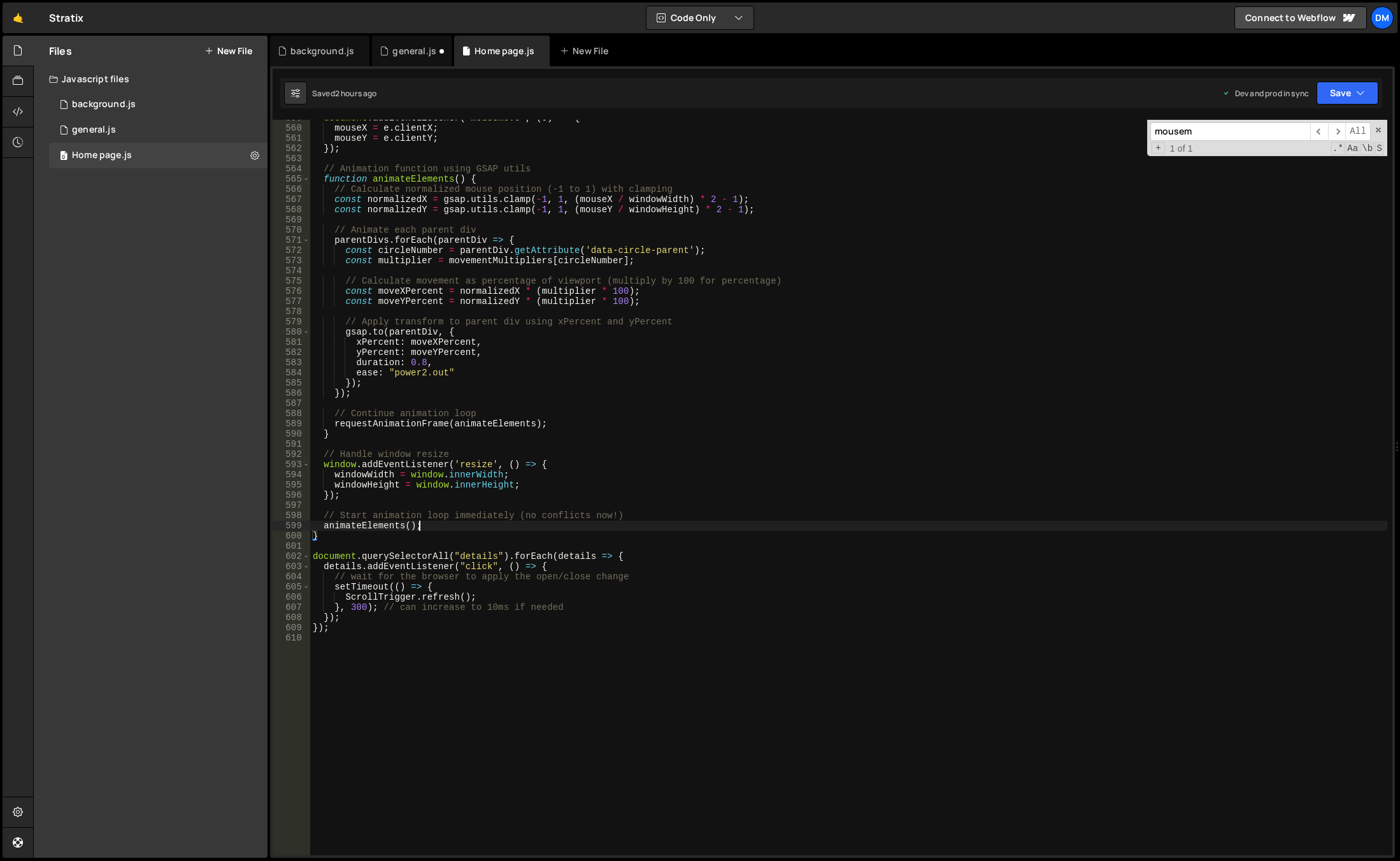
click at [431, 523] on div "document . addEventListener ( 'mousemove' , ( e ) => { mouseX = e . clientX ; m…" at bounding box center [848, 491] width 1077 height 755
type textarea "animateElements();"
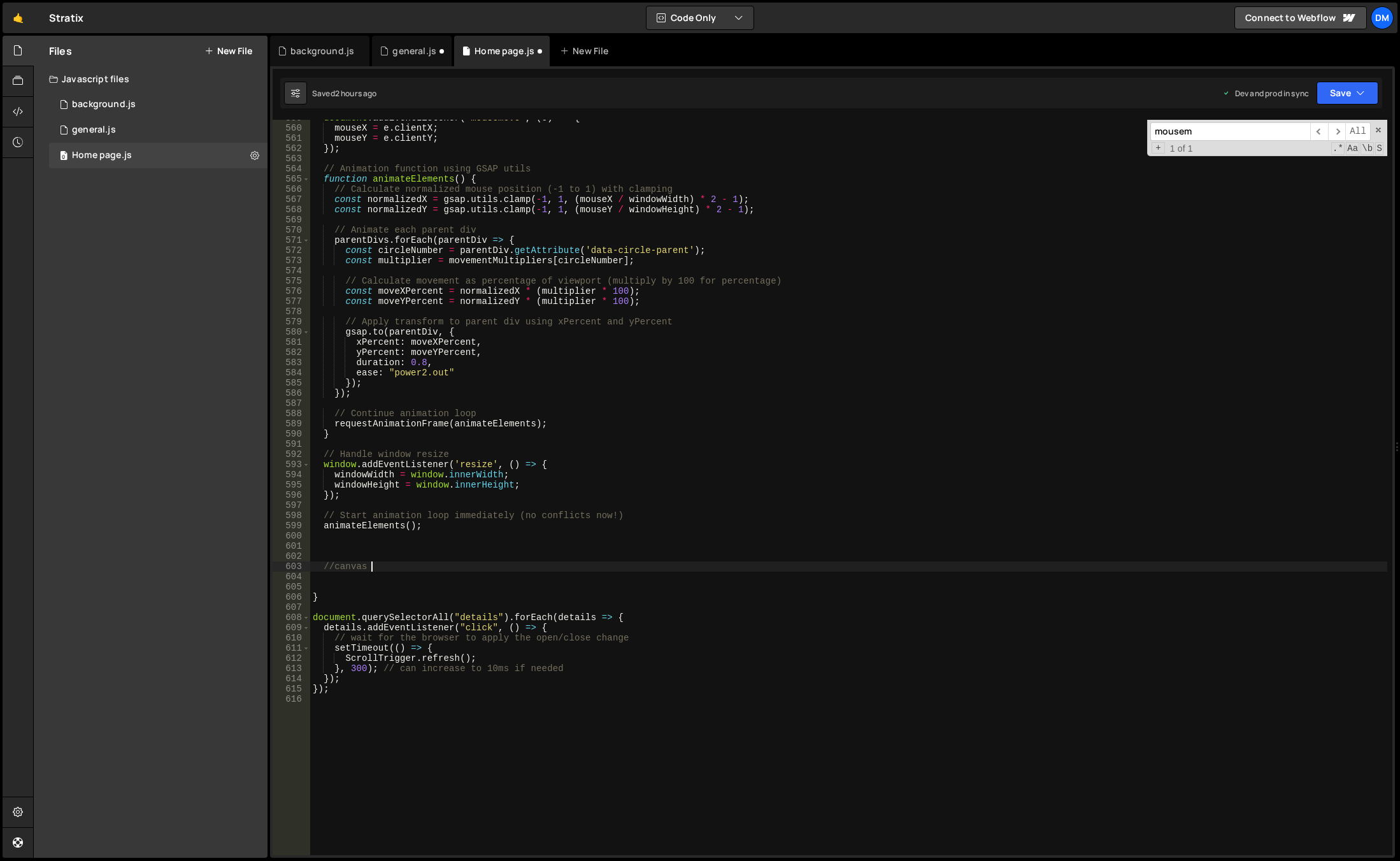
scroll to position [0, 4]
type textarea "//canvas follow"
paste textarea "setupCanvasFollow();"
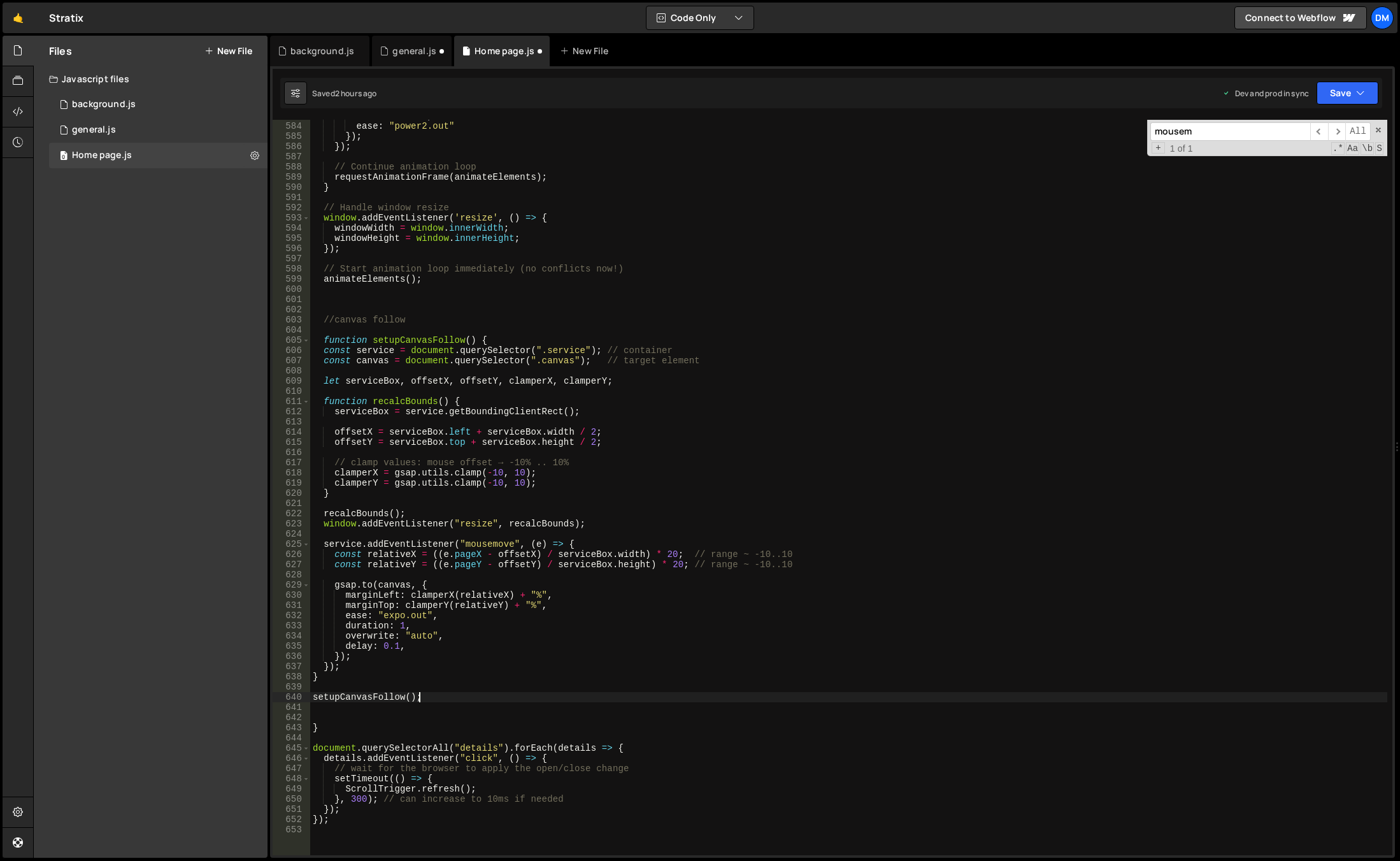
scroll to position [5941, 0]
drag, startPoint x: 1360, startPoint y: 96, endPoint x: 1330, endPoint y: 134, distance: 48.4
click at [1360, 96] on icon "button" at bounding box center [1361, 93] width 9 height 13
click at [1301, 162] on div "Save to Production S" at bounding box center [1304, 166] width 132 height 13
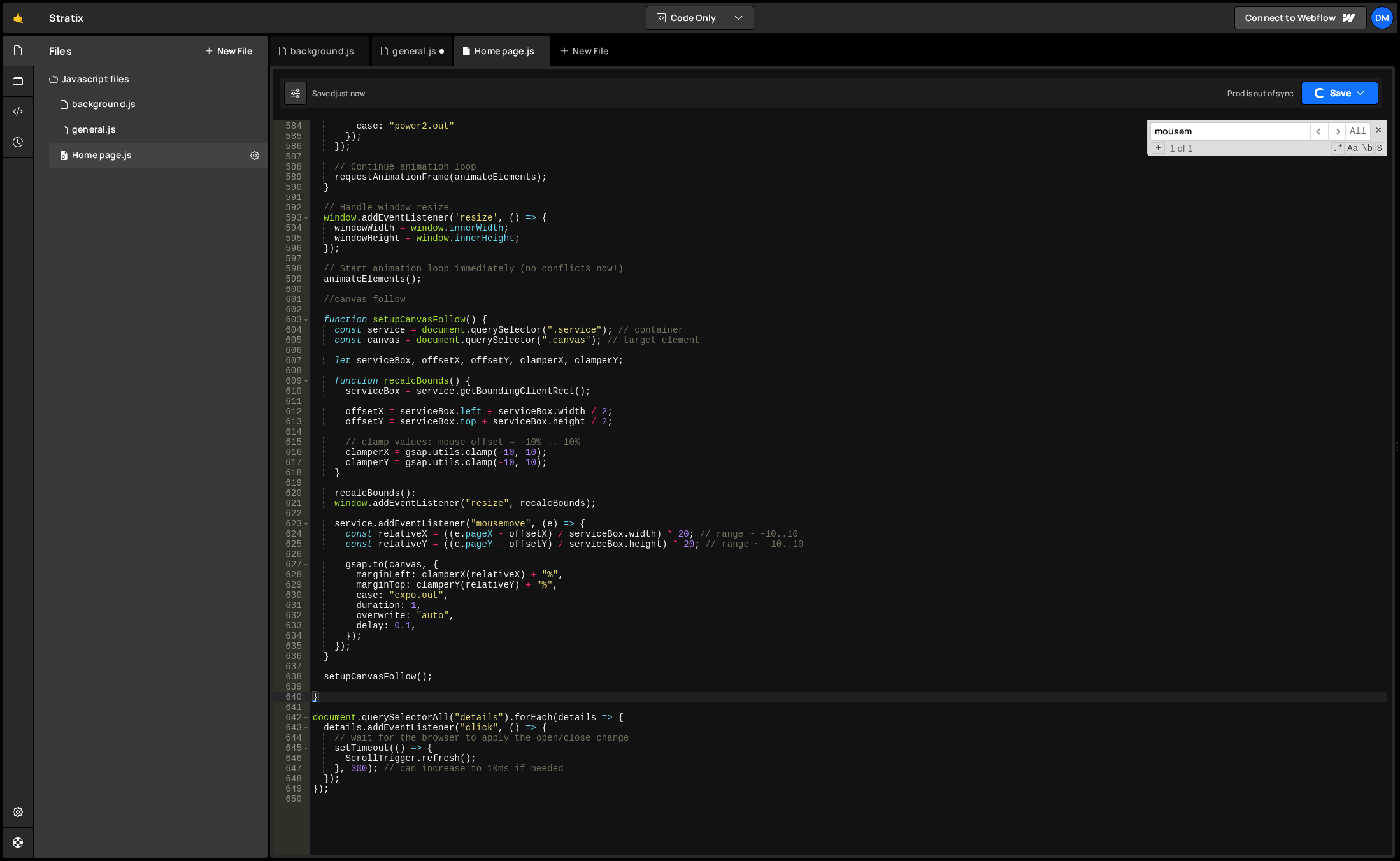
click at [1337, 96] on button "Save" at bounding box center [1340, 92] width 78 height 23
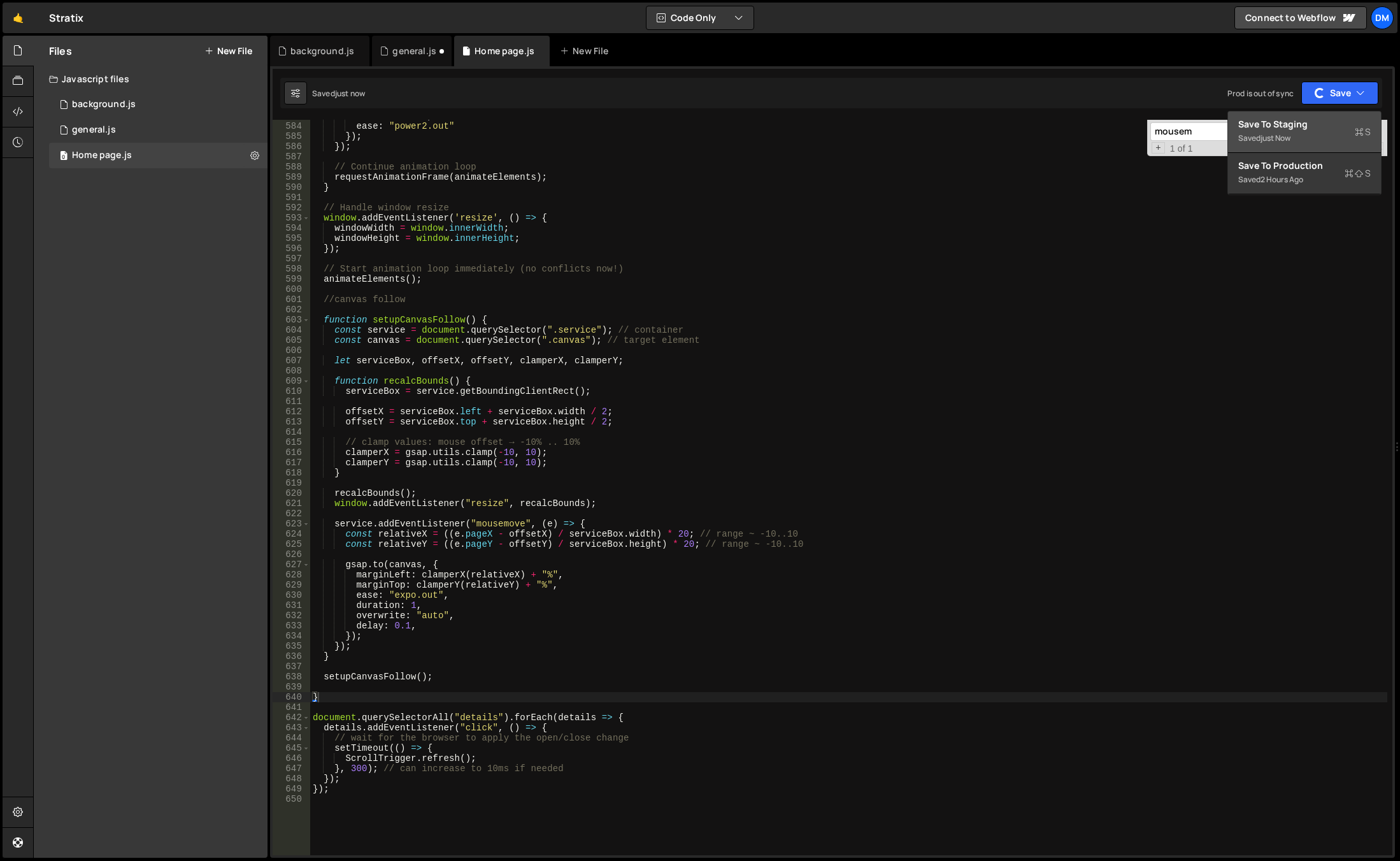
click at [1312, 121] on div "Save to Staging S" at bounding box center [1304, 124] width 132 height 13
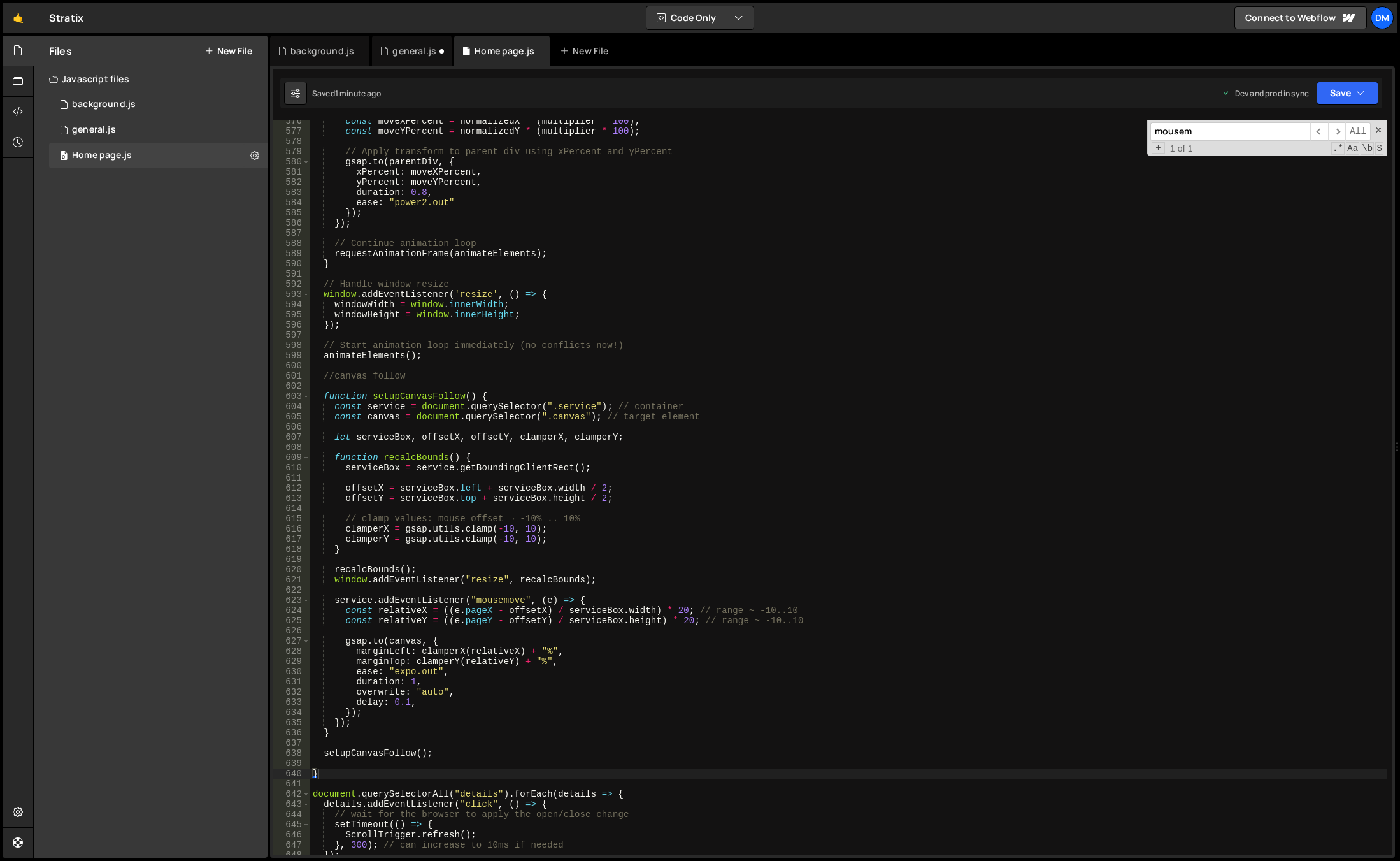
scroll to position [5903, 0]
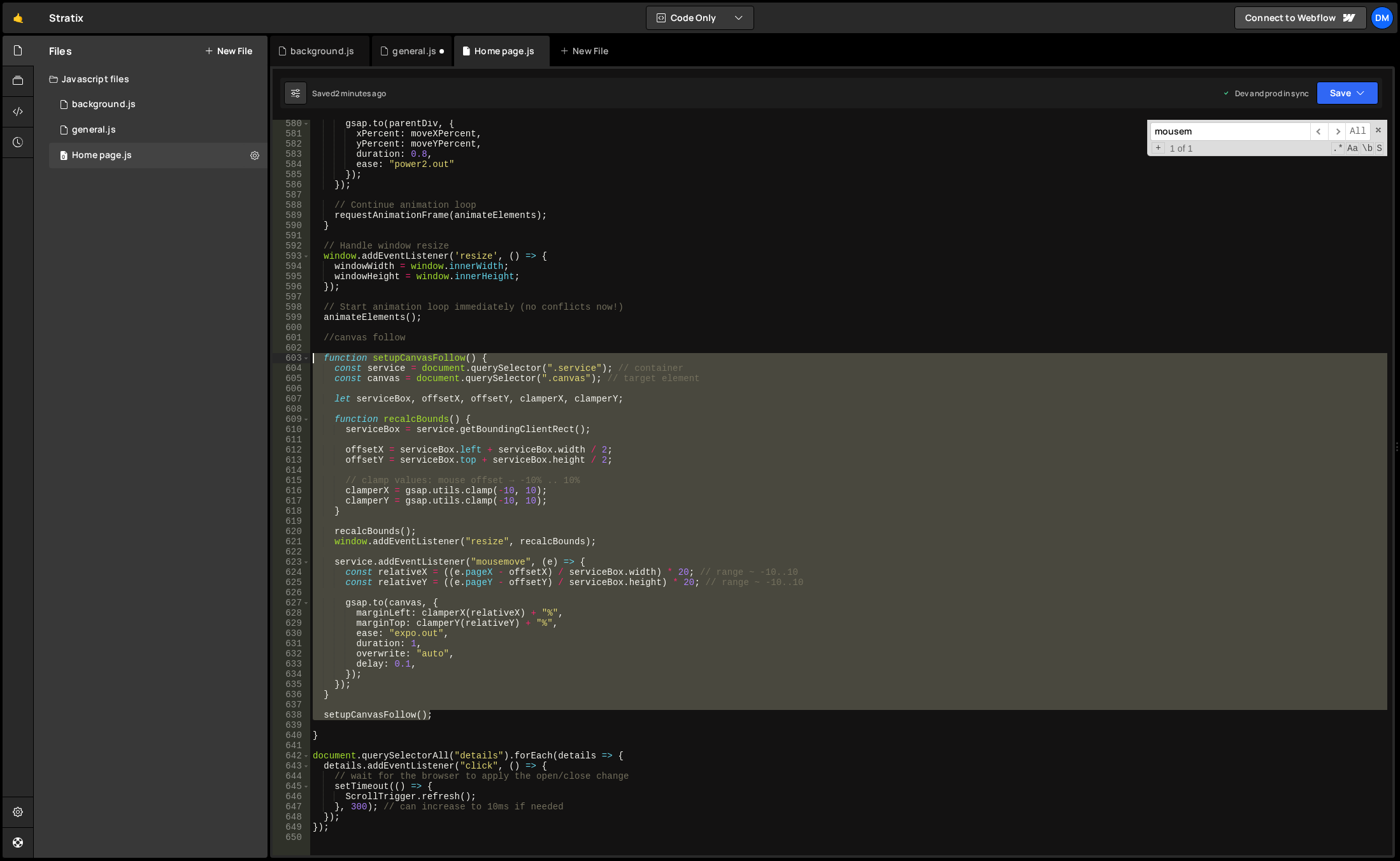
drag, startPoint x: 447, startPoint y: 717, endPoint x: 233, endPoint y: 353, distance: 422.2
click at [233, 353] on div "Files New File Javascript files 0 background.js 0 0 general.js 0 0 Home page.js…" at bounding box center [716, 447] width 1367 height 823
paste textarea "setupCanvasFollow();"
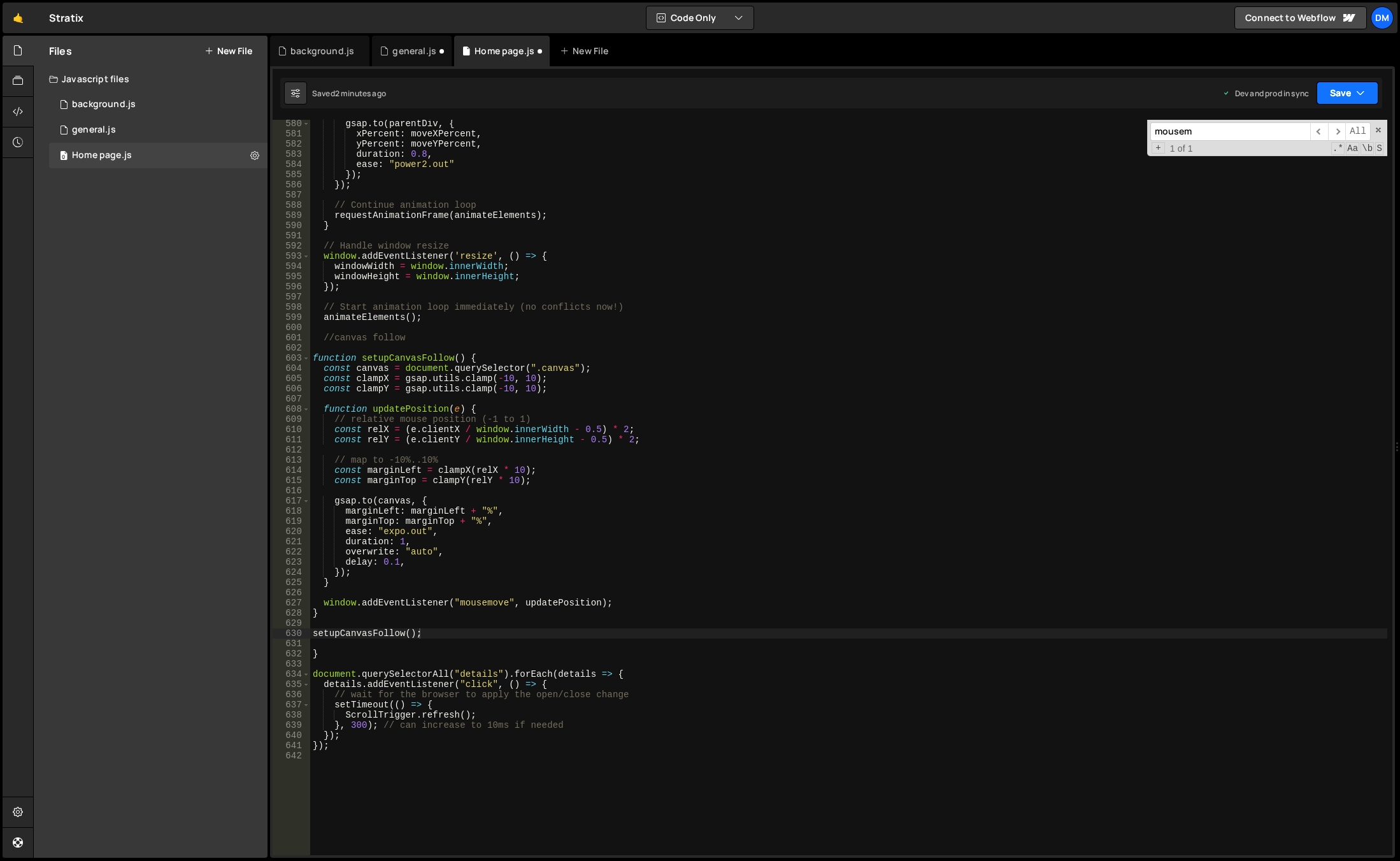
click at [1344, 89] on button "Save" at bounding box center [1348, 92] width 62 height 23
click at [1291, 170] on div "Save to Production S" at bounding box center [1304, 166] width 132 height 13
click at [1332, 89] on button "Save" at bounding box center [1348, 92] width 62 height 23
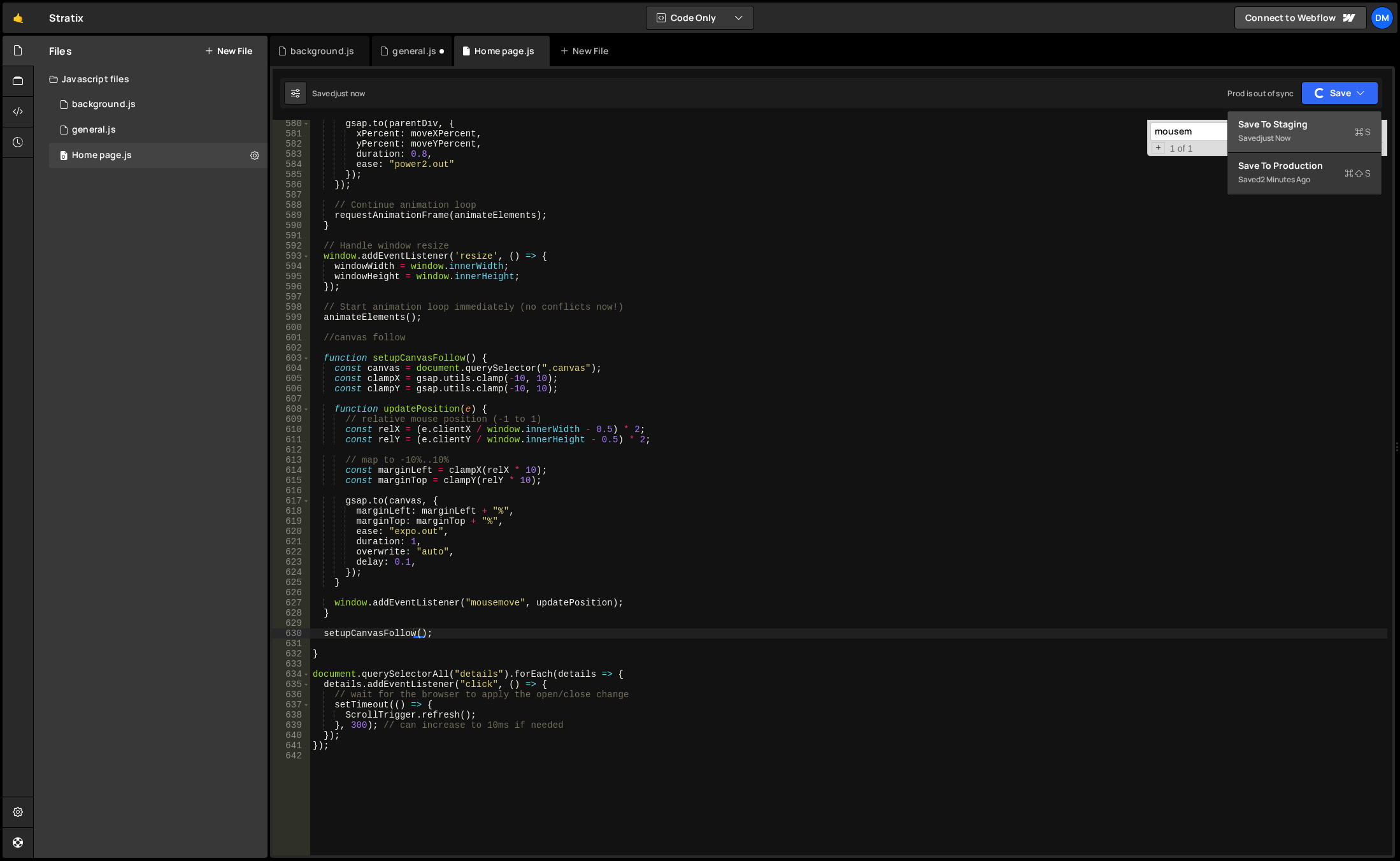
click at [1304, 119] on div "Save to Staging S" at bounding box center [1304, 124] width 132 height 13
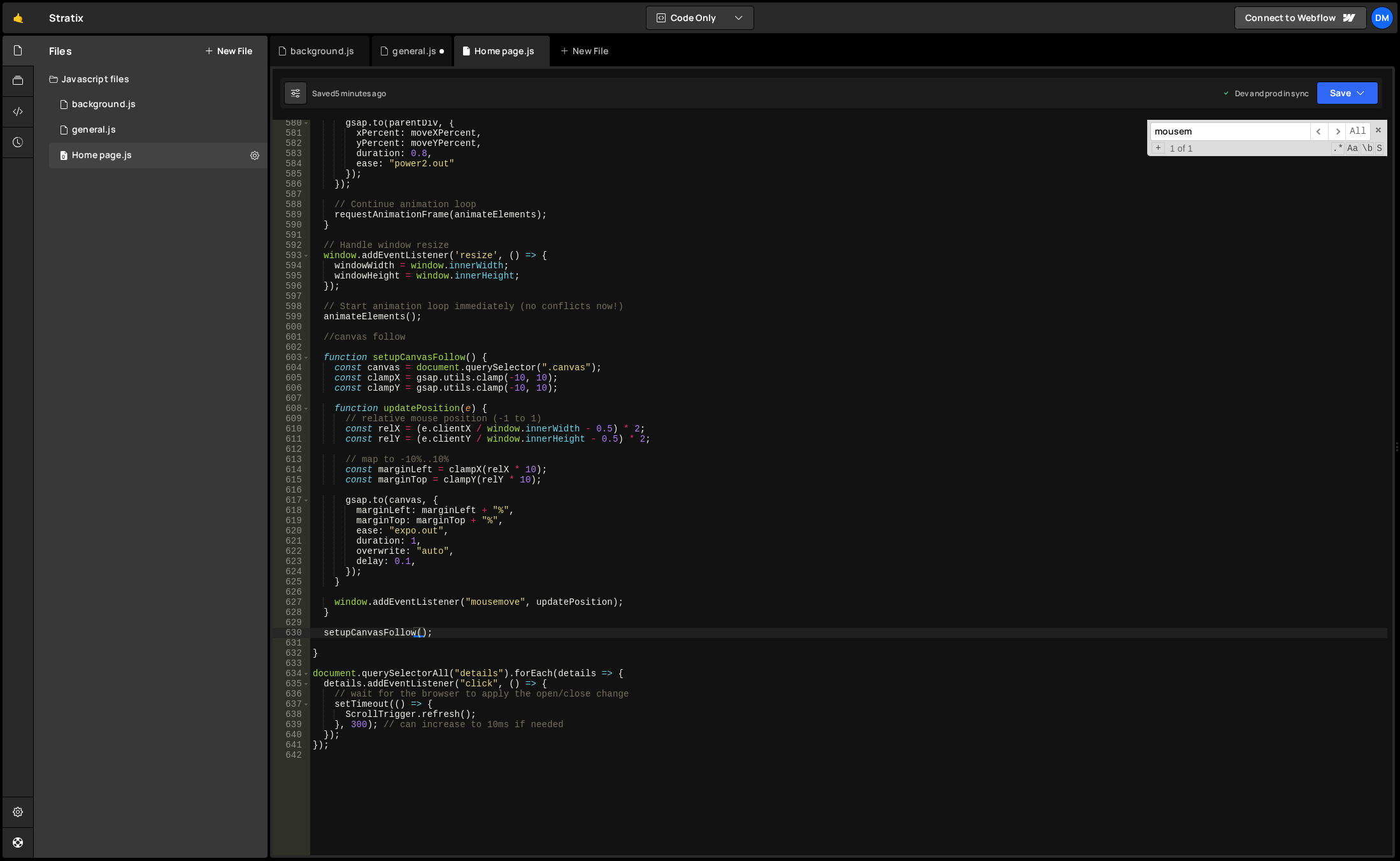
scroll to position [5903, 0]
click at [501, 510] on div "gsap . to ( parentDiv , { xPercent : moveXPercent , yPercent : moveYPercent , d…" at bounding box center [848, 495] width 1077 height 755
click at [472, 514] on div "gsap . to ( parentDiv , { xPercent : moveXPercent , yPercent : moveYPercent , d…" at bounding box center [848, 495] width 1077 height 755
click at [487, 521] on div "gsap . to ( parentDiv , { xPercent : moveXPercent , yPercent : moveYPercent , d…" at bounding box center [848, 495] width 1077 height 755
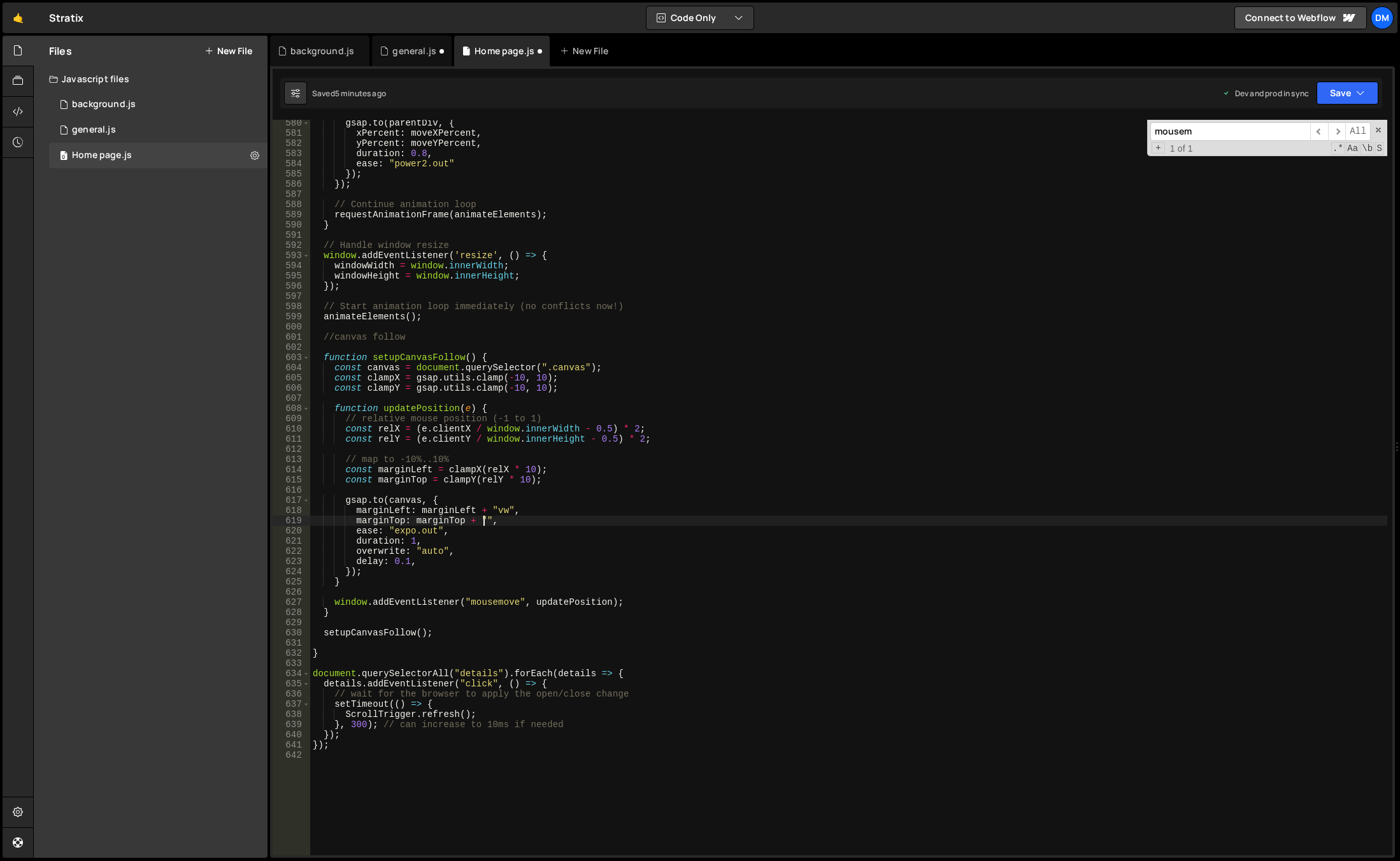
scroll to position [0, 12]
type textarea "marginTop: marginTop + "lvh","
click at [545, 322] on div "gsap . to ( parentDiv , { xPercent : moveXPercent , yPercent : moveYPercent , d…" at bounding box center [848, 495] width 1077 height 755
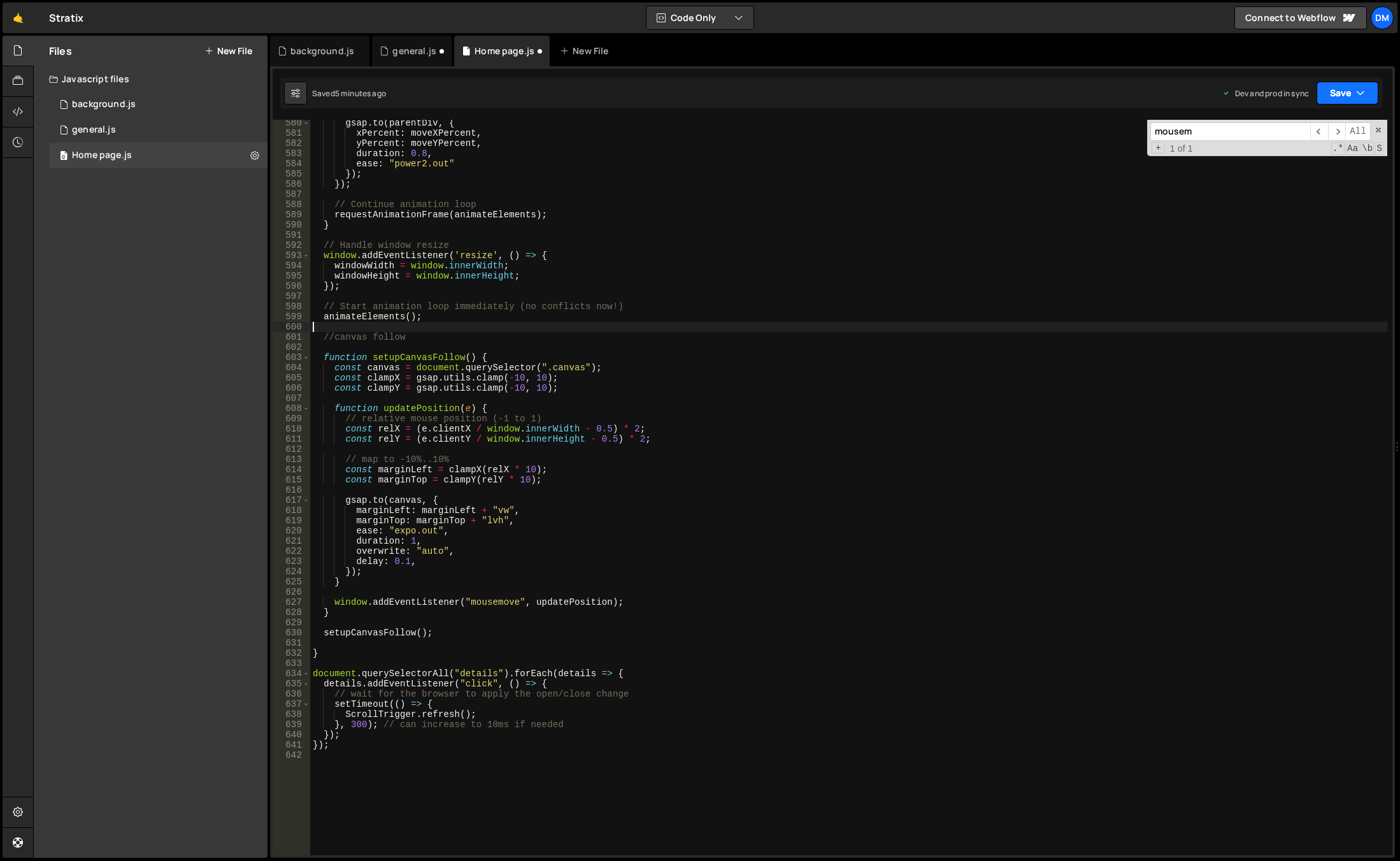
click at [1357, 94] on icon "button" at bounding box center [1361, 93] width 9 height 13
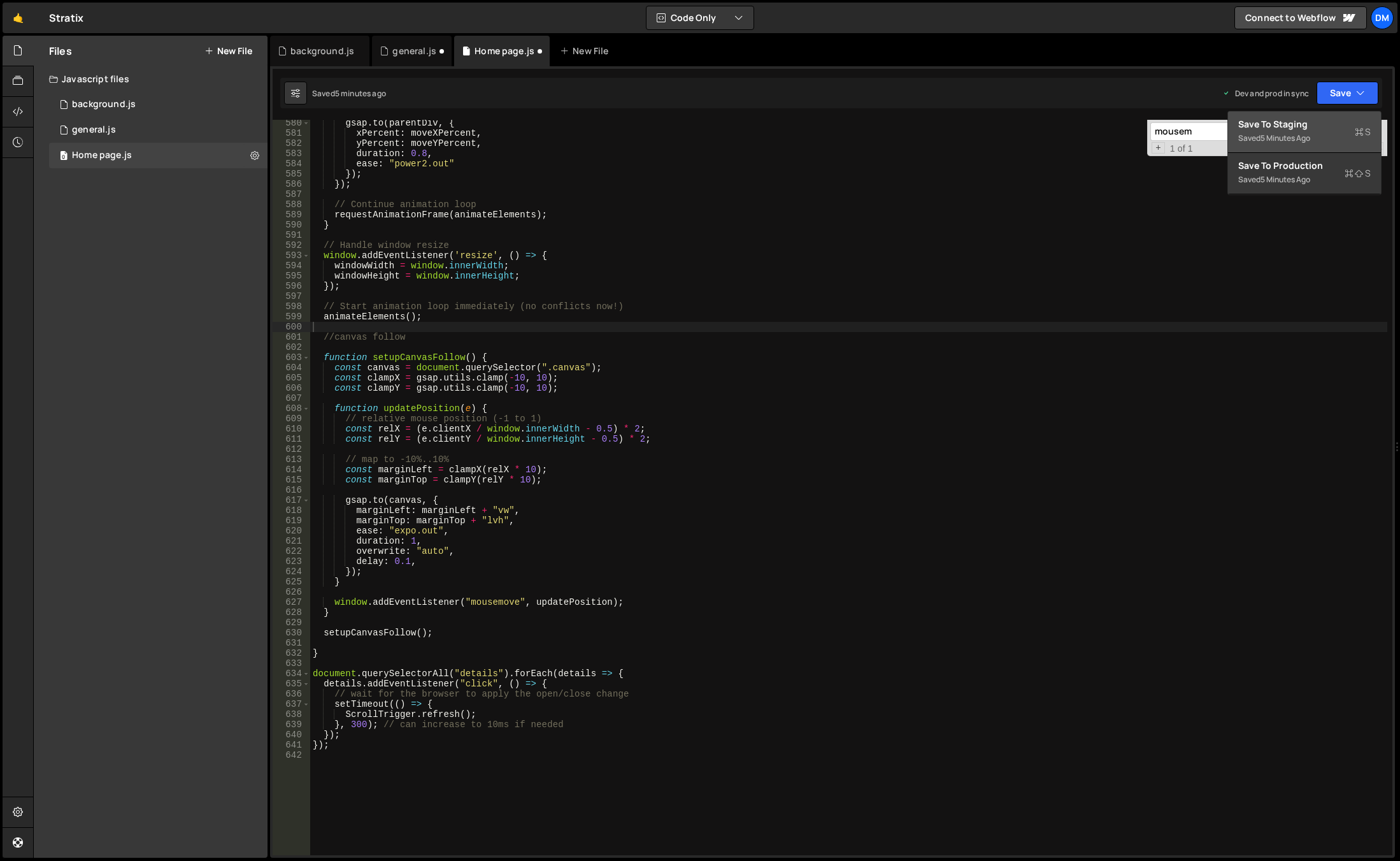
click at [1328, 125] on div "Save to Staging S" at bounding box center [1304, 124] width 132 height 13
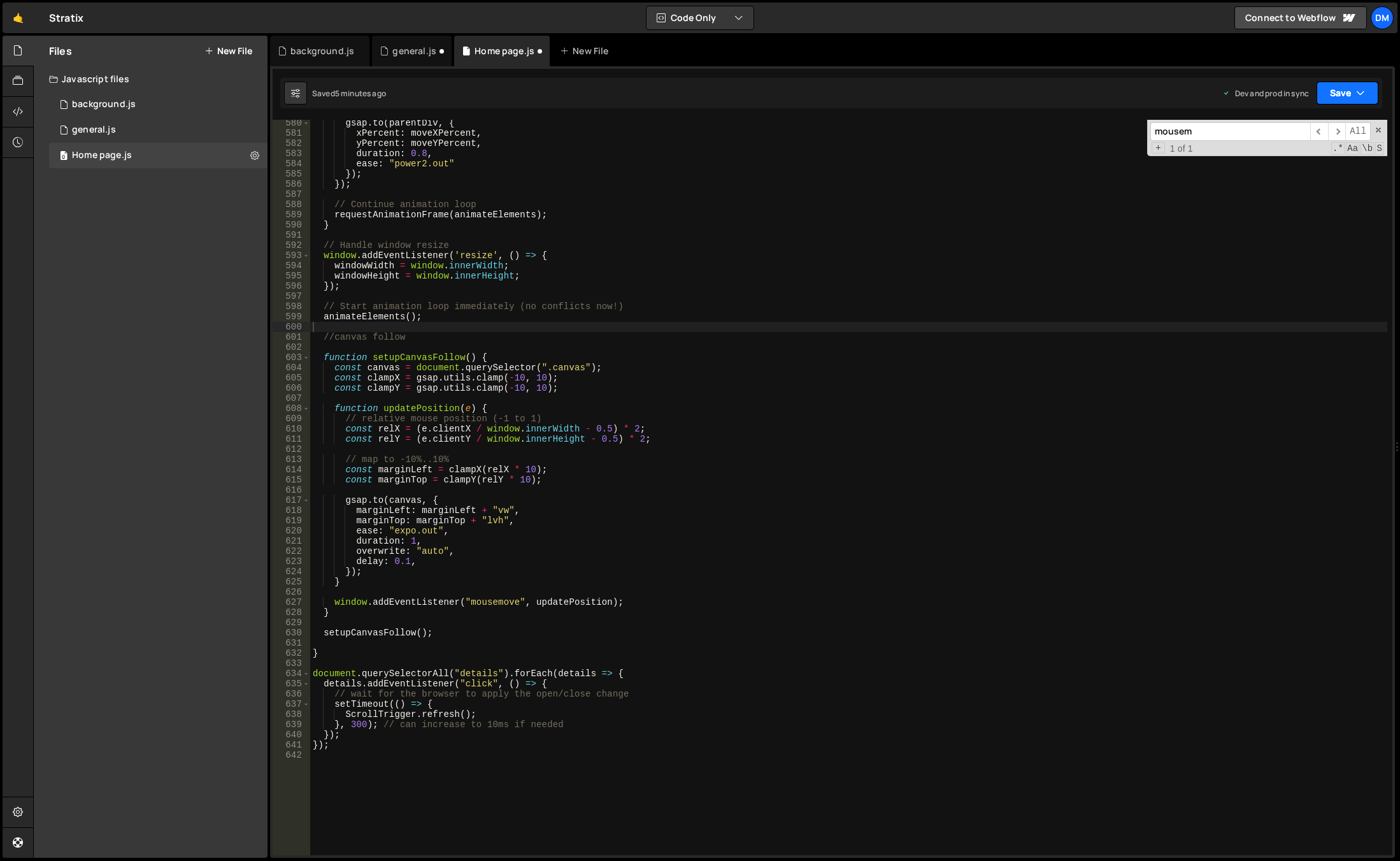
click at [1344, 89] on button "Save" at bounding box center [1348, 92] width 62 height 23
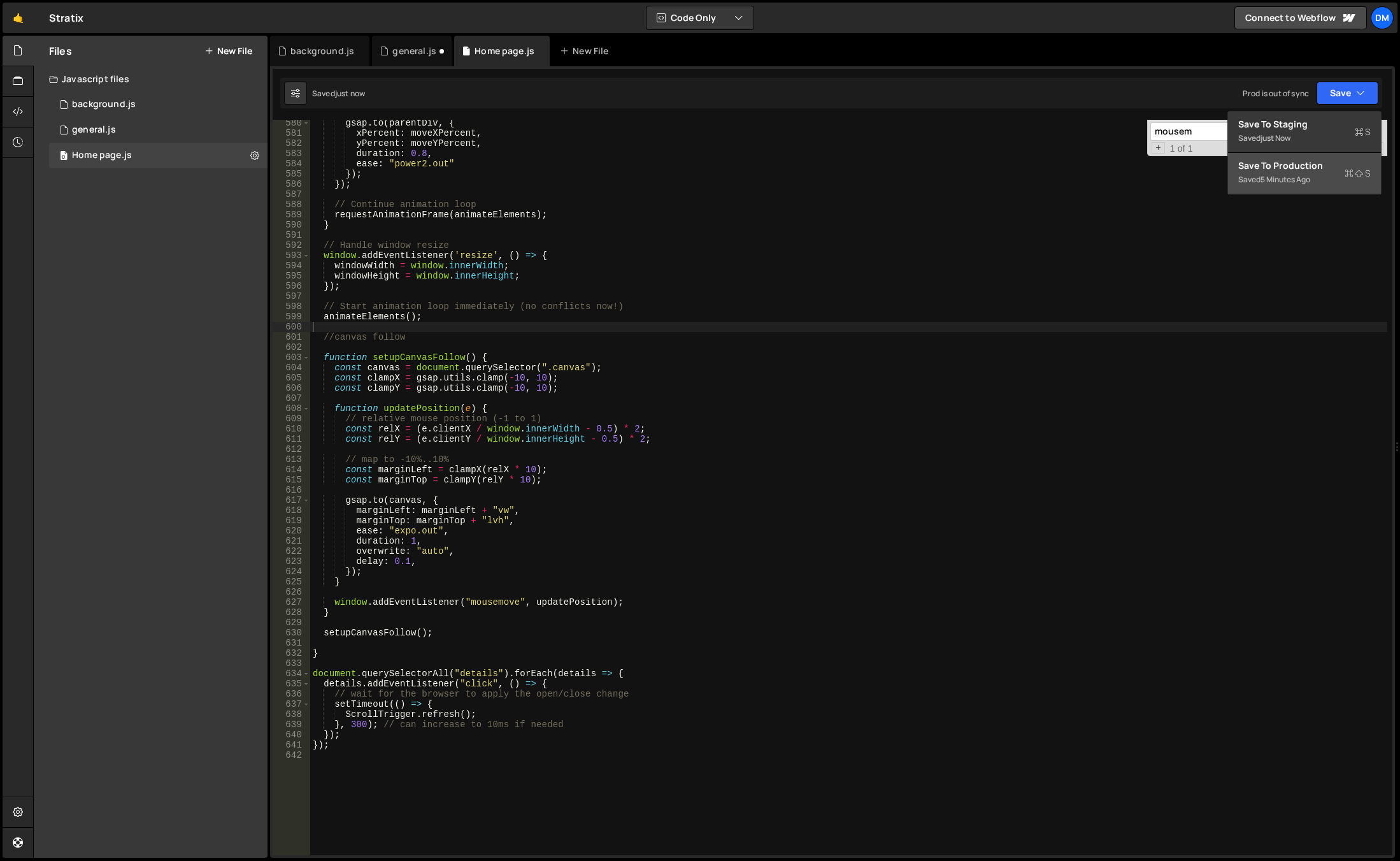
click at [1301, 171] on div "Save to Production S" at bounding box center [1304, 166] width 132 height 13
drag, startPoint x: 503, startPoint y: 510, endPoint x: 485, endPoint y: 554, distance: 47.5
click at [503, 510] on div "gsap . to ( parentDiv , { xPercent : moveXPercent , yPercent : moveYPercent , d…" at bounding box center [848, 495] width 1077 height 755
drag, startPoint x: 482, startPoint y: 521, endPoint x: 500, endPoint y: 521, distance: 18.0
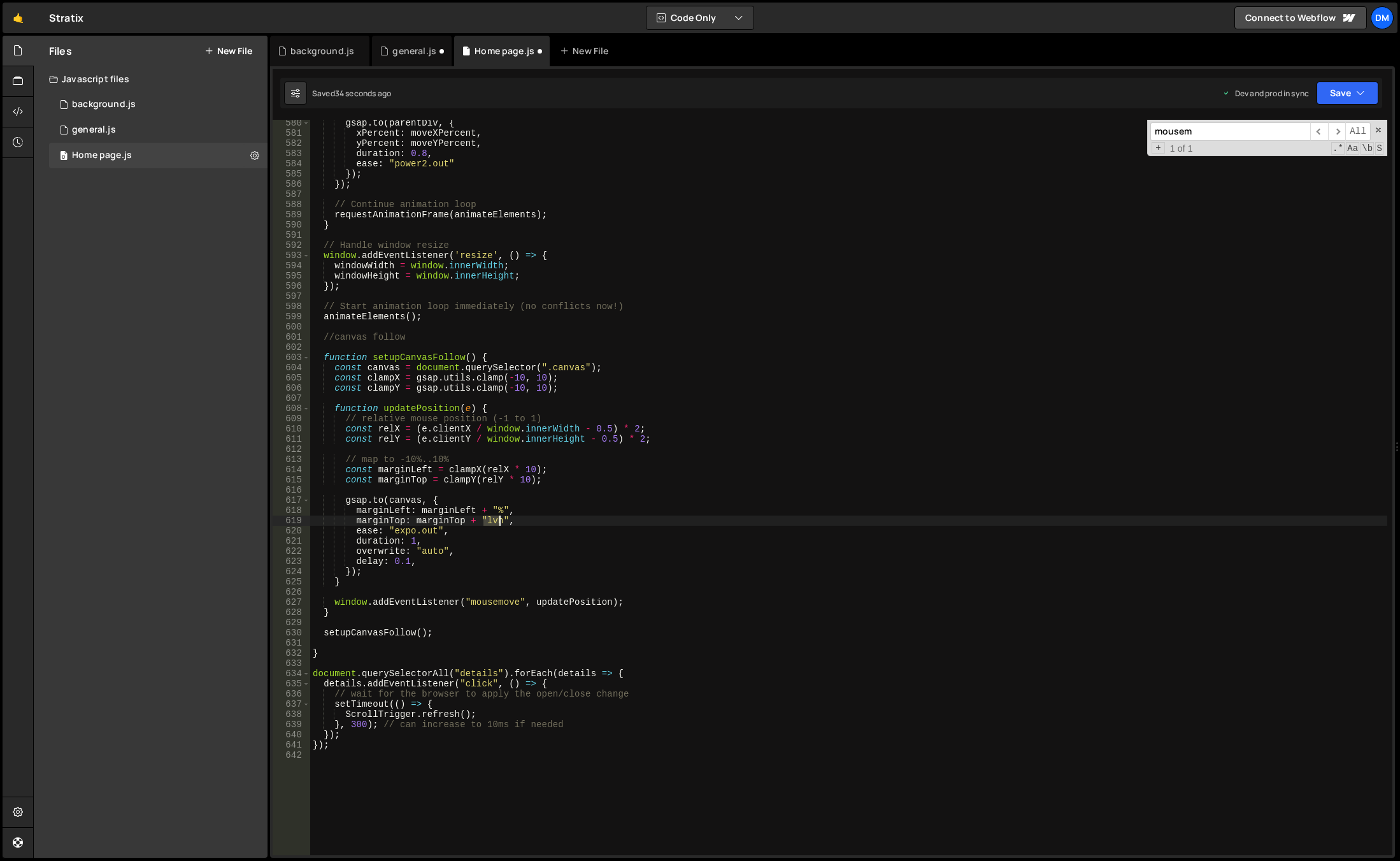
click at [500, 521] on div "gsap . to ( parentDiv , { xPercent : moveXPercent , yPercent : moveYPercent , d…" at bounding box center [848, 495] width 1077 height 755
click at [583, 526] on div "gsap . to ( parentDiv , { xPercent : moveXPercent , yPercent : moveYPercent , d…" at bounding box center [848, 495] width 1077 height 755
drag, startPoint x: 367, startPoint y: 637, endPoint x: 355, endPoint y: 643, distance: 13.4
click at [367, 637] on div "gsap . to ( parentDiv , { xPercent : moveXPercent , yPercent : moveYPercent , d…" at bounding box center [848, 495] width 1077 height 755
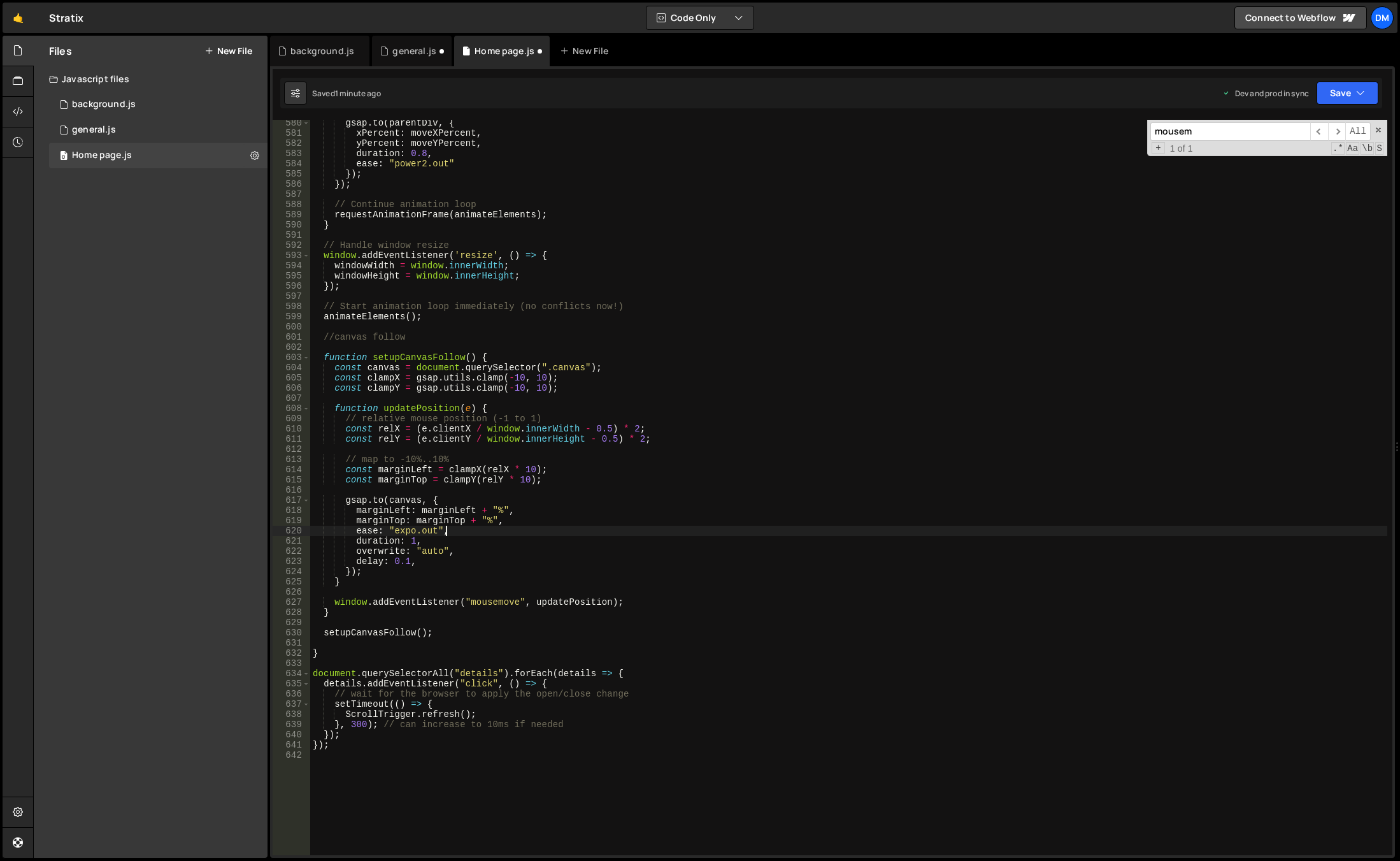
type textarea "setupCanvasFollow();"
click at [356, 647] on div "gsap . to ( parentDiv , { xPercent : moveXPercent , yPercent : moveYPercent , d…" at bounding box center [848, 495] width 1077 height 755
click at [338, 657] on div "gsap . to ( parentDiv , { xPercent : moveXPercent , yPercent : moveYPercent , d…" at bounding box center [848, 495] width 1077 height 755
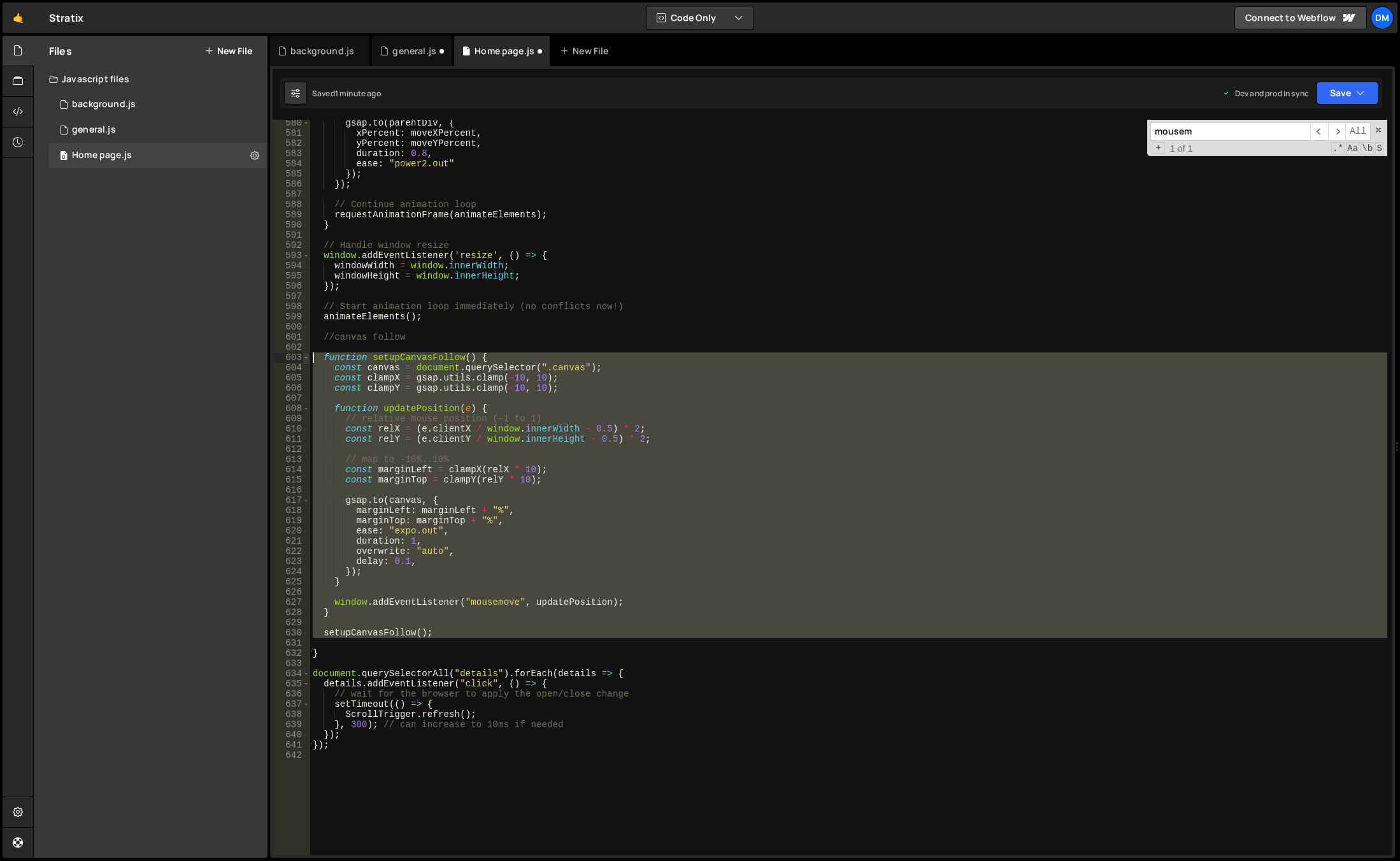
drag, startPoint x: 471, startPoint y: 645, endPoint x: 304, endPoint y: 356, distance: 333.8
click at [304, 356] on div "} 580 581 582 583 584 585 586 587 588 589 590 591 592 593 594 595 596 597 598 5…" at bounding box center [833, 487] width 1120 height 735
type textarea "function setupCanvasFollow() { const canvas = document.querySelector(".canvas");"
paste textarea
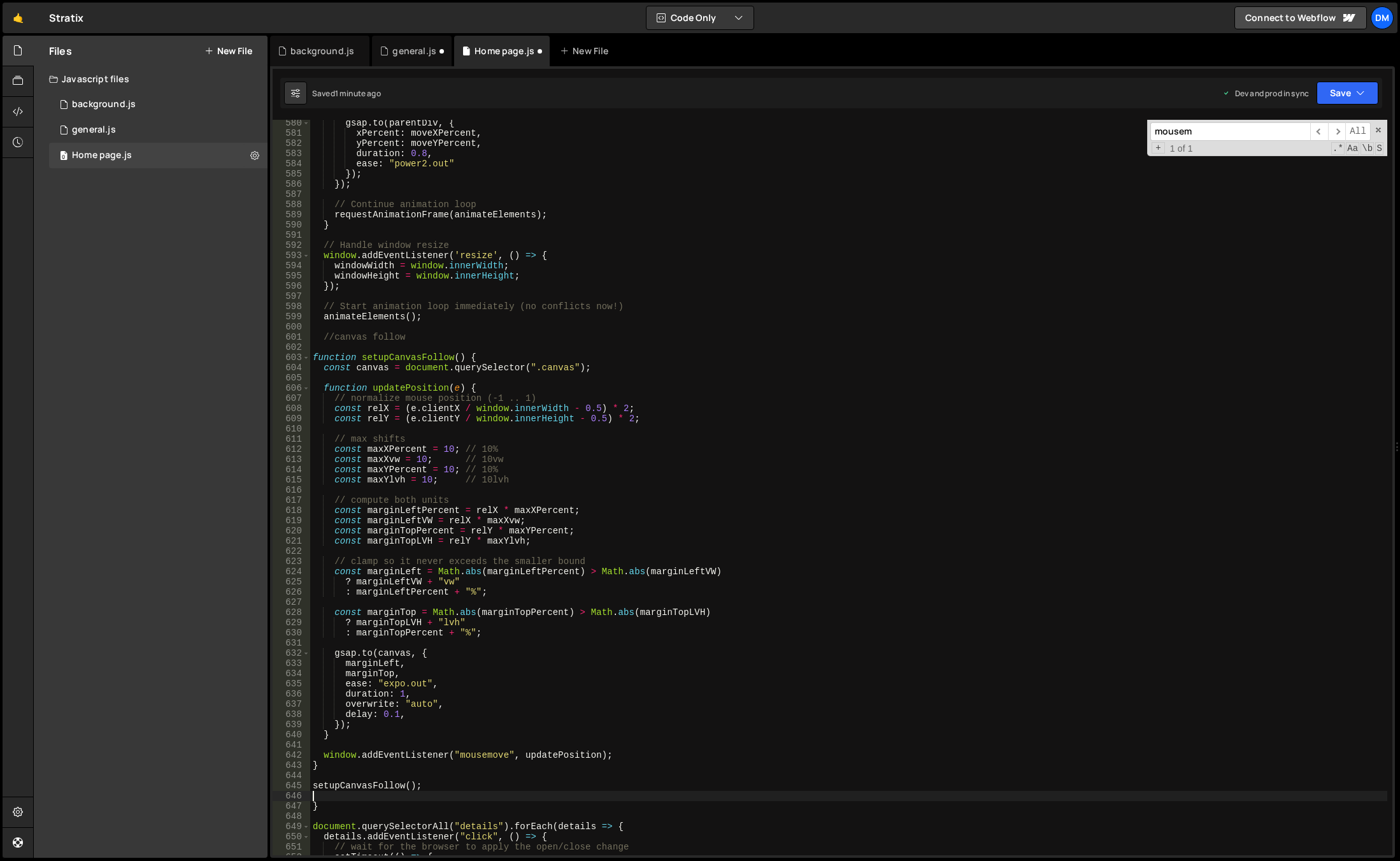
scroll to position [5941, 0]
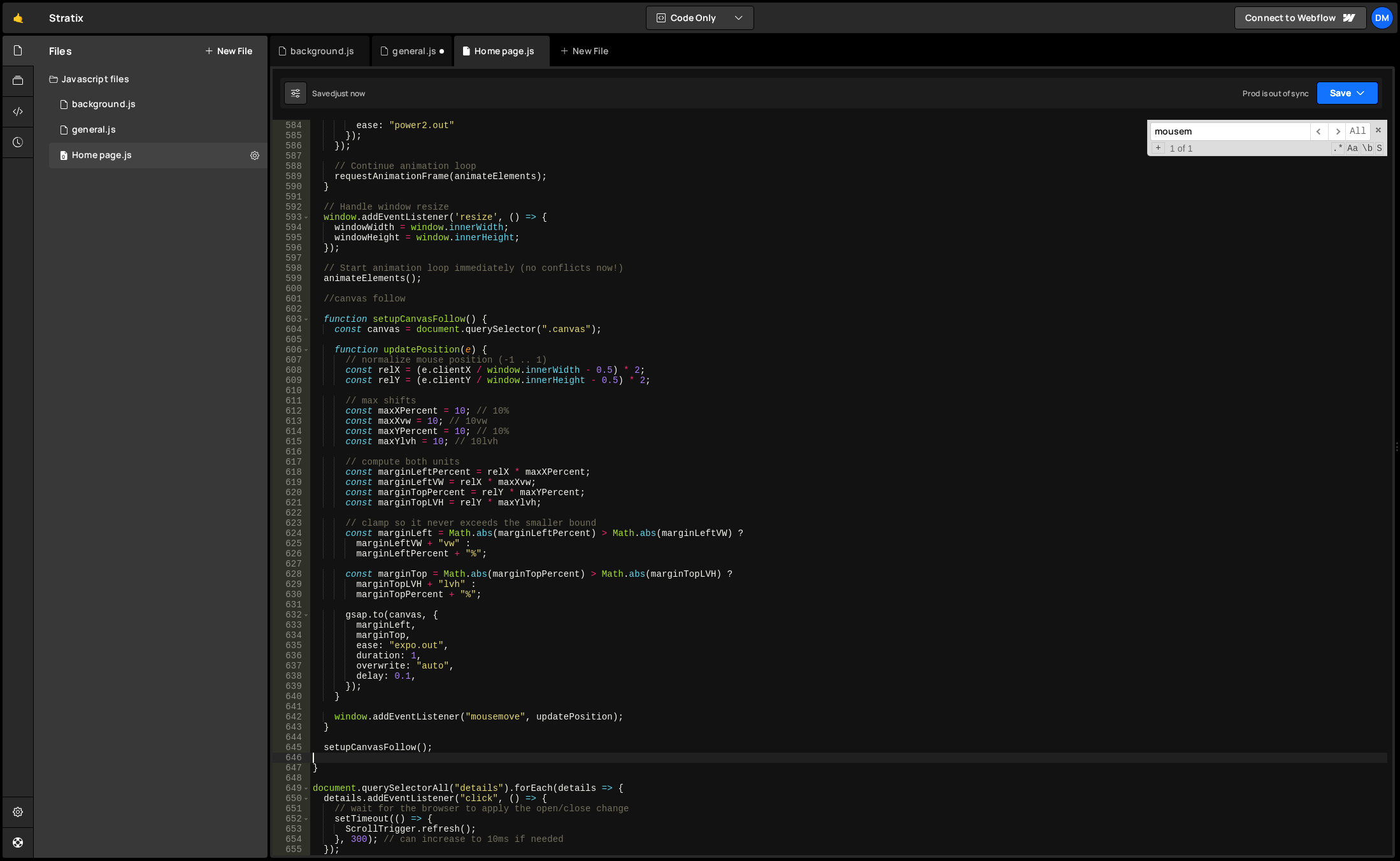
click at [1351, 87] on button "Save" at bounding box center [1348, 92] width 62 height 23
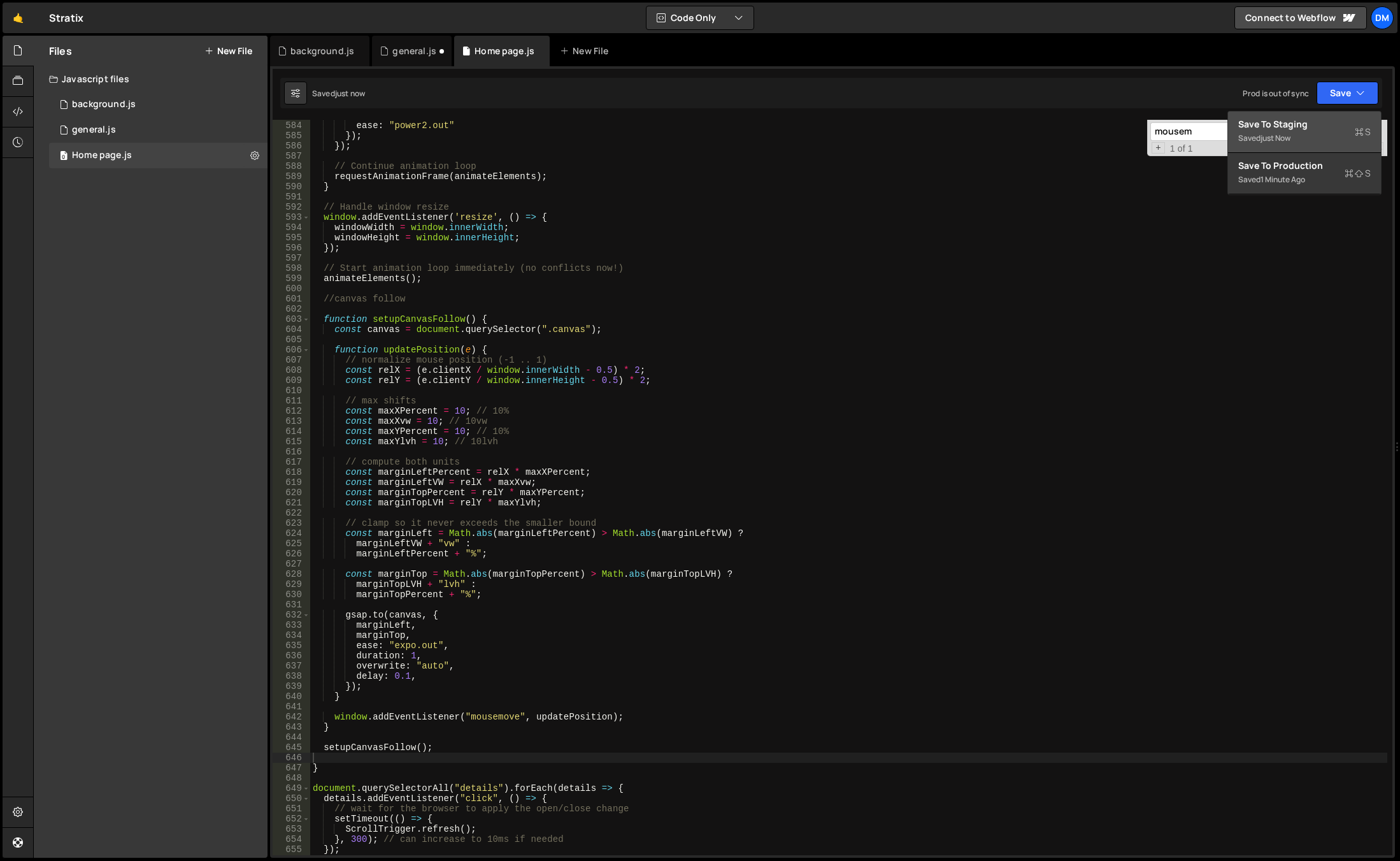
click at [1320, 124] on div "Save to Staging S" at bounding box center [1304, 124] width 132 height 13
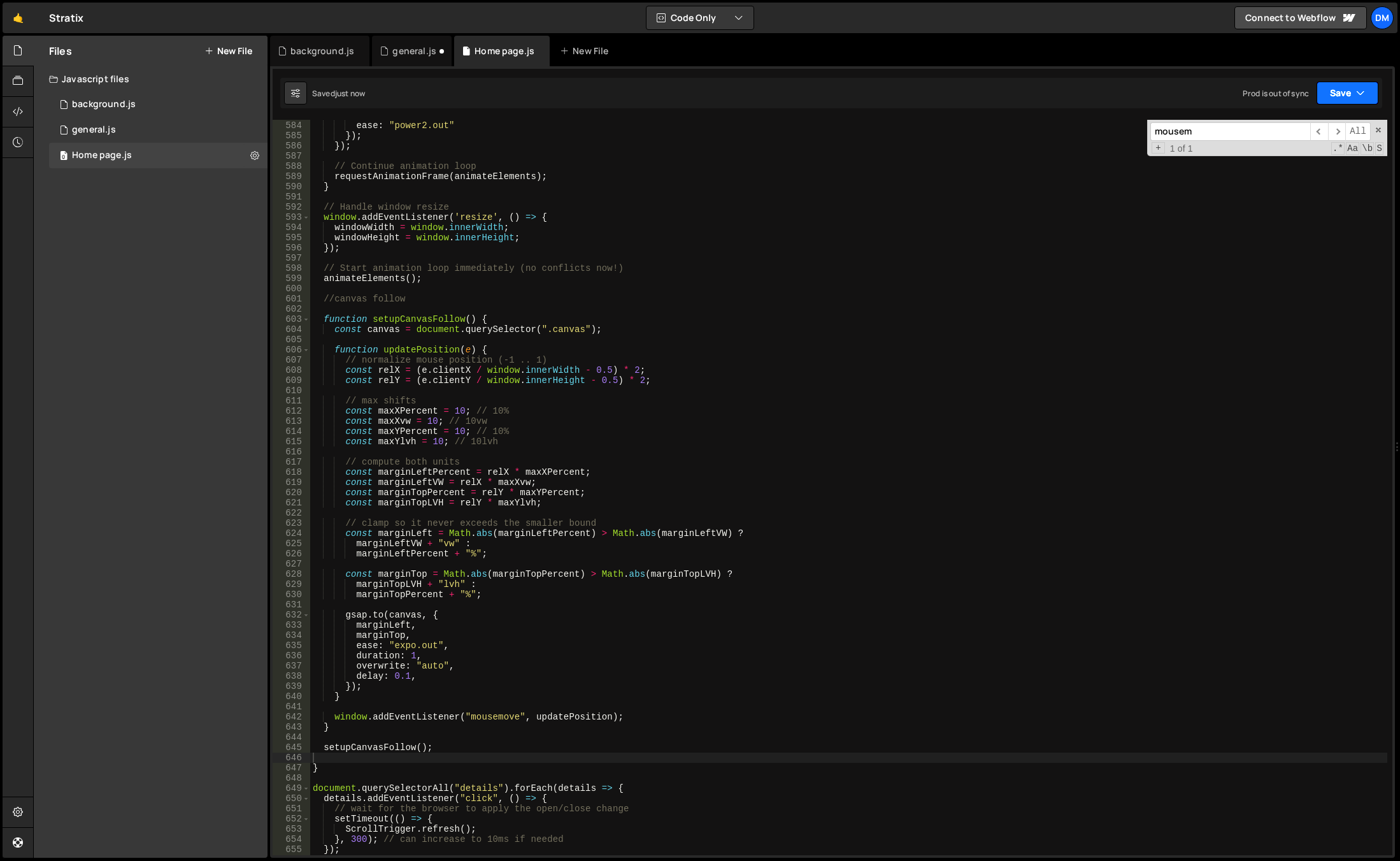
click at [1344, 83] on button "Save" at bounding box center [1348, 92] width 62 height 23
click at [1293, 177] on div "1 minute ago" at bounding box center [1282, 180] width 45 height 11
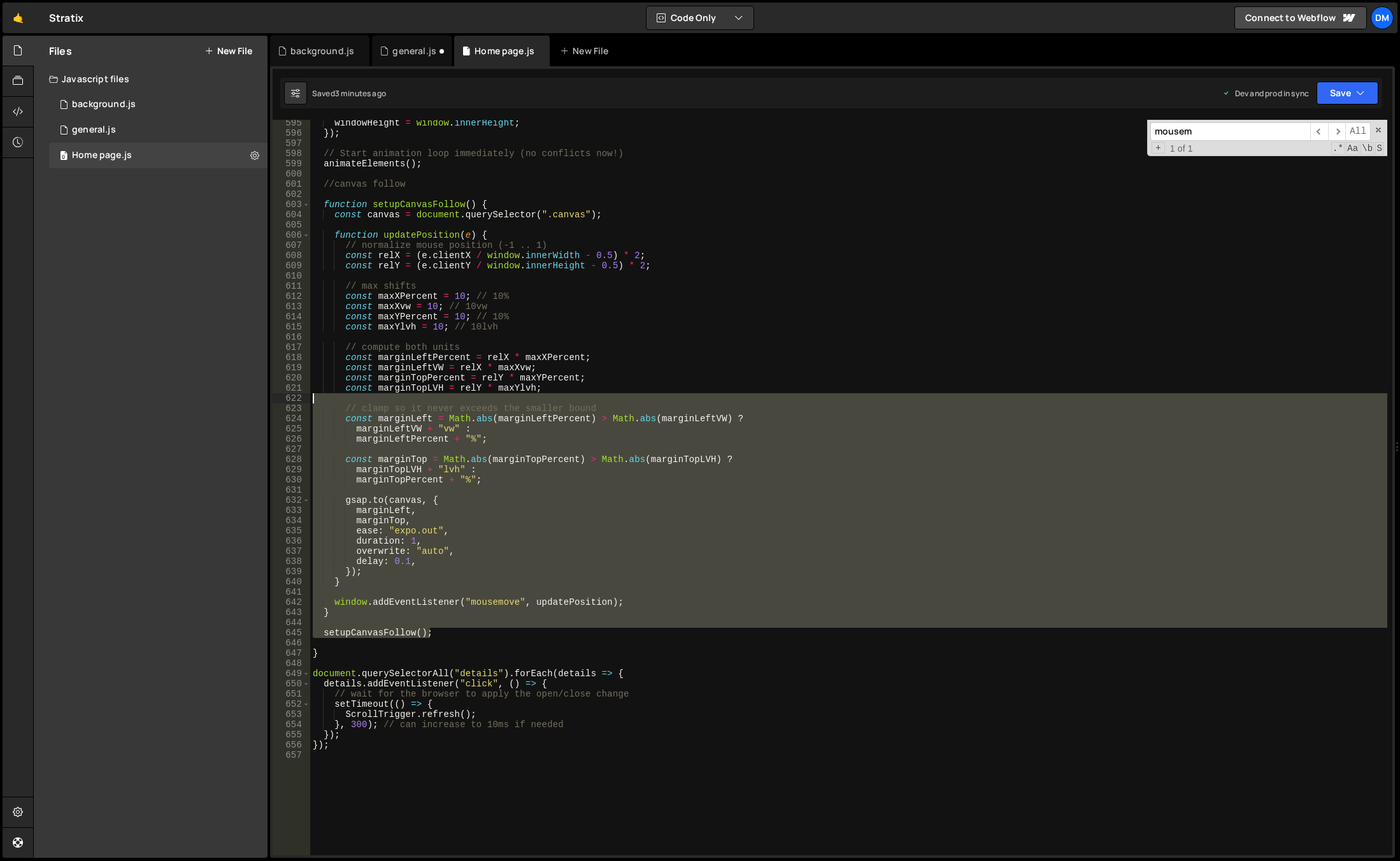
scroll to position [5980, 0]
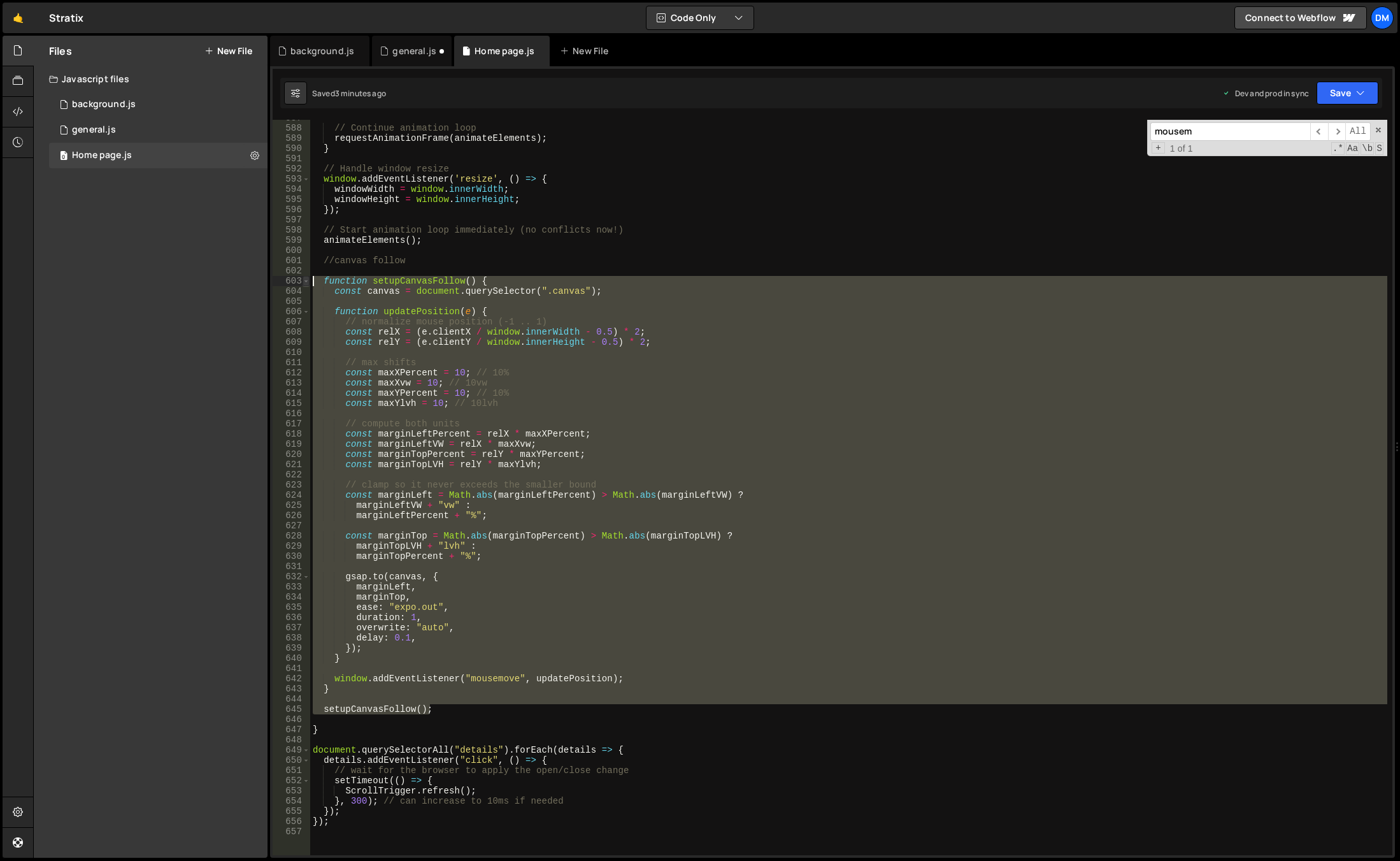
drag, startPoint x: 444, startPoint y: 636, endPoint x: 308, endPoint y: 285, distance: 376.4
click at [308, 285] on div "setupCanvasFollow(); 587 588 589 590 591 592 593 594 595 596 597 598 599 600 60…" at bounding box center [833, 487] width 1120 height 735
type textarea "function setupCanvasFollow() { const canvas = document.querySelector(".canvas");"
paste textarea
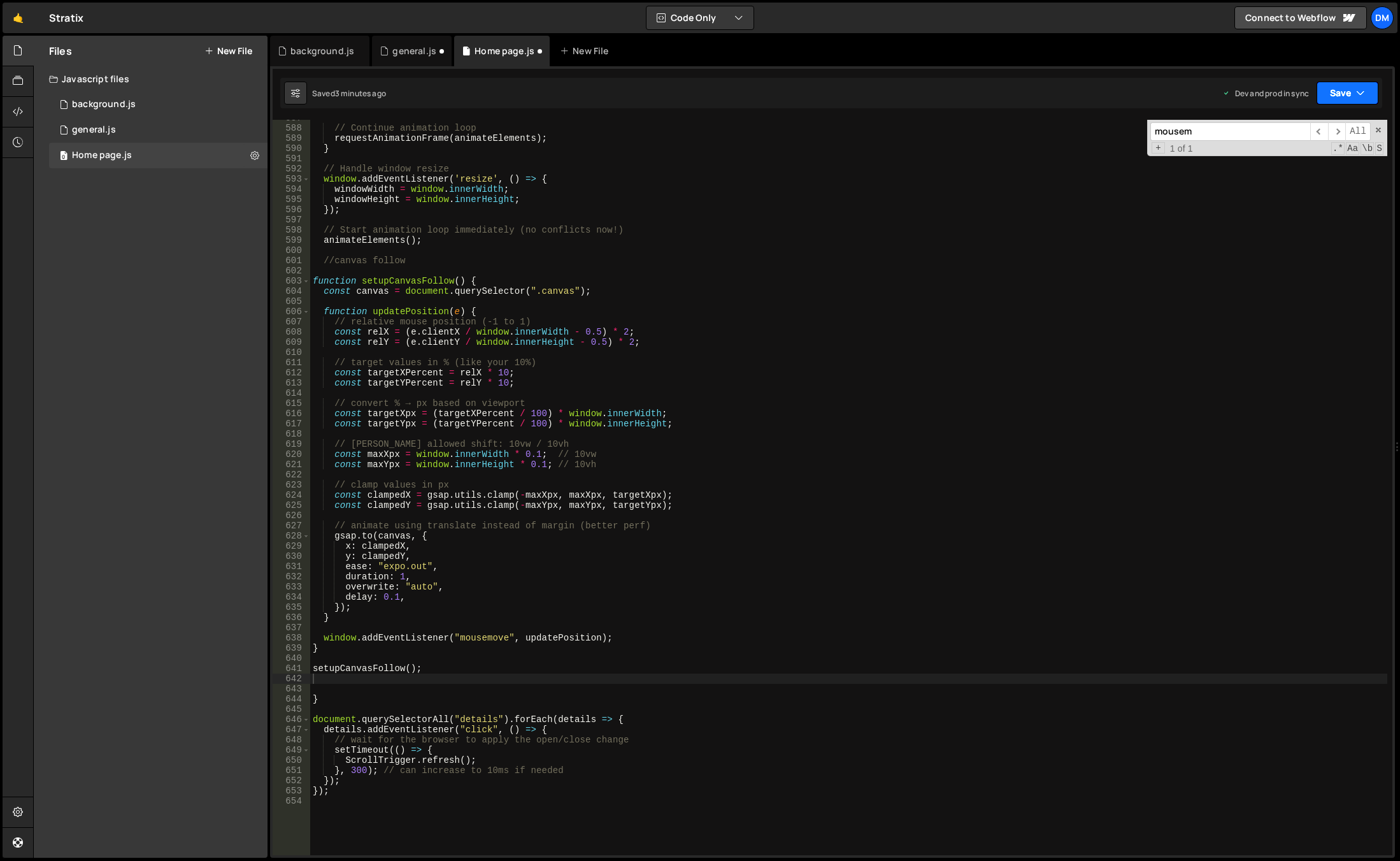
click at [1338, 84] on button "Save" at bounding box center [1348, 92] width 62 height 23
click at [1298, 167] on div "Save to Production S" at bounding box center [1304, 166] width 132 height 13
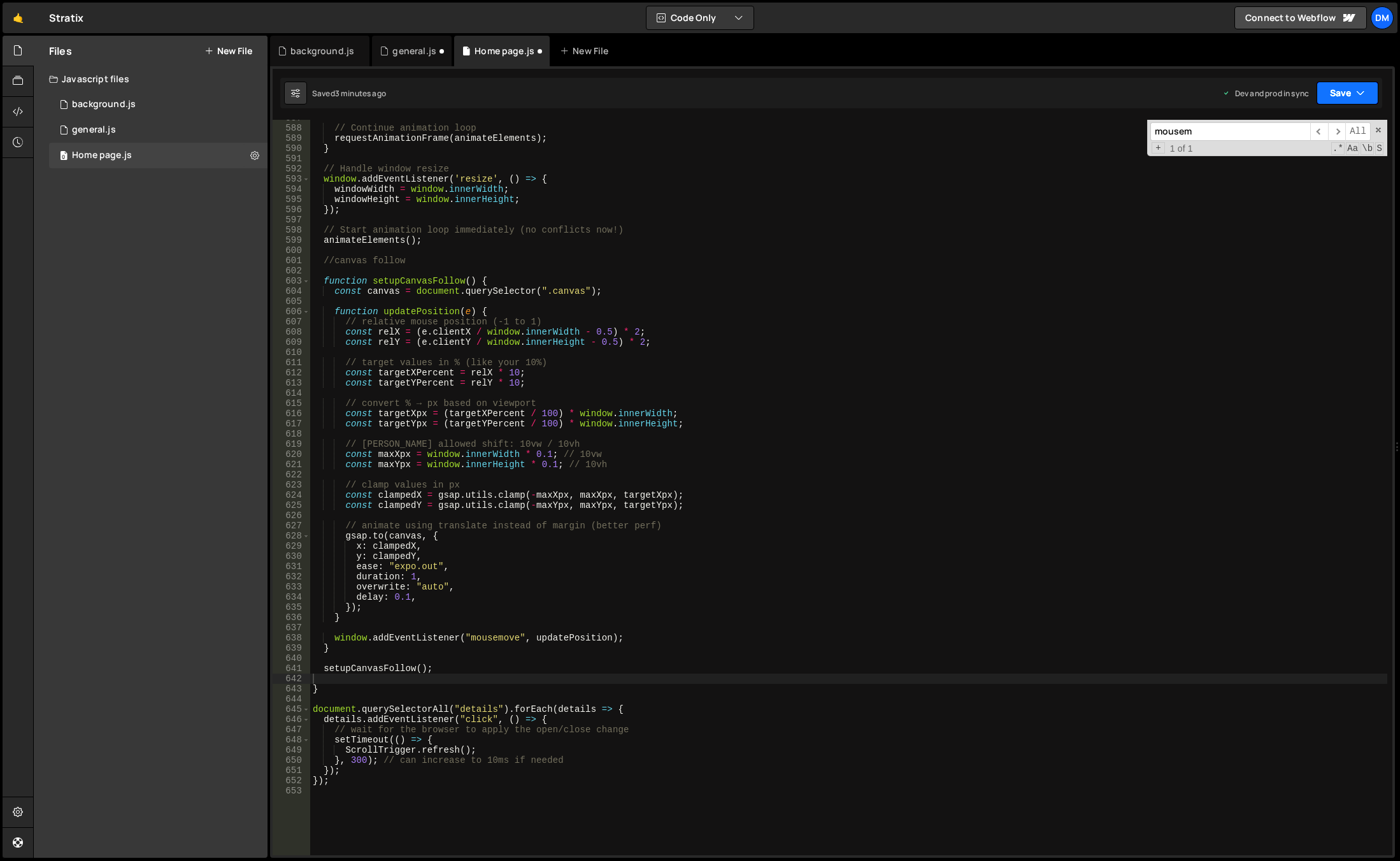
click at [1344, 96] on button "Save" at bounding box center [1348, 92] width 62 height 23
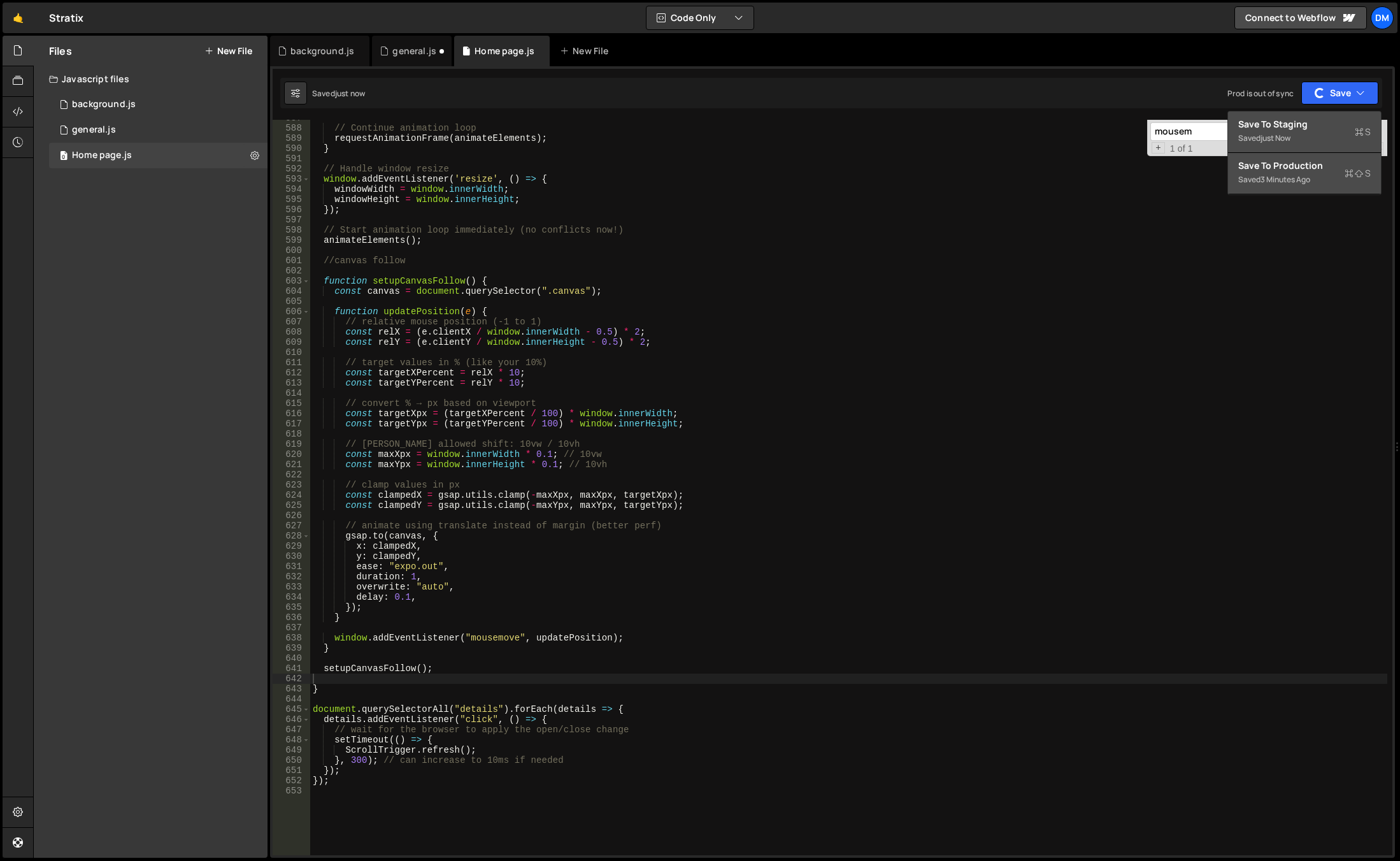
click at [1290, 139] on div "just now" at bounding box center [1275, 138] width 30 height 11
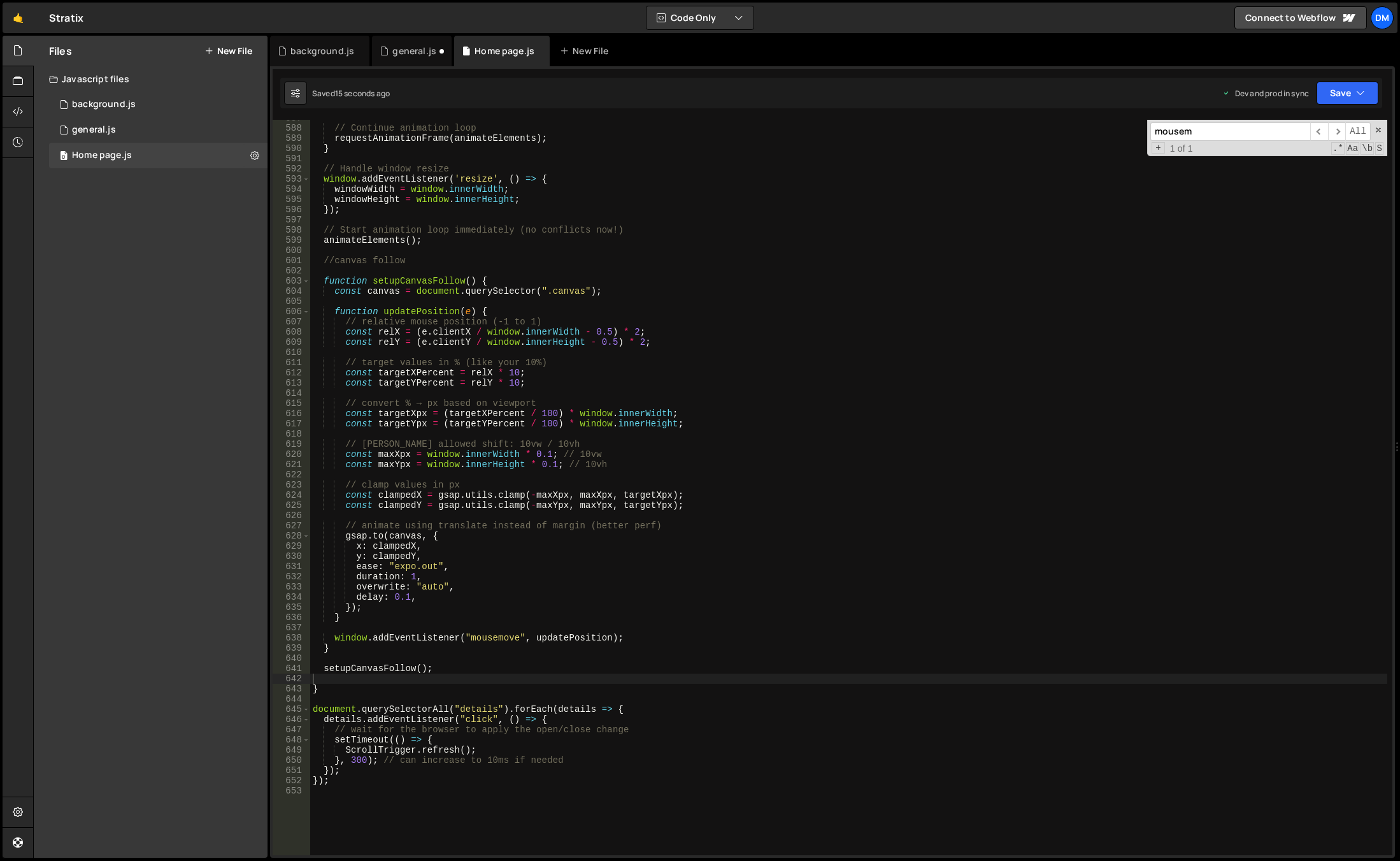
click at [653, 463] on div "// Continue animation loop requestAnimationFrame ( animateElements ) ; } // Han…" at bounding box center [848, 491] width 1077 height 755
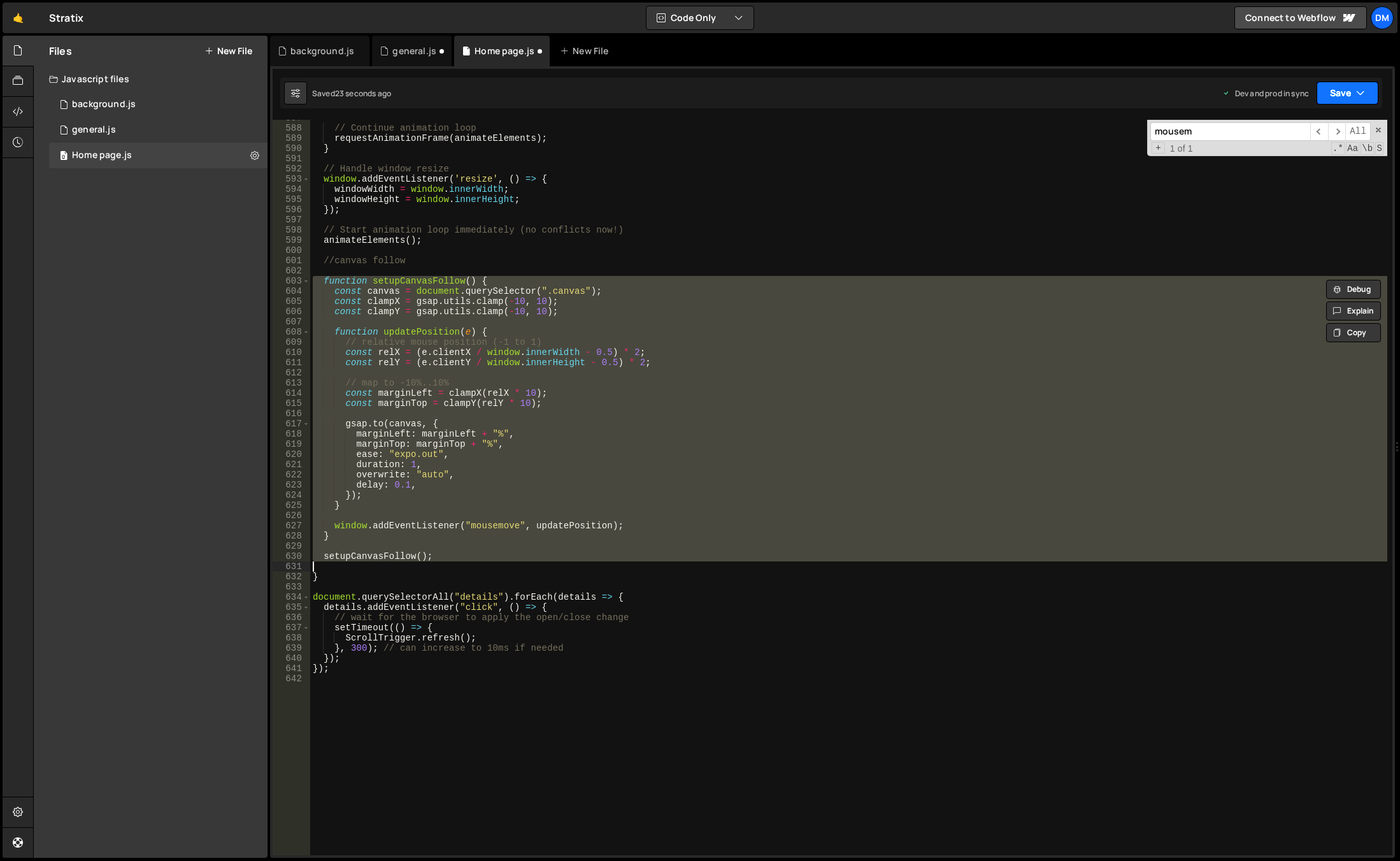
click at [1337, 86] on button "Save" at bounding box center [1348, 92] width 62 height 23
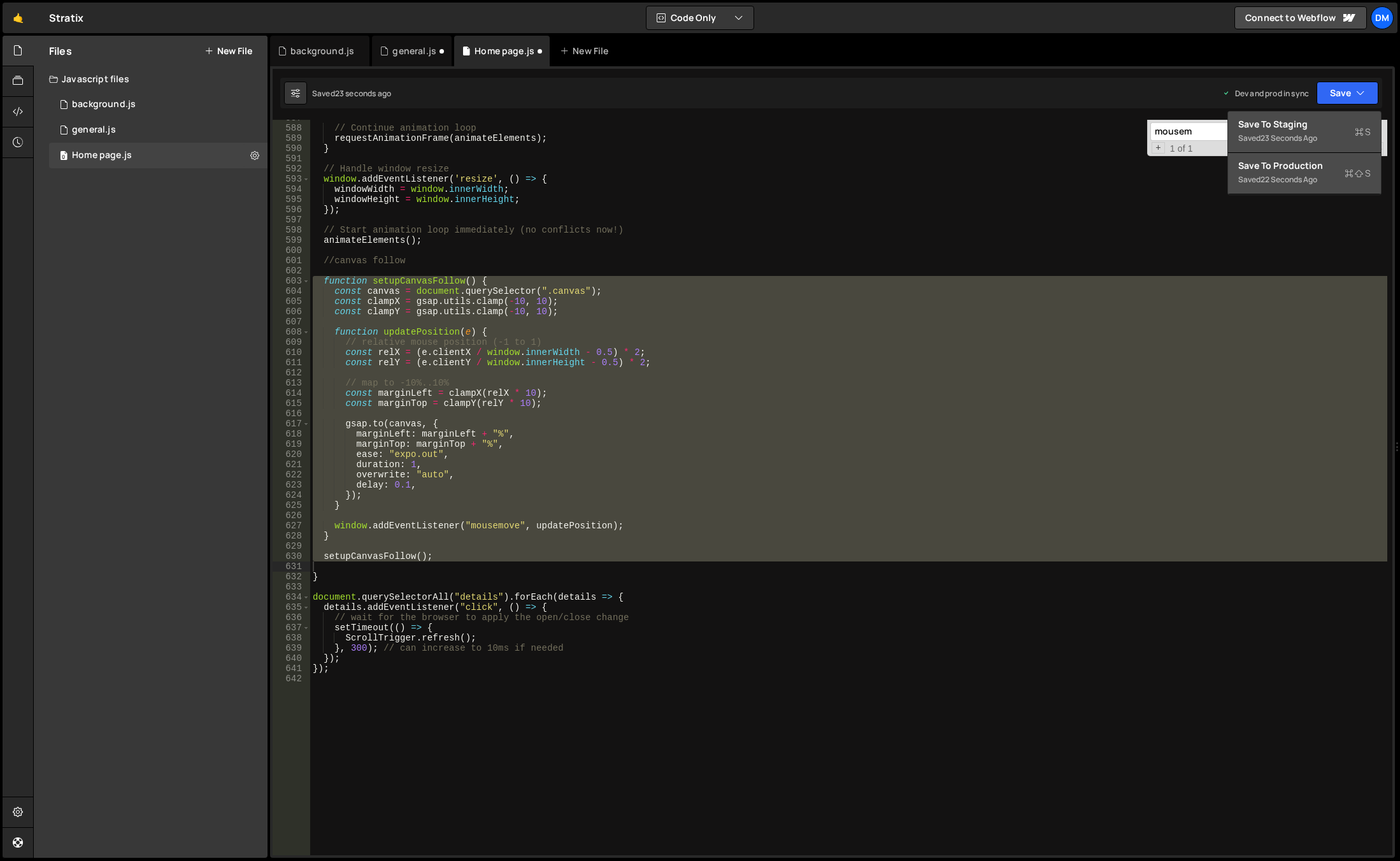
click at [1309, 126] on div "Save to Staging S" at bounding box center [1304, 124] width 132 height 13
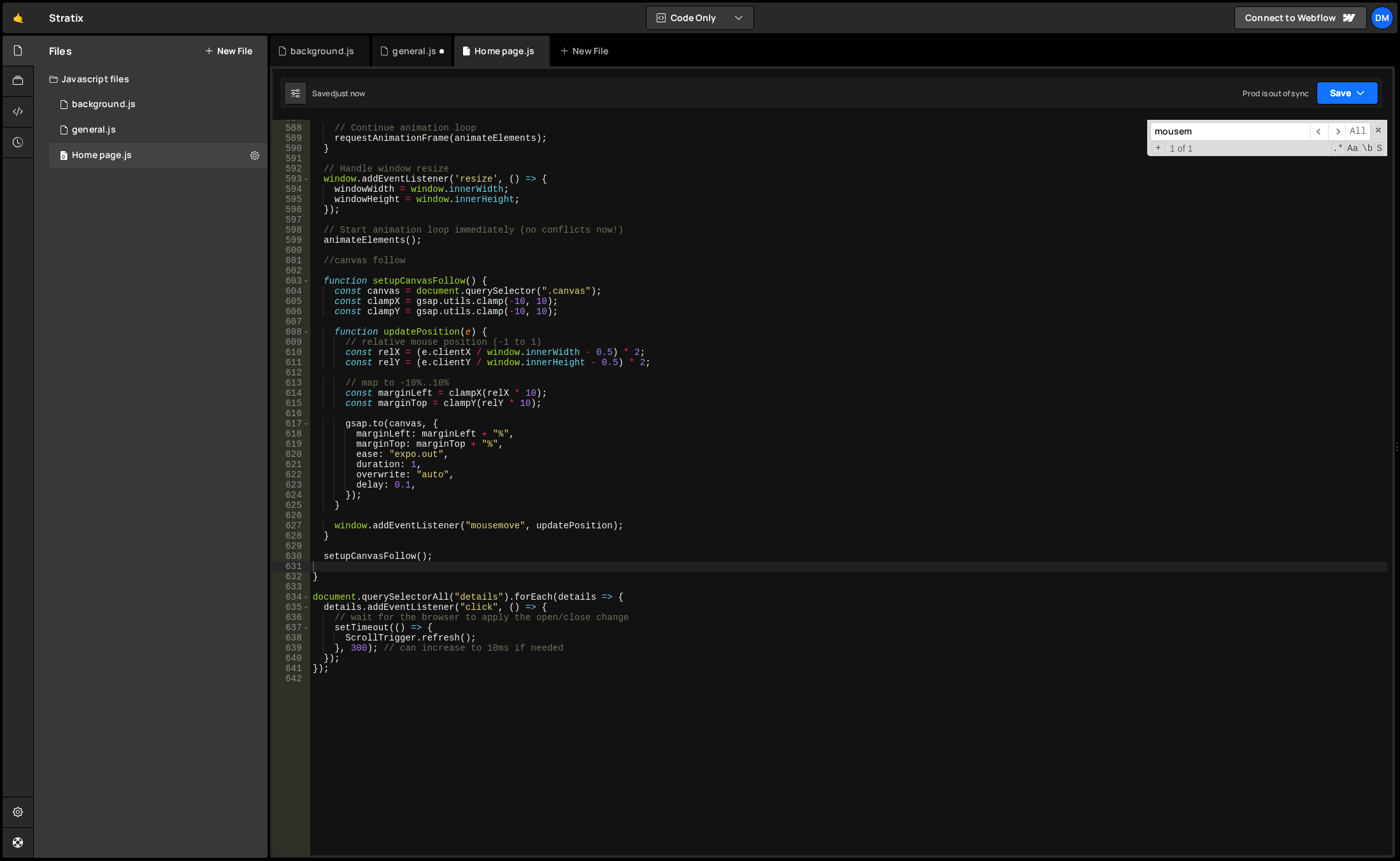
click at [1347, 96] on button "Save" at bounding box center [1348, 92] width 62 height 23
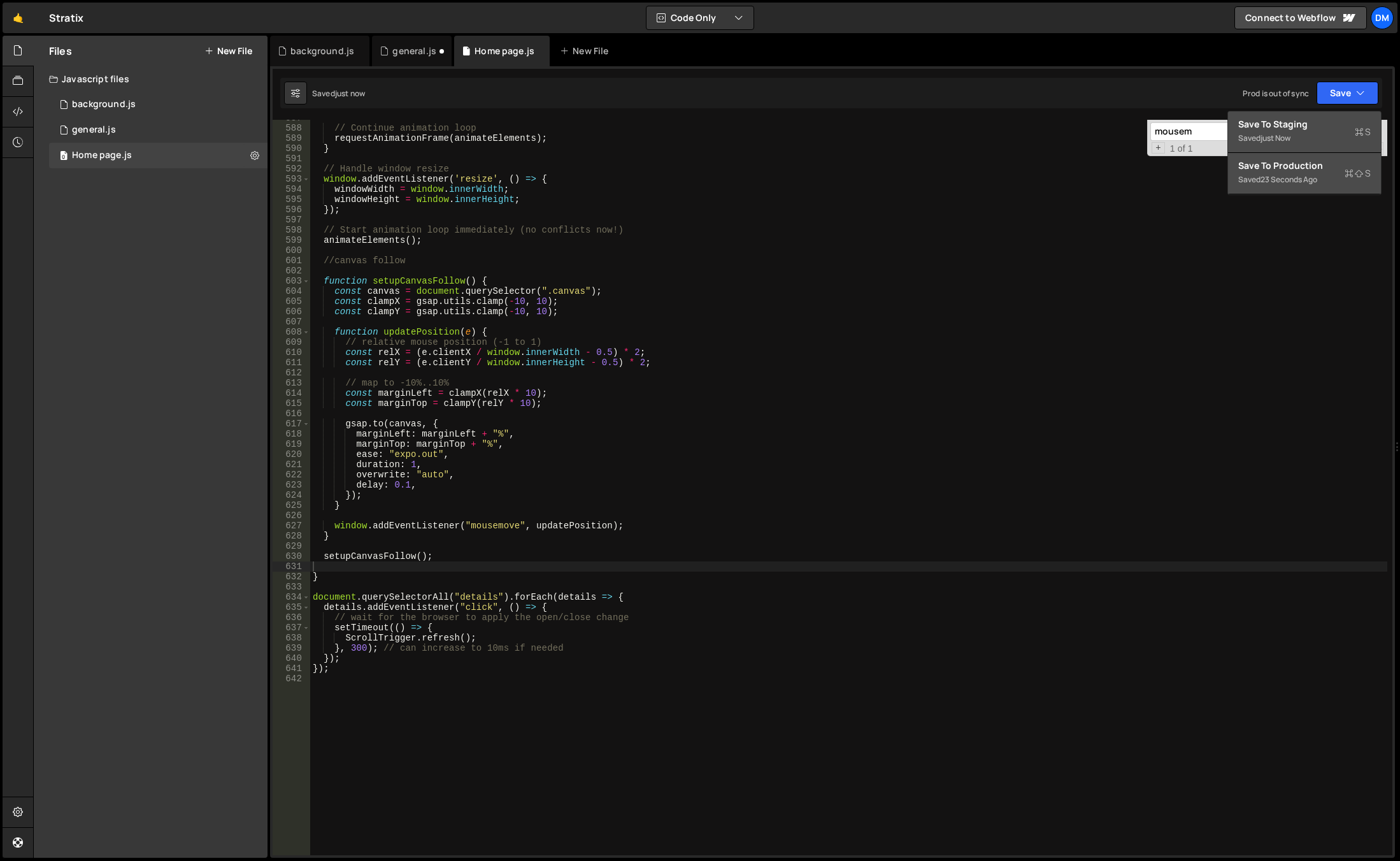
click at [1287, 171] on div "Save to Production S" at bounding box center [1304, 166] width 132 height 13
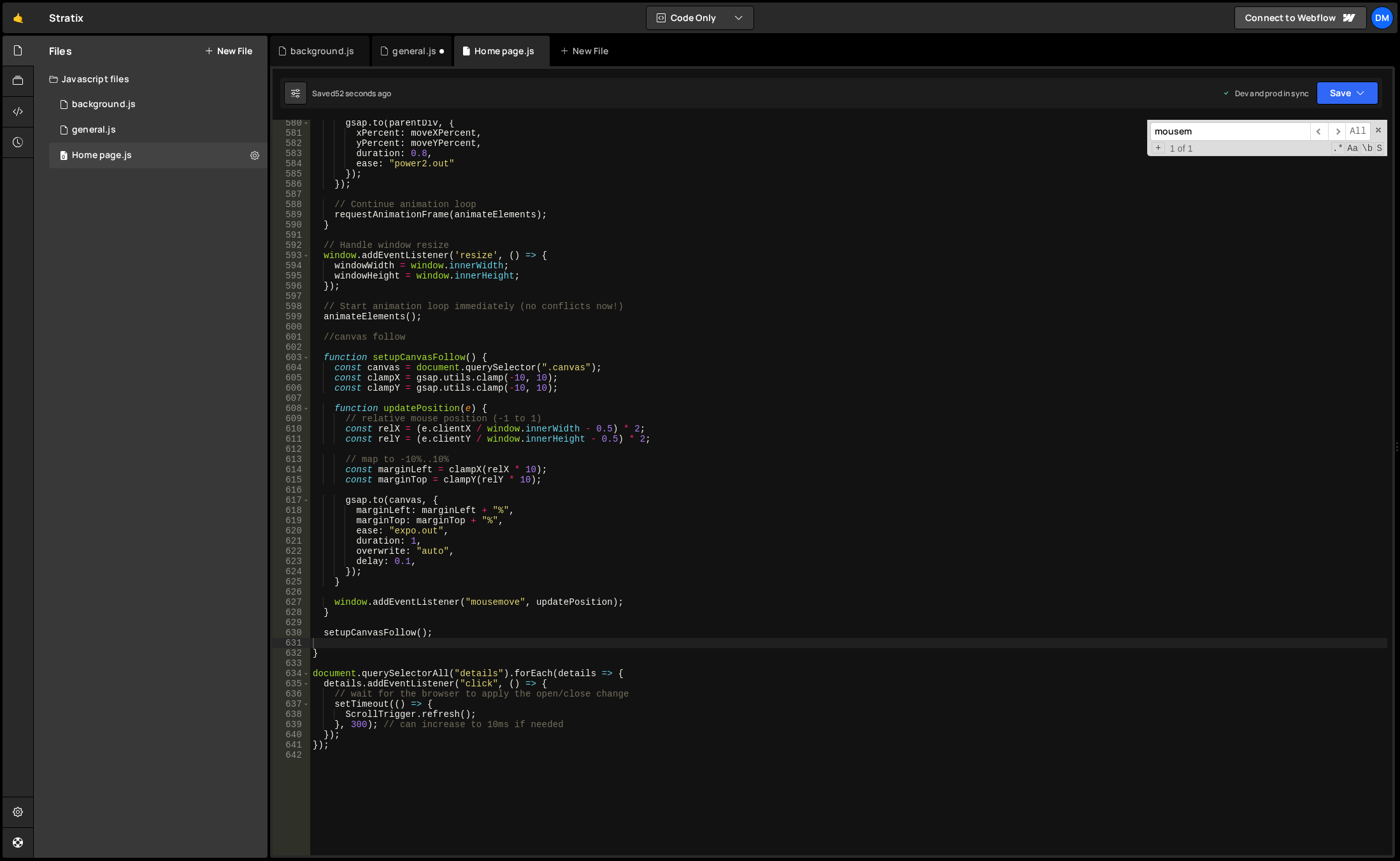
scroll to position [5941, 0]
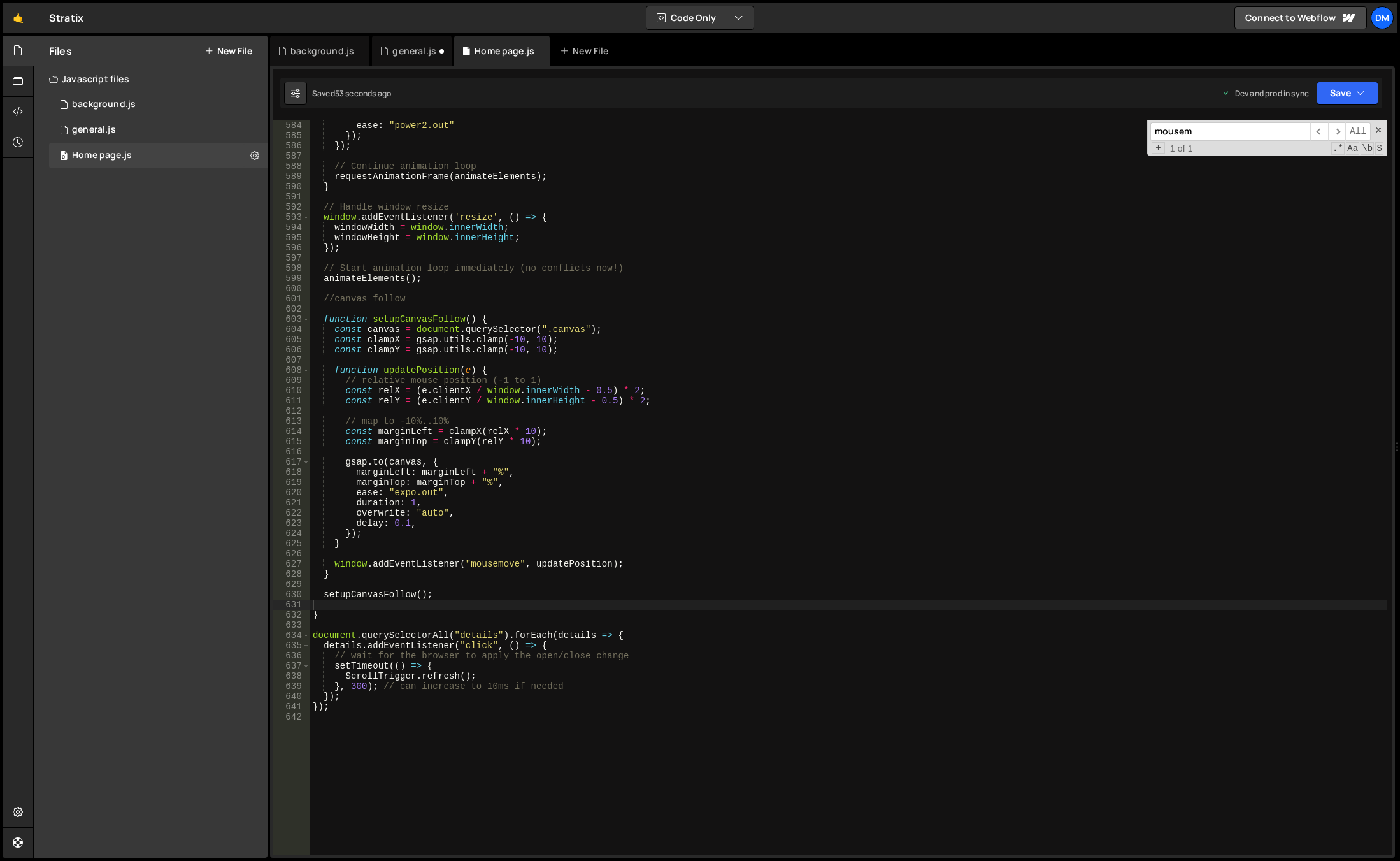
click at [447, 471] on div "duration : 0.8 , ease : "power2.out" }) ; }) ; // Continue animation loop reque…" at bounding box center [848, 488] width 1077 height 755
click at [522, 430] on div "duration : 0.8 , ease : "power2.out" }) ; }) ; // Continue animation loop reque…" at bounding box center [848, 488] width 1077 height 755
click at [667, 392] on div "duration : 0.8 , ease : "power2.out" }) ; }) ; // Continue animation loop reque…" at bounding box center [848, 488] width 1077 height 755
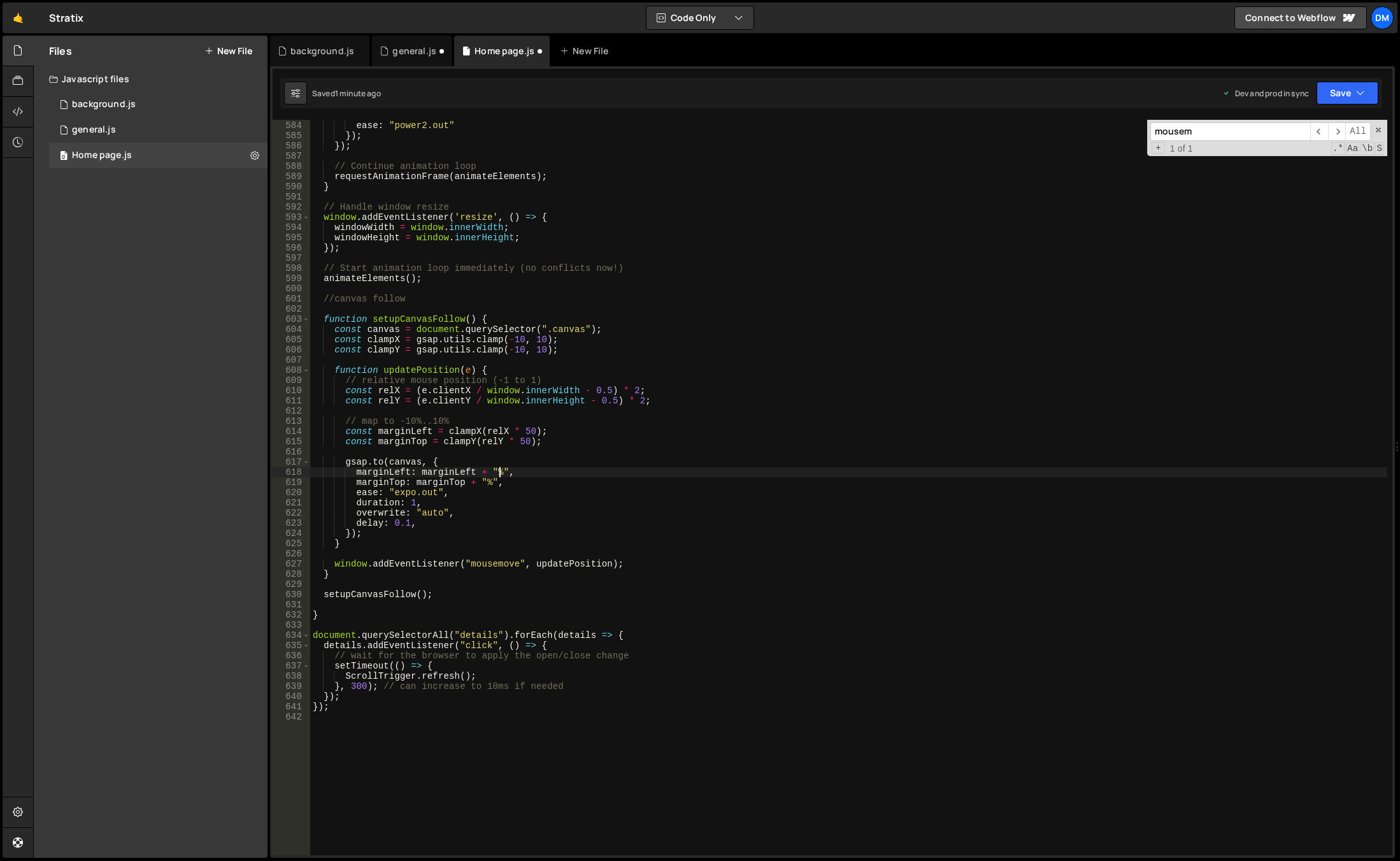
click at [500, 472] on div "duration : 0.8 , ease : "power2.out" }) ; }) ; // Continue animation loop reque…" at bounding box center [848, 488] width 1077 height 755
click at [801, 499] on div "duration : 0.8 , ease : "power2.out" }) ; }) ; // Continue animation loop reque…" at bounding box center [848, 488] width 1077 height 755
type textarea "duration: 1,"
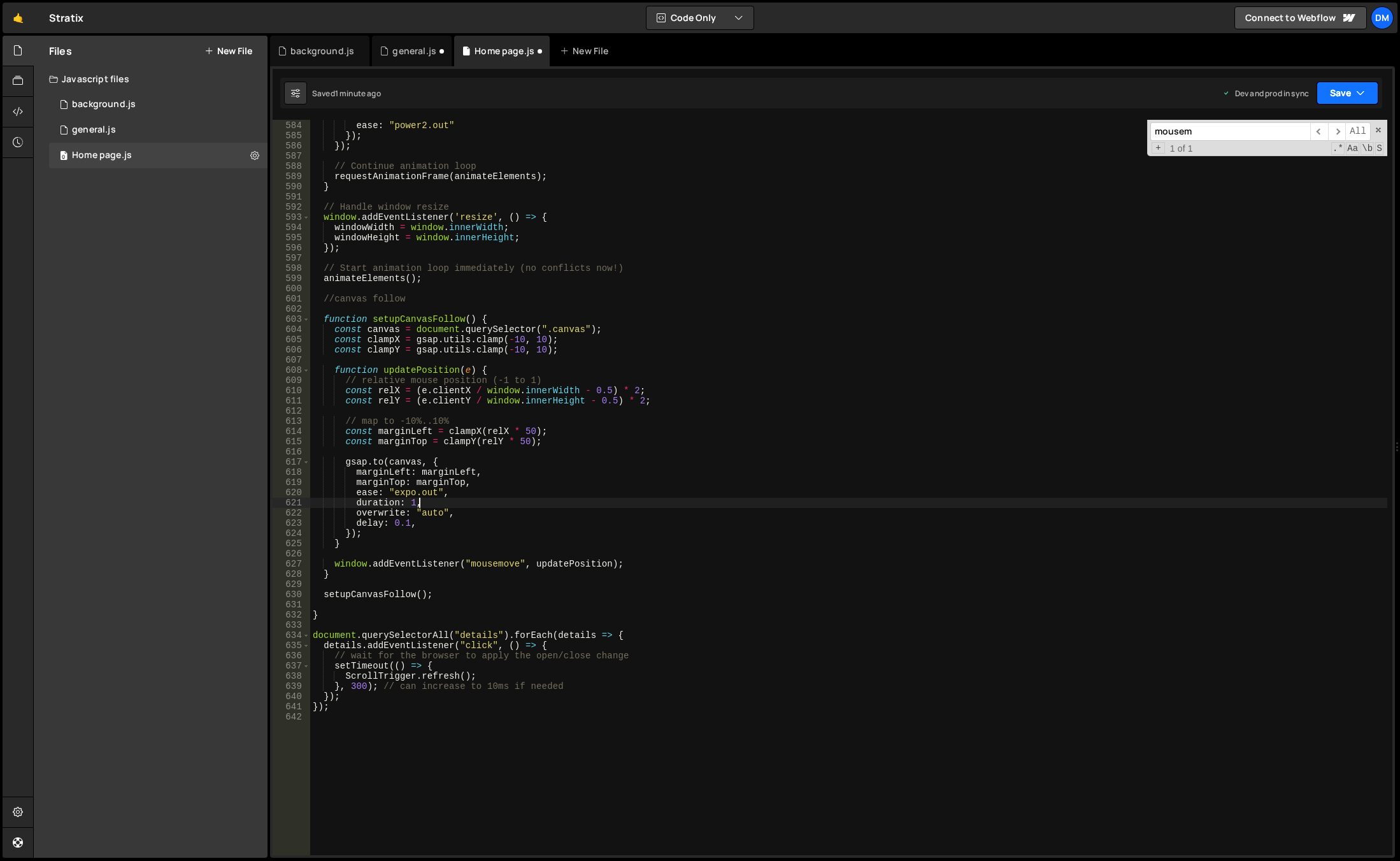
click at [1342, 91] on button "Save" at bounding box center [1348, 92] width 62 height 23
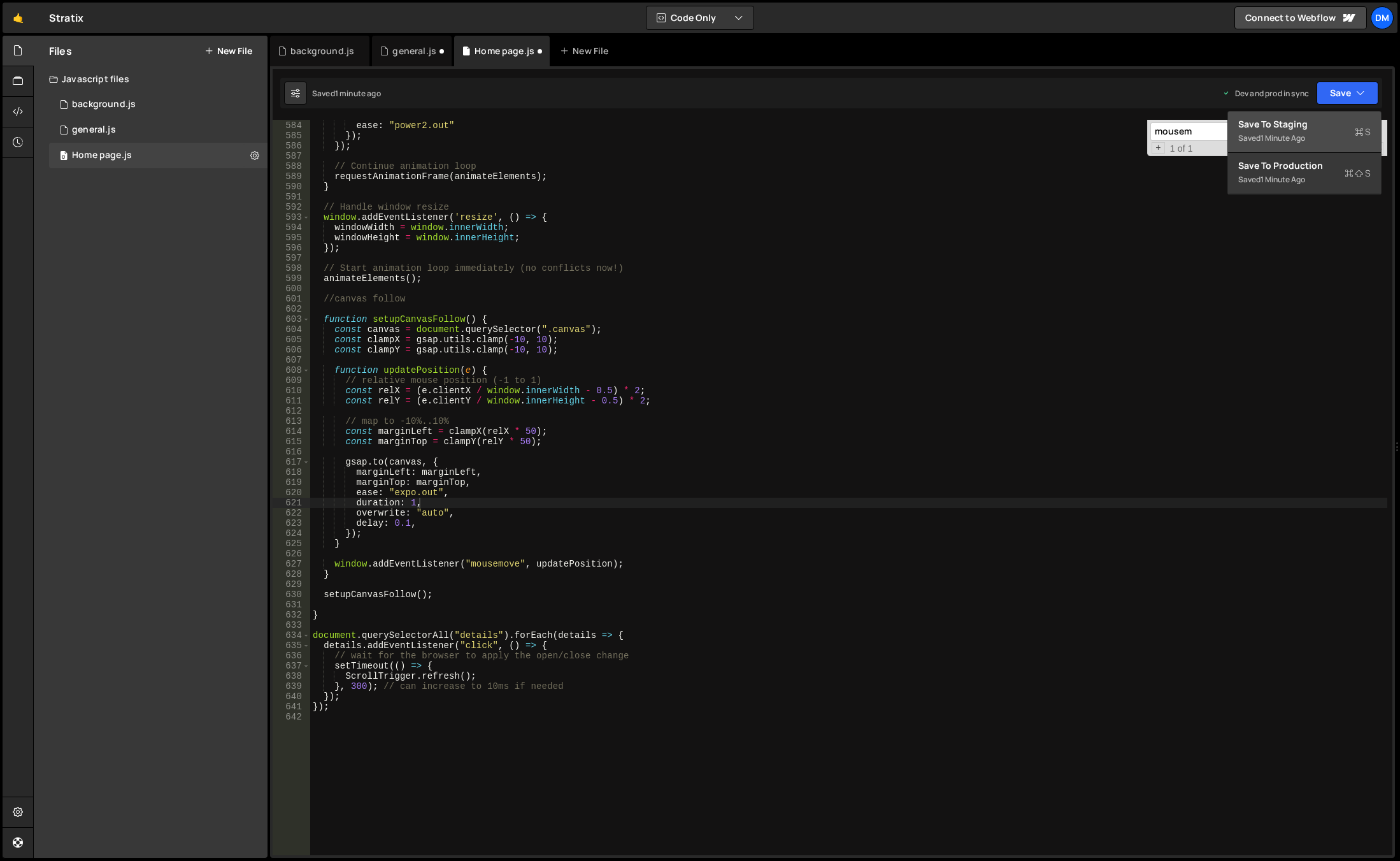
click at [1322, 126] on div "Save to Staging S" at bounding box center [1304, 124] width 132 height 13
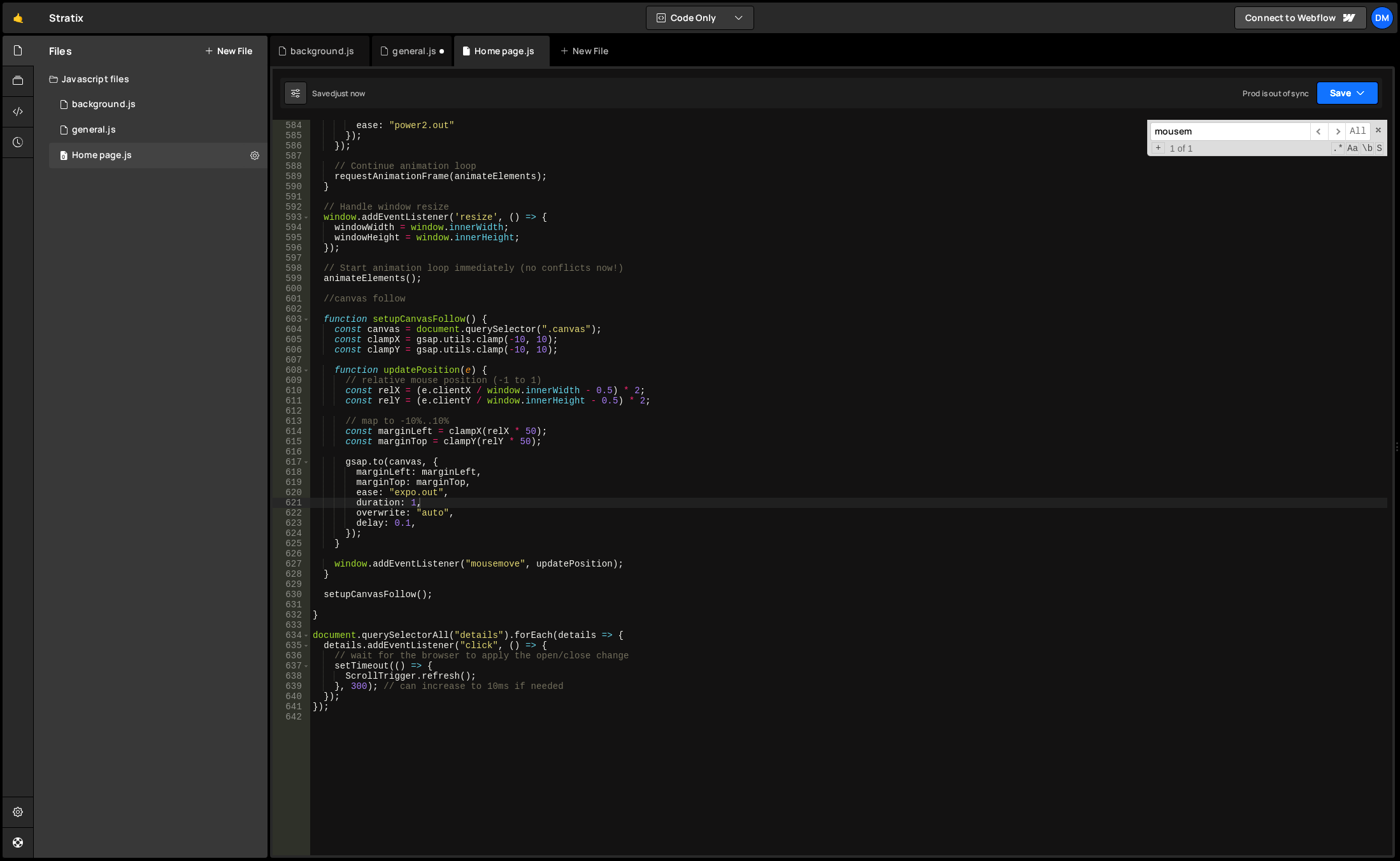
click at [1348, 89] on button "Save" at bounding box center [1348, 92] width 62 height 23
click at [1307, 159] on button "Save to Production S Saved 1 minute ago" at bounding box center [1305, 173] width 153 height 41
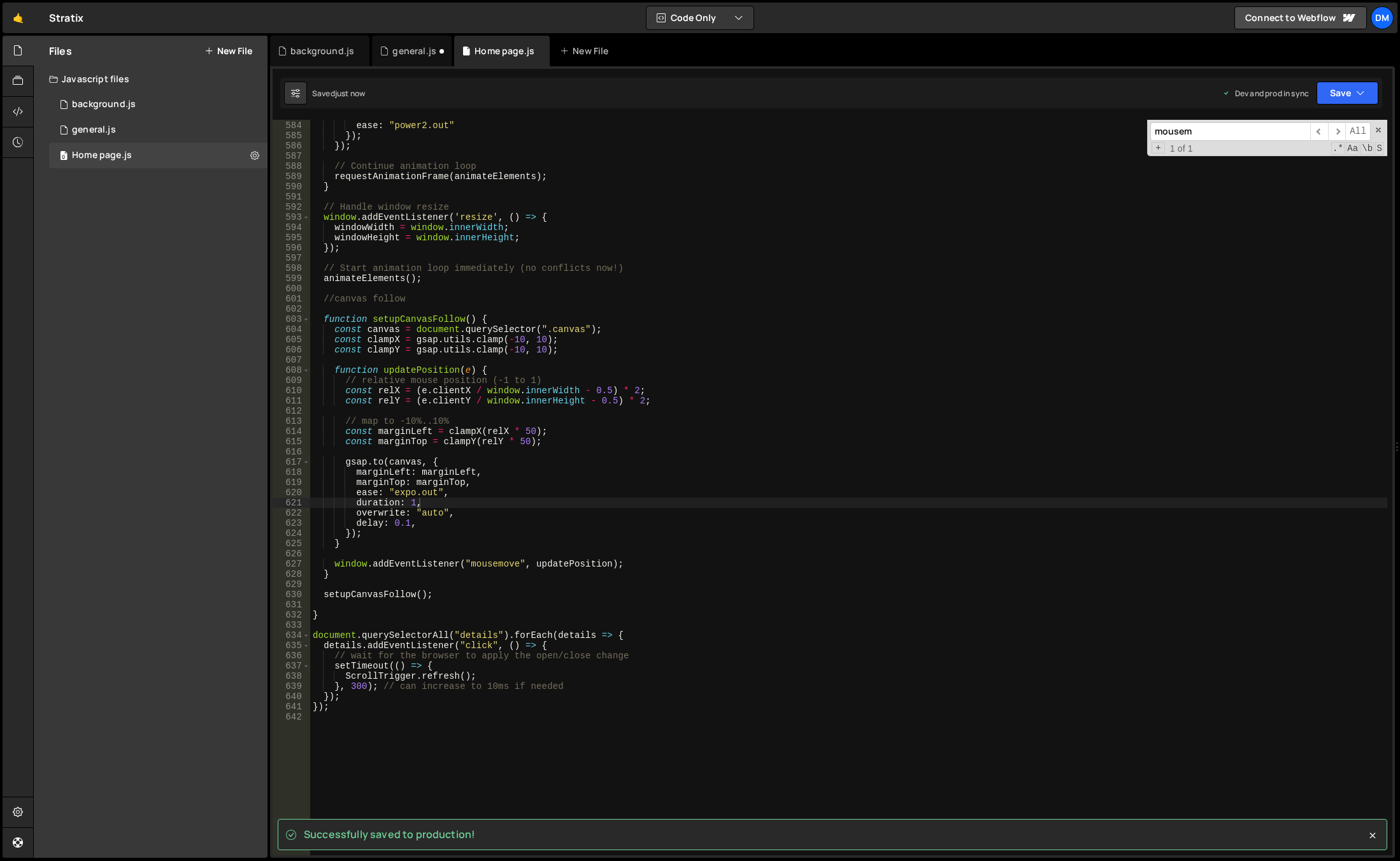
click at [1009, 313] on div "duration : 0.8 , ease : "power2.out" }) ; }) ; // Continue animation loop reque…" at bounding box center [848, 488] width 1077 height 755
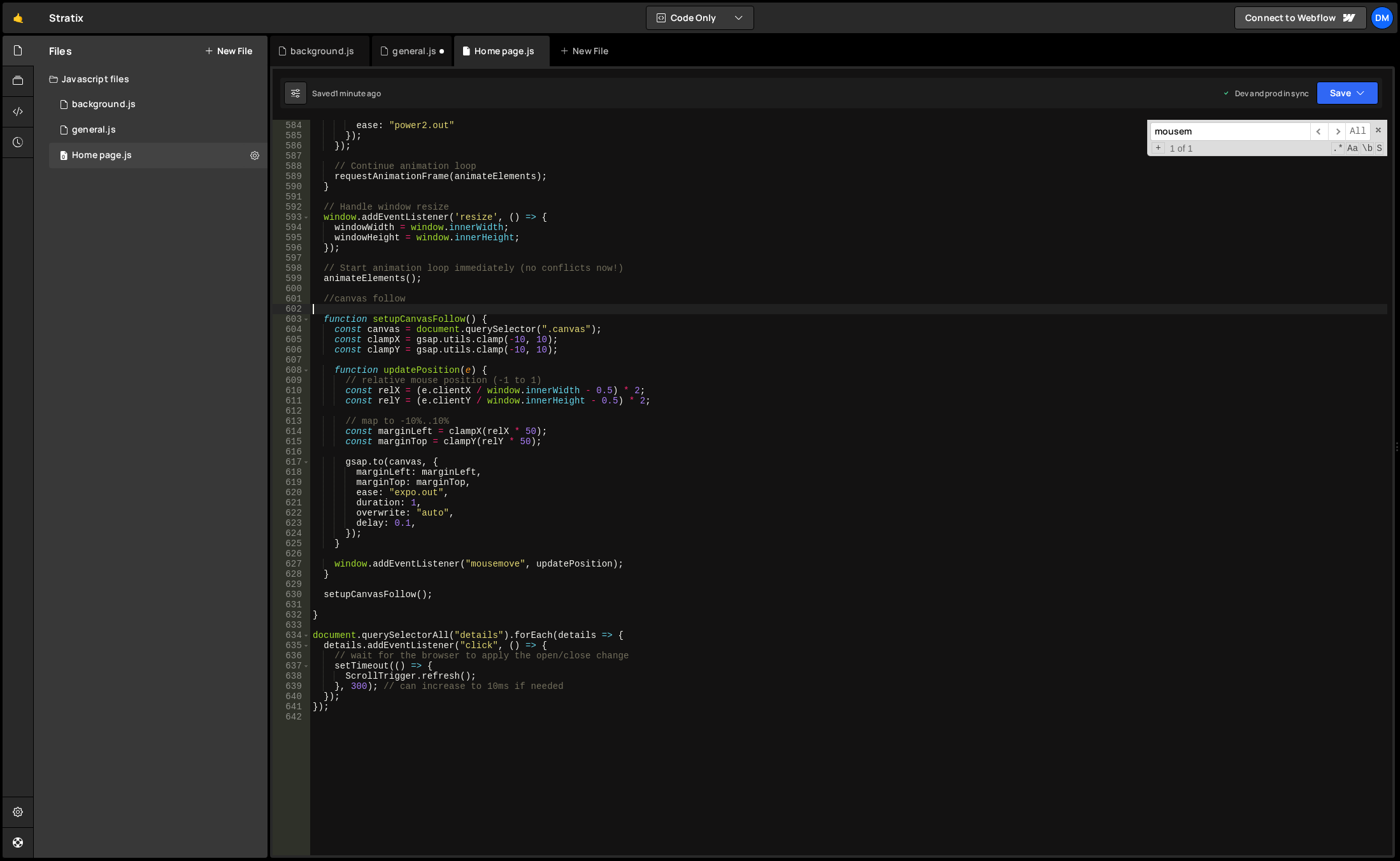
click at [580, 423] on div "duration : 0.8 , ease : "power2.out" }) ; }) ; // Continue animation loop reque…" at bounding box center [848, 488] width 1077 height 755
click at [524, 429] on div "duration : 0.8 , ease : "power2.out" }) ; }) ; // Continue animation loop reque…" at bounding box center [848, 488] width 1077 height 755
click at [723, 376] on div "duration : 0.8 , ease : "power2.out" }) ; }) ; // Continue animation loop reque…" at bounding box center [848, 488] width 1077 height 755
type textarea "// relative mouse position (-1 to 1)"
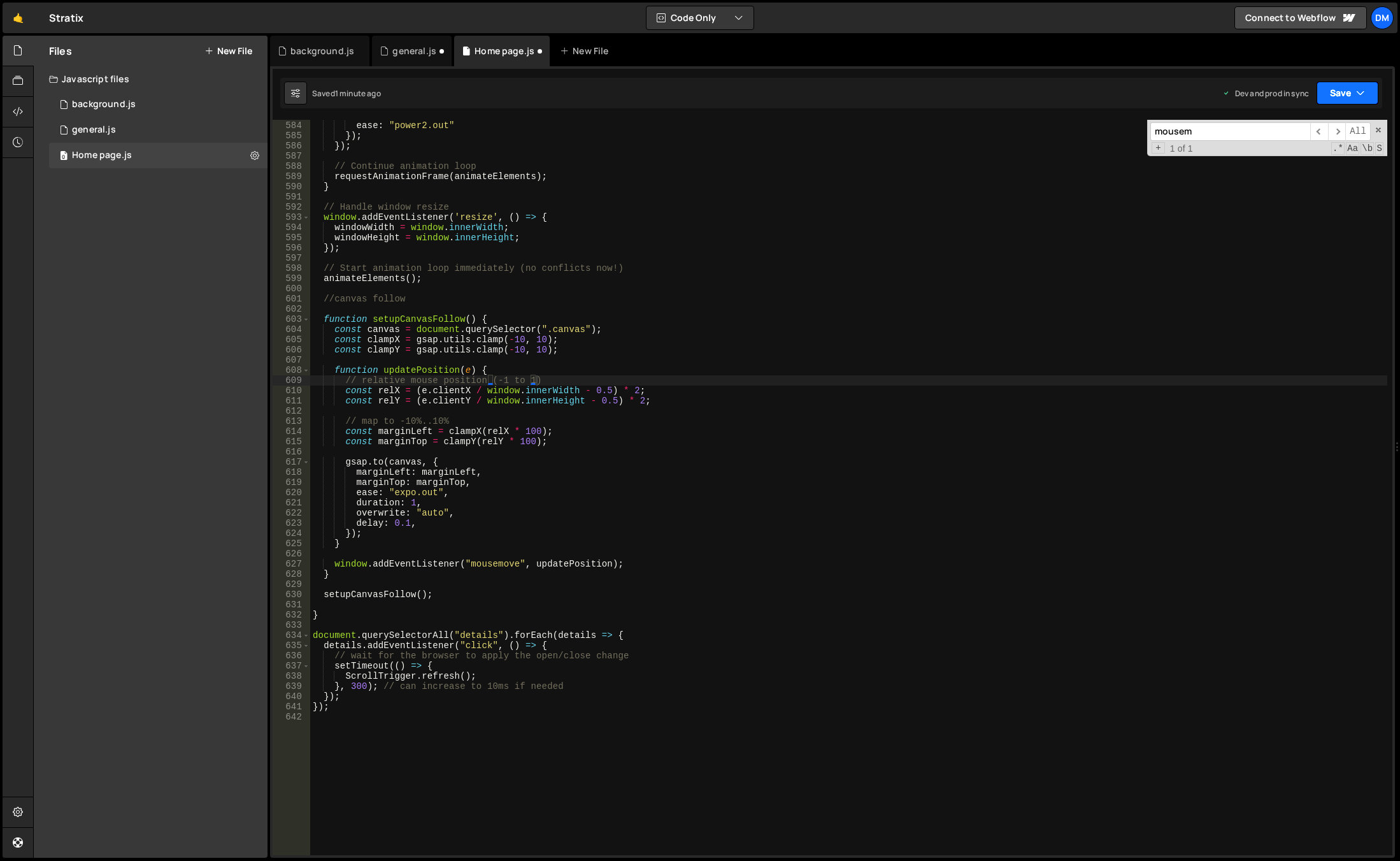
click at [1364, 89] on icon "button" at bounding box center [1361, 93] width 9 height 13
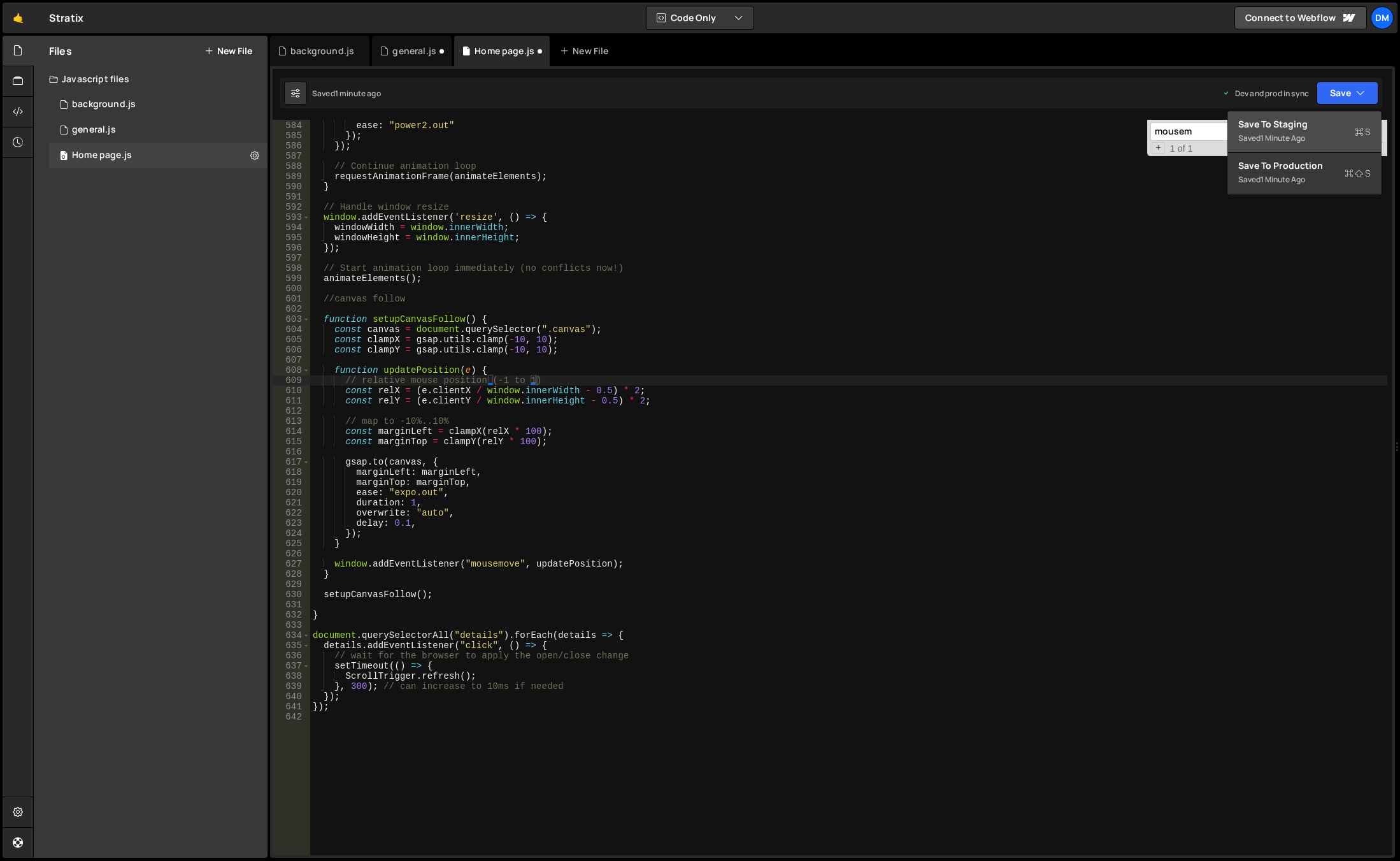
click at [1307, 117] on button "Save to Staging S Saved 1 minute ago" at bounding box center [1305, 131] width 153 height 41
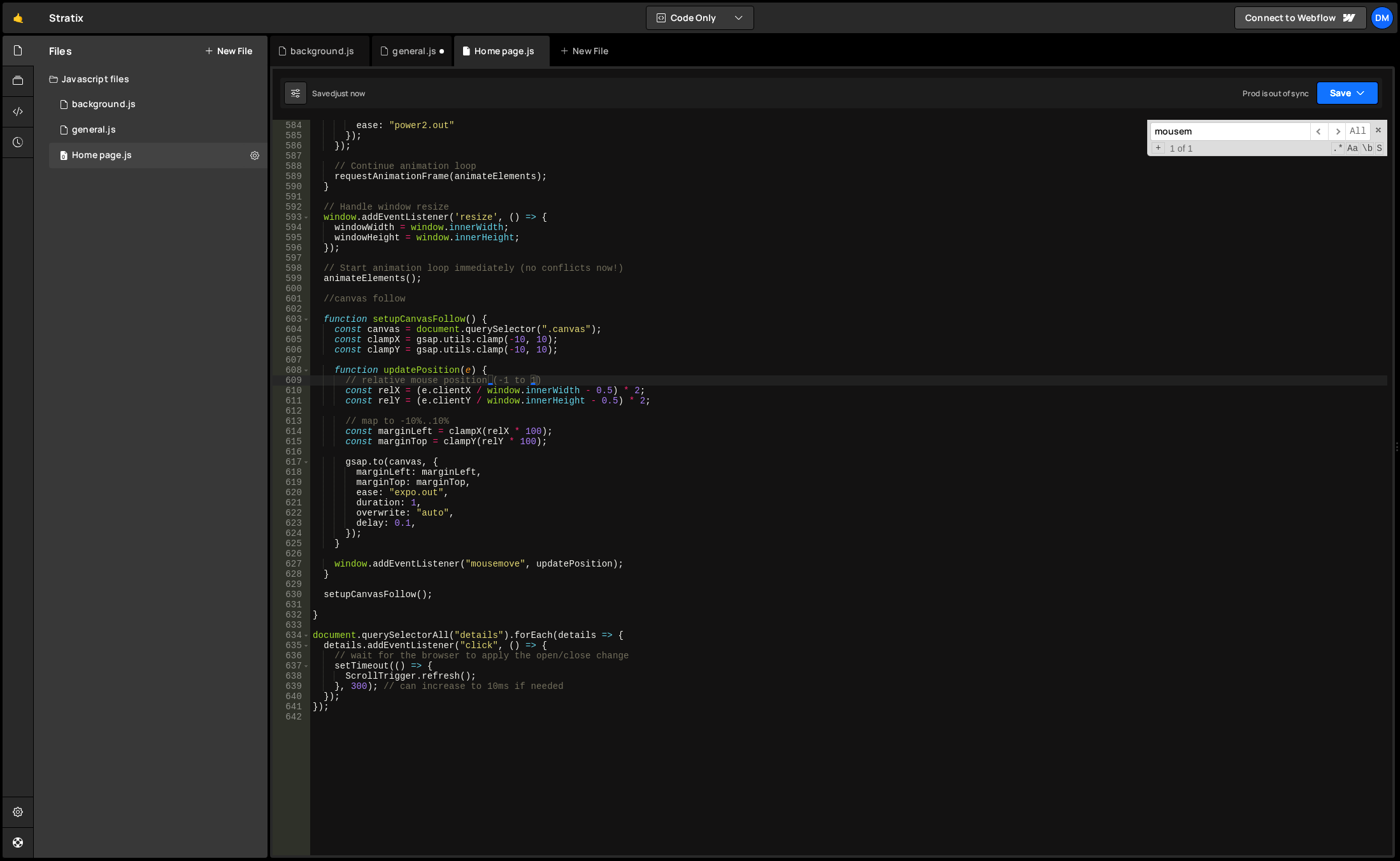
click at [1325, 93] on button "Save" at bounding box center [1348, 92] width 62 height 23
click at [1283, 164] on div "Save to Production S" at bounding box center [1304, 166] width 132 height 13
click at [397, 305] on div "duration : 0.8 , ease : "power2.out" }) ; }) ; // Continue animation loop reque…" at bounding box center [848, 488] width 1077 height 755
click at [401, 568] on div "duration : 0.8 , ease : "power2.out" }) ; }) ; // Continue animation loop reque…" at bounding box center [848, 488] width 1077 height 755
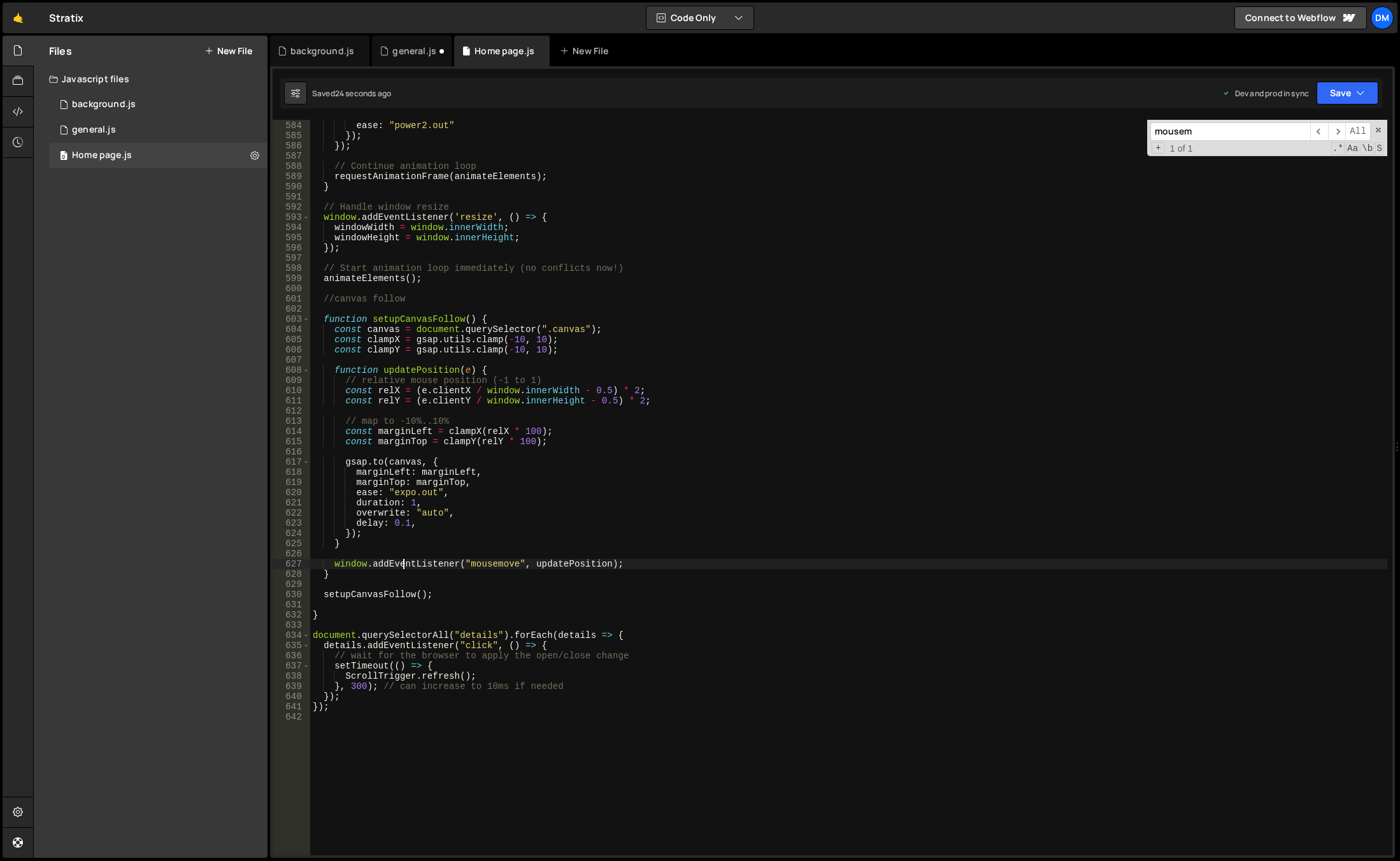
drag, startPoint x: 493, startPoint y: 442, endPoint x: 482, endPoint y: 445, distance: 11.4
click at [493, 442] on div "duration : 0.8 , ease : "power2.out" }) ; }) ; // Continue animation loop reque…" at bounding box center [848, 488] width 1077 height 755
click at [481, 317] on div "duration : 0.8 , ease : "power2.out" }) ; }) ; // Continue animation loop reque…" at bounding box center [848, 488] width 1077 height 755
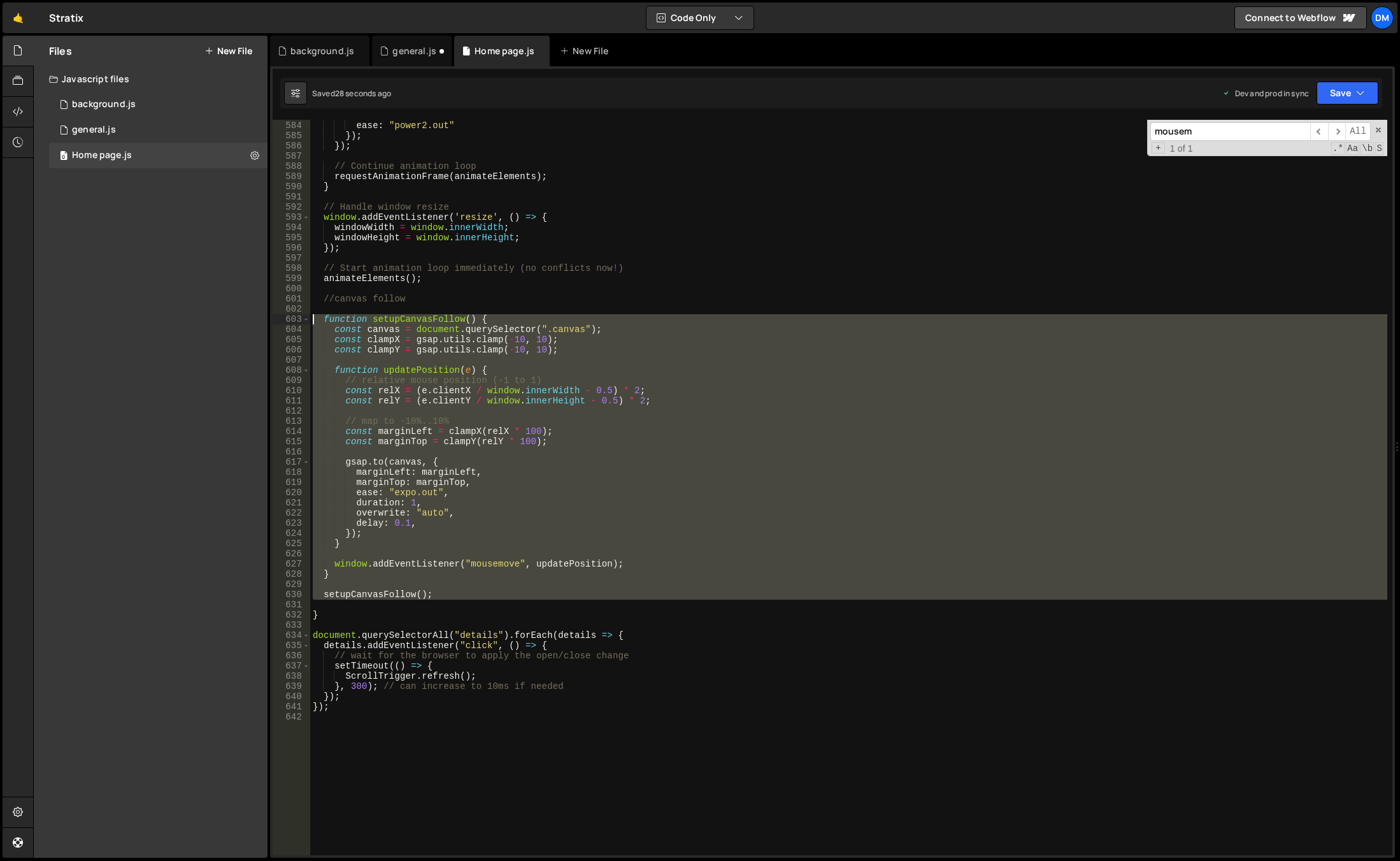
drag, startPoint x: 441, startPoint y: 587, endPoint x: 261, endPoint y: 319, distance: 322.8
click at [261, 319] on div "Files New File Javascript files 0 background.js 0 0 general.js 0 0 Home page.js…" at bounding box center [716, 447] width 1367 height 823
type textarea "function setupCanvasFollow() { const canvas = document.querySelector(".canvas");"
paste textarea
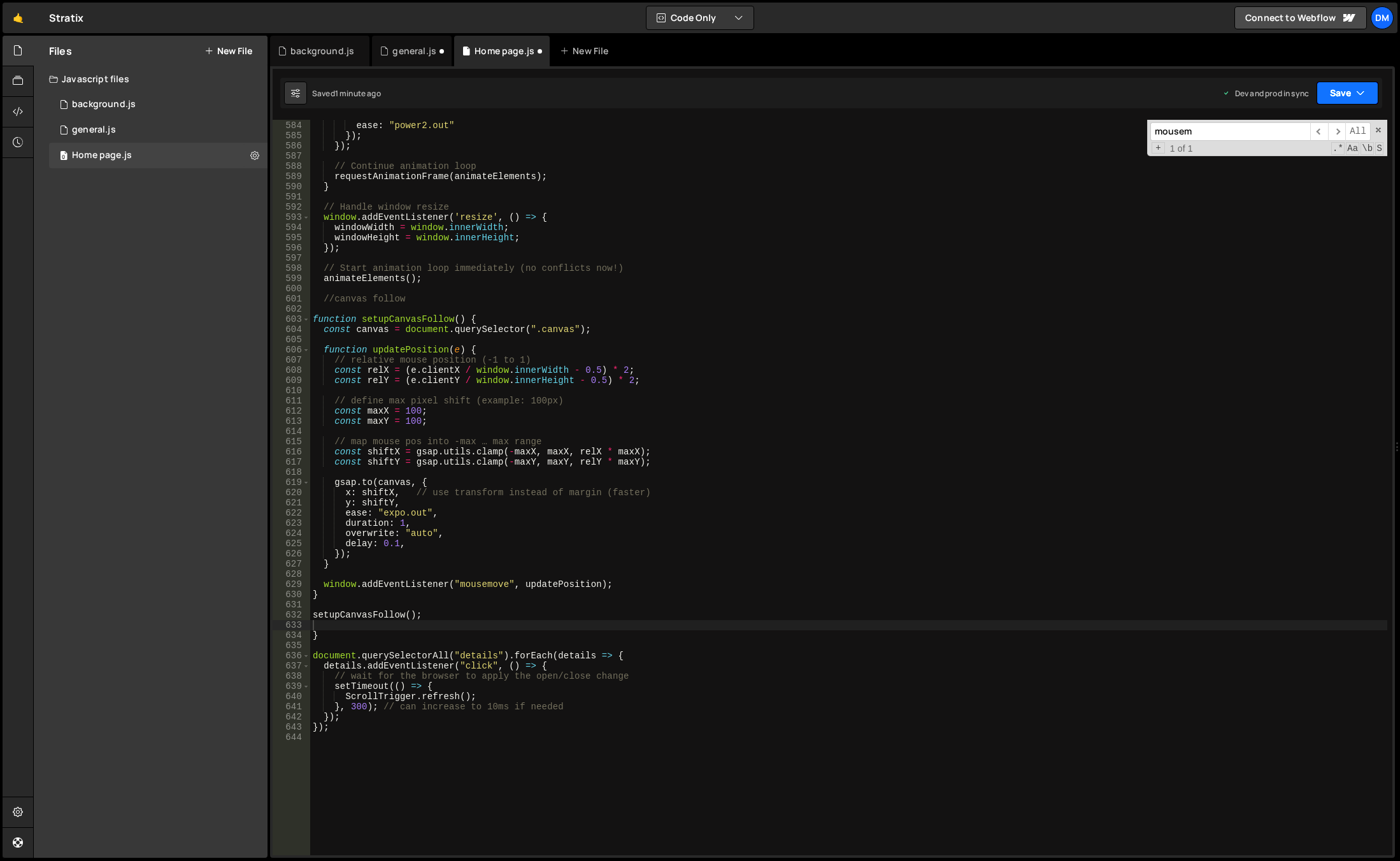
click at [1330, 94] on button "Save" at bounding box center [1348, 92] width 62 height 23
click at [1305, 178] on div "1 minute ago" at bounding box center [1282, 180] width 45 height 11
drag, startPoint x: 1336, startPoint y: 98, endPoint x: 1322, endPoint y: 118, distance: 24.4
click at [1336, 98] on button "Save" at bounding box center [1348, 92] width 62 height 23
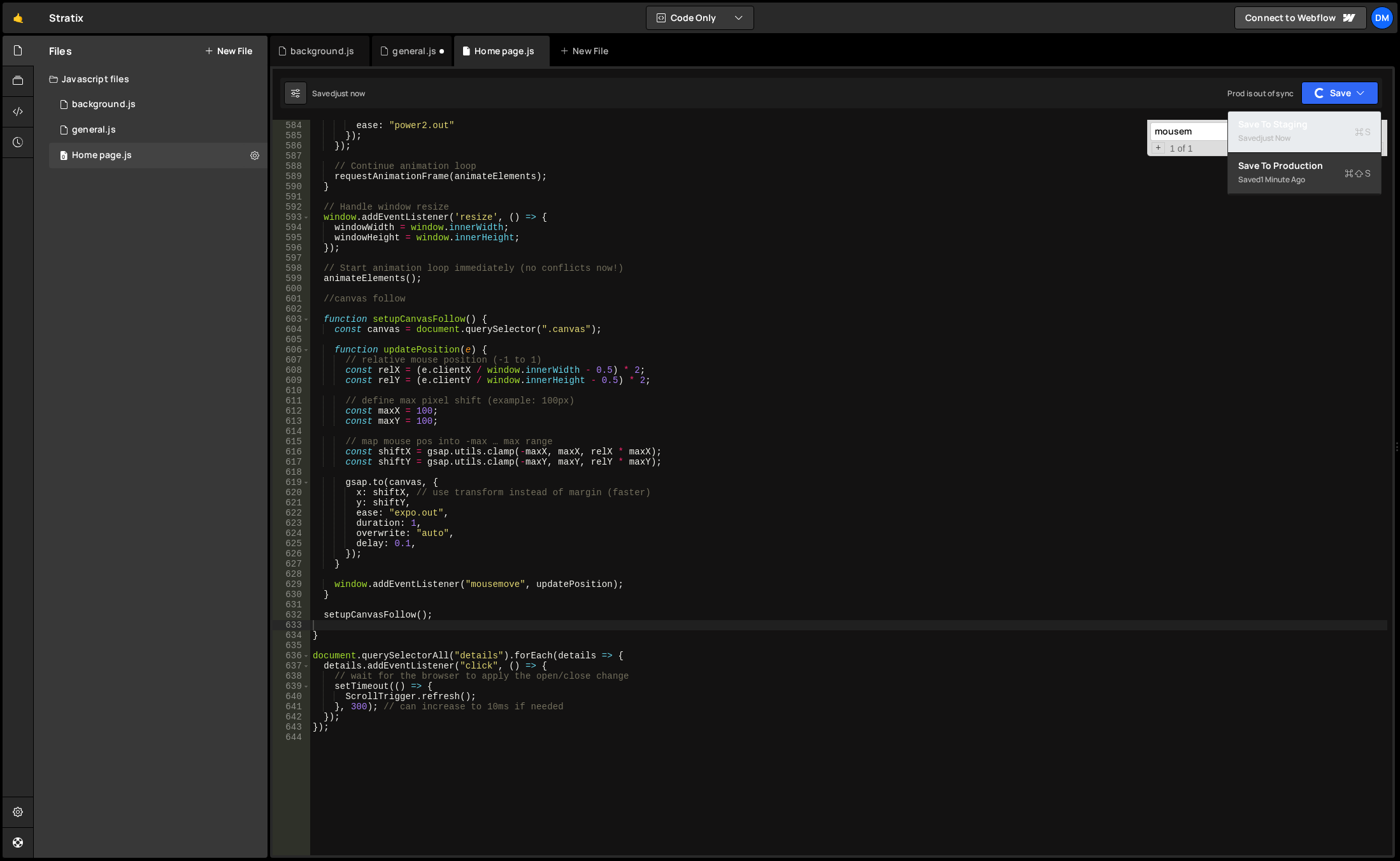
click at [1300, 140] on div "Saved just now" at bounding box center [1304, 138] width 132 height 16
click at [422, 407] on div "duration : 0.8 , ease : "power2.out" }) ; }) ; // Continue animation loop reque…" at bounding box center [848, 488] width 1077 height 755
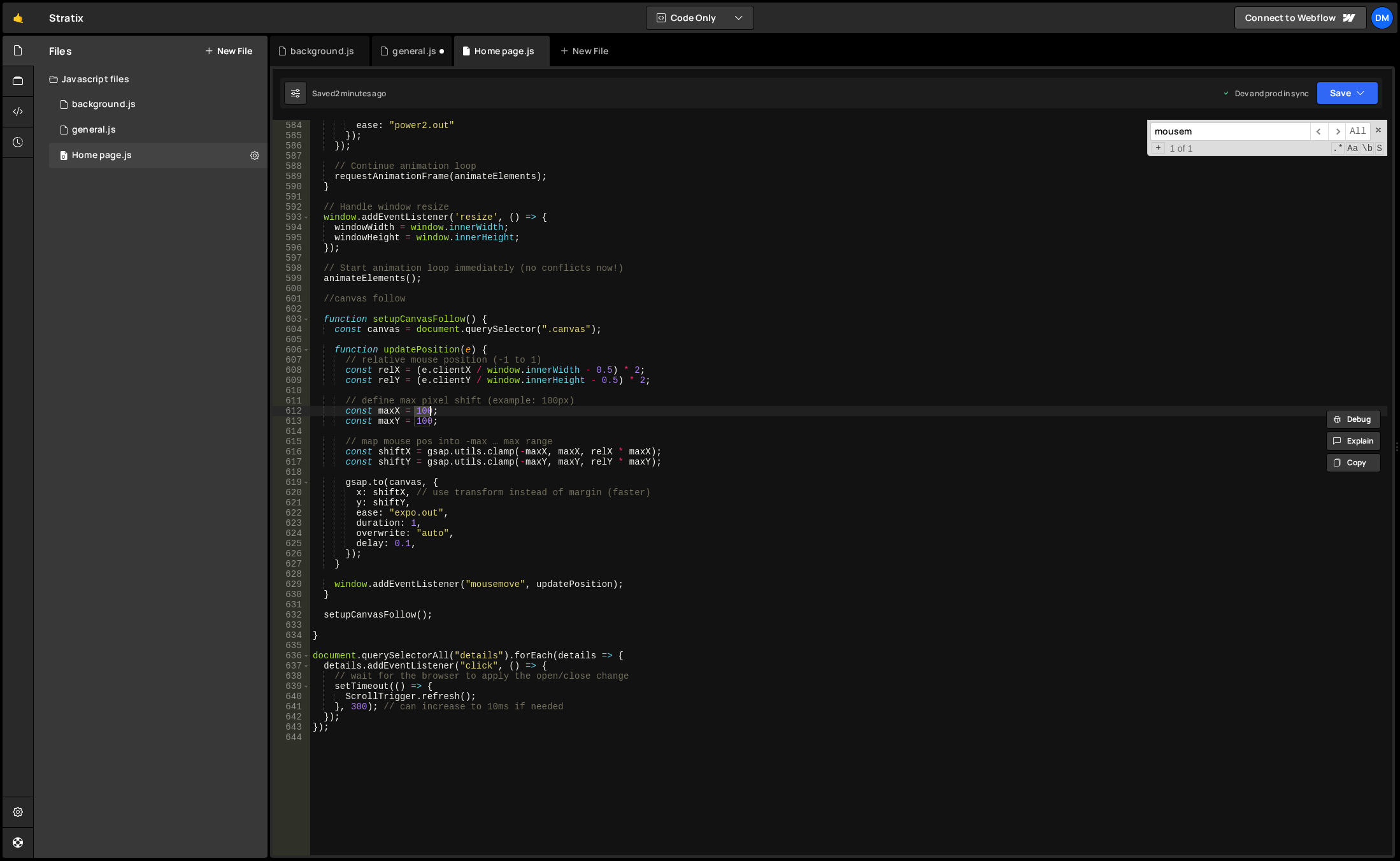
scroll to position [0, 7]
click at [523, 348] on div "duration : 0.8 , ease : "power2.out" }) ; }) ; // Continue animation loop reque…" at bounding box center [848, 488] width 1077 height 755
click at [423, 420] on div "duration : 0.8 , ease : "power2.out" }) ; }) ; // Continue animation loop reque…" at bounding box center [848, 488] width 1077 height 755
type textarea "const maxY = 60;"
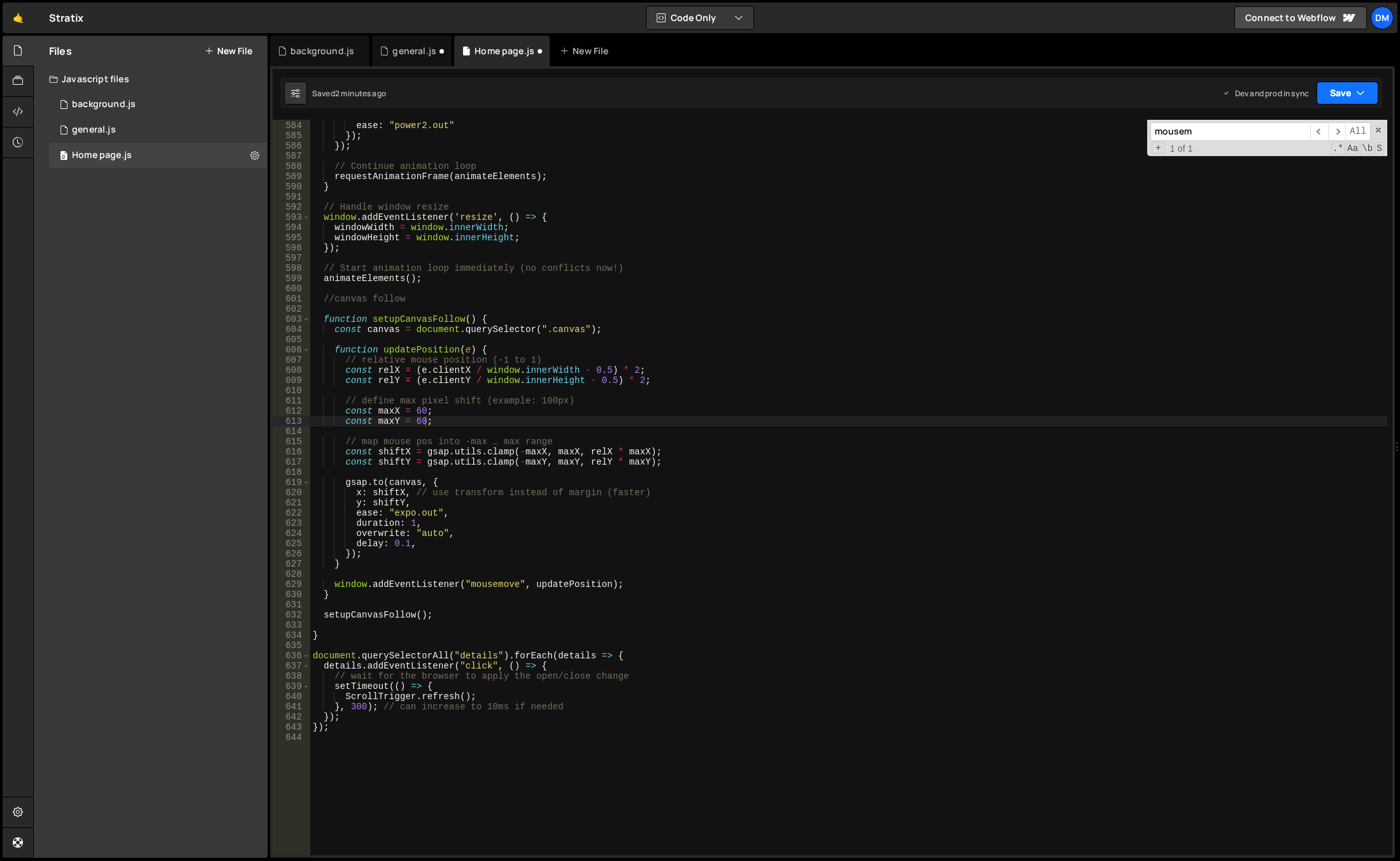
click at [1335, 90] on button "Save" at bounding box center [1348, 92] width 62 height 23
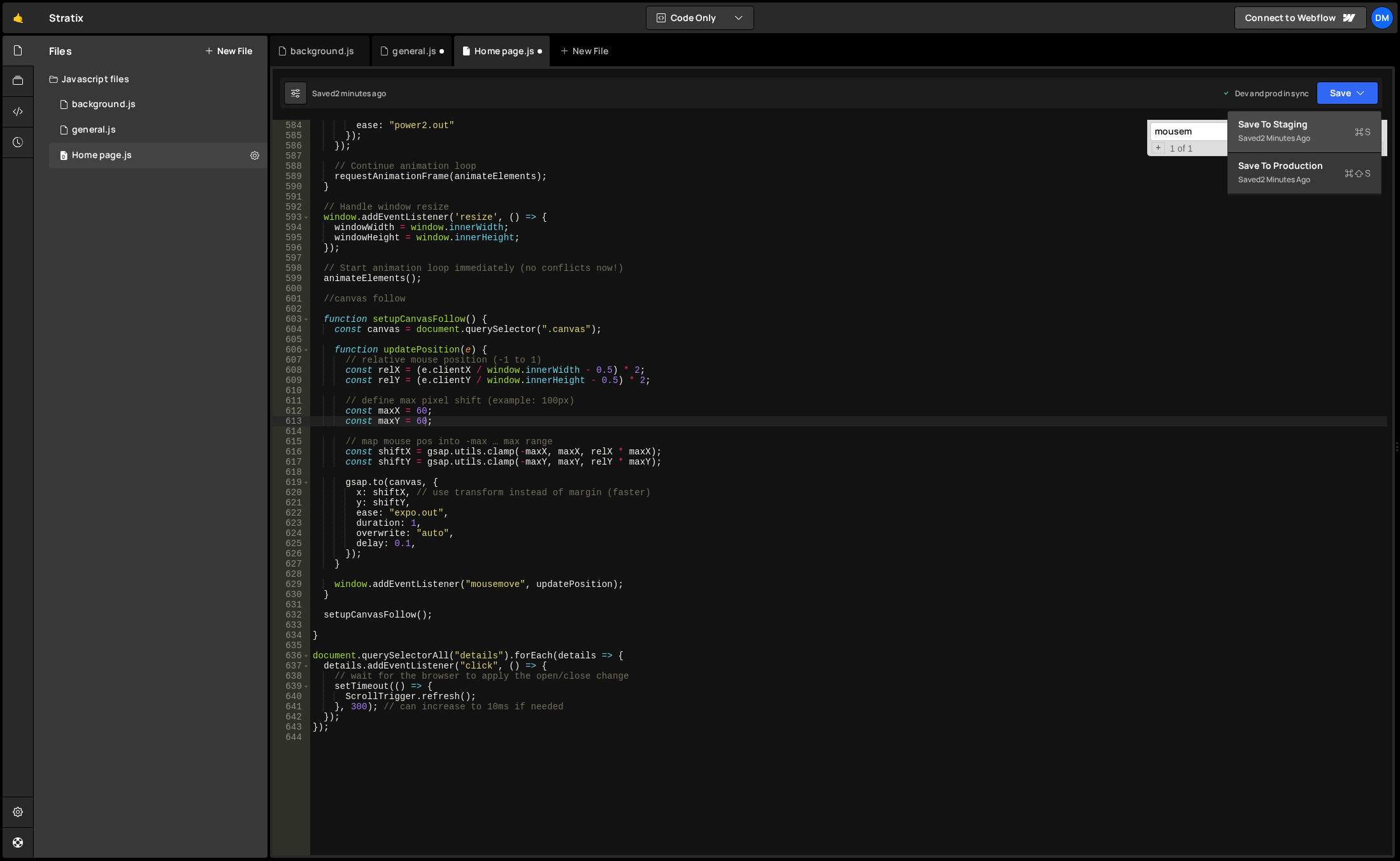
click at [1311, 120] on div "Save to Staging S" at bounding box center [1304, 124] width 132 height 13
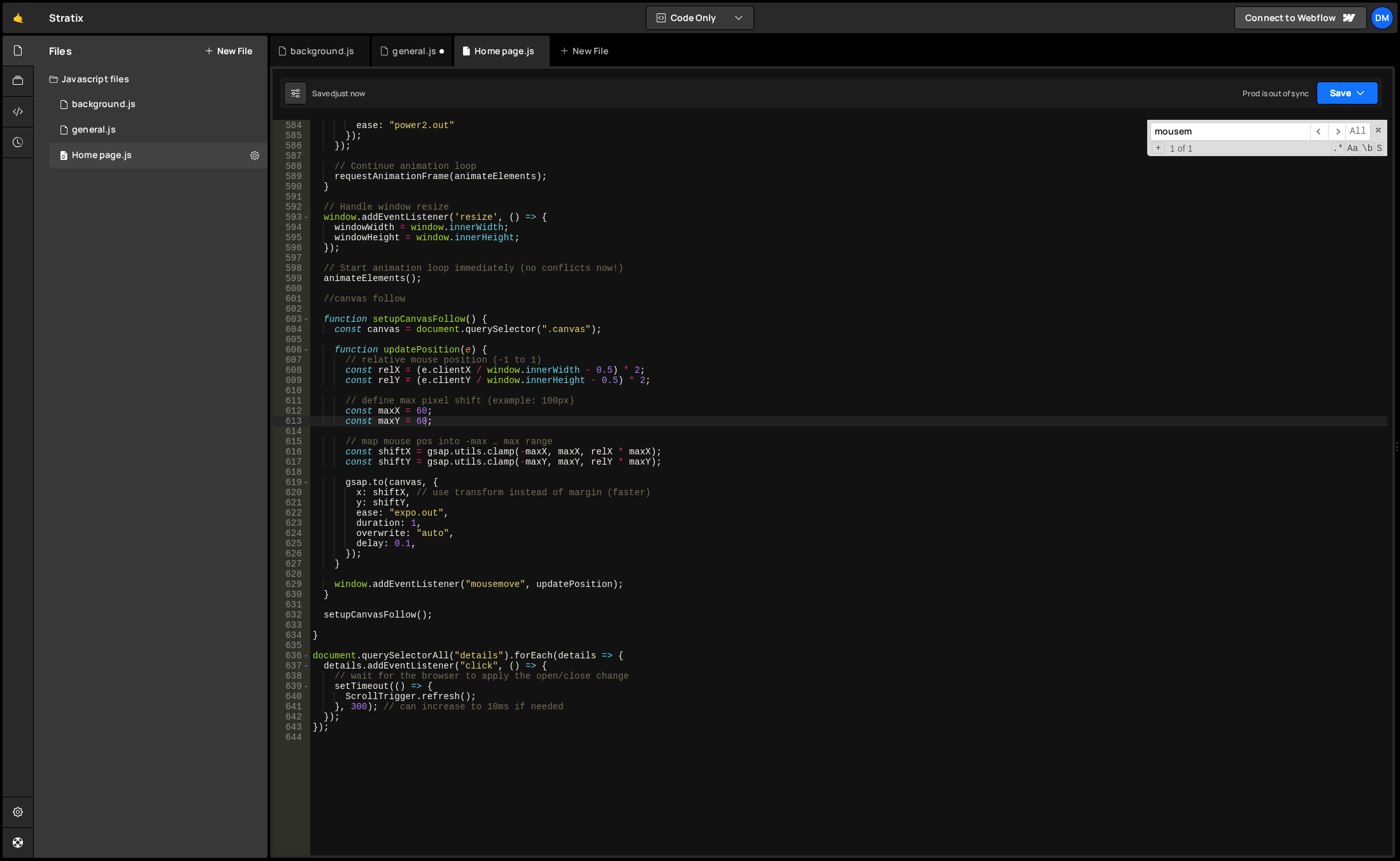
click at [1343, 90] on button "Save" at bounding box center [1348, 92] width 62 height 23
click at [1274, 164] on div "Save to Production S" at bounding box center [1304, 166] width 132 height 13
